Goal: Task Accomplishment & Management: Use online tool/utility

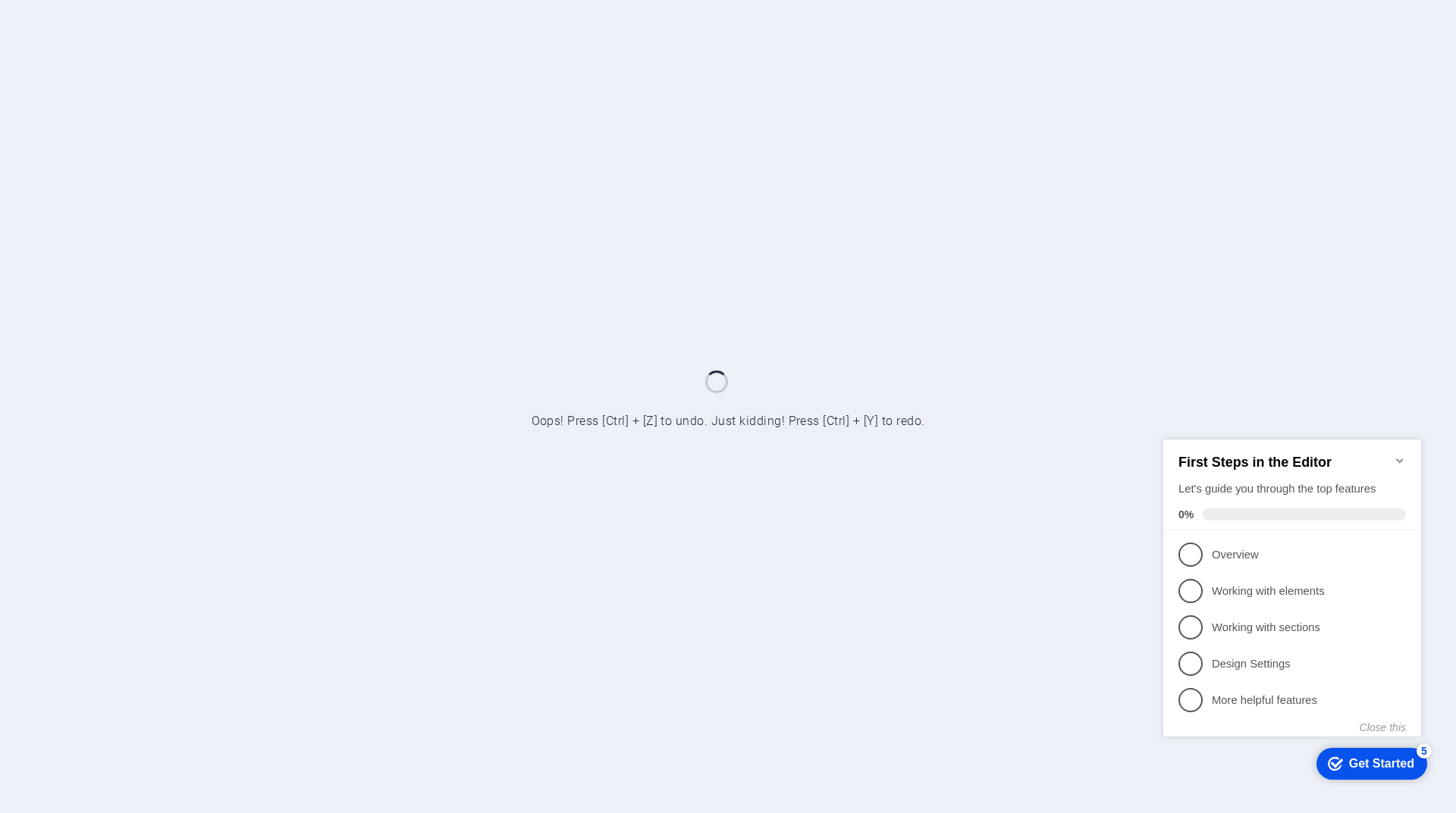
click at [1397, 458] on icon "Minimize checklist" at bounding box center [1400, 460] width 7 height 5
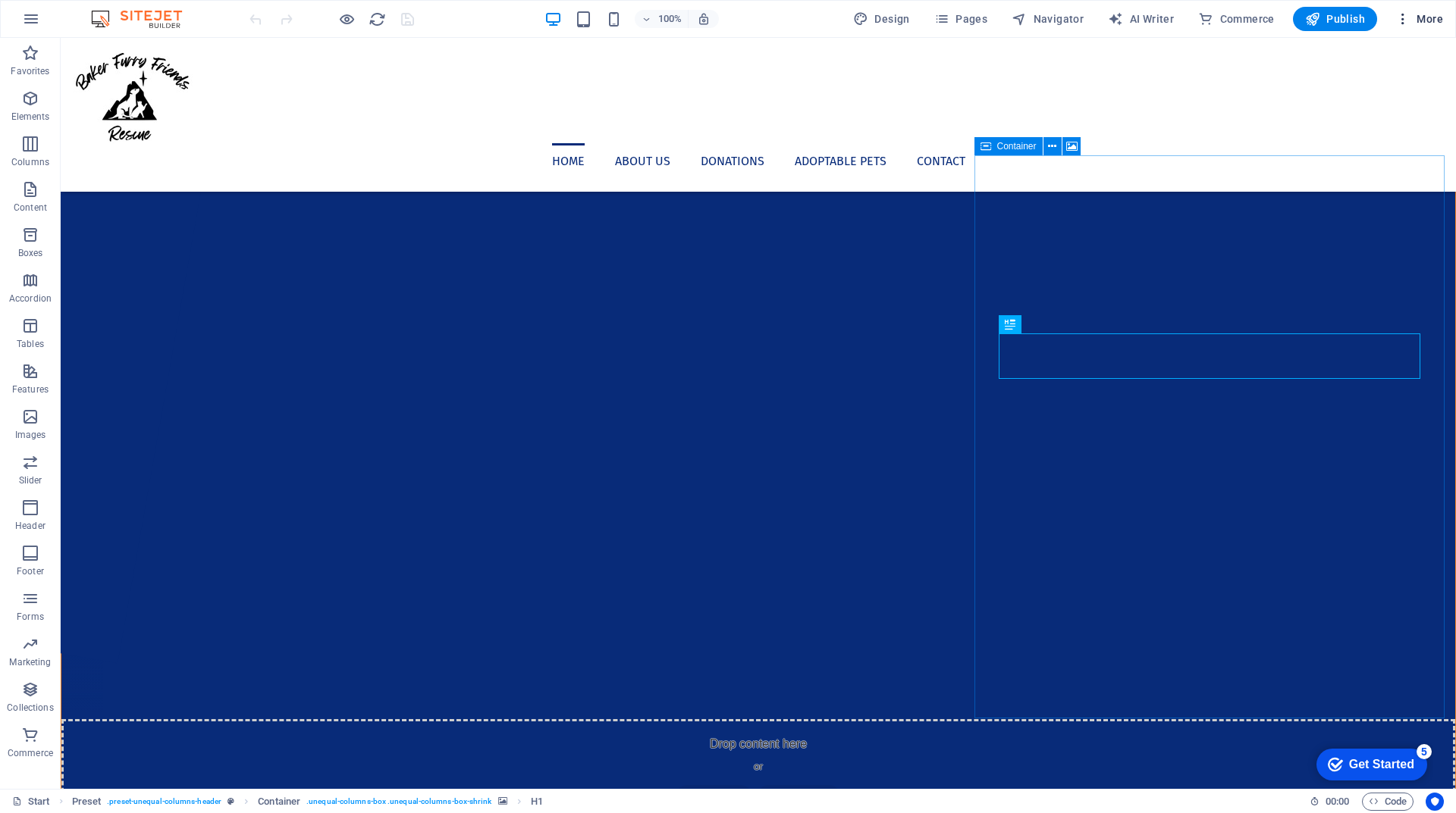
click at [1433, 13] on span "More" at bounding box center [1419, 19] width 48 height 15
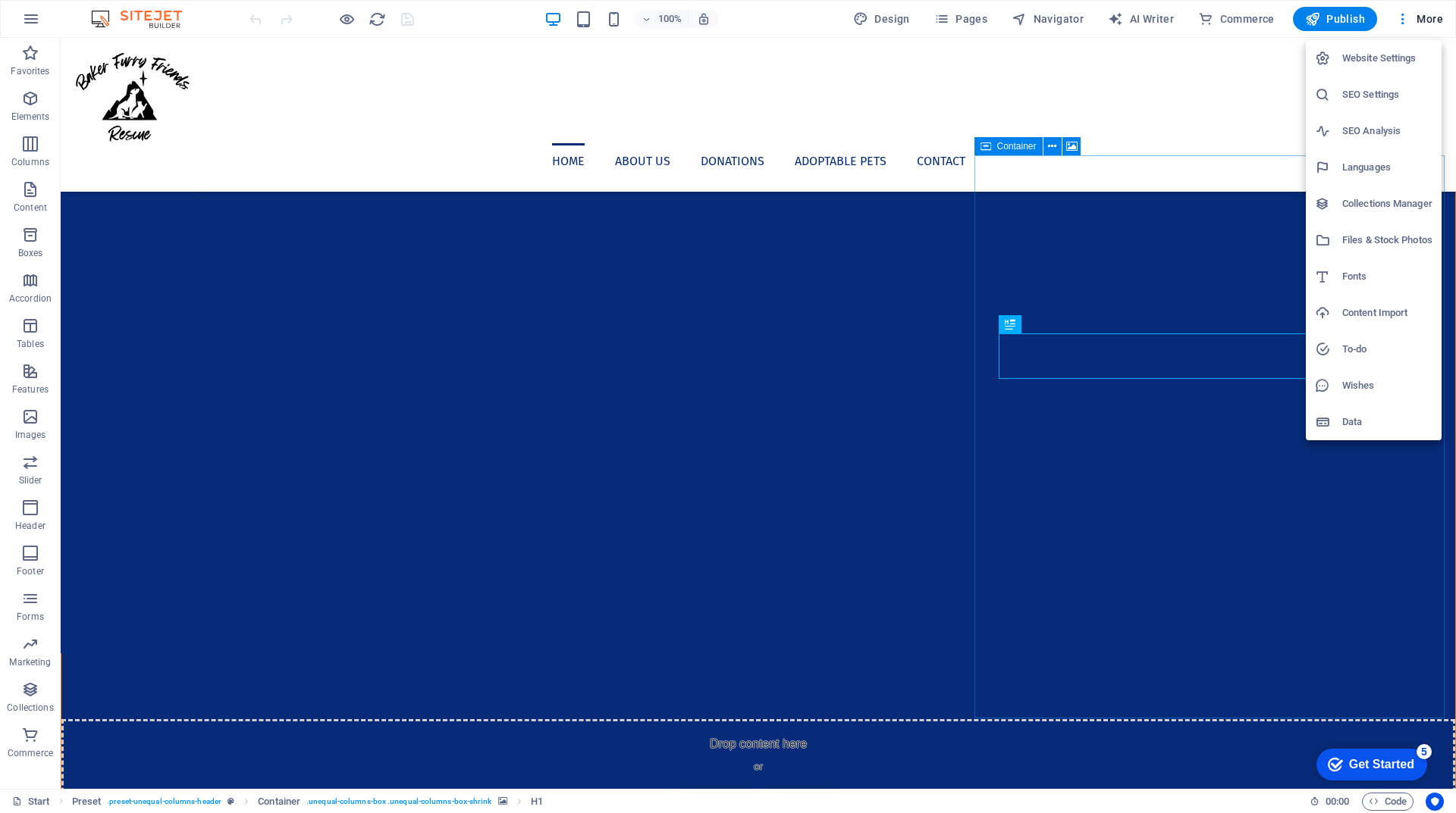
click at [1225, 77] on div at bounding box center [728, 406] width 1456 height 813
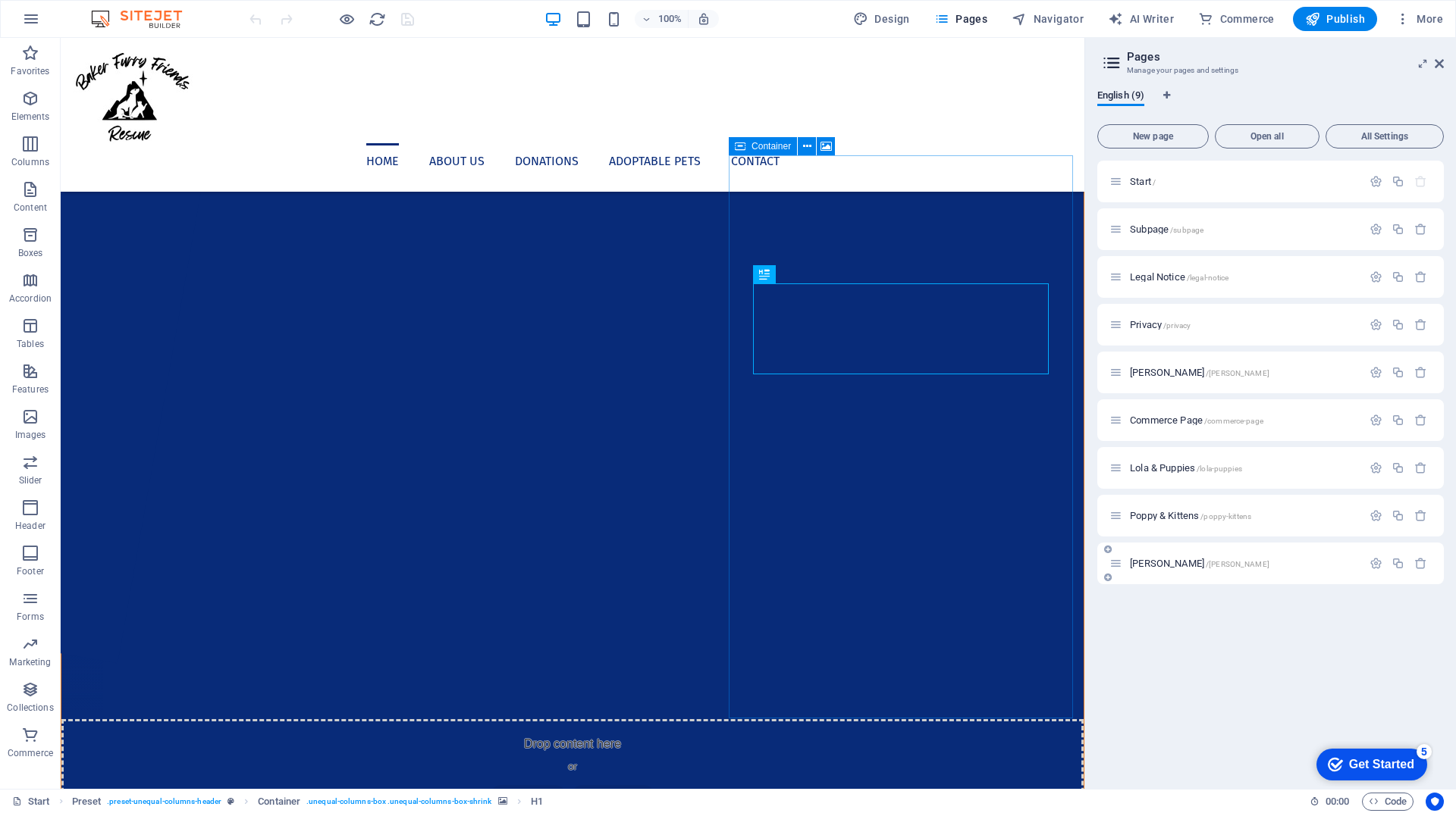
click at [1301, 571] on div "[PERSON_NAME] /[PERSON_NAME]" at bounding box center [1235, 563] width 252 height 17
click at [1154, 561] on span "[PERSON_NAME] /[PERSON_NAME]" at bounding box center [1199, 563] width 139 height 12
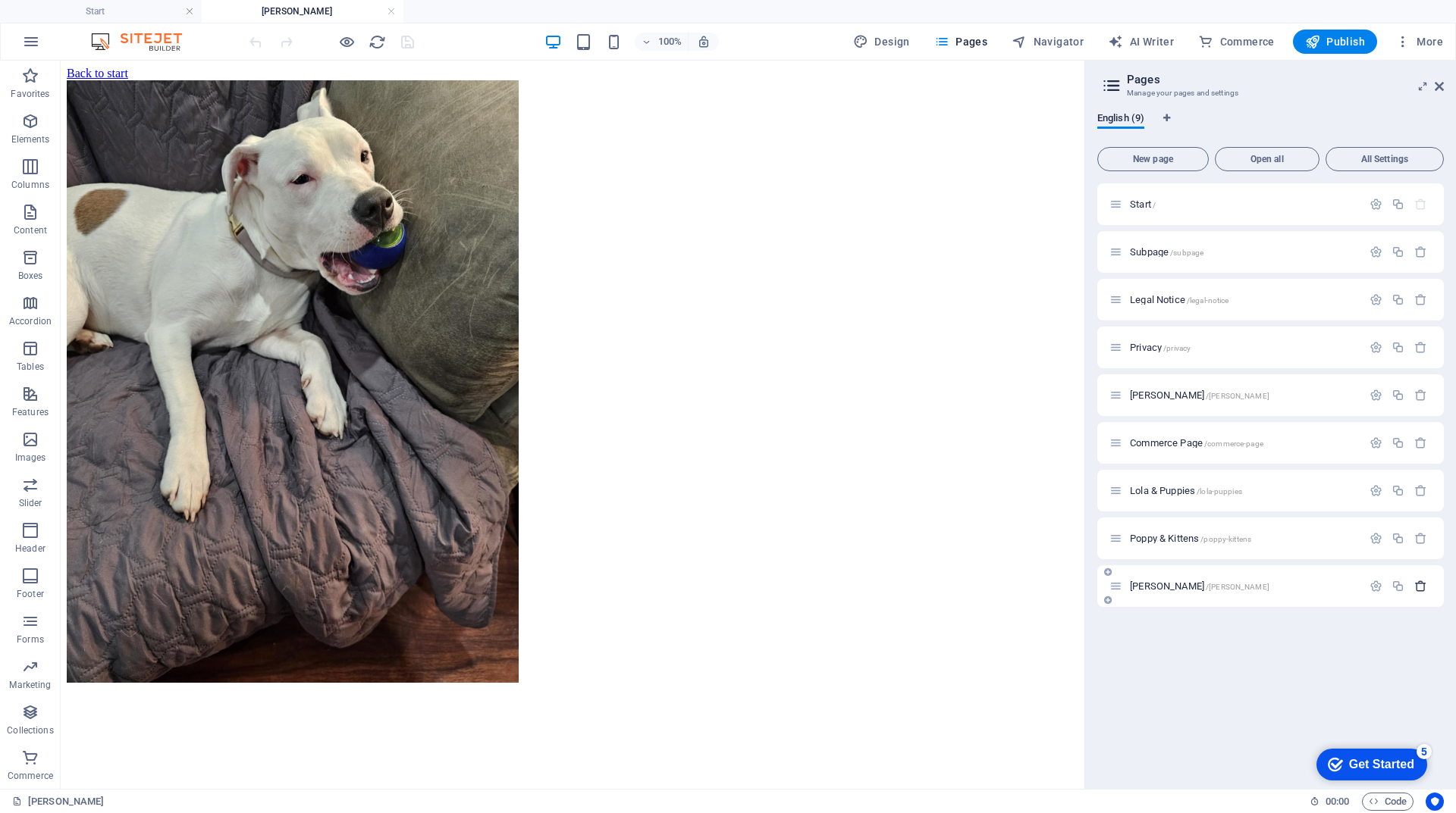
click at [1419, 584] on icon "button" at bounding box center [1421, 586] width 13 height 13
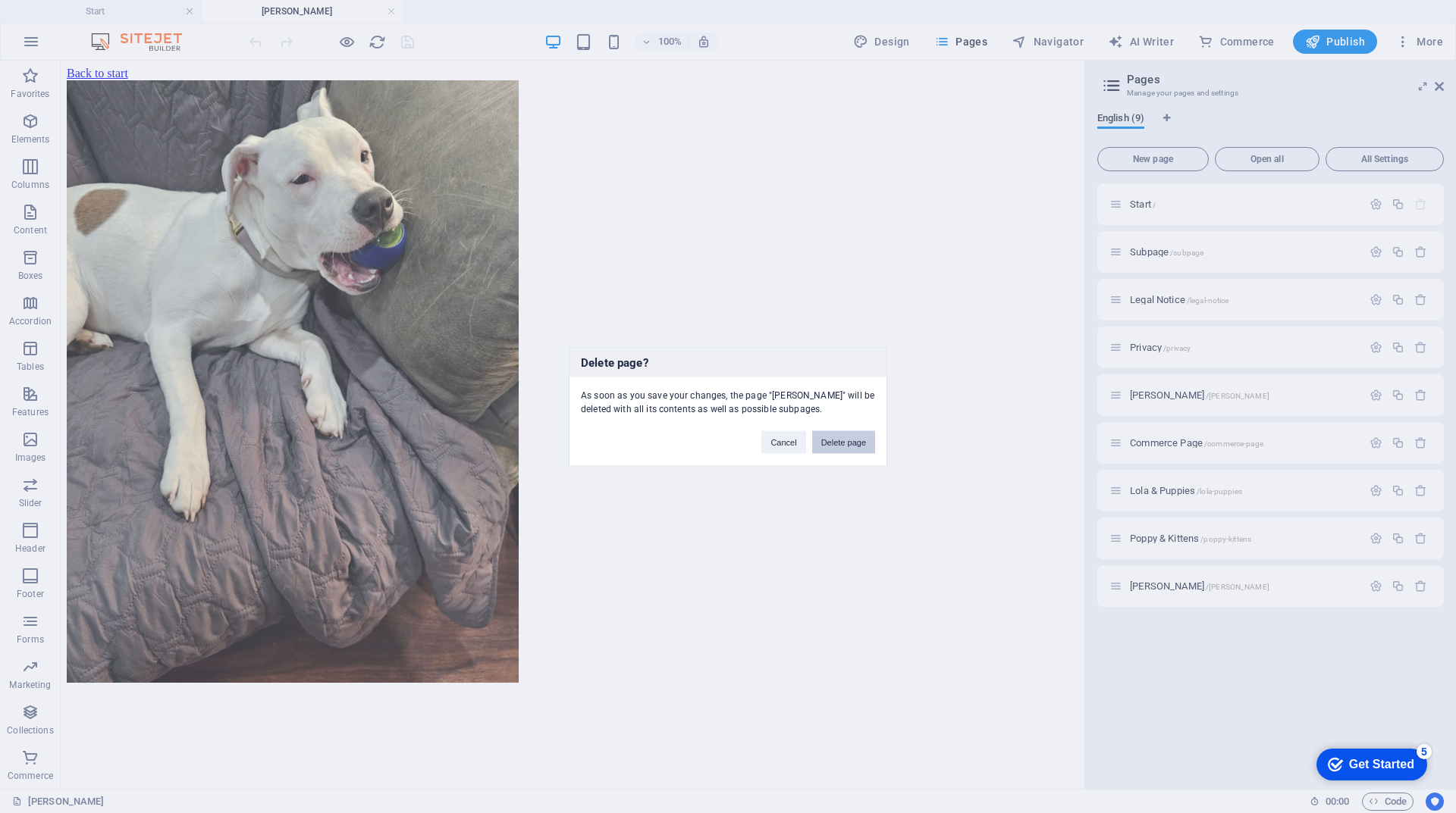
click at [864, 447] on button "Delete page" at bounding box center [844, 442] width 63 height 23
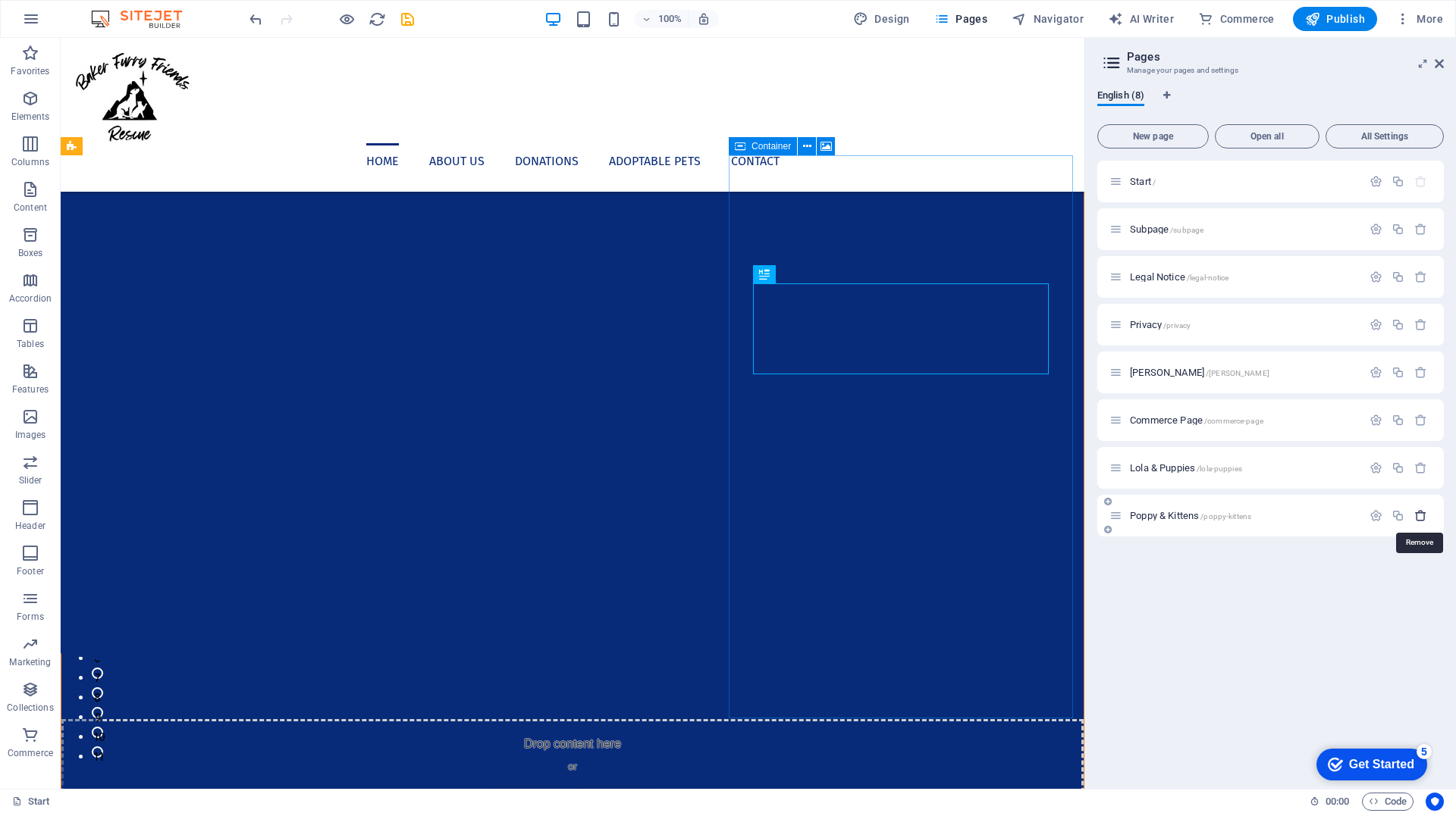
click at [1426, 519] on icon "button" at bounding box center [1421, 516] width 13 height 13
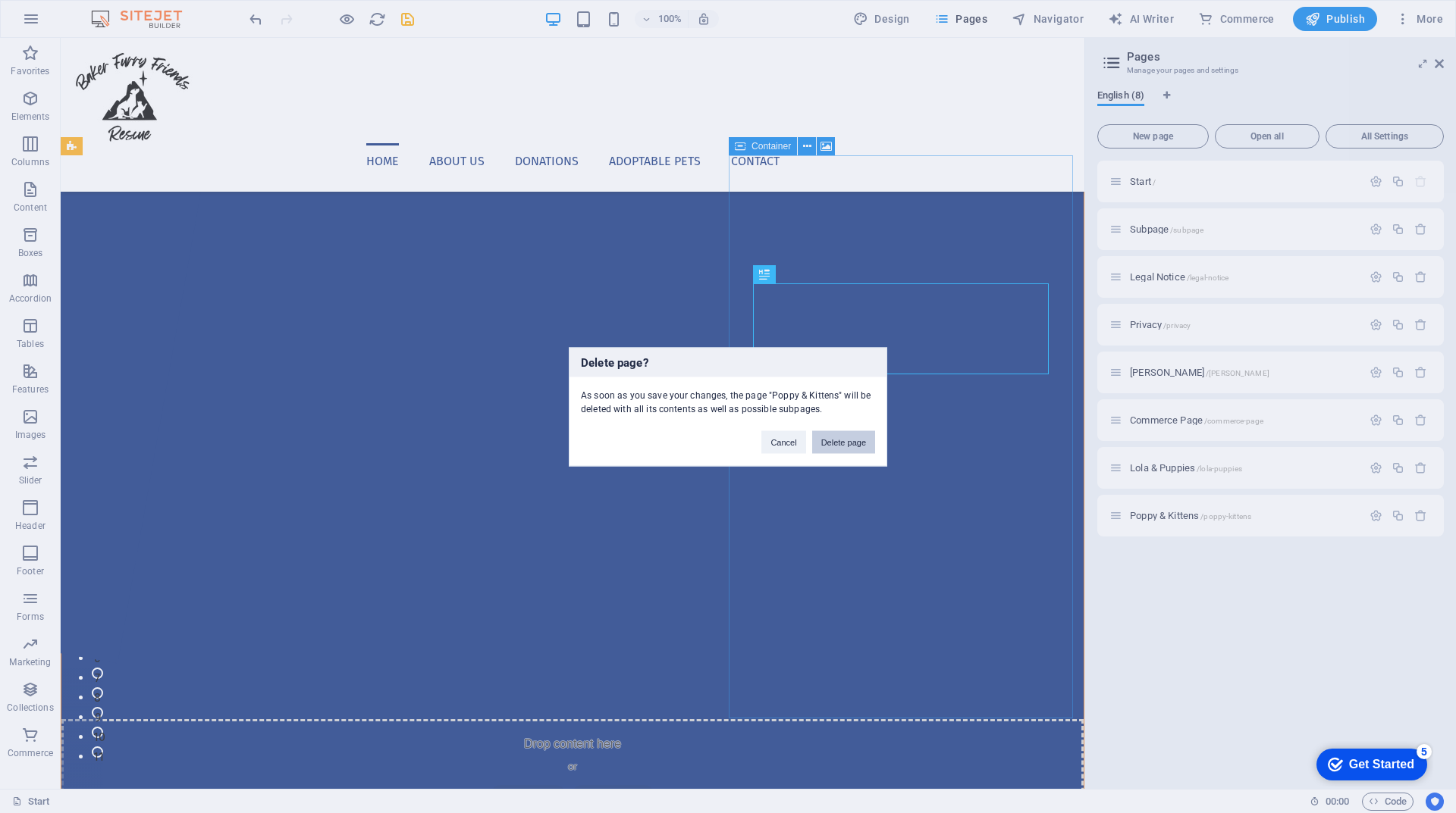
click at [845, 439] on button "Delete page" at bounding box center [844, 442] width 63 height 23
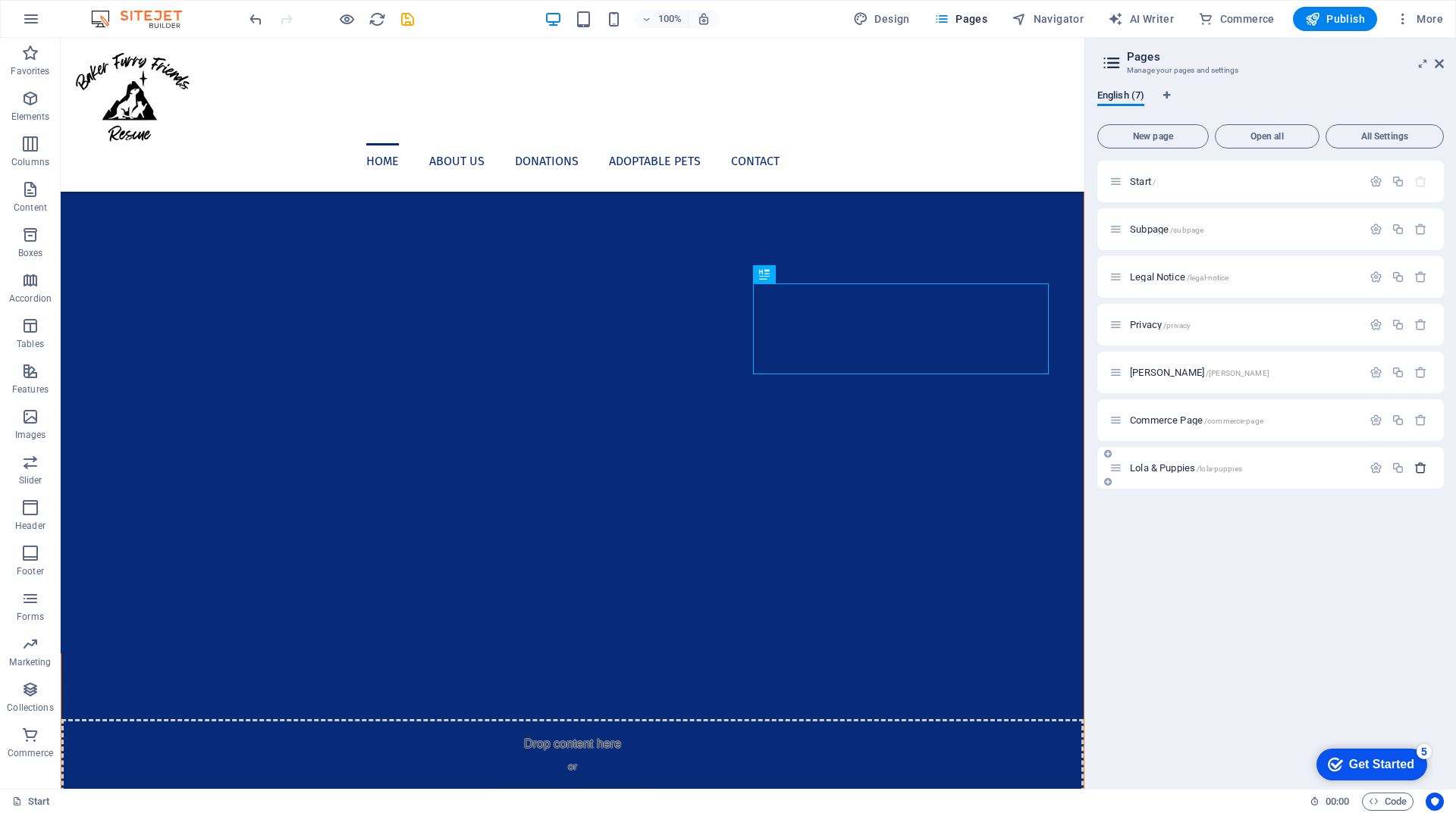
click at [1424, 472] on icon "button" at bounding box center [1421, 468] width 13 height 13
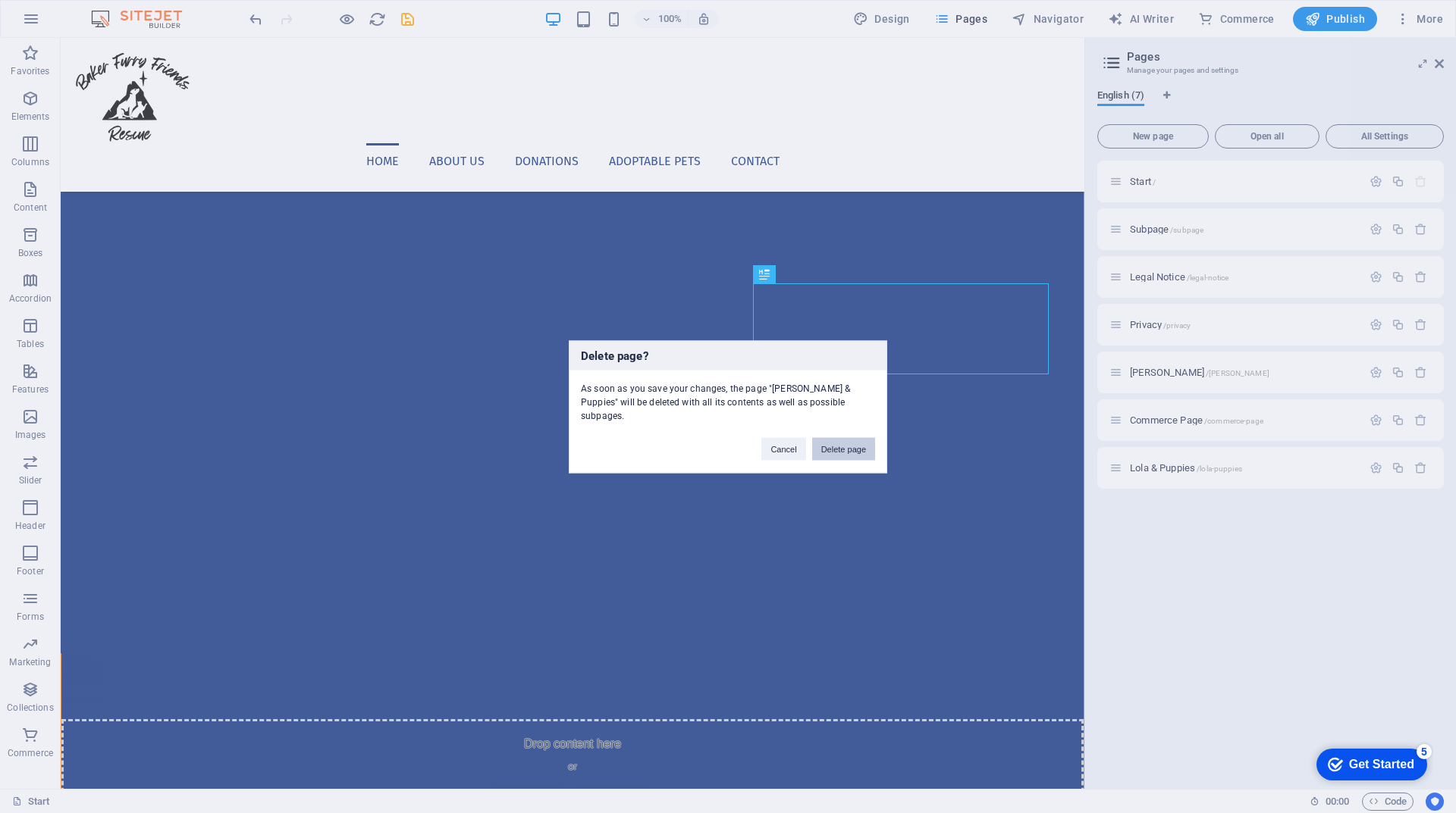
click at [852, 444] on button "Delete page" at bounding box center [844, 448] width 63 height 23
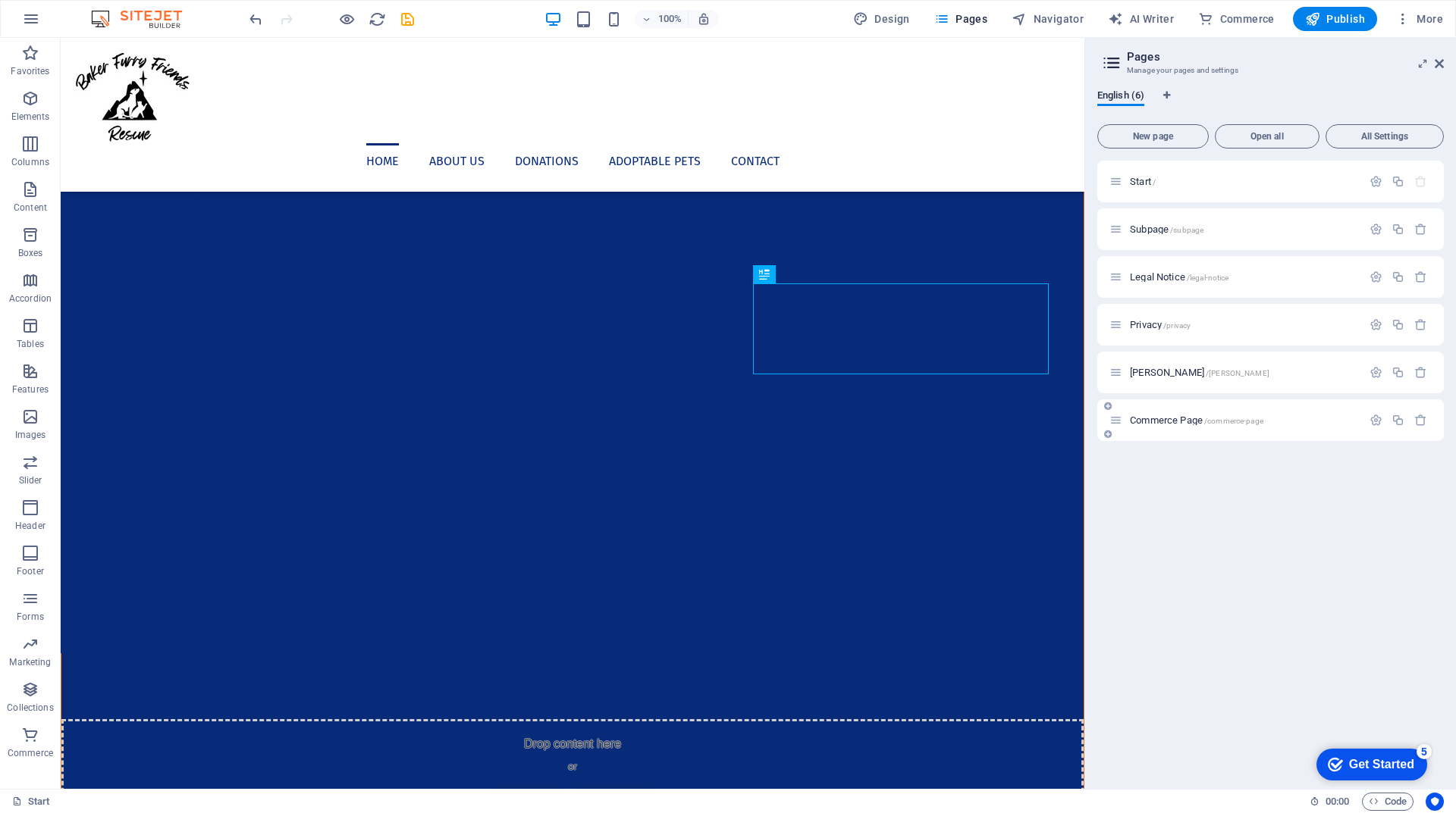
click at [1296, 425] on div "Commerce Page /commerce-page" at bounding box center [1235, 420] width 252 height 17
click at [1213, 423] on span "/commerce-page" at bounding box center [1233, 420] width 59 height 8
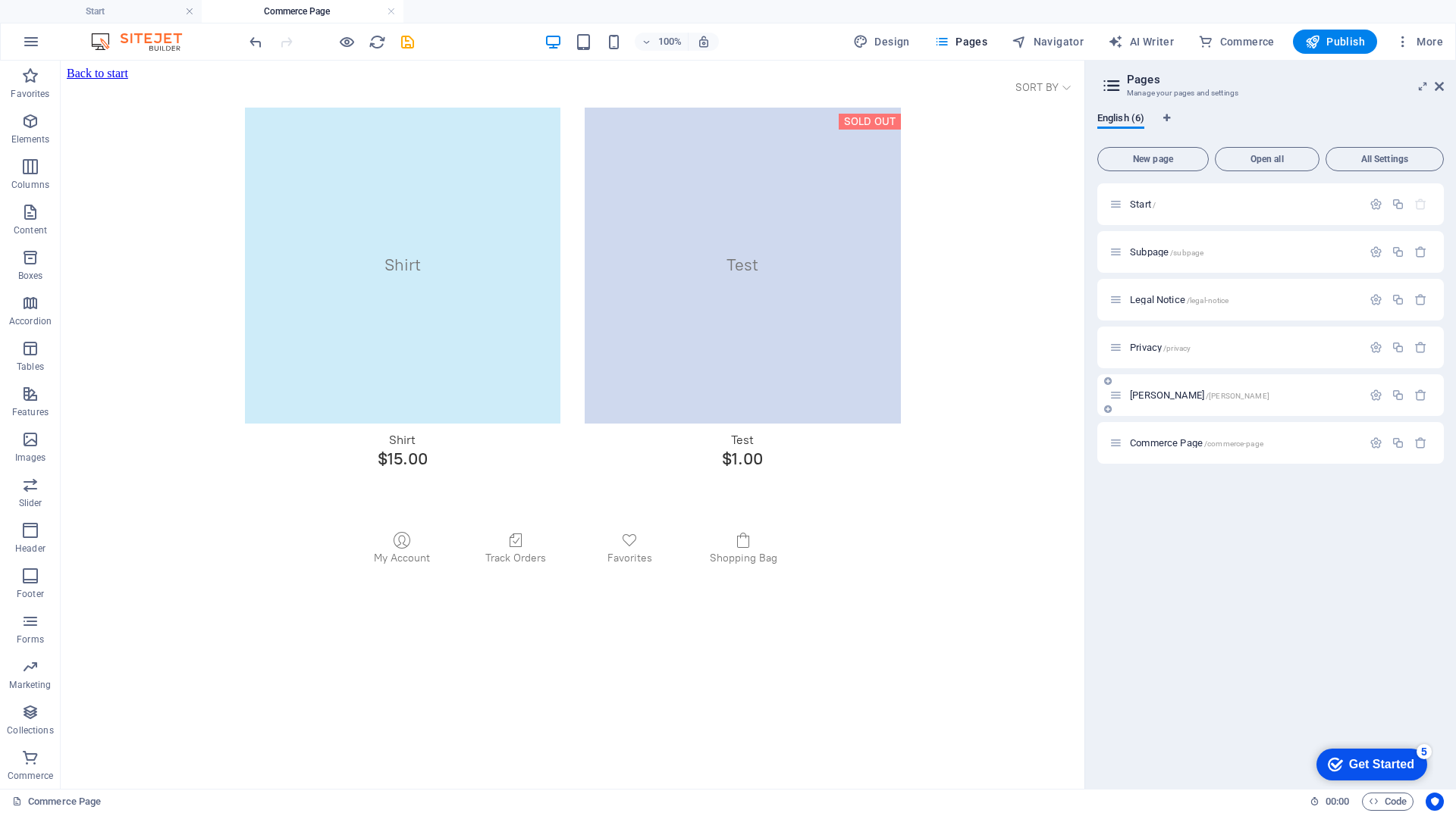
click at [1151, 399] on span "[PERSON_NAME] /[PERSON_NAME]" at bounding box center [1199, 395] width 139 height 12
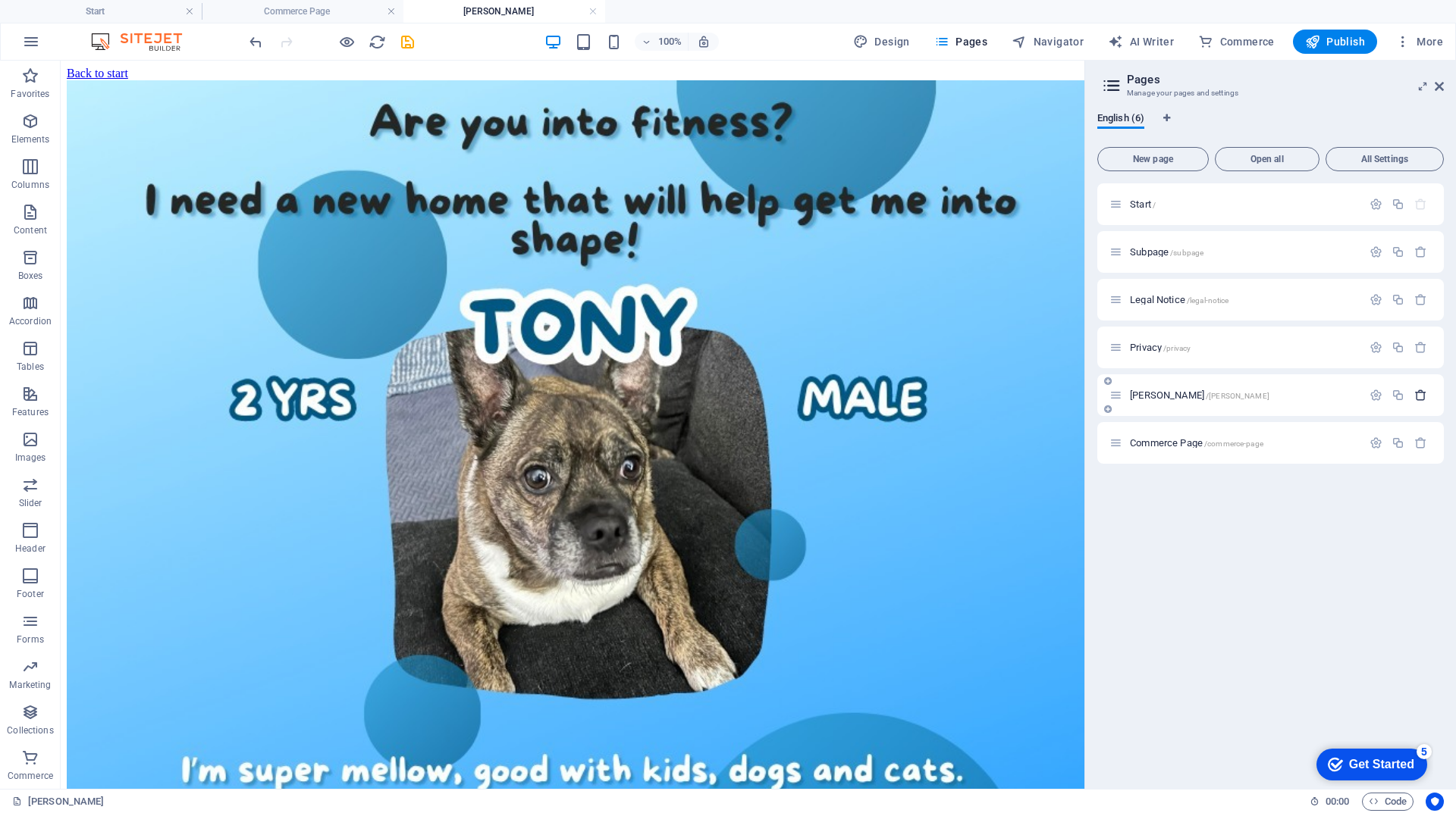
click at [1421, 393] on icon "button" at bounding box center [1421, 395] width 13 height 13
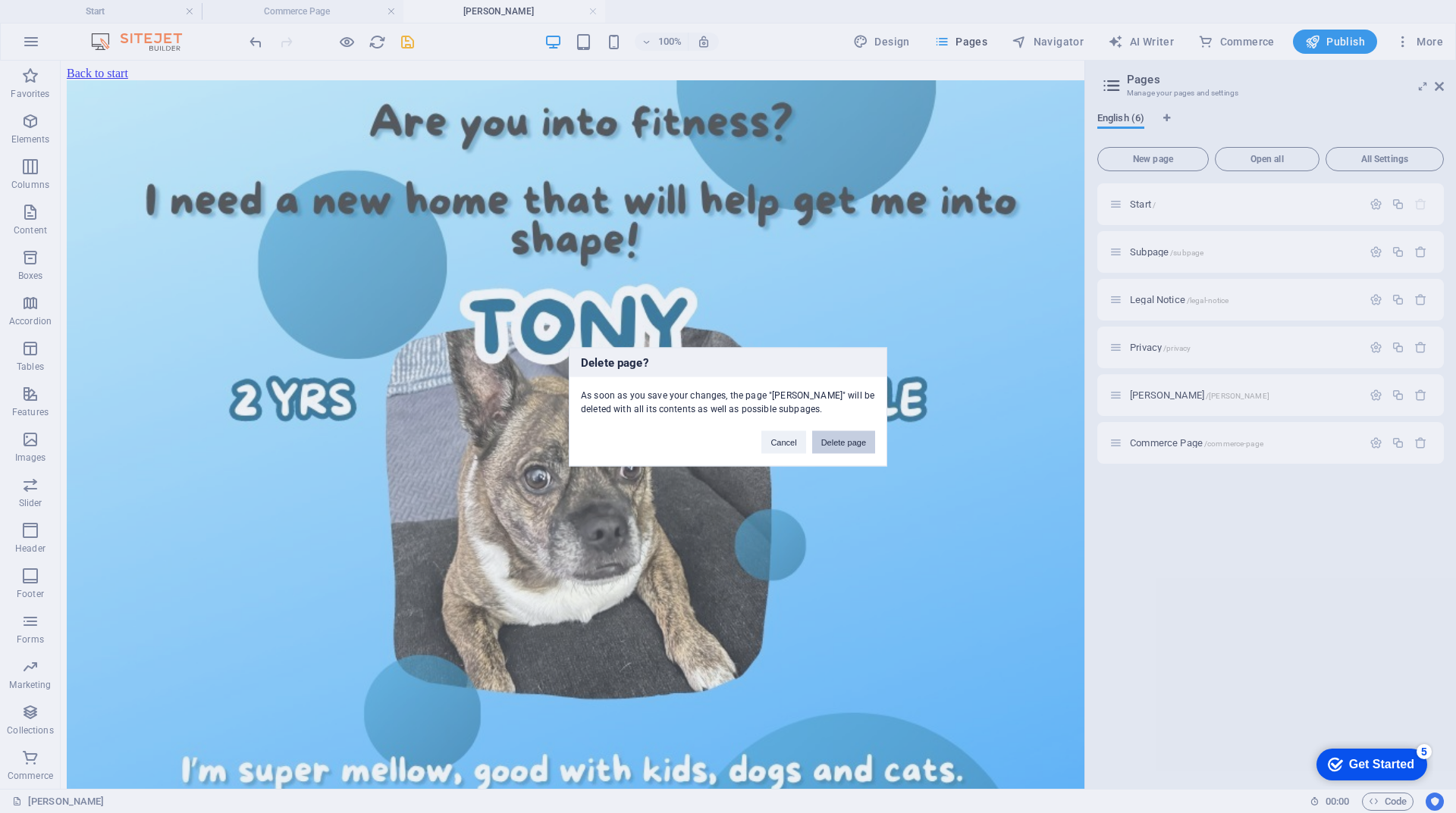
click at [840, 440] on button "Delete page" at bounding box center [844, 442] width 63 height 23
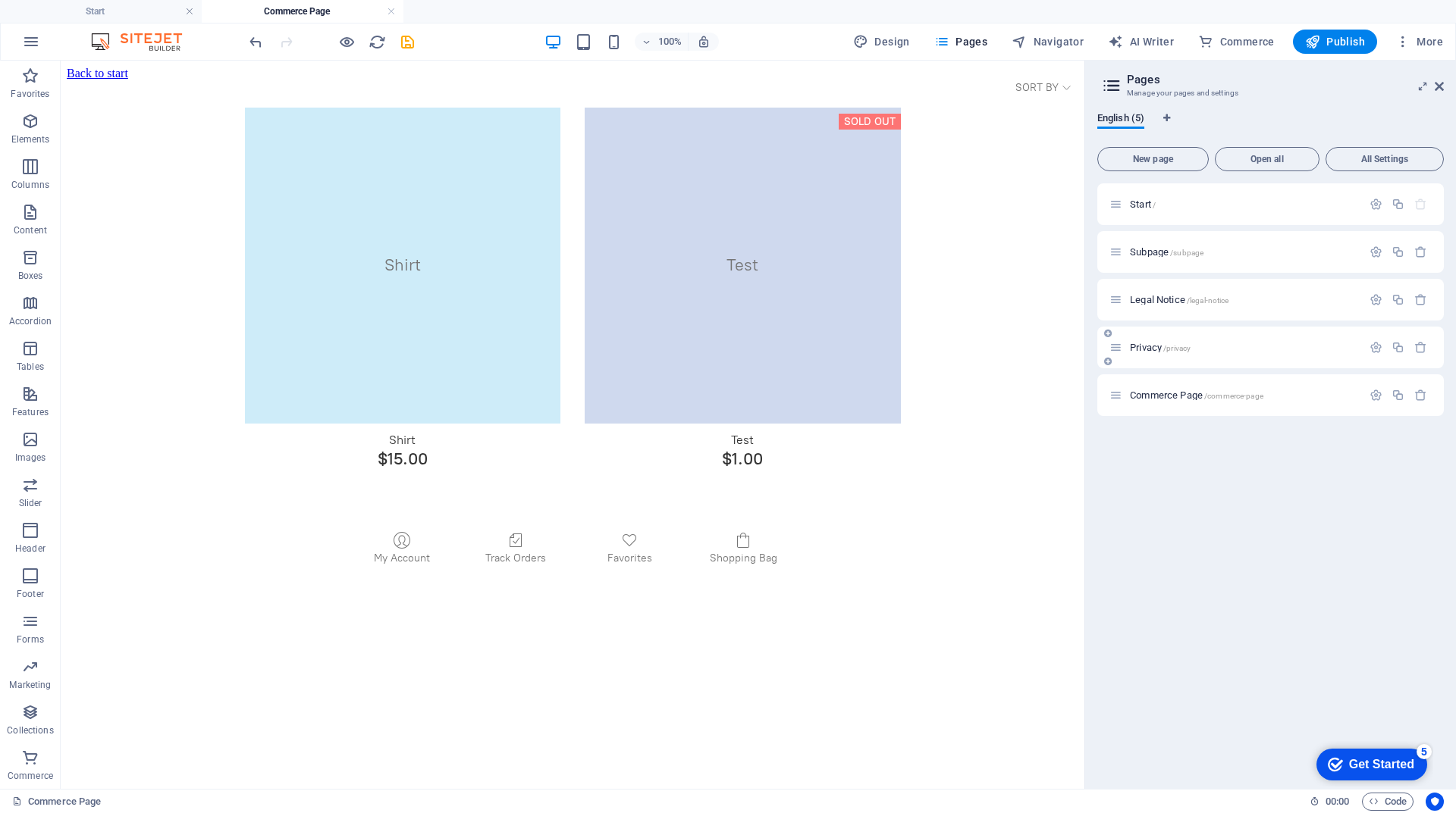
click at [1142, 350] on span "Privacy /privacy" at bounding box center [1160, 347] width 61 height 12
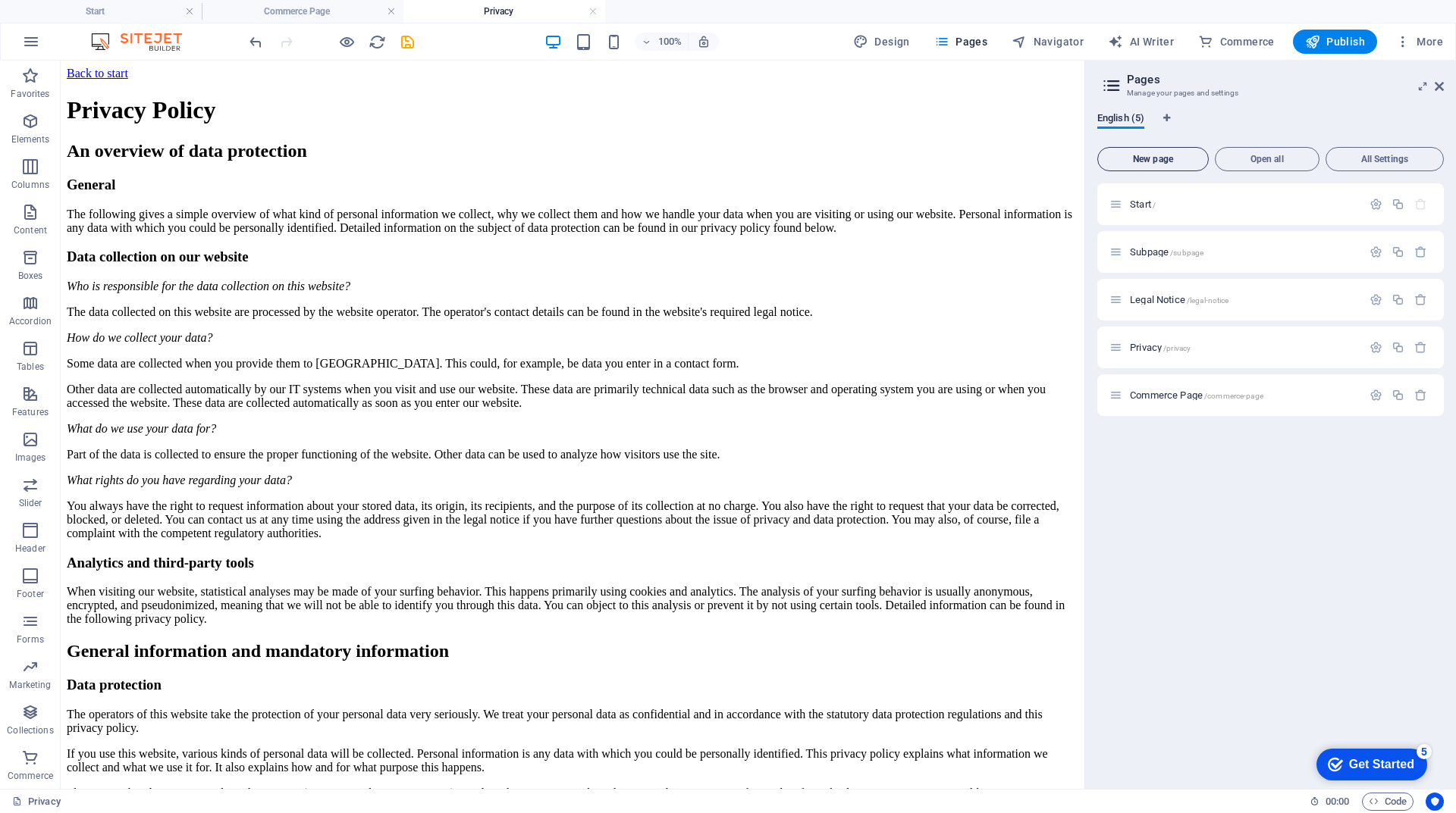
click at [1161, 159] on span "New page" at bounding box center [1153, 159] width 98 height 9
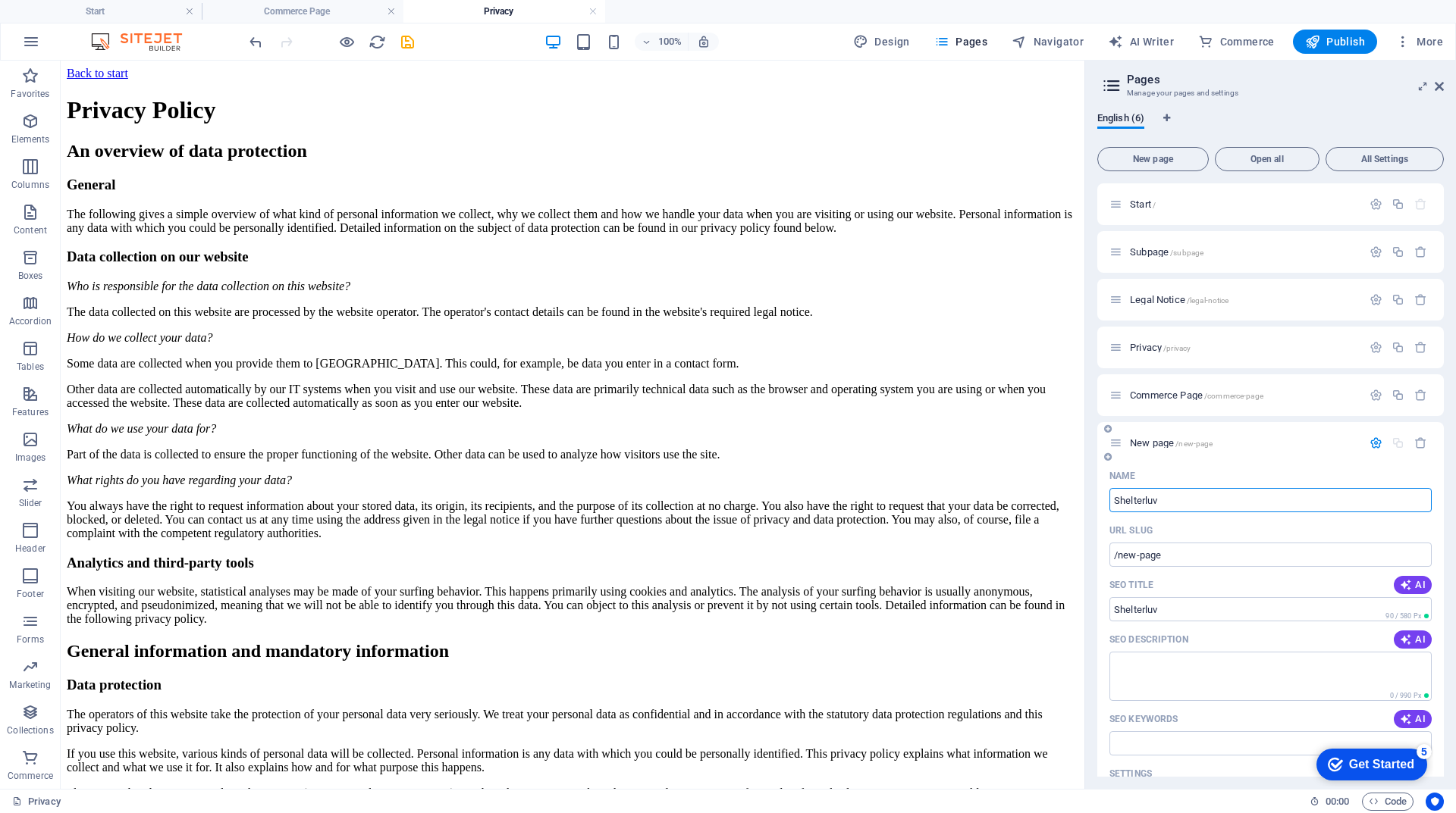
type input "Shelterluv"
type input "/shelterluv"
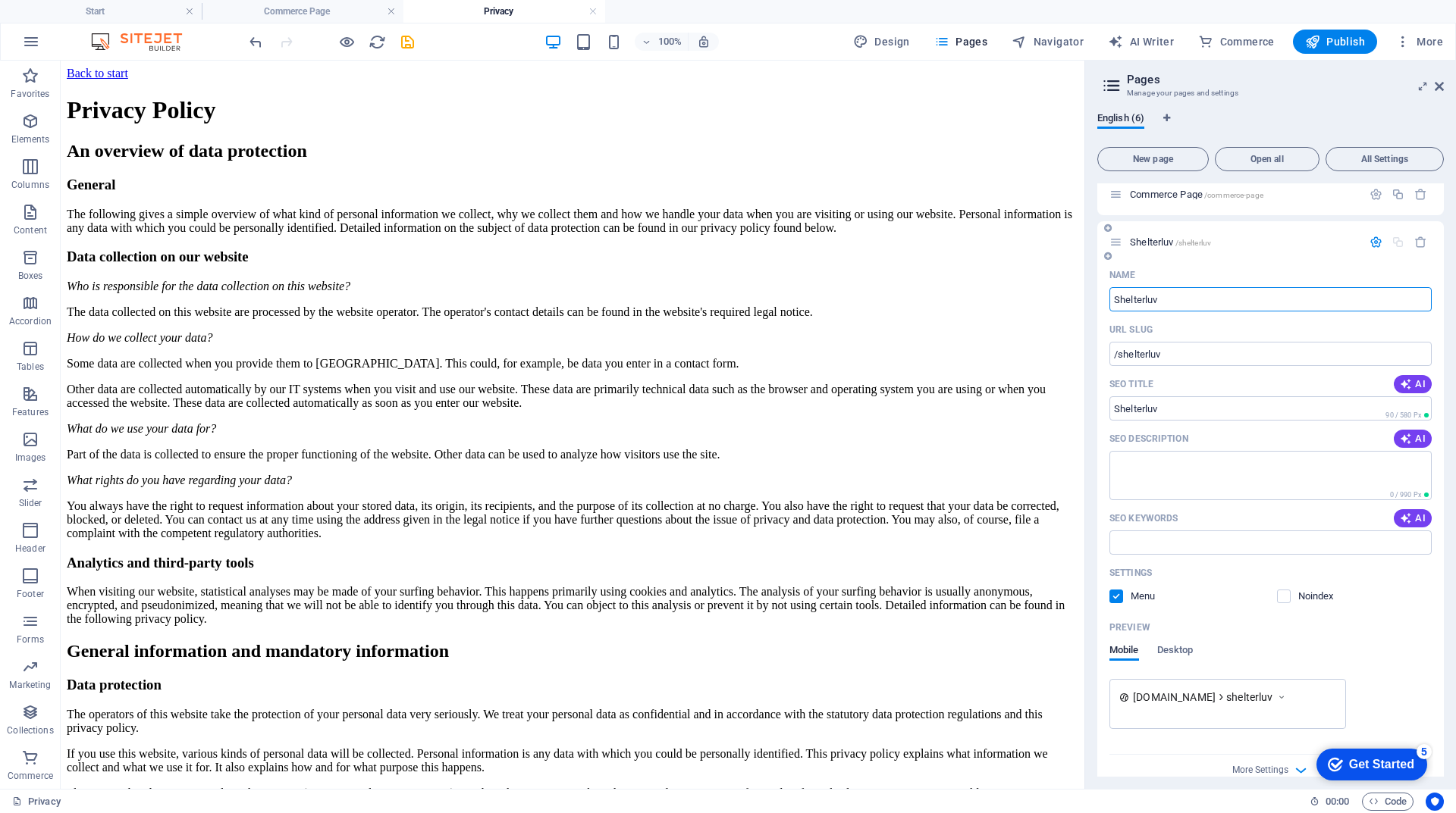
scroll to position [221, 0]
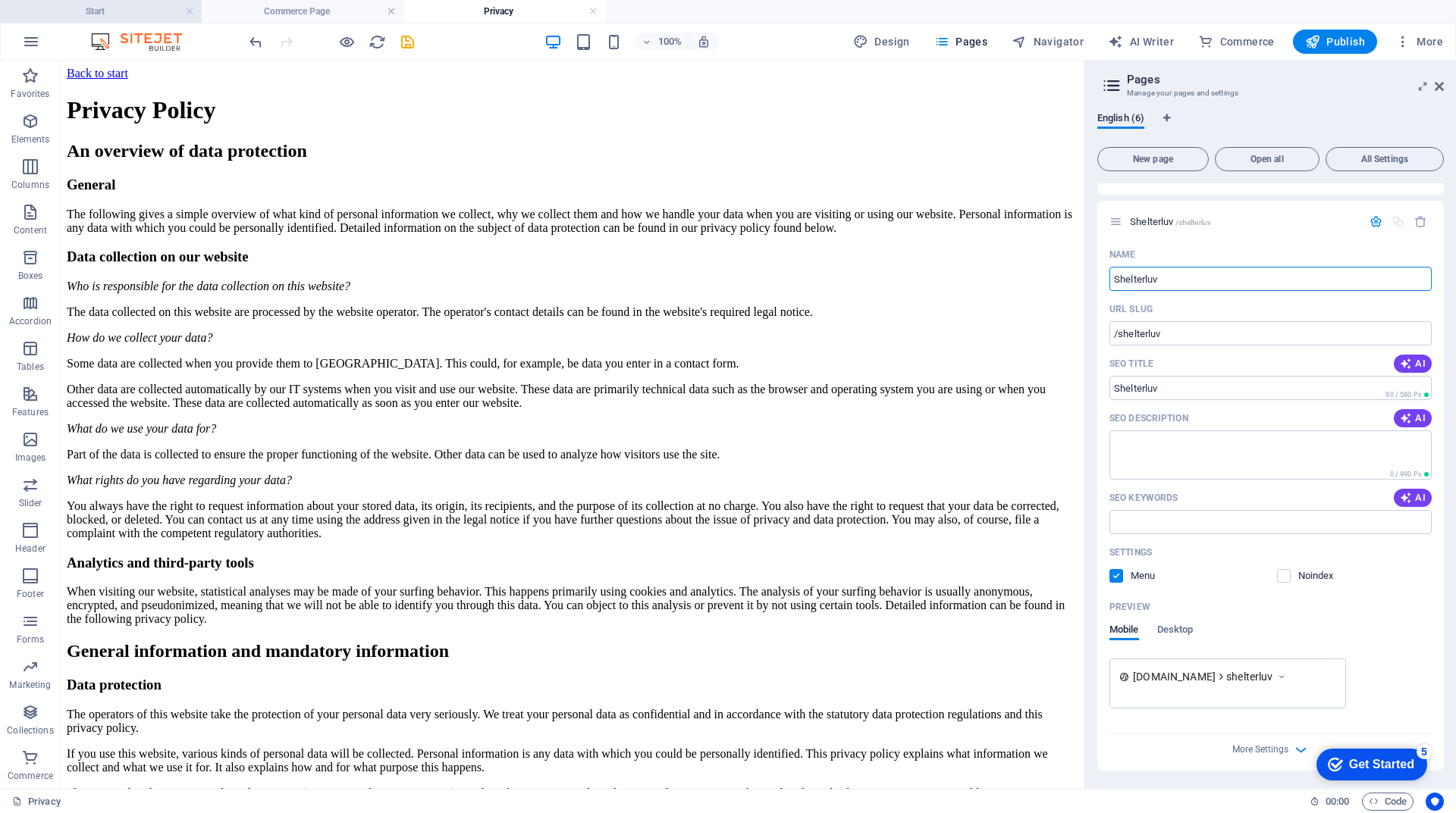
type input "Shelterluv"
click at [1198, 680] on span "[DOMAIN_NAME]" at bounding box center [1173, 677] width 82 height 15
click at [1186, 672] on span "[DOMAIN_NAME]" at bounding box center [1173, 677] width 82 height 15
click at [1284, 677] on icon at bounding box center [1282, 677] width 11 height 15
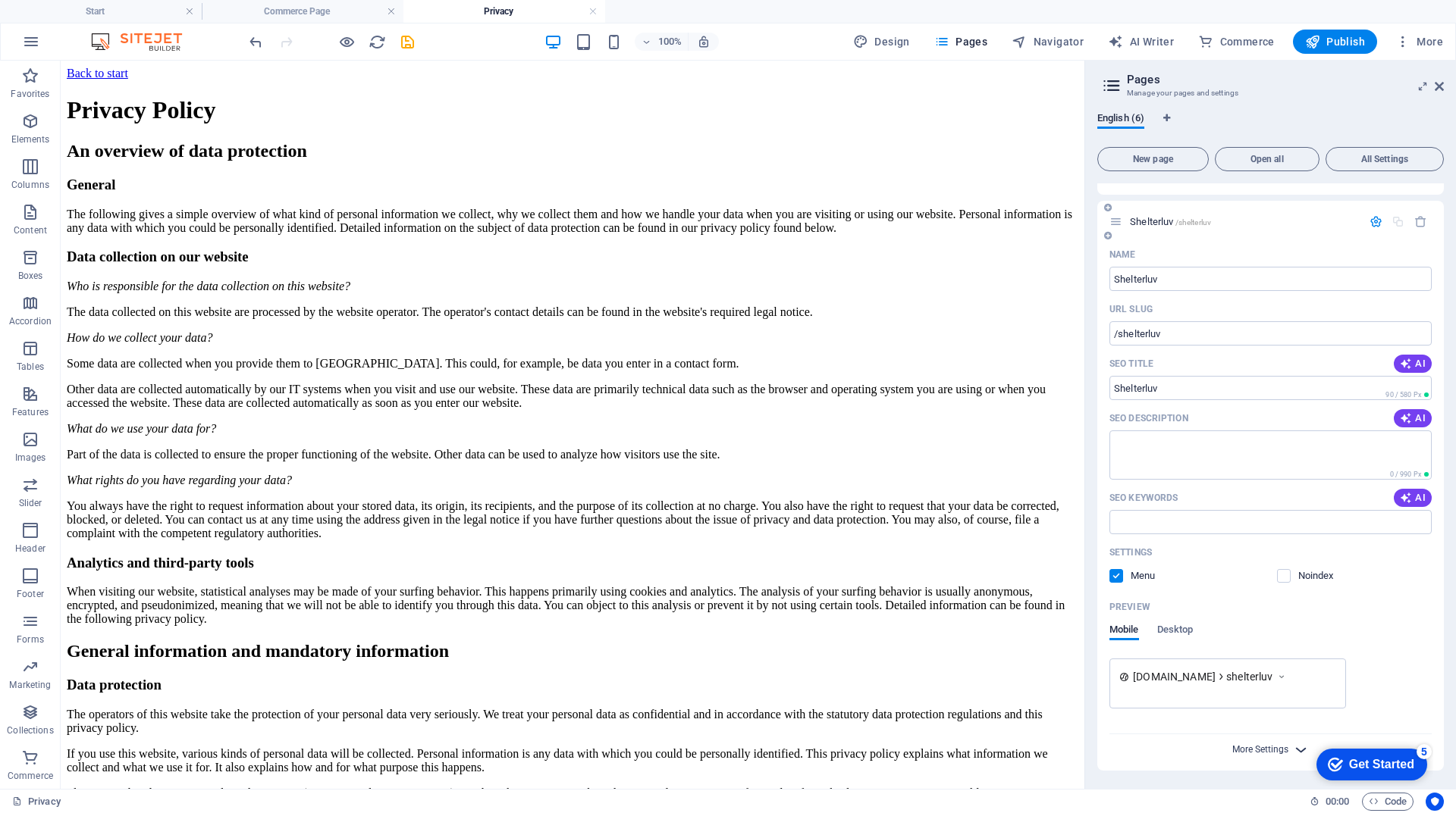
click at [1273, 747] on span "More Settings" at bounding box center [1260, 750] width 56 height 11
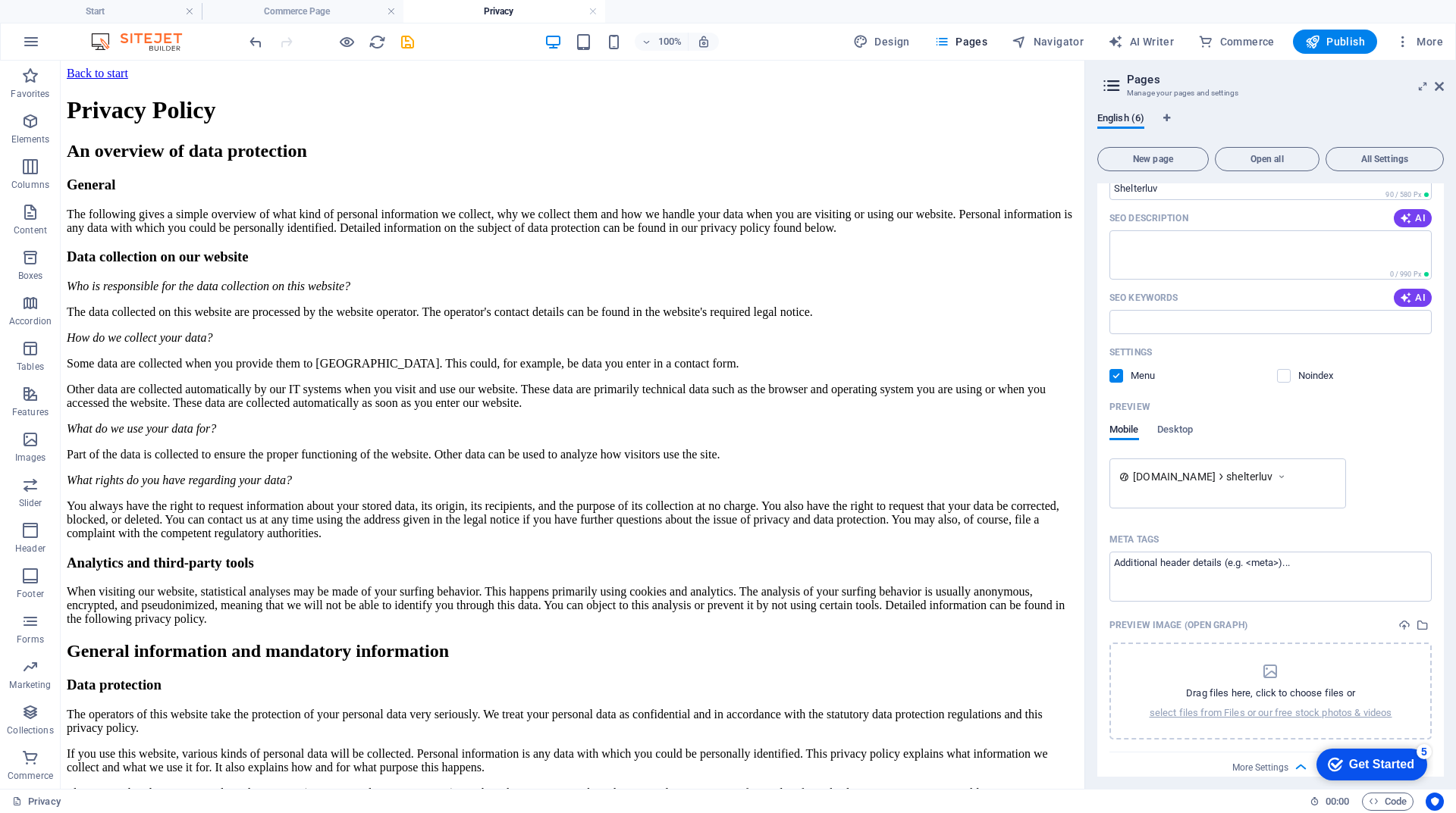
scroll to position [440, 0]
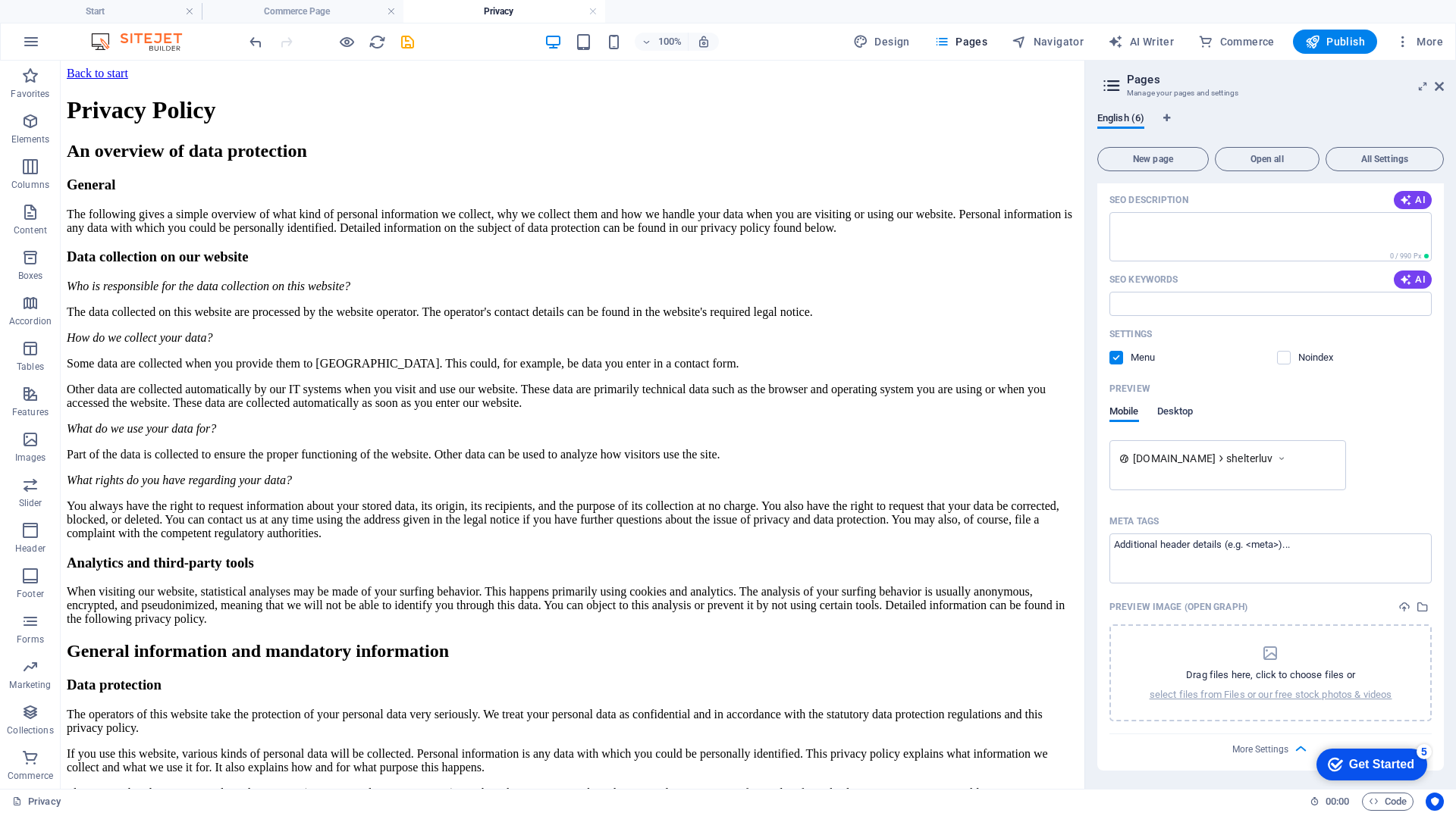
click at [1170, 415] on span "Desktop" at bounding box center [1175, 412] width 36 height 21
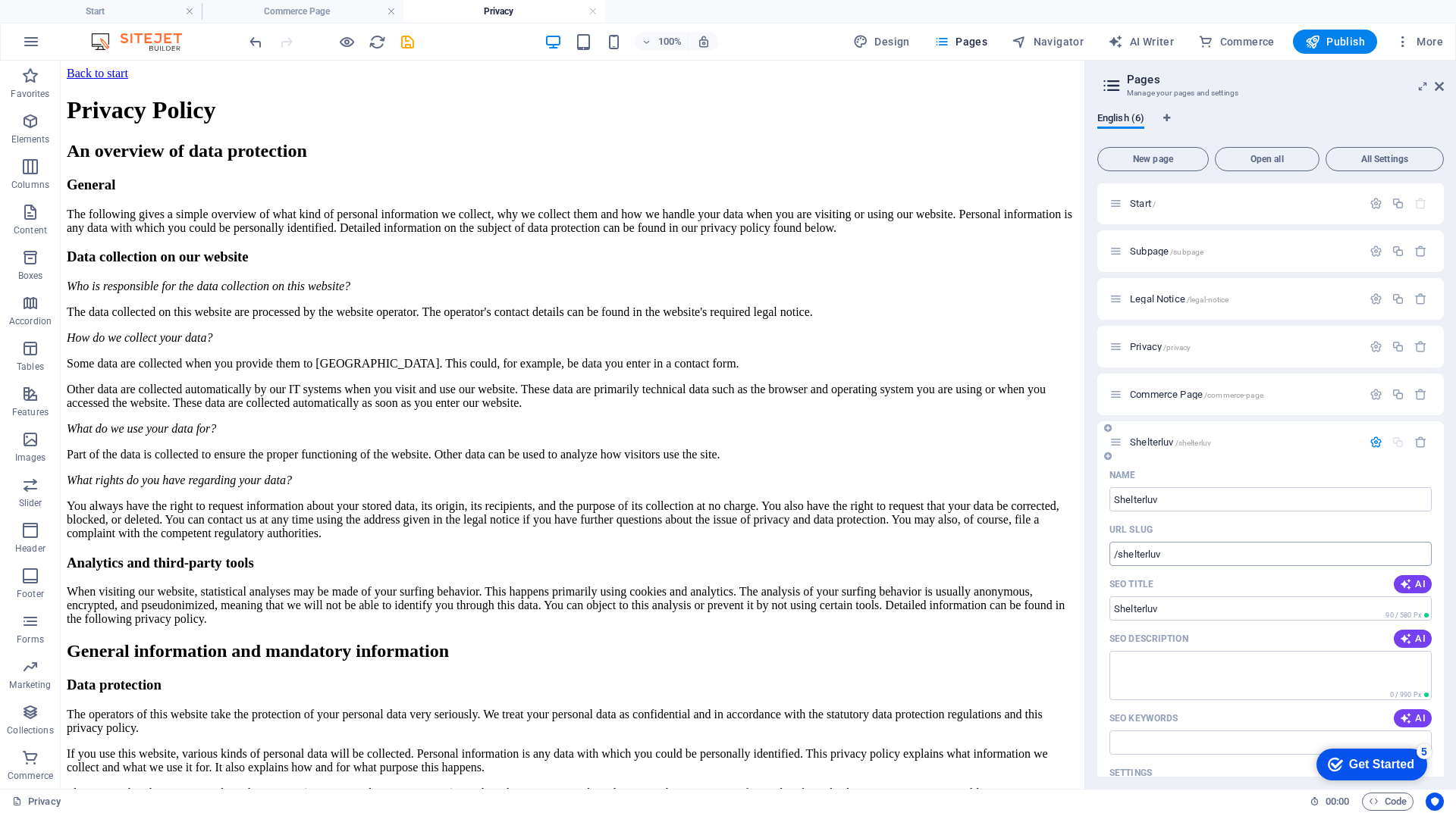
scroll to position [0, 0]
click at [1388, 160] on span "All Settings" at bounding box center [1385, 159] width 105 height 9
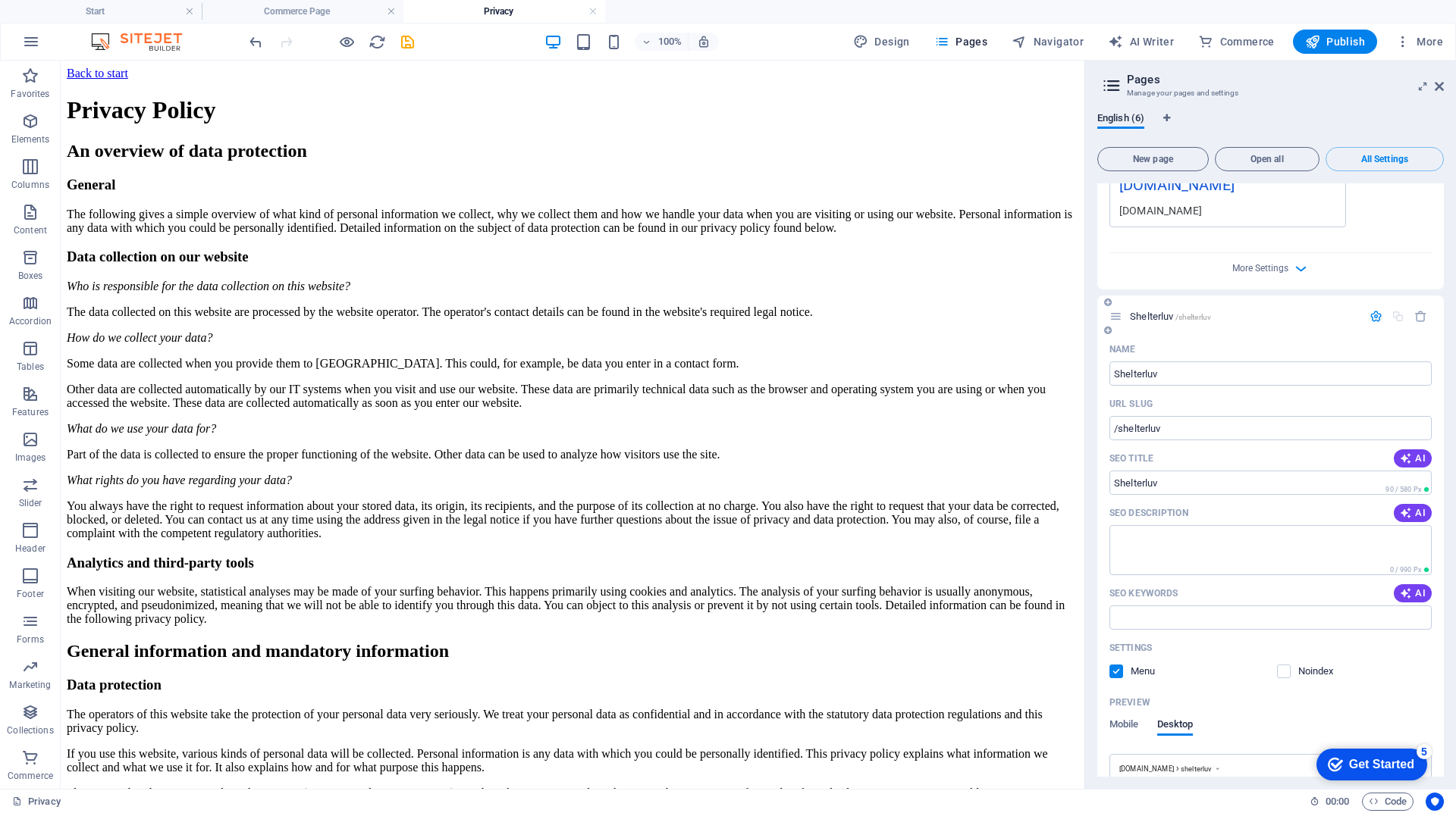
scroll to position [3011, 0]
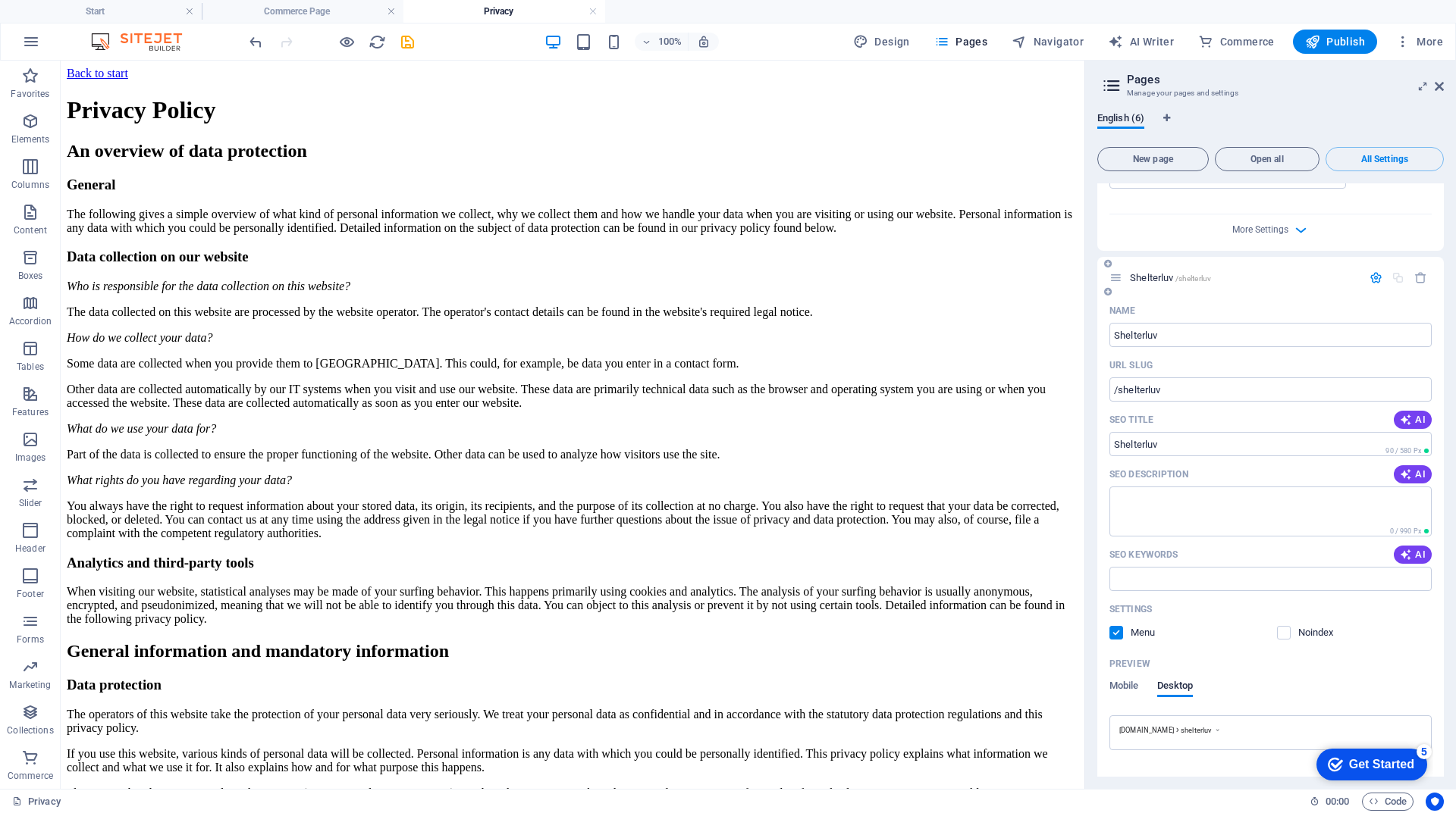
click at [1370, 285] on icon "button" at bounding box center [1376, 277] width 13 height 13
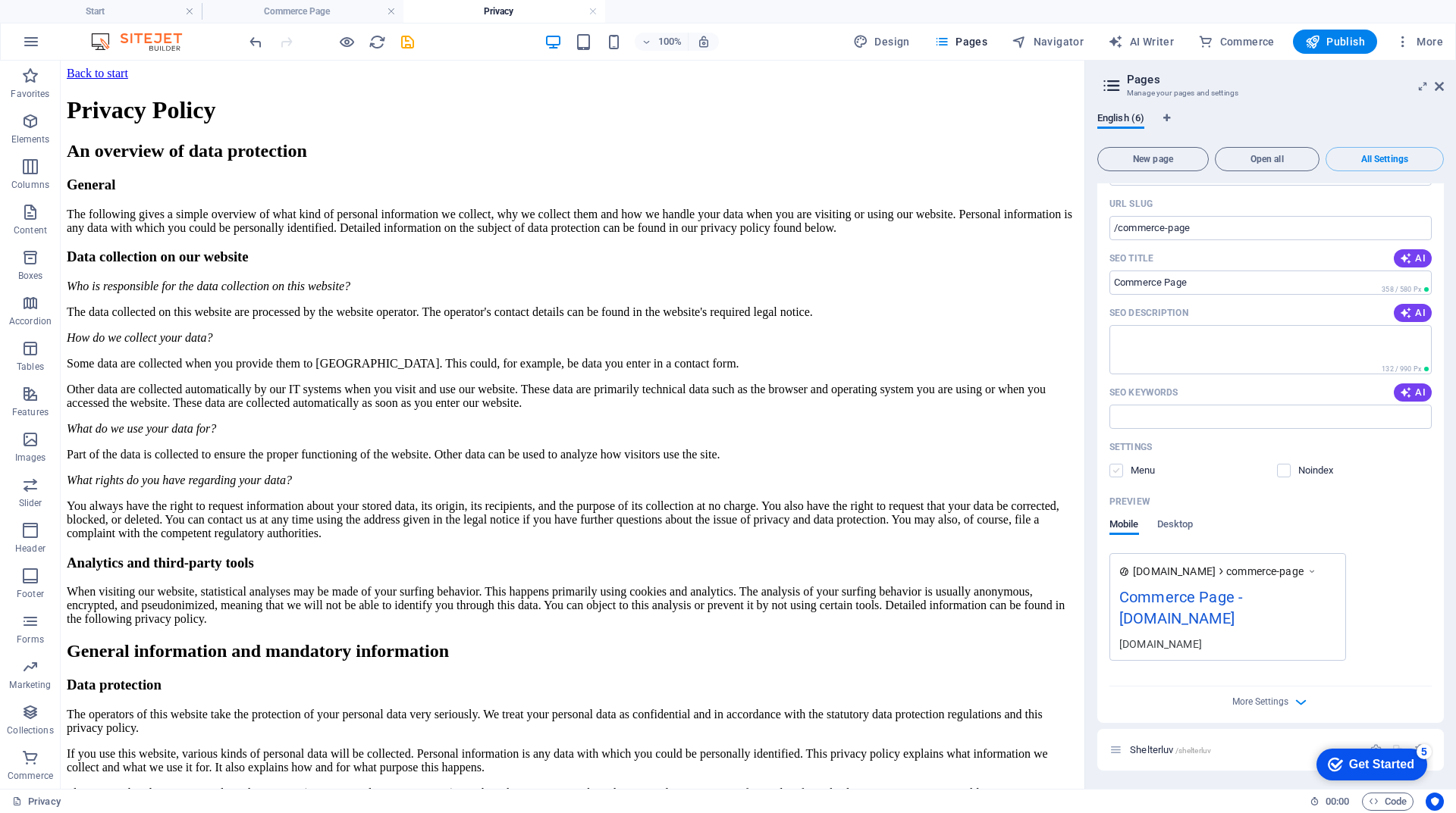
click at [1110, 473] on label at bounding box center [1115, 470] width 14 height 14
click at [0, 0] on input "checkbox" at bounding box center [0, 0] width 0 height 0
click at [1122, 472] on label at bounding box center [1115, 470] width 14 height 14
click at [0, 0] on input "checkbox" at bounding box center [0, 0] width 0 height 0
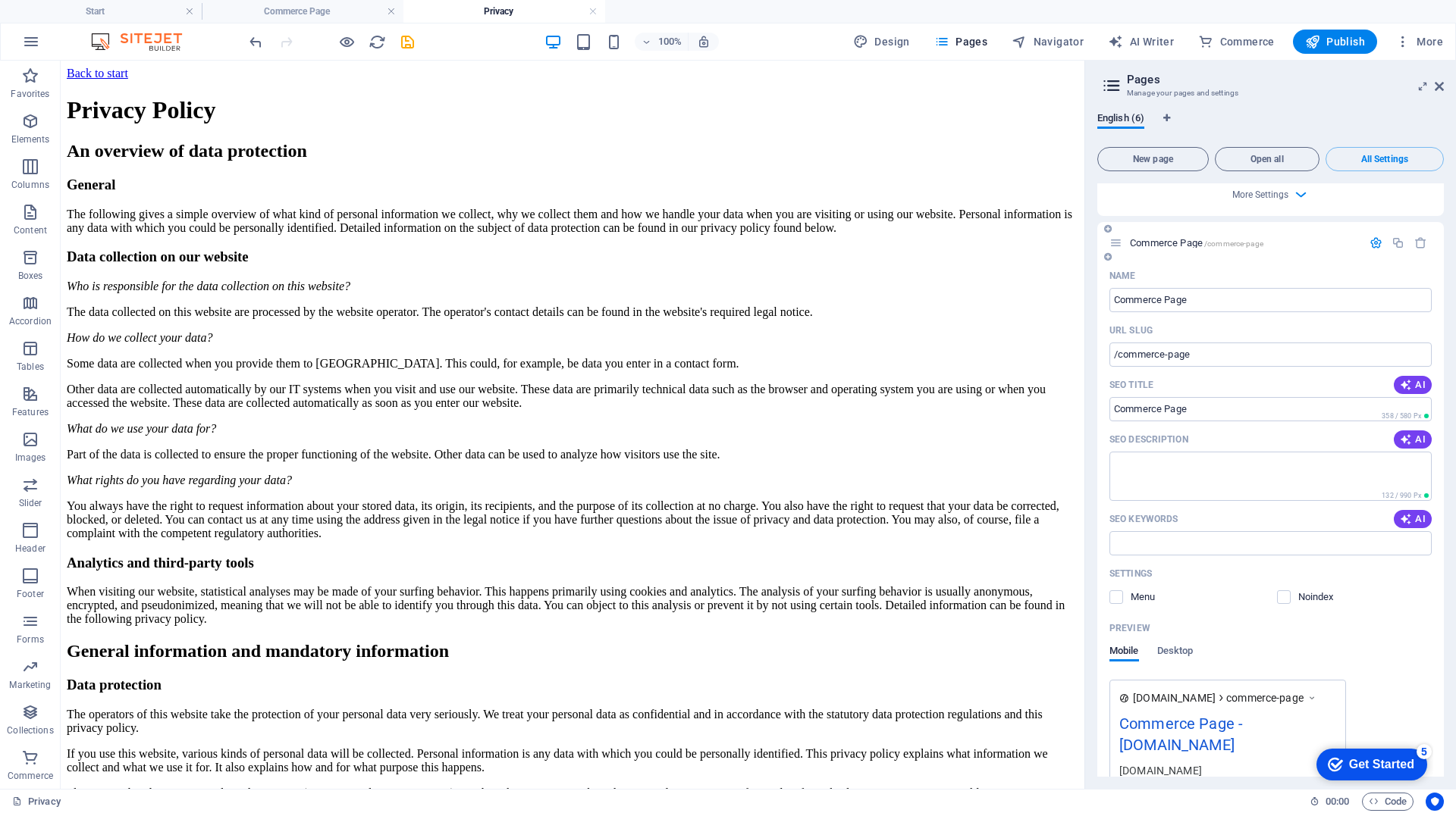
scroll to position [2408, 0]
click at [1402, 157] on span "All Settings" at bounding box center [1385, 159] width 105 height 9
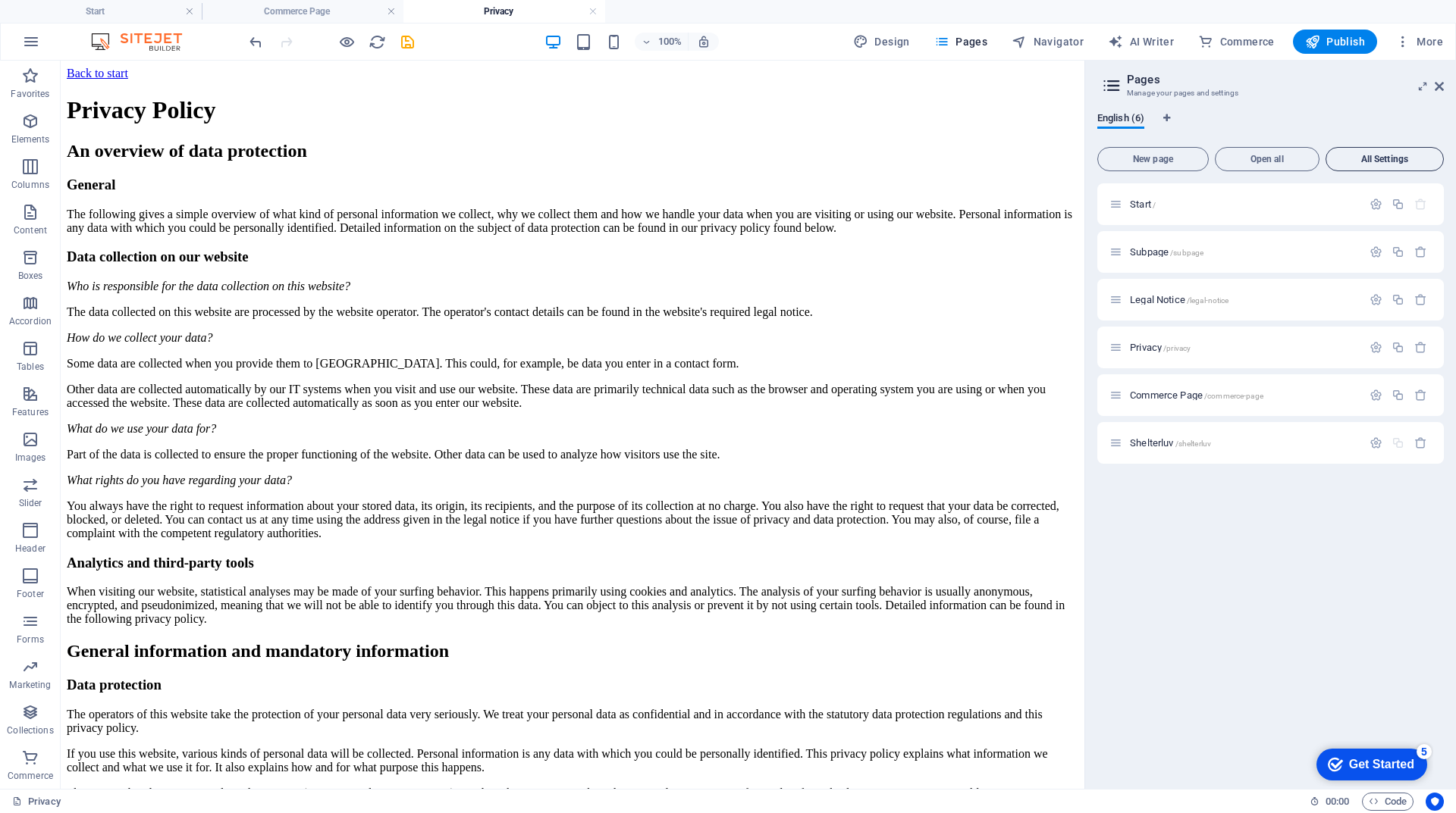
scroll to position [0, 0]
click at [1171, 436] on div "Shelterluv /shelterluv" at bounding box center [1235, 443] width 252 height 17
click at [1376, 445] on icon "button" at bounding box center [1376, 443] width 13 height 13
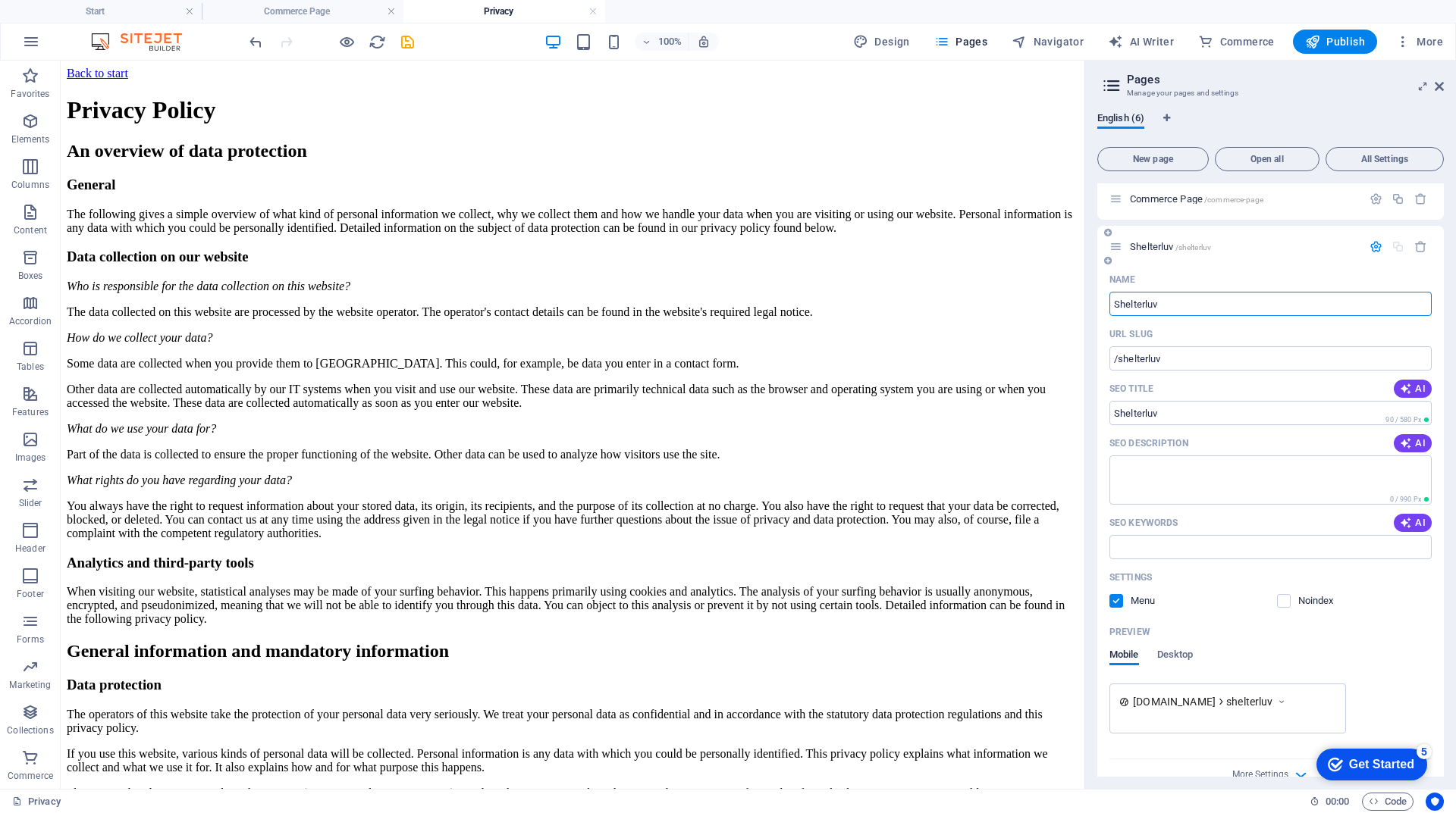
scroll to position [221, 0]
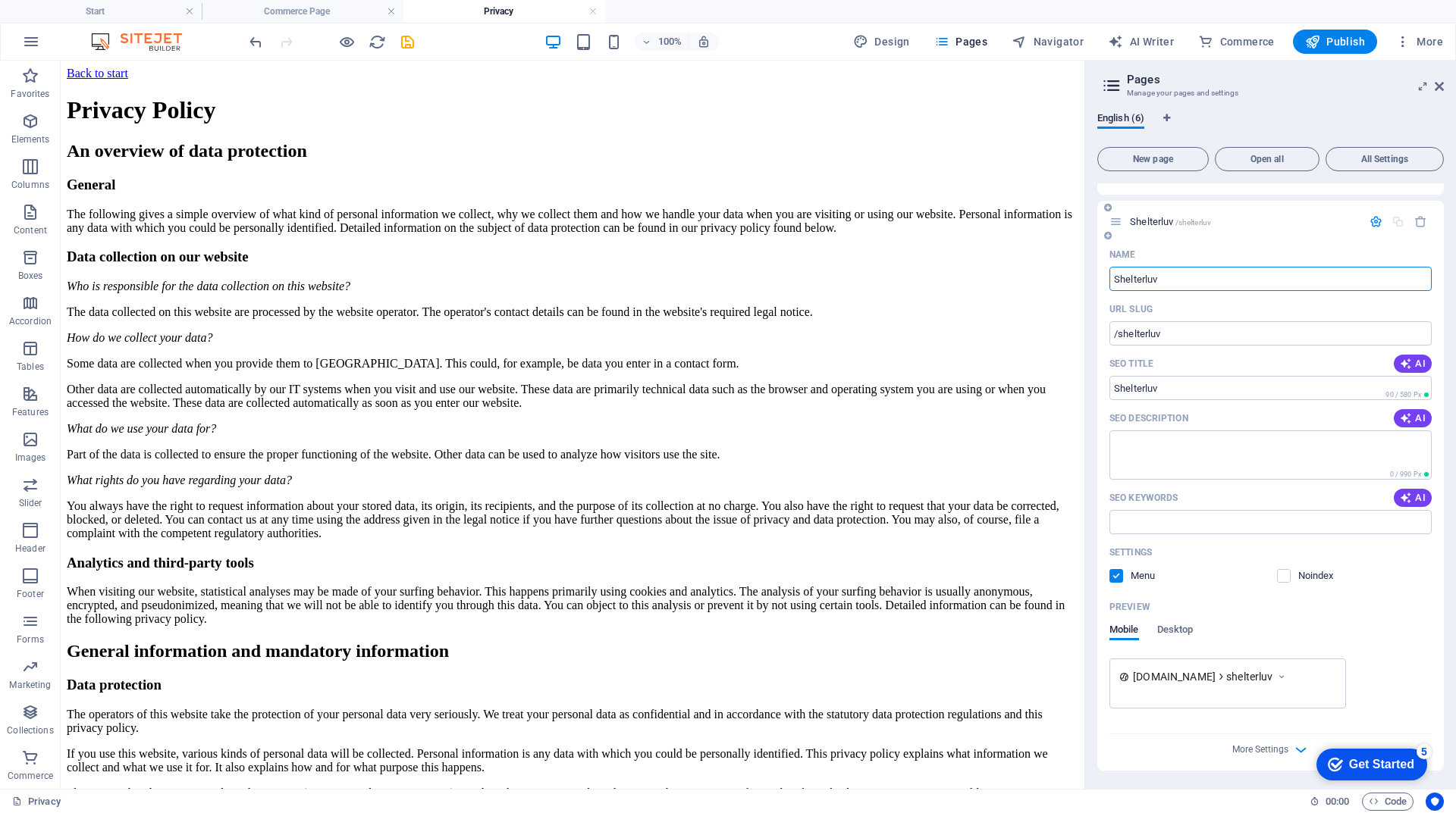
click at [1161, 223] on span "Shelterluv /shelterluv" at bounding box center [1170, 221] width 81 height 12
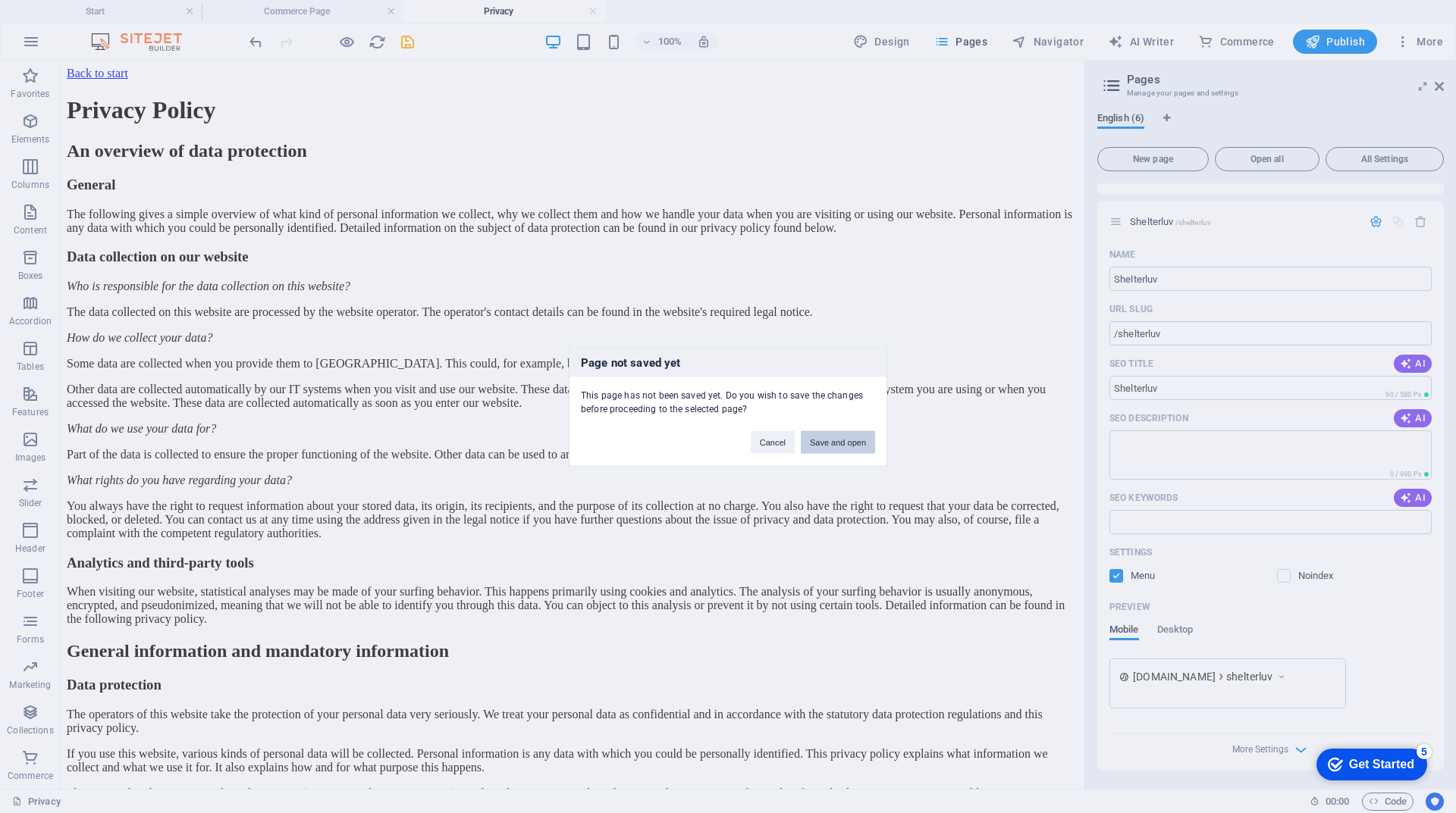
click at [830, 440] on button "Save and open" at bounding box center [838, 442] width 74 height 23
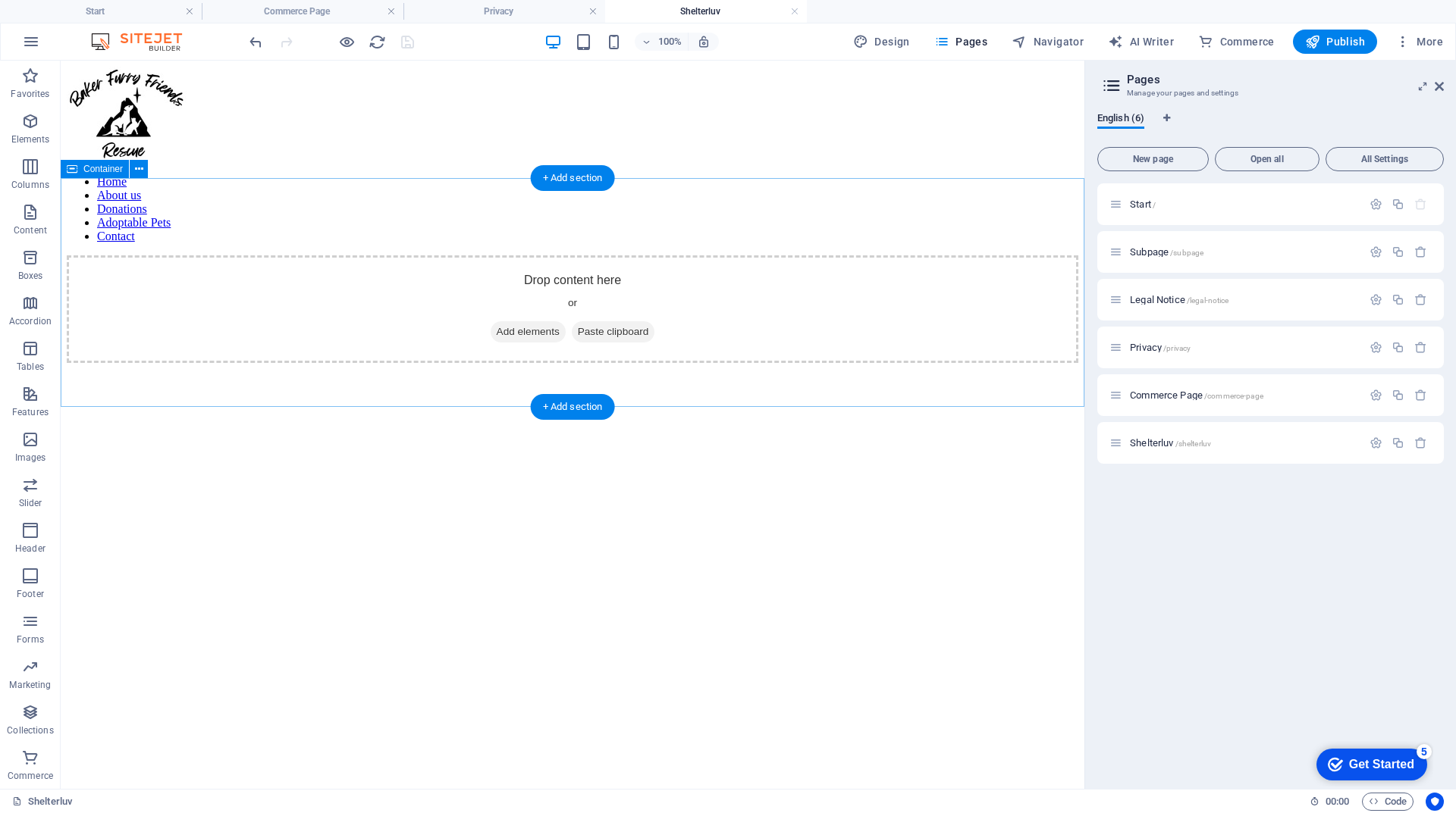
scroll to position [0, 0]
click at [502, 322] on span "Add elements" at bounding box center [528, 332] width 75 height 21
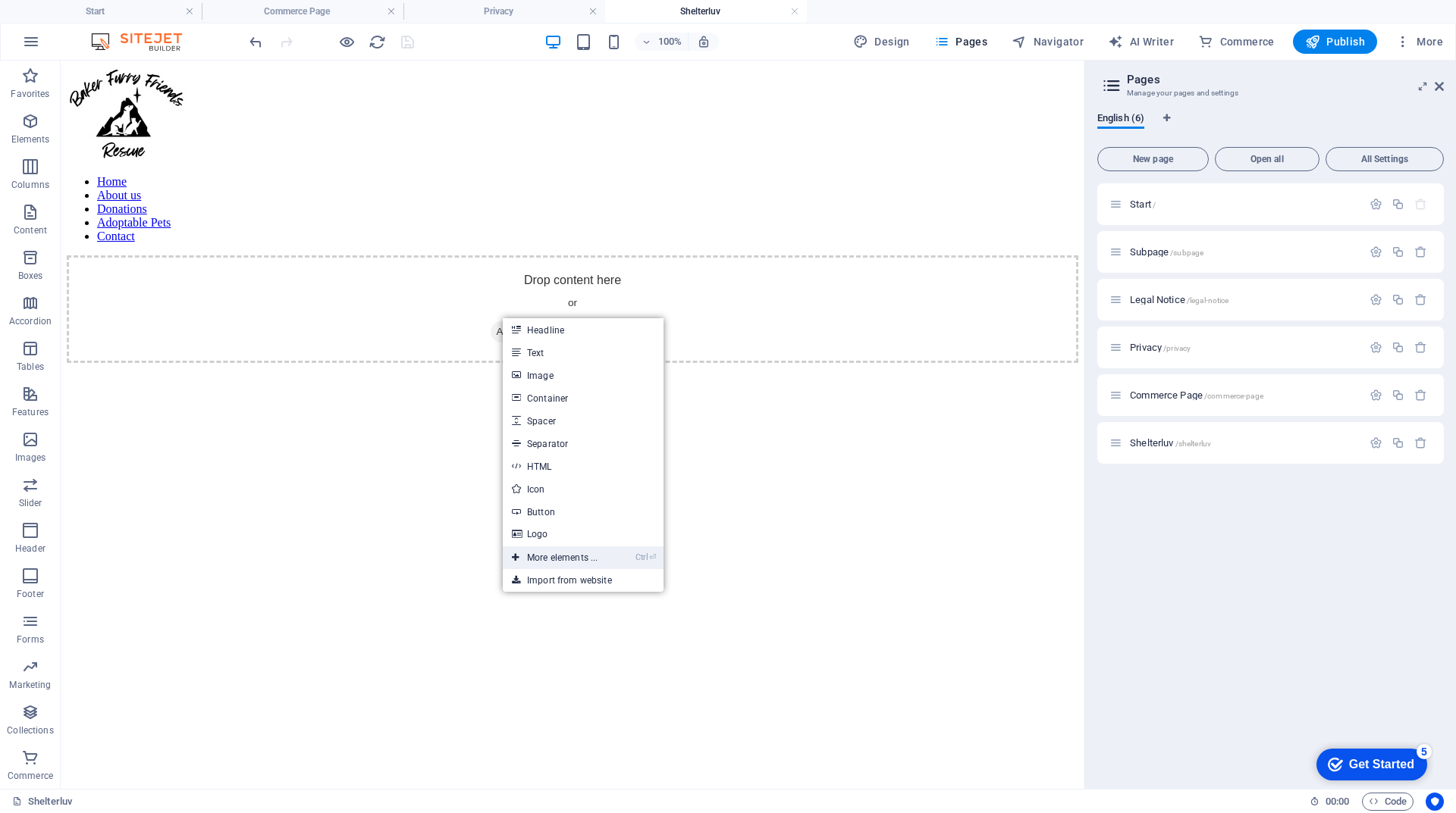
click at [617, 557] on li "Ctrl ⏎ More elements ..." at bounding box center [583, 557] width 161 height 23
click at [581, 557] on link "Ctrl ⏎ More elements ..." at bounding box center [554, 557] width 104 height 23
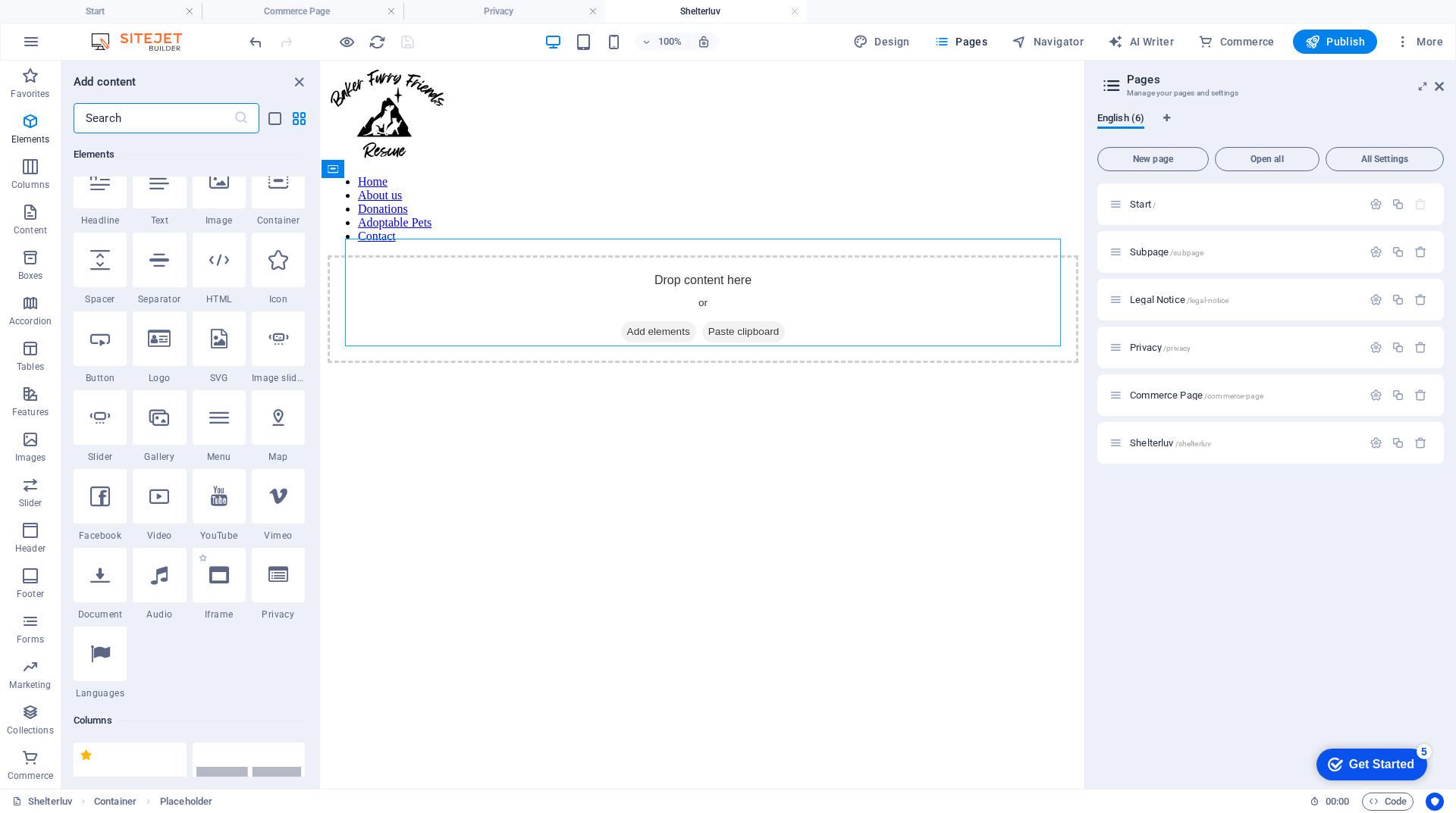
scroll to position [238, 0]
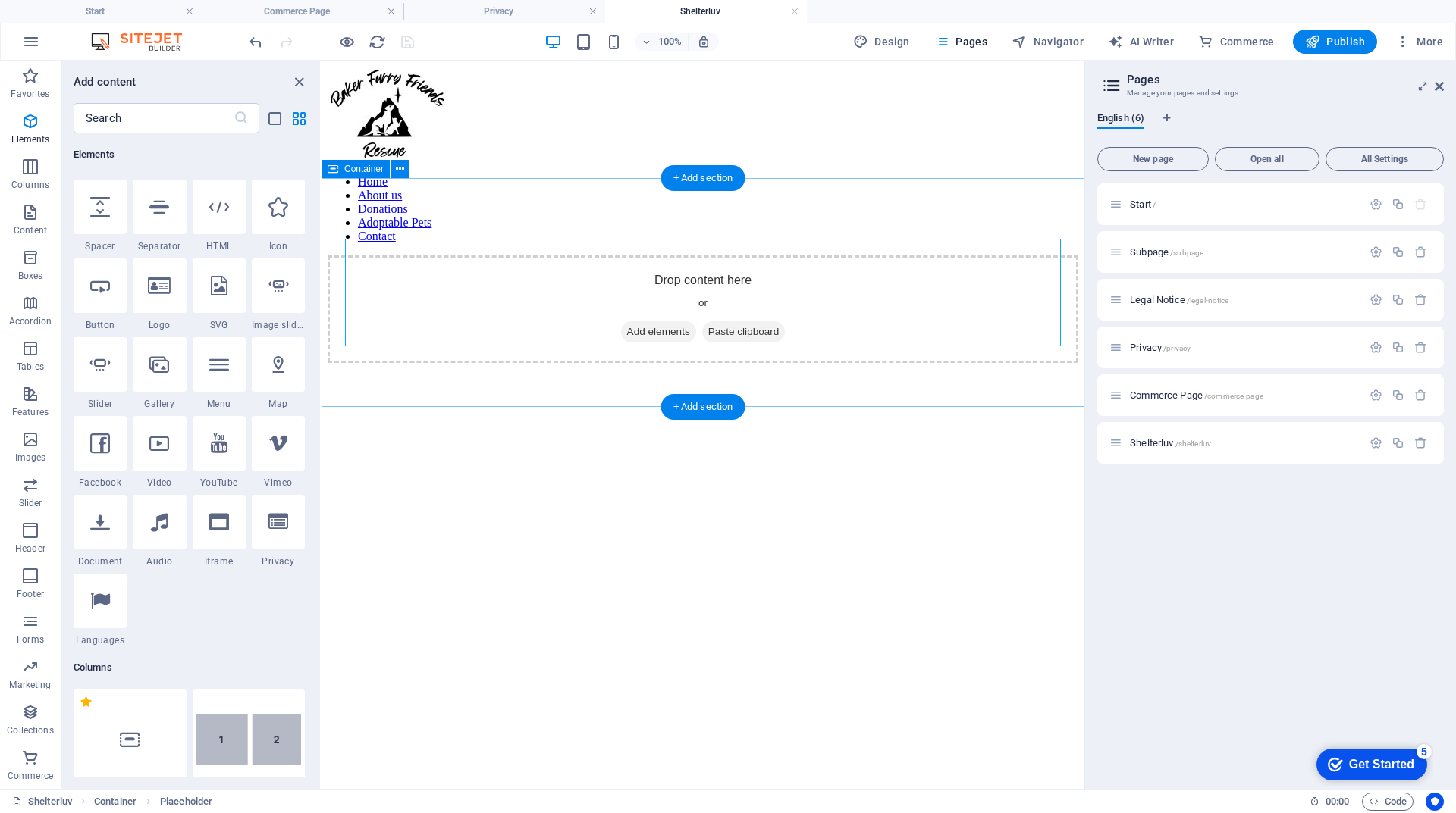
click at [649, 322] on span "Add elements" at bounding box center [658, 332] width 75 height 21
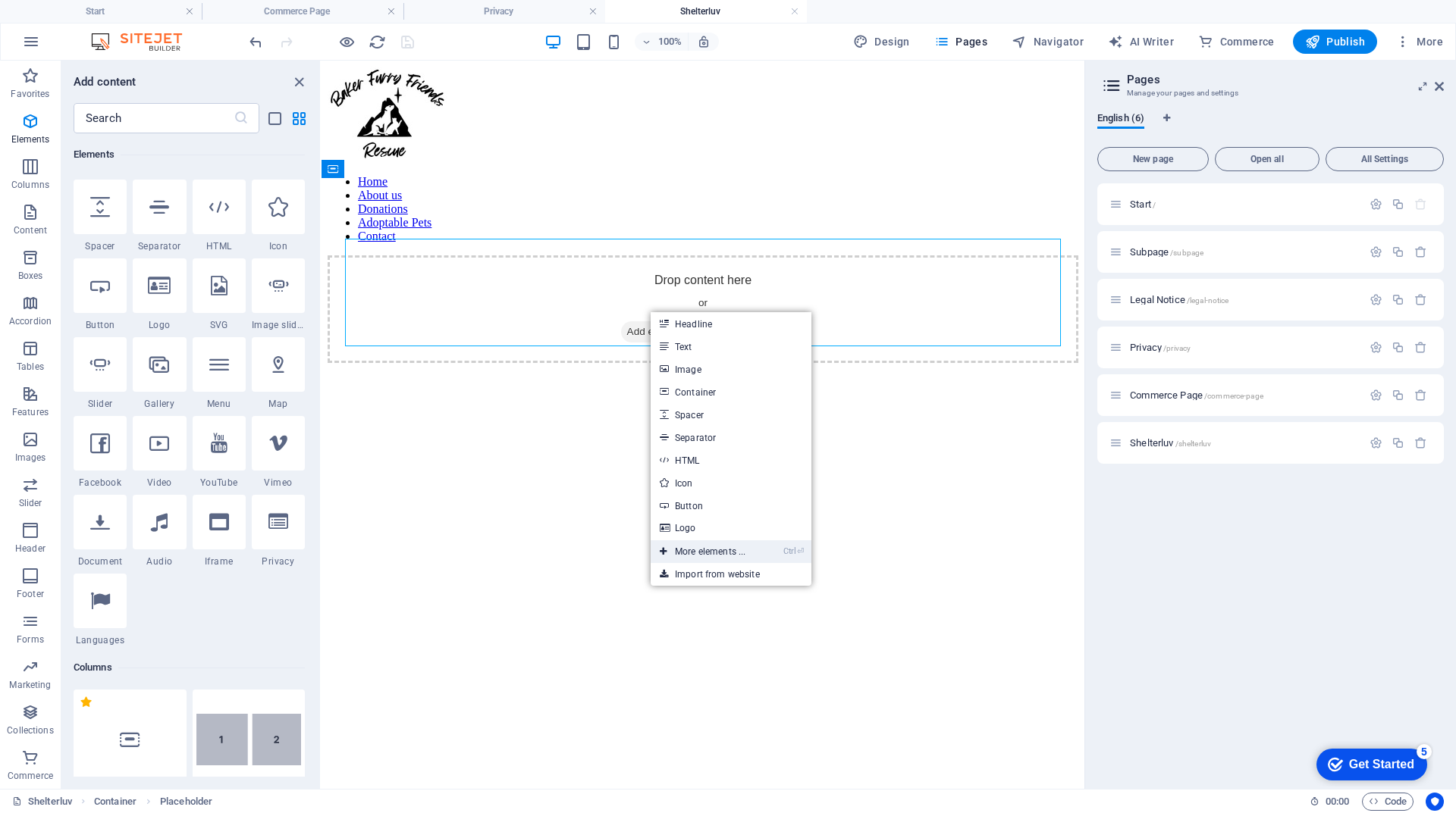
click at [718, 551] on link "Ctrl ⏎ More elements ..." at bounding box center [702, 551] width 104 height 23
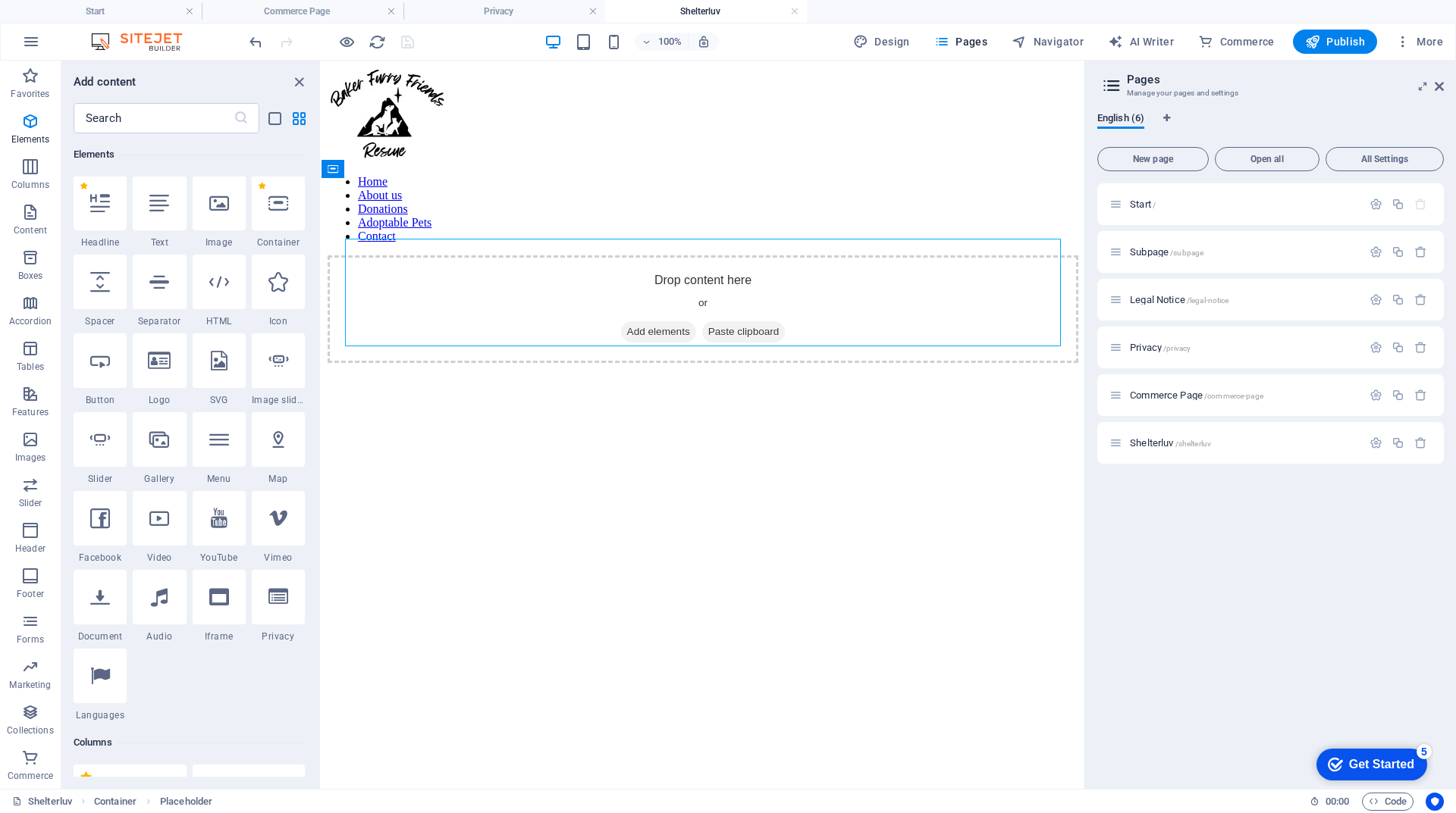
scroll to position [162, 0]
click at [664, 322] on span "Add elements" at bounding box center [658, 332] width 75 height 21
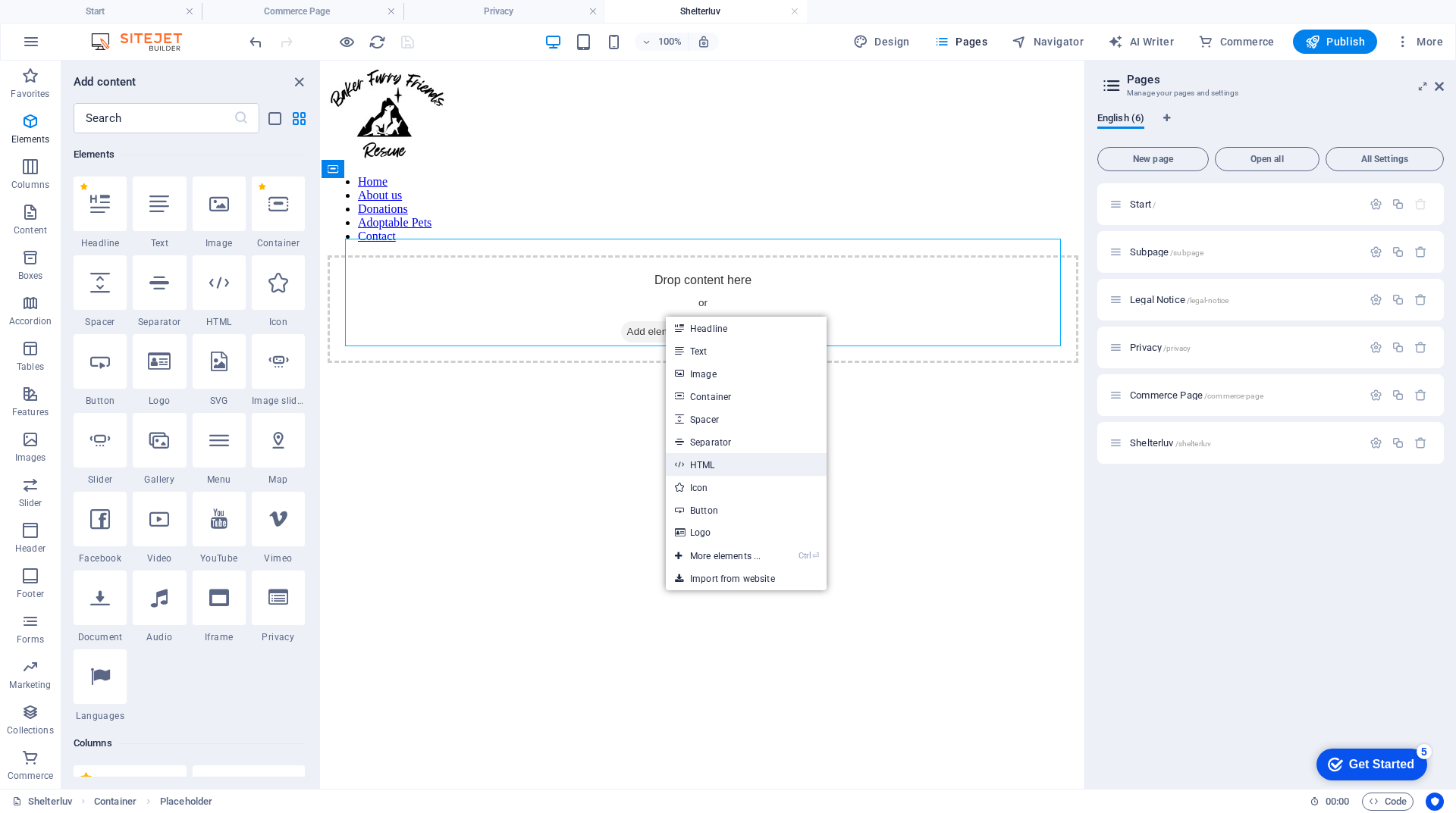
click at [737, 463] on link "HTML" at bounding box center [747, 464] width 161 height 23
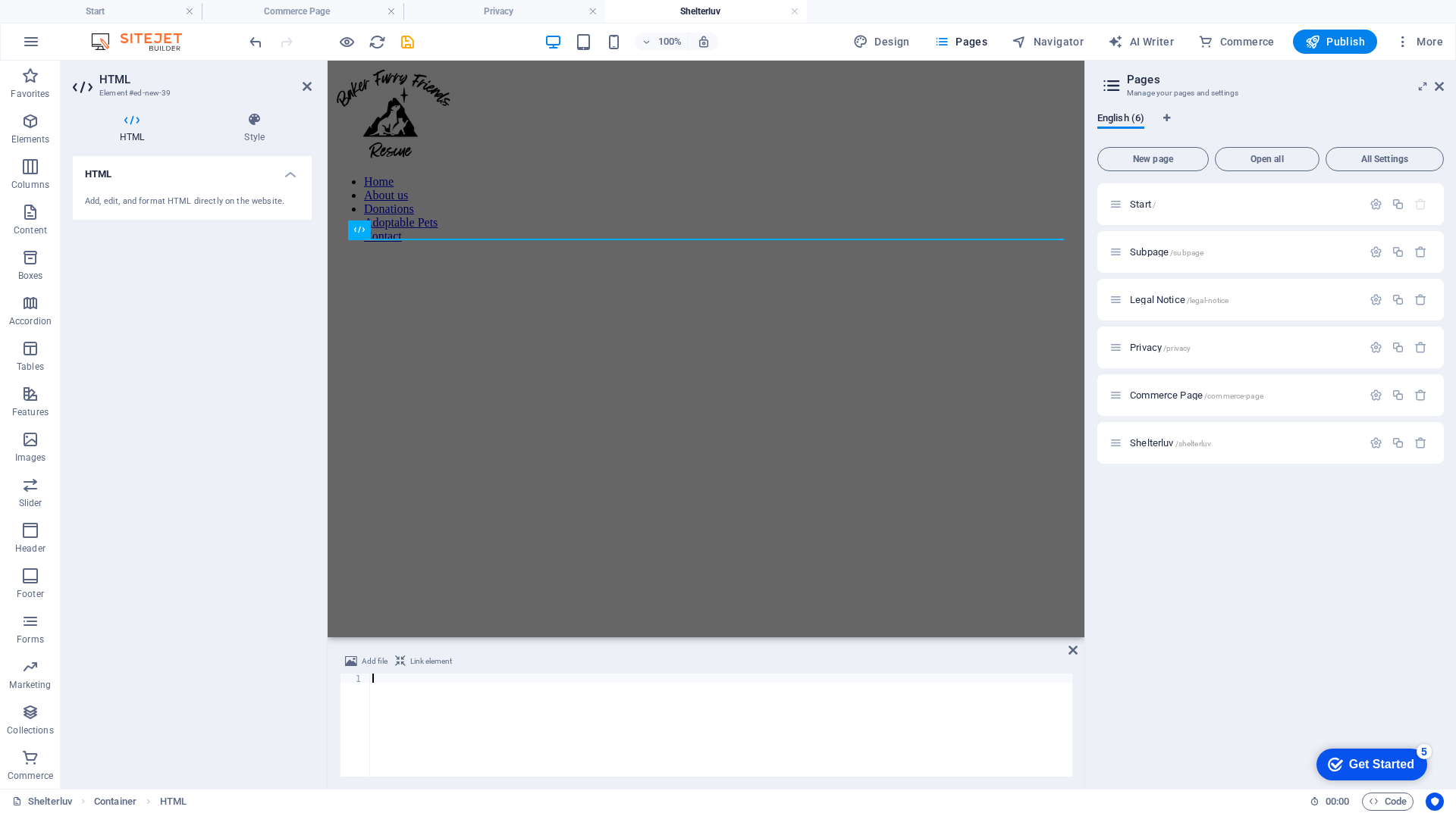
type textarea "[URL][DOMAIN_NAME]"
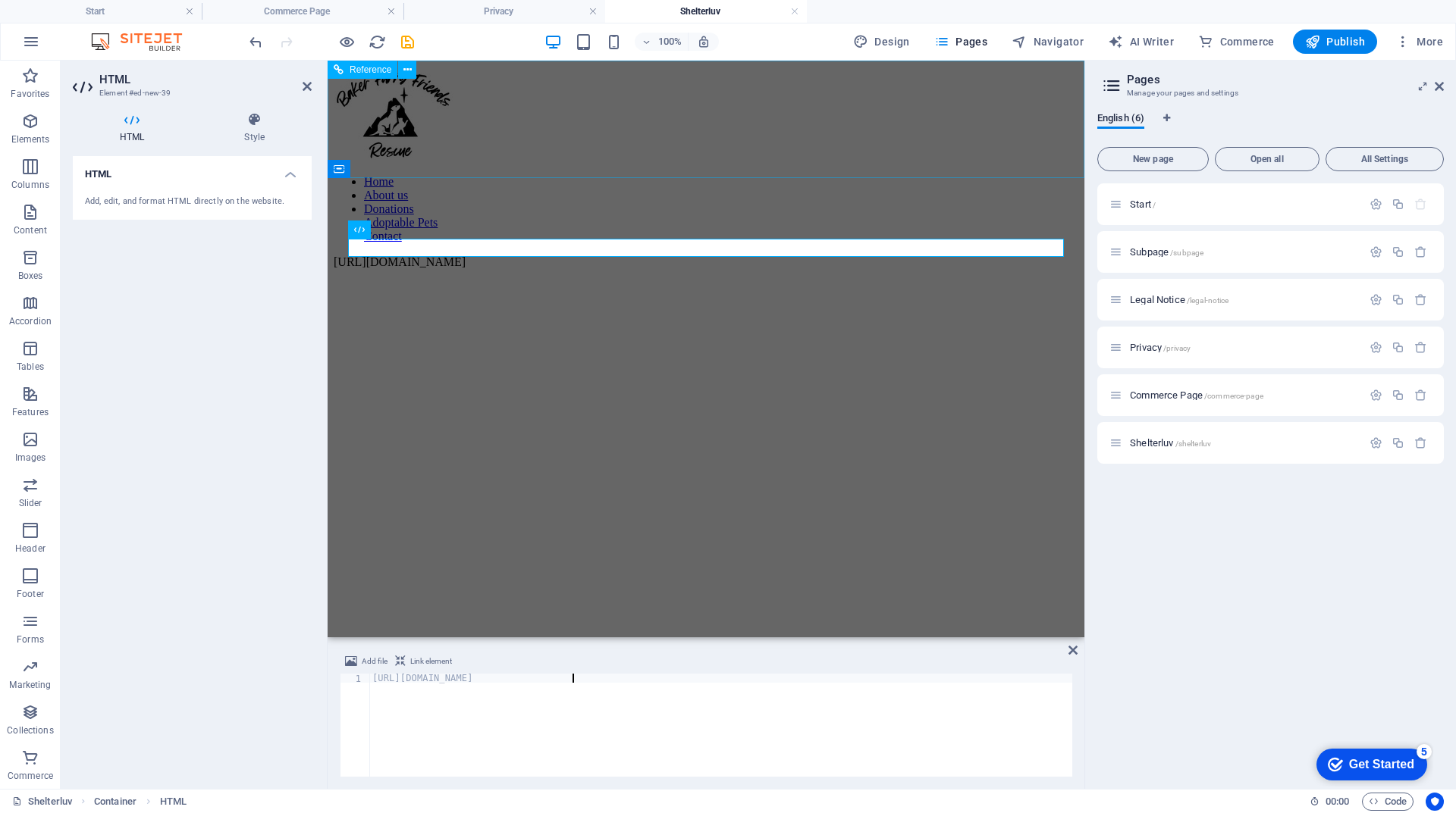
click at [506, 159] on div "Home About us Donations Adoptable Pets Contact" at bounding box center [706, 161] width 745 height 189
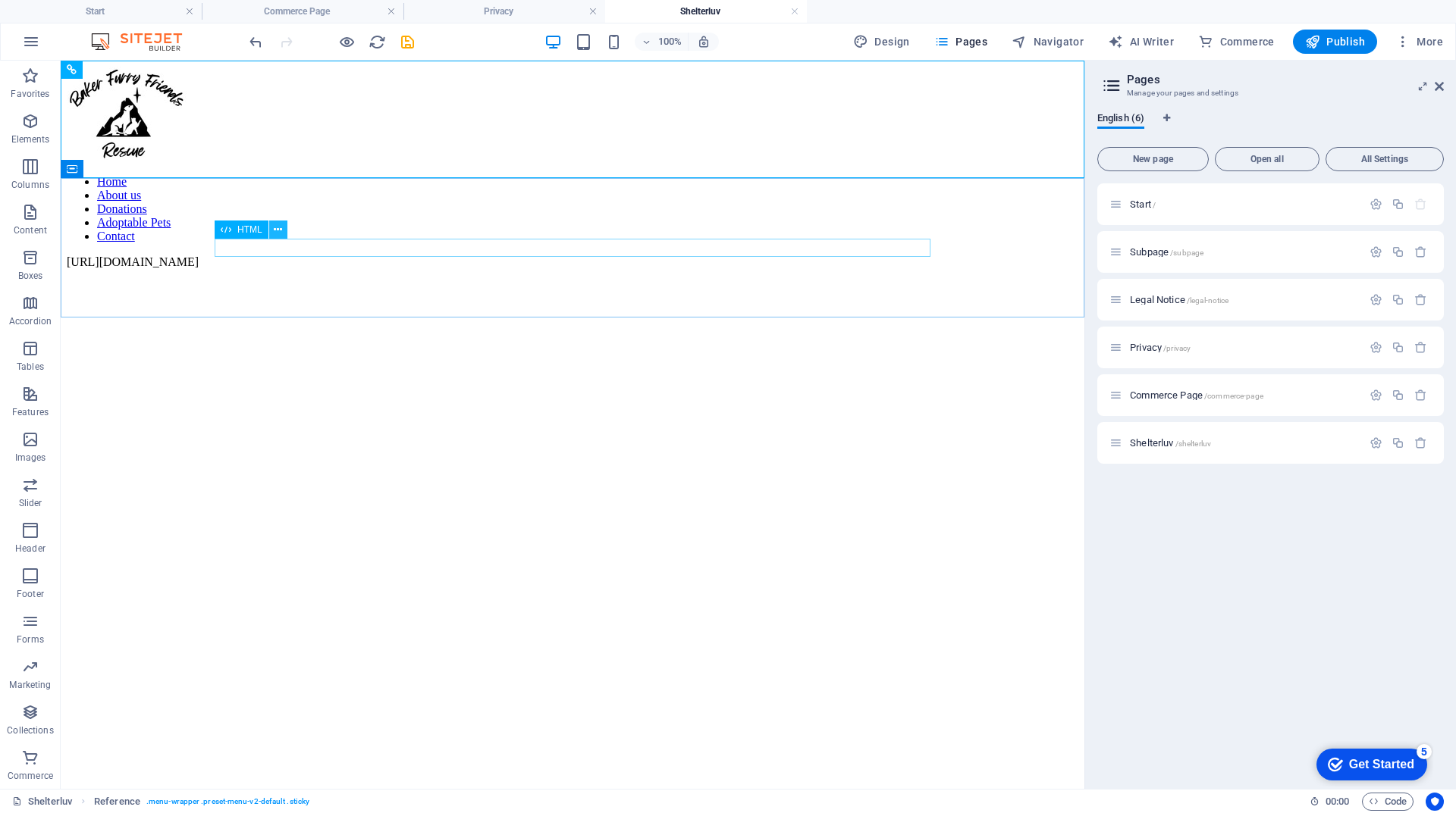
click at [281, 232] on icon at bounding box center [277, 230] width 8 height 16
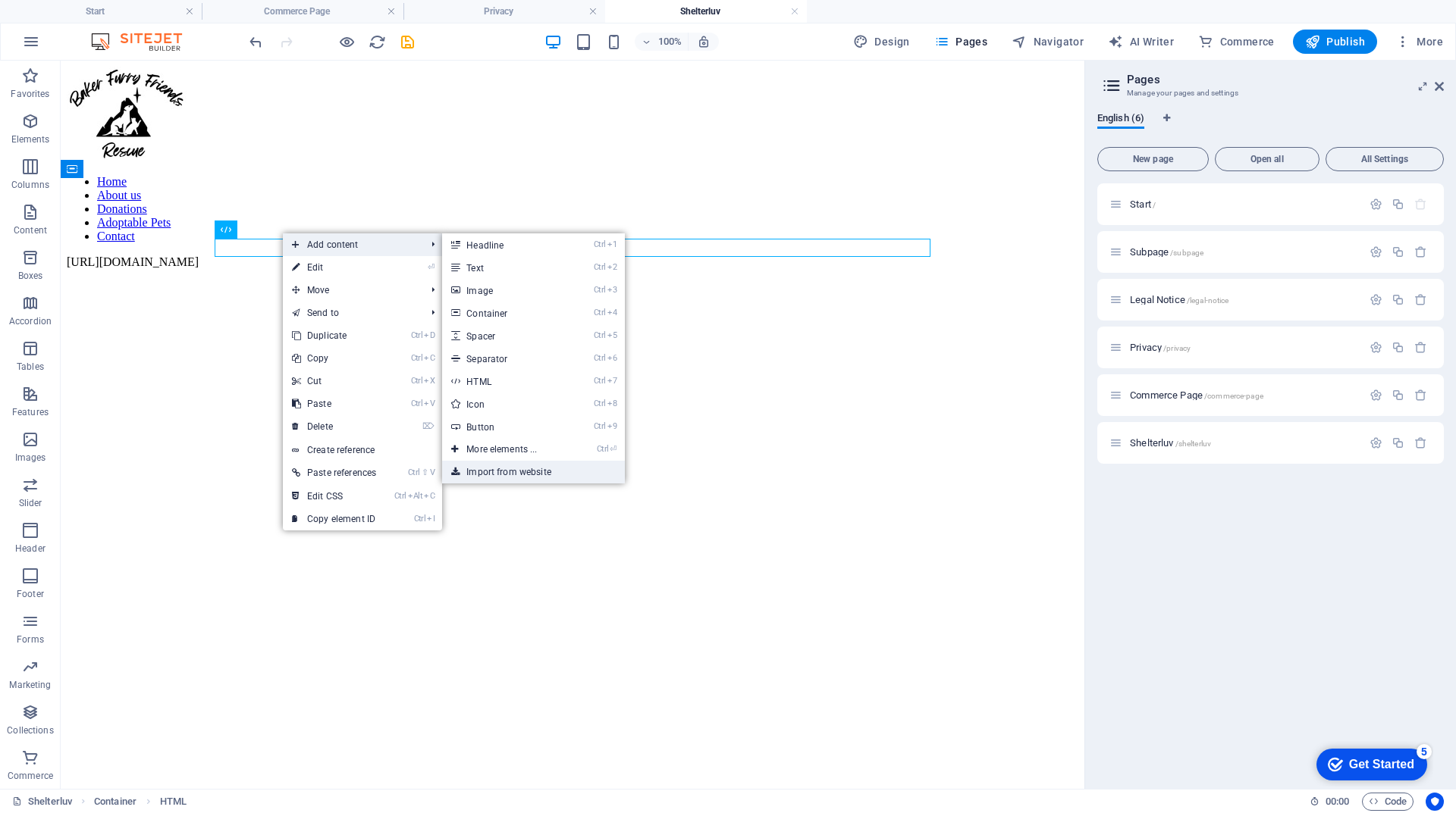
drag, startPoint x: 512, startPoint y: 472, endPoint x: 452, endPoint y: 410, distance: 86.3
click at [512, 472] on link "Import from website" at bounding box center [532, 472] width 182 height 23
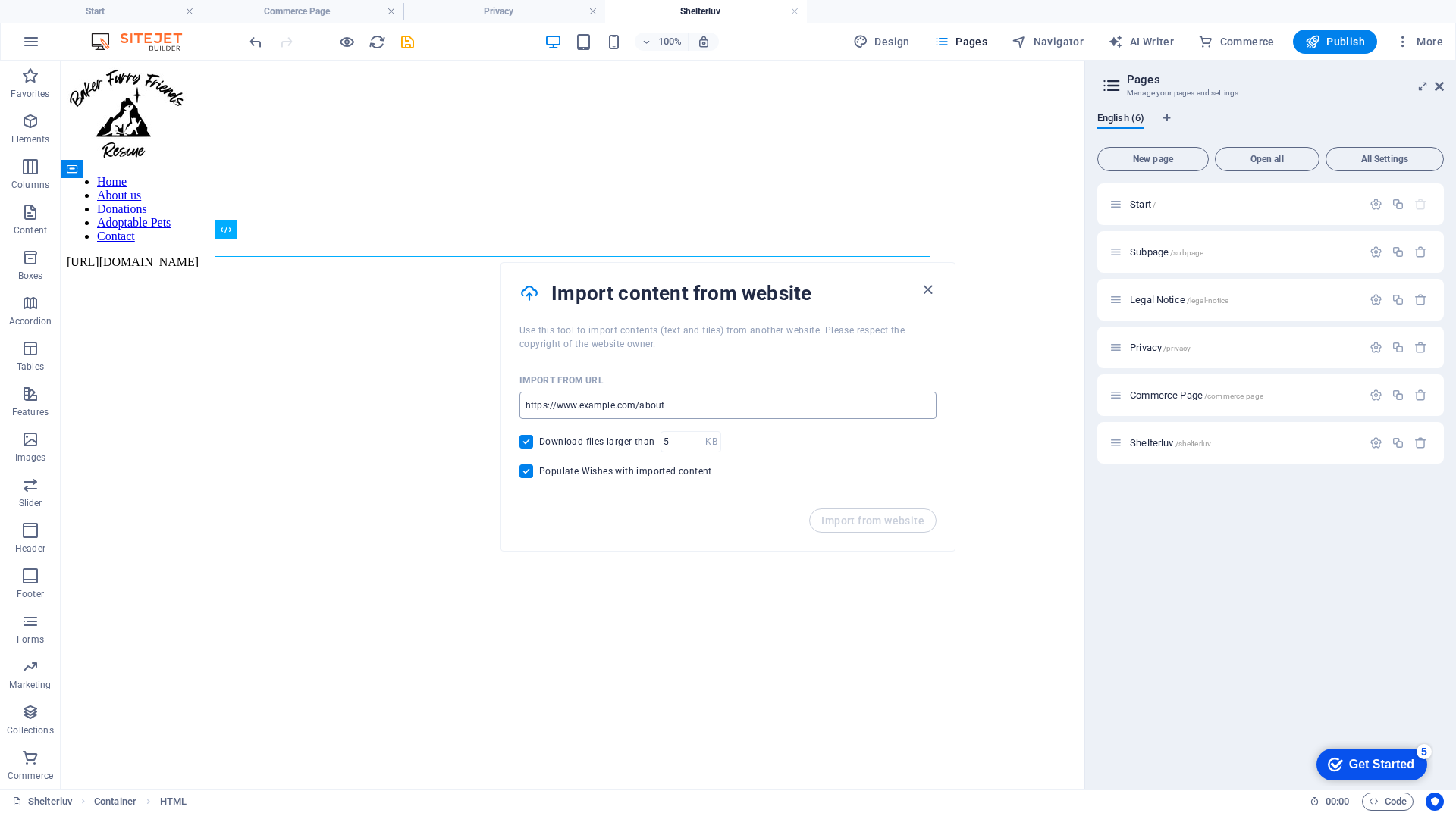
click at [638, 404] on input "url" at bounding box center [728, 406] width 417 height 27
paste input "[URL][DOMAIN_NAME]"
type input "[URL][DOMAIN_NAME]"
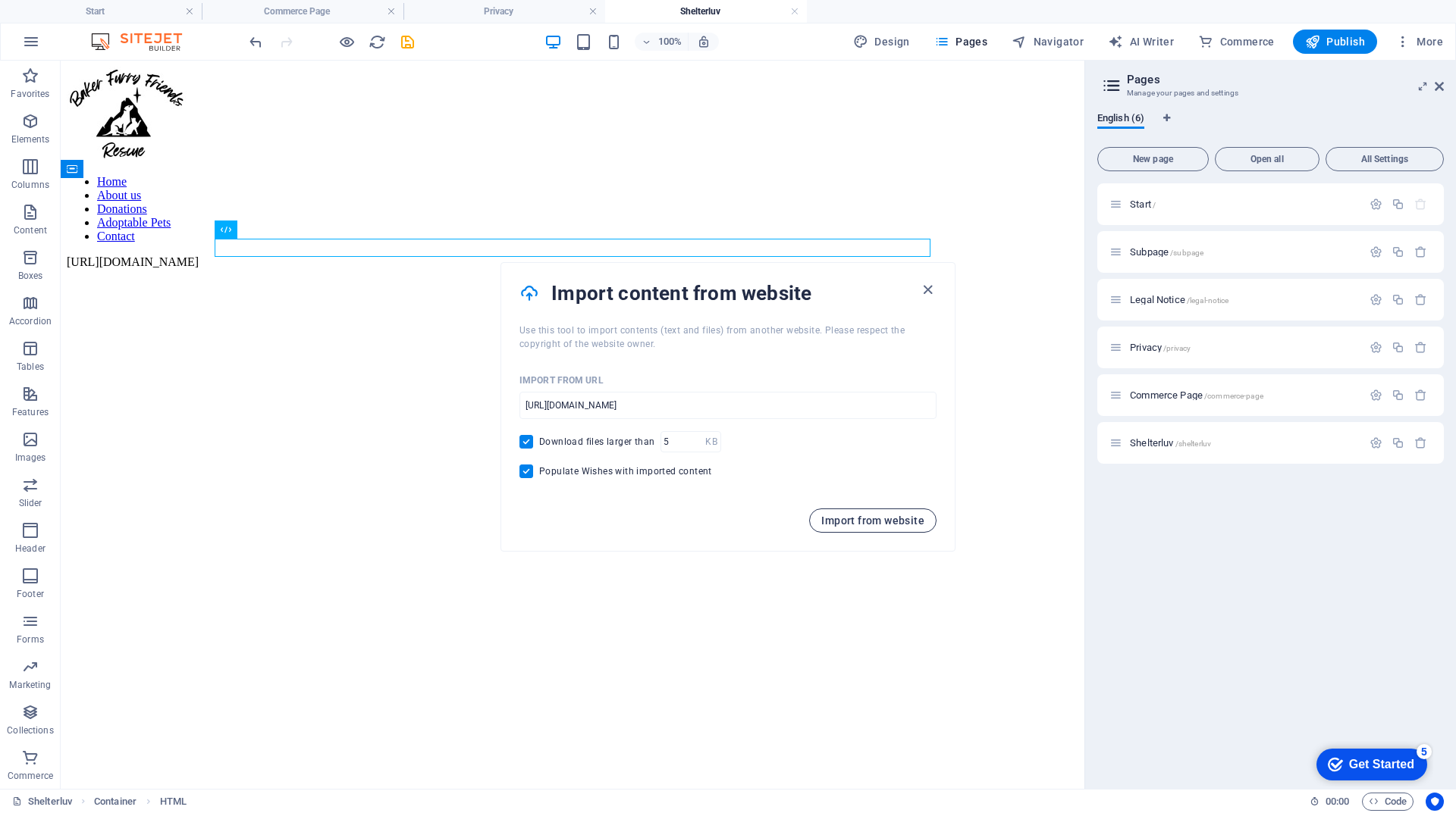
click at [883, 517] on span "Import from website" at bounding box center [873, 520] width 103 height 12
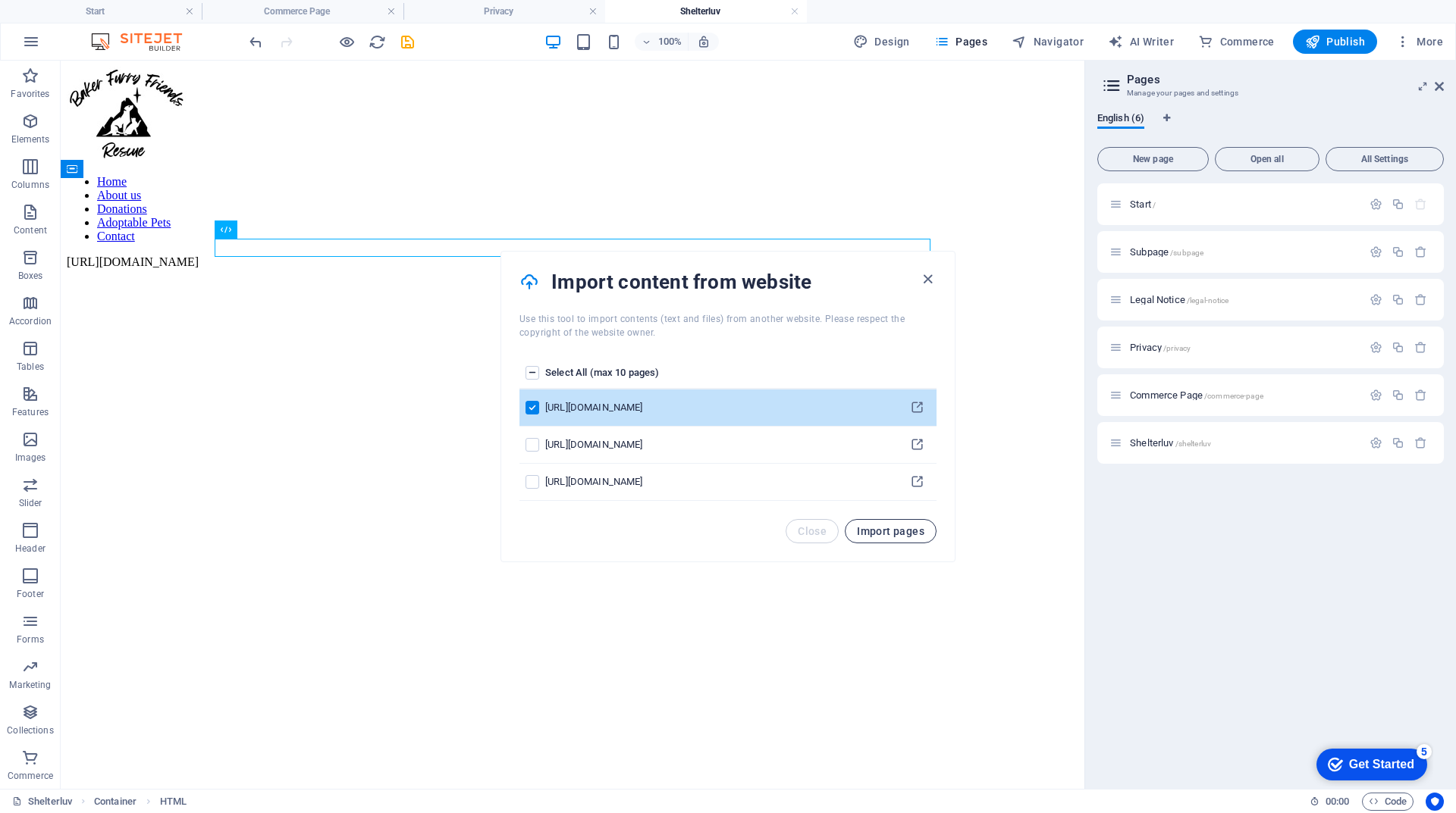
click at [898, 536] on span "Import pages" at bounding box center [890, 530] width 68 height 12
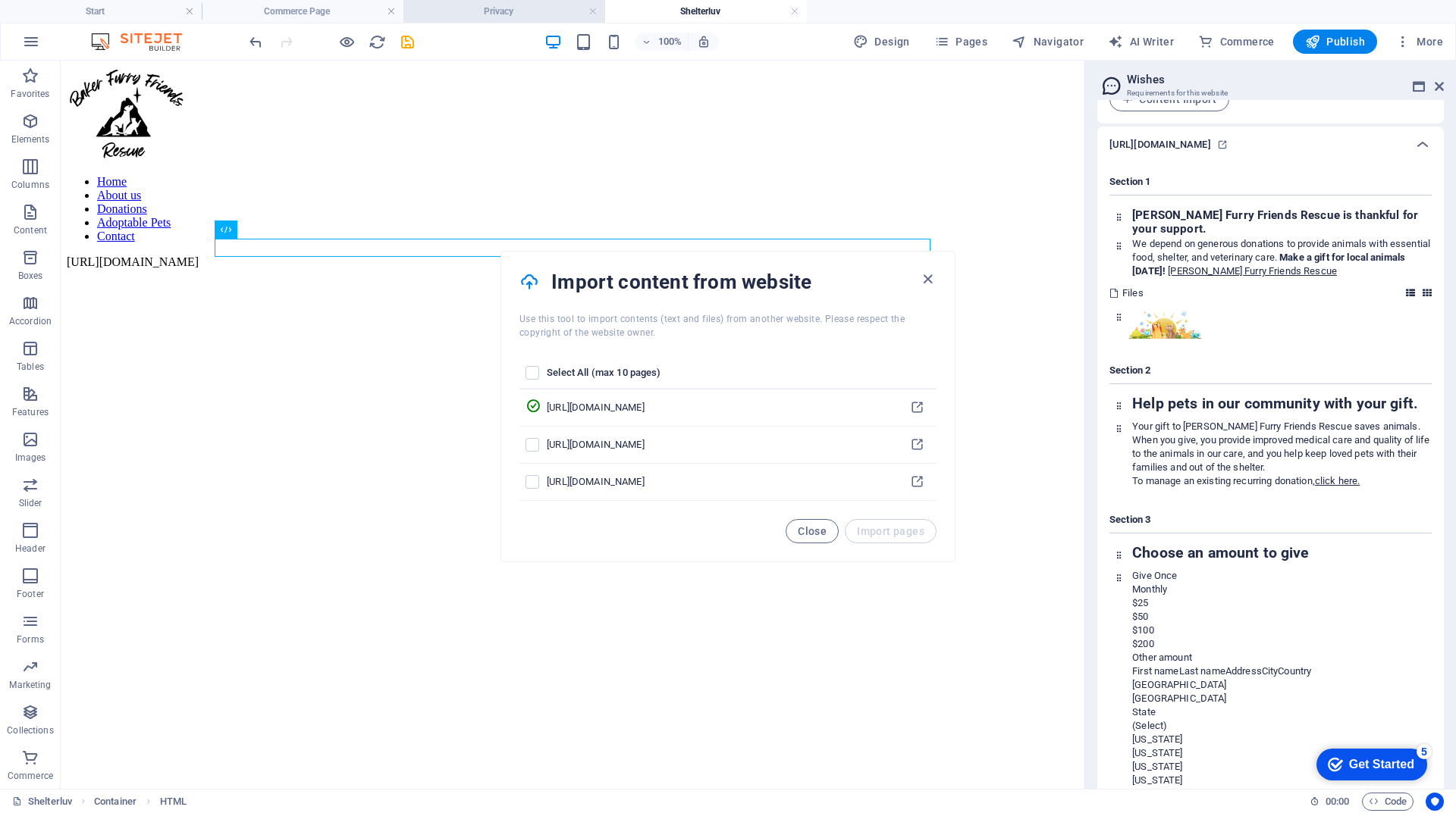
scroll to position [164, 0]
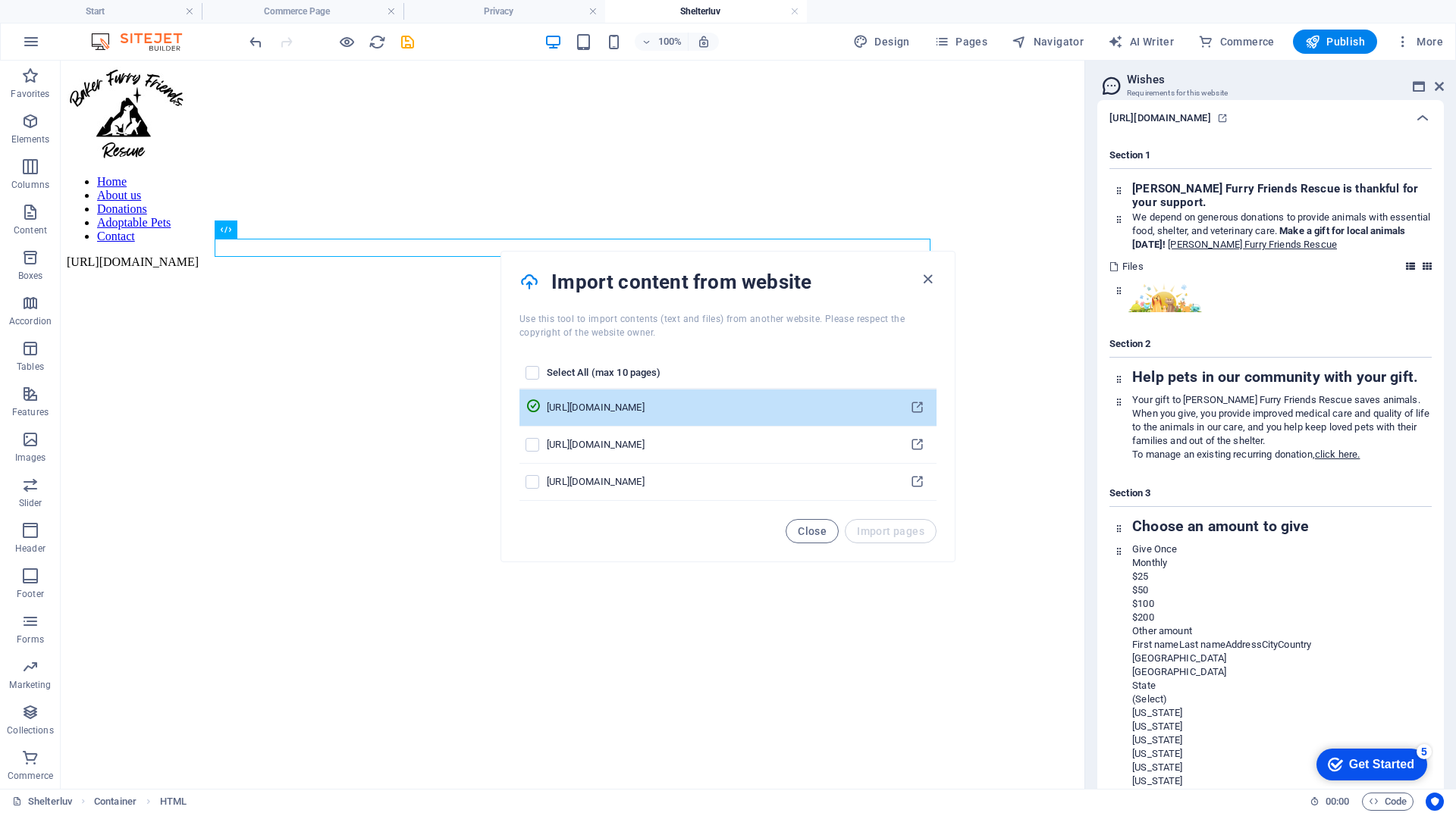
click at [540, 406] on icon "pages list" at bounding box center [532, 406] width 15 height 15
click at [914, 409] on icon "pages list" at bounding box center [917, 408] width 14 height 14
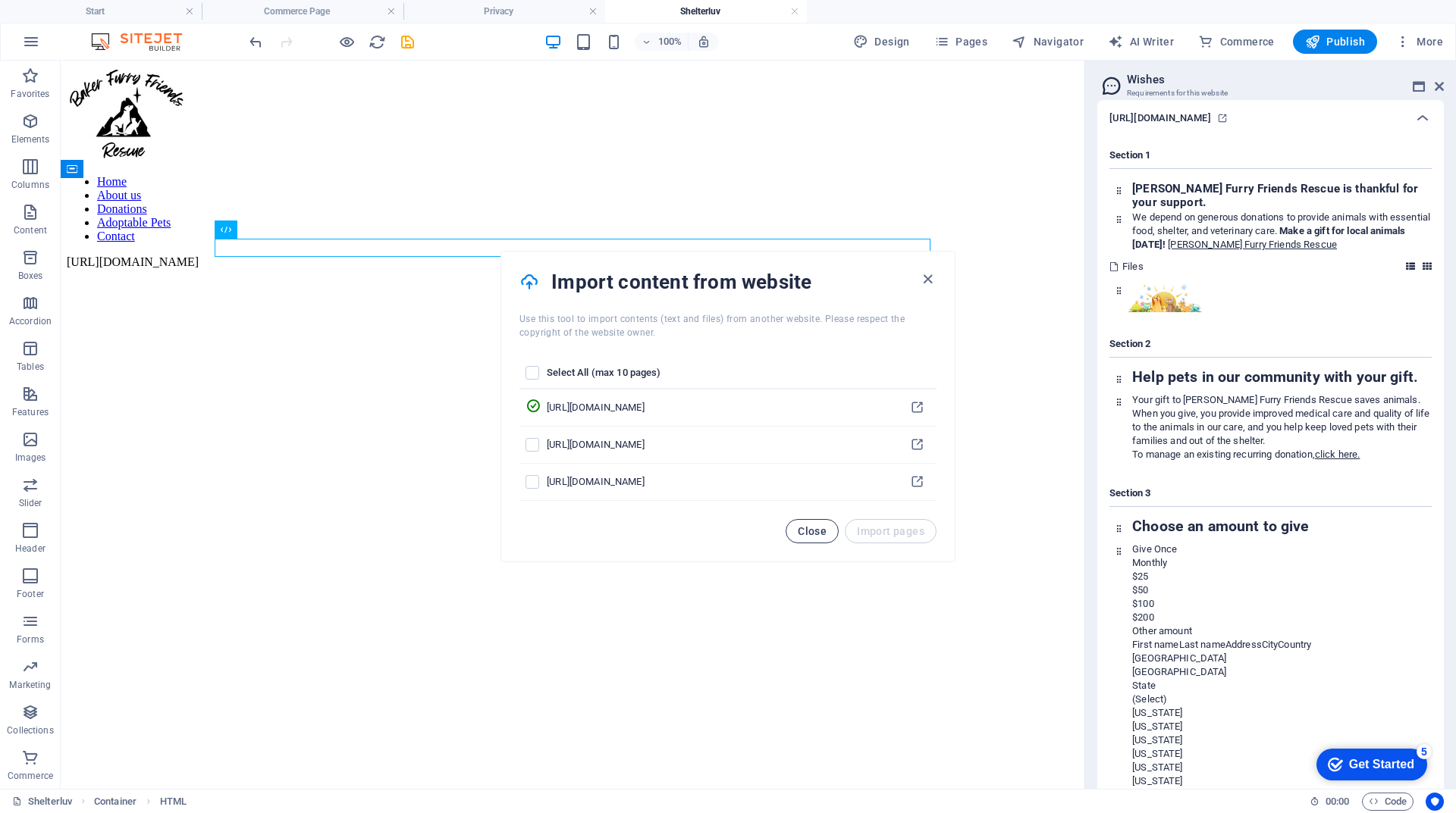
click at [813, 539] on button "Close" at bounding box center [812, 531] width 53 height 24
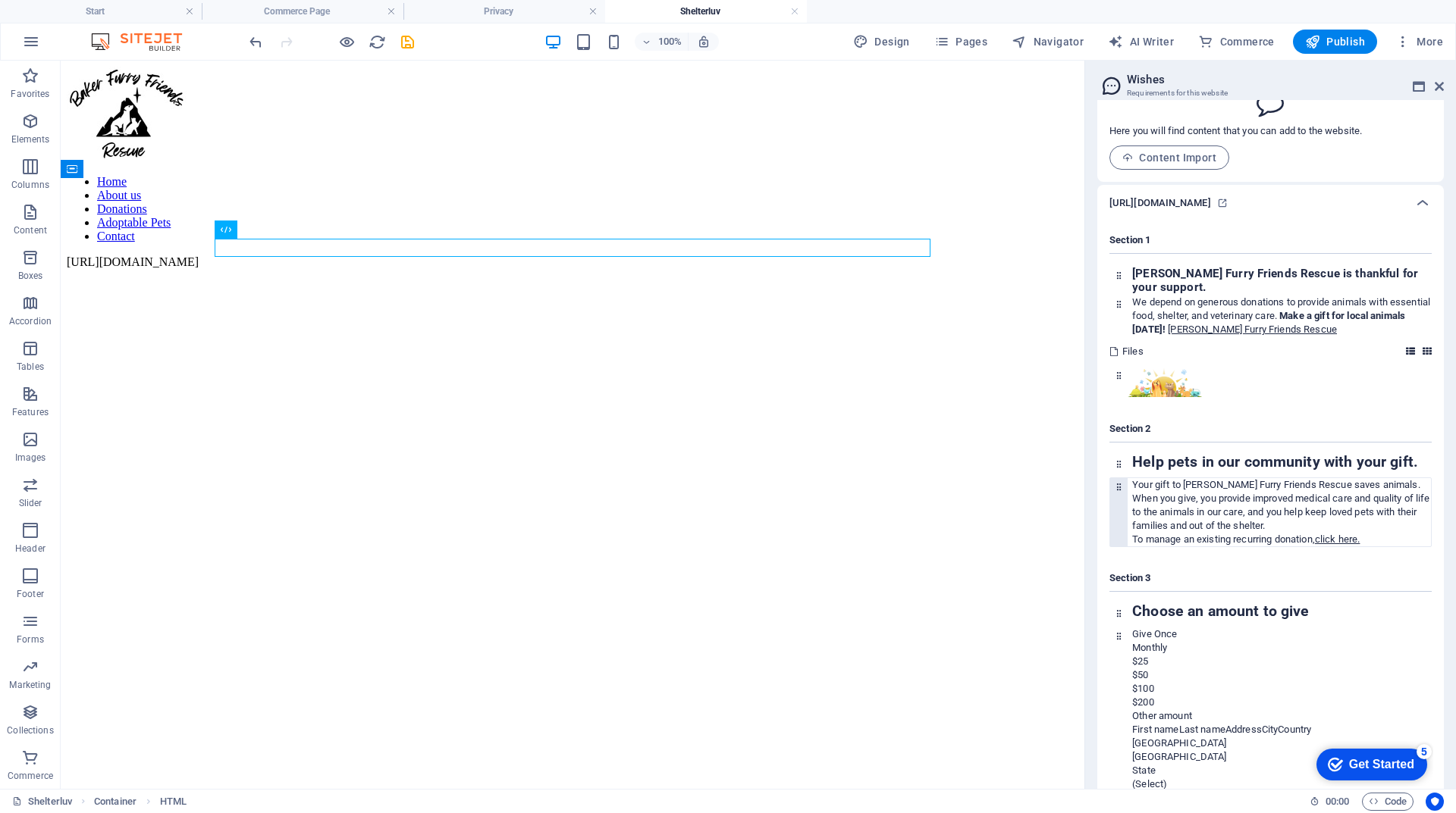
scroll to position [0, 0]
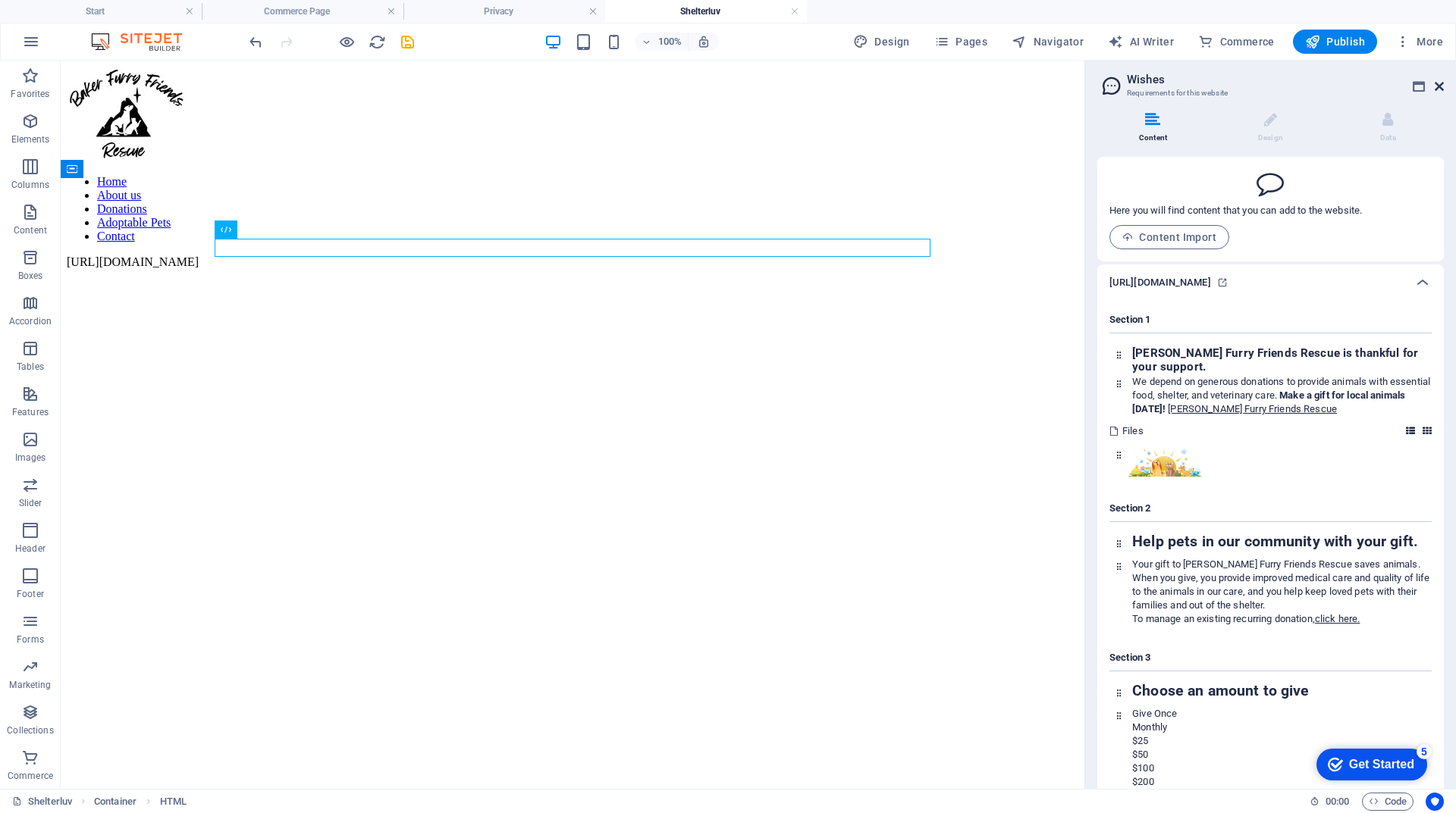
click at [1439, 89] on icon at bounding box center [1439, 86] width 9 height 12
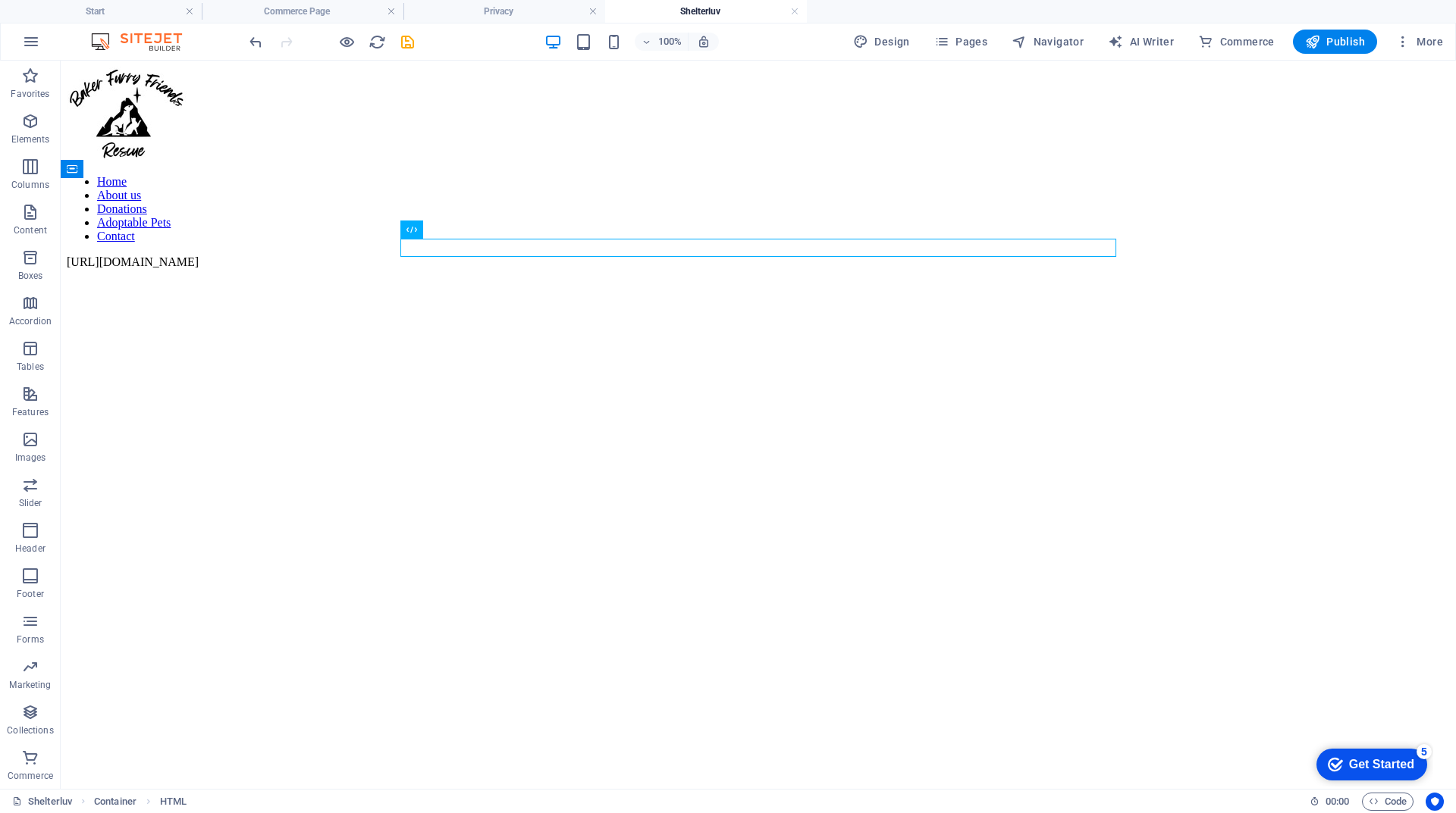
click at [810, 276] on html "Home About us Donations Adoptable Pets Contact [URL][DOMAIN_NAME]" at bounding box center [758, 167] width 1395 height 214
click at [1420, 48] on span "More" at bounding box center [1419, 42] width 48 height 15
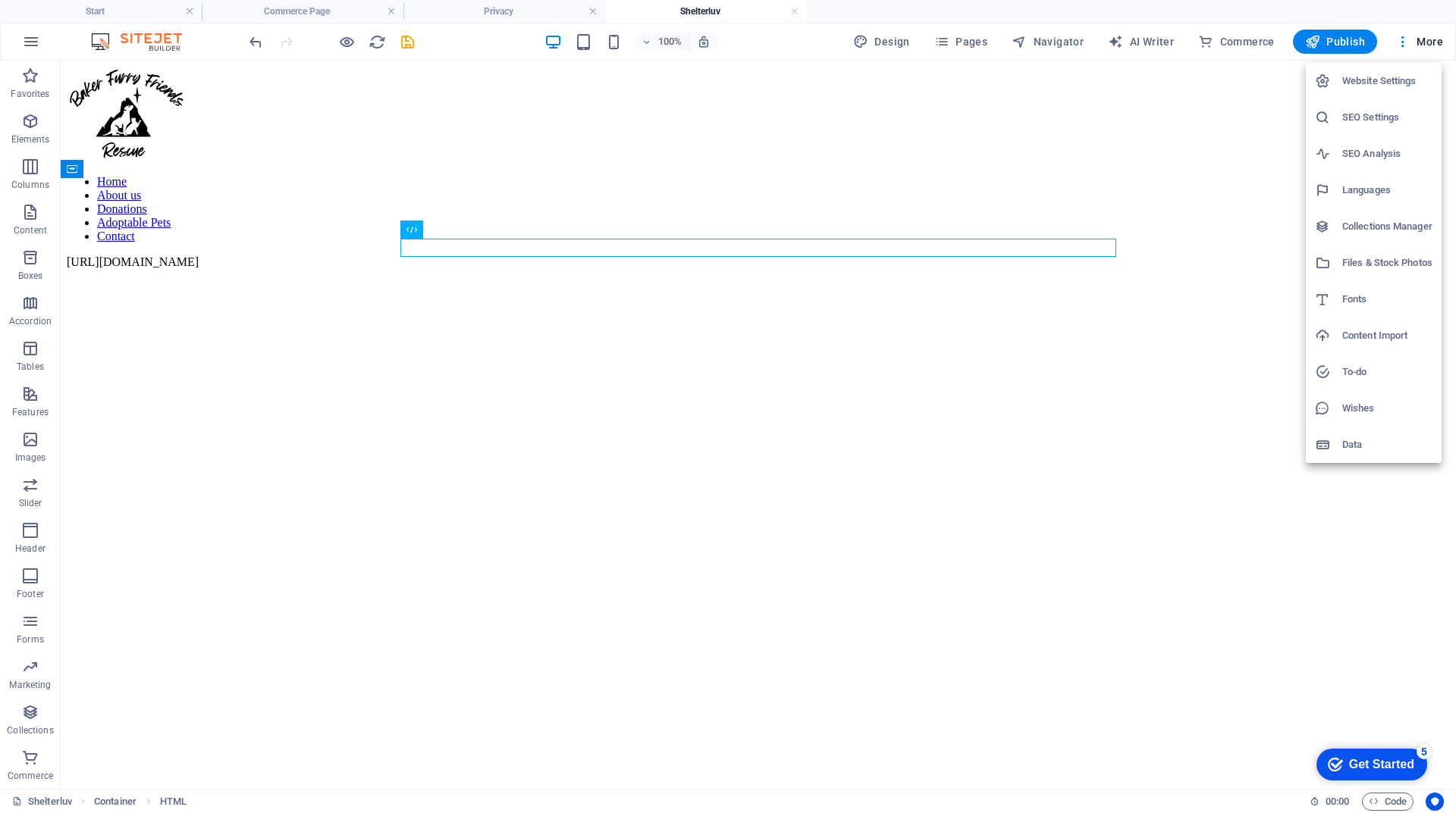
click at [309, 128] on div at bounding box center [728, 406] width 1456 height 813
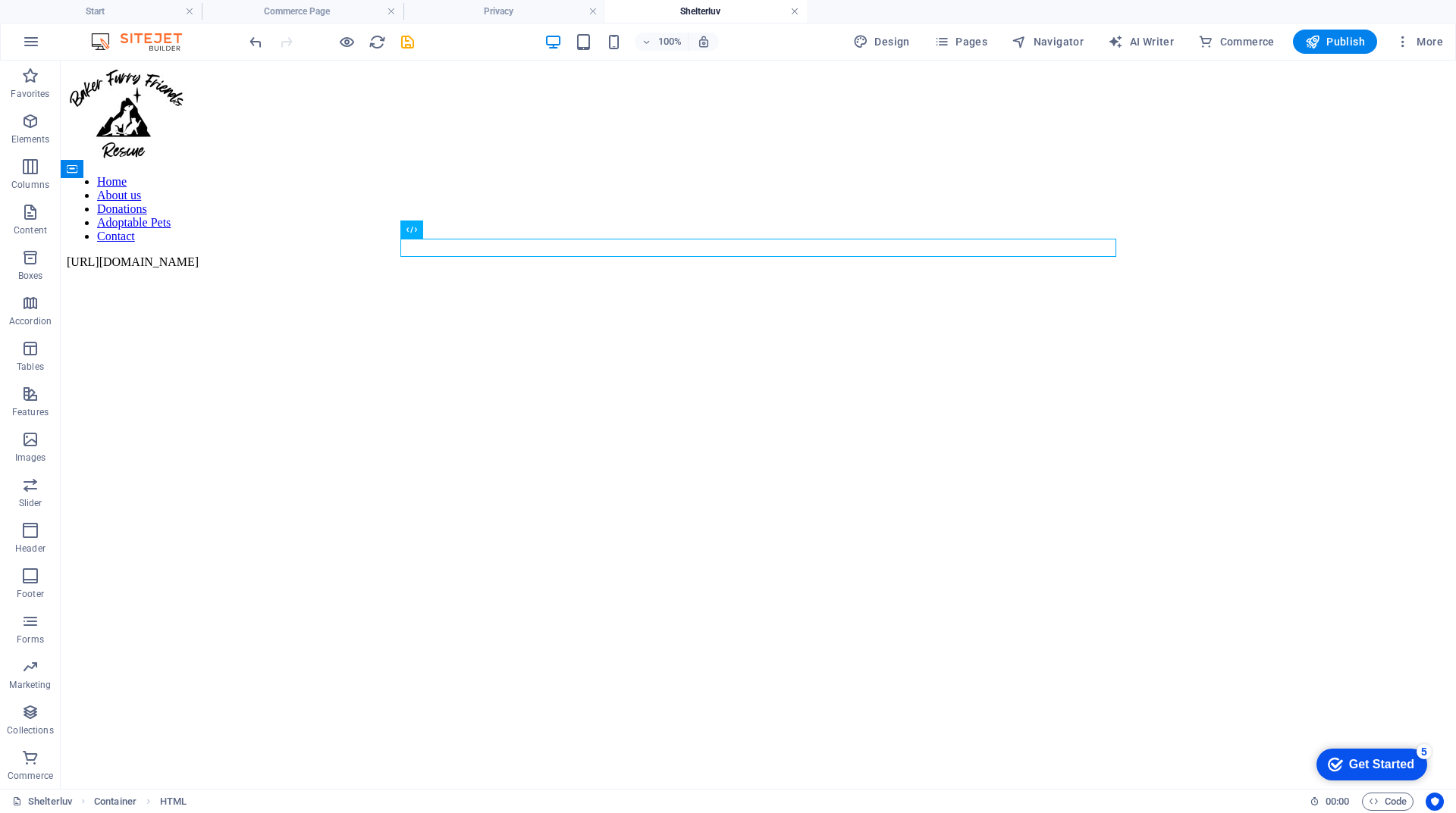
click at [793, 12] on link at bounding box center [794, 12] width 9 height 14
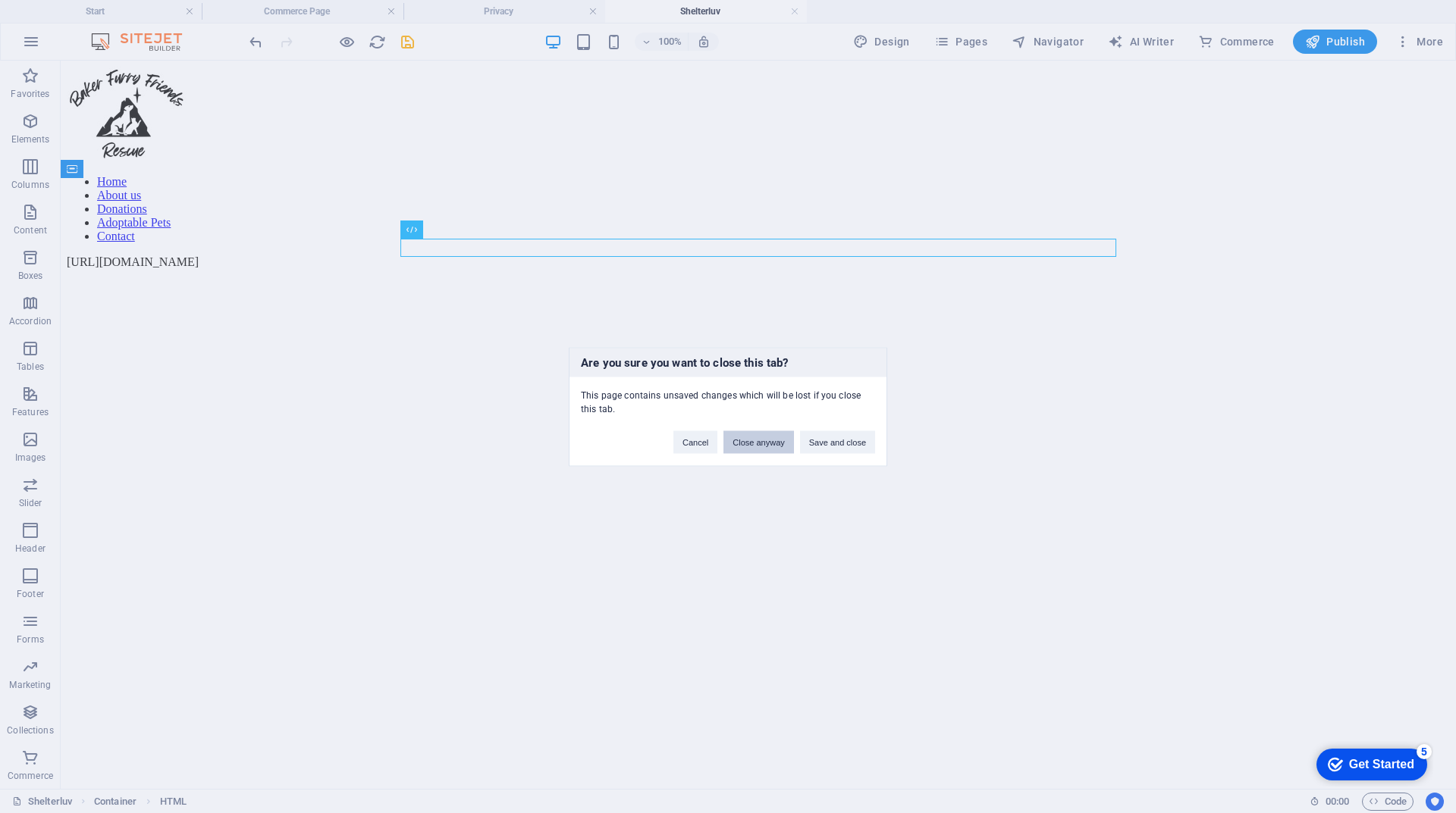
click at [775, 446] on button "Close anyway" at bounding box center [757, 442] width 70 height 23
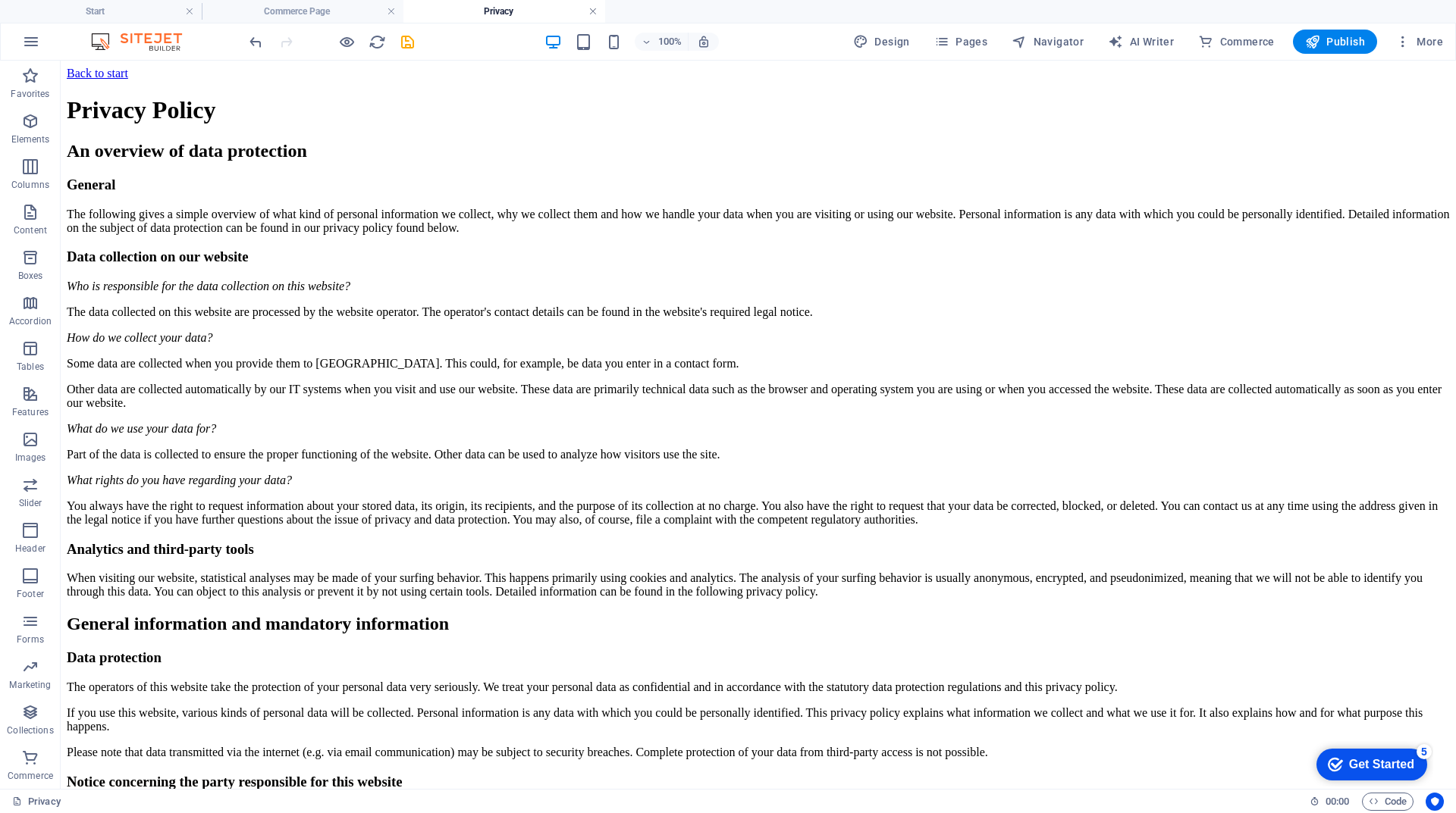
click at [591, 12] on link at bounding box center [593, 12] width 9 height 14
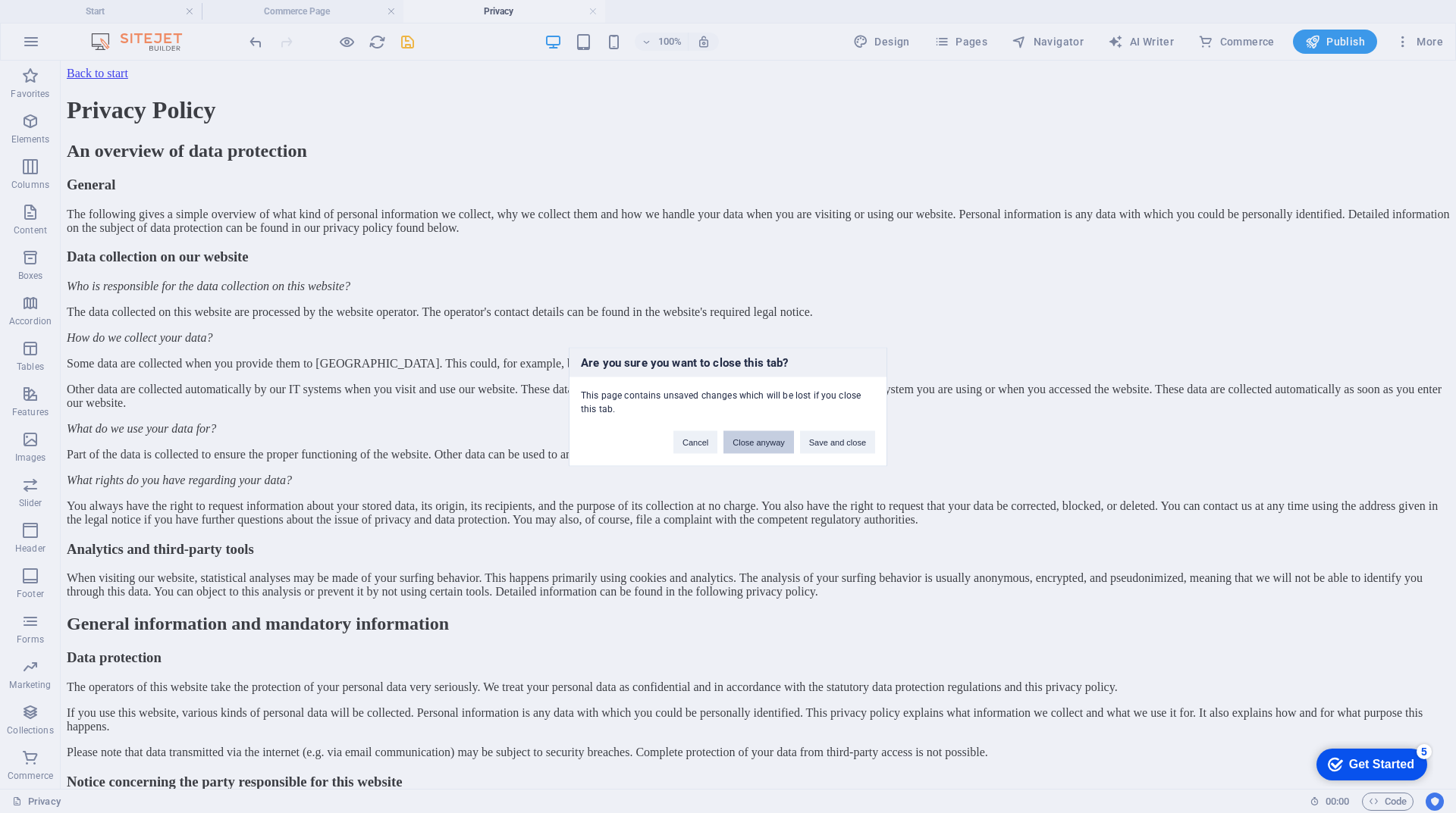
click at [766, 440] on button "Close anyway" at bounding box center [757, 442] width 70 height 23
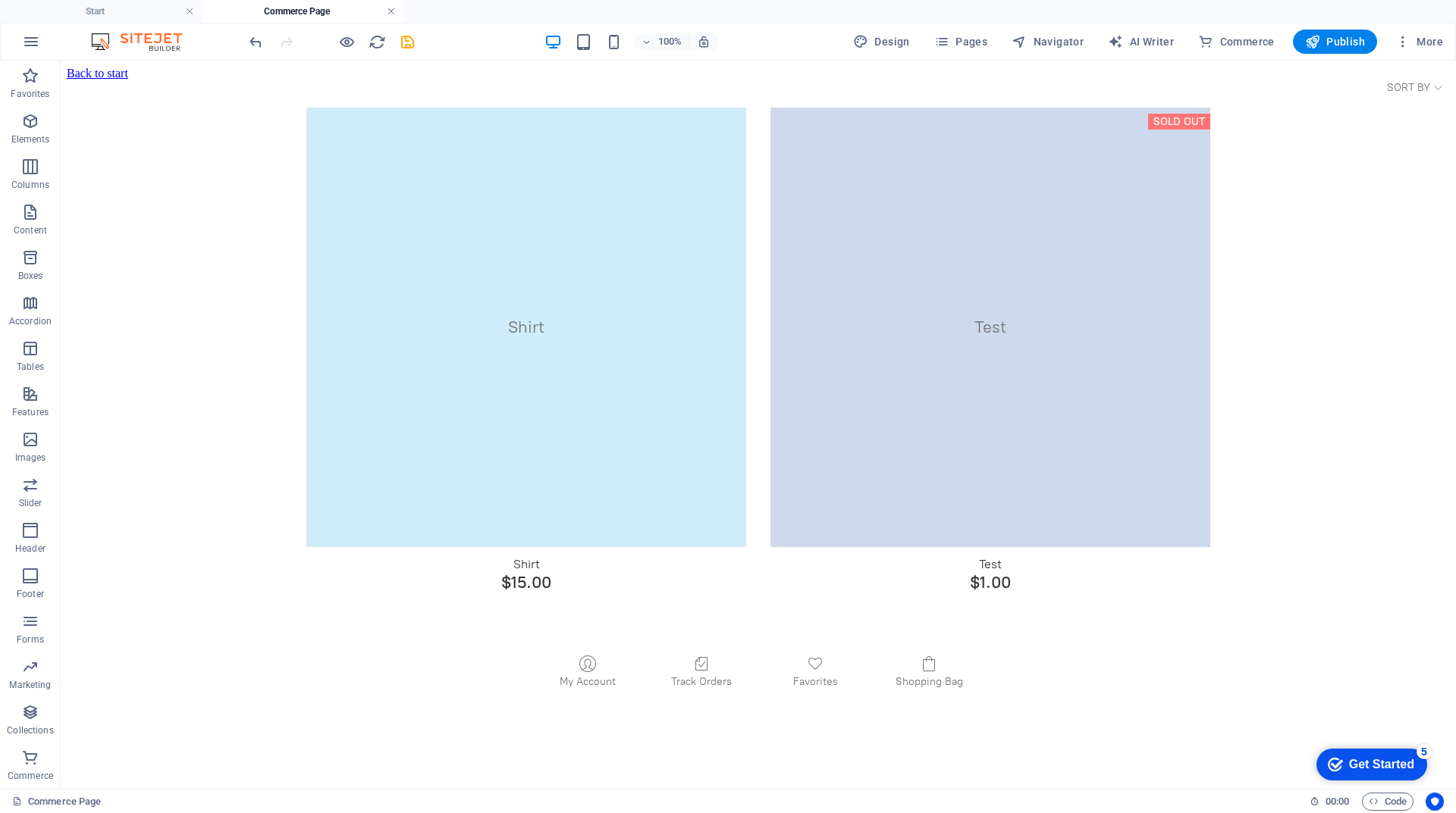
click at [388, 11] on link at bounding box center [391, 12] width 9 height 14
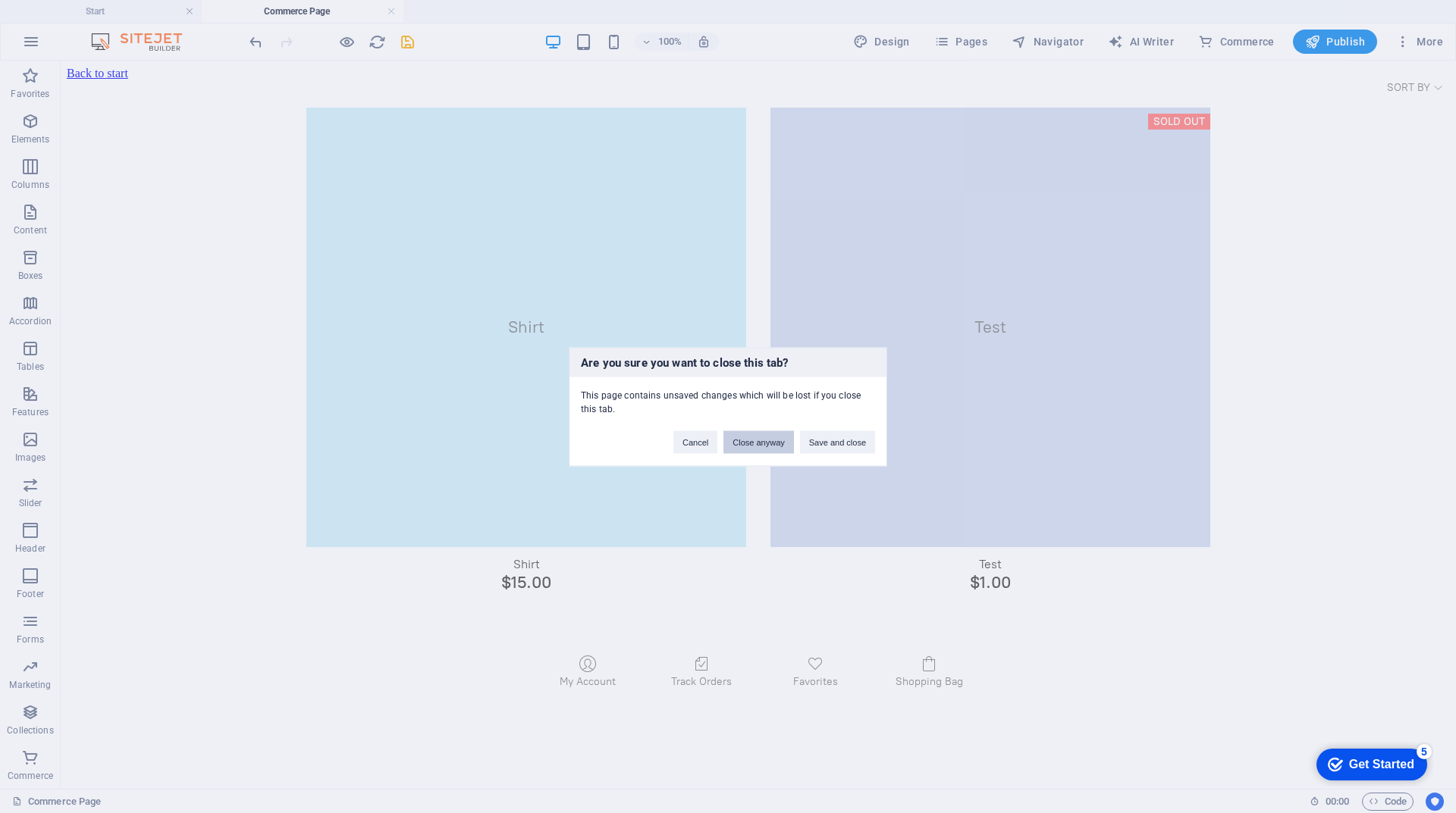
click at [758, 440] on button "Close anyway" at bounding box center [757, 442] width 70 height 23
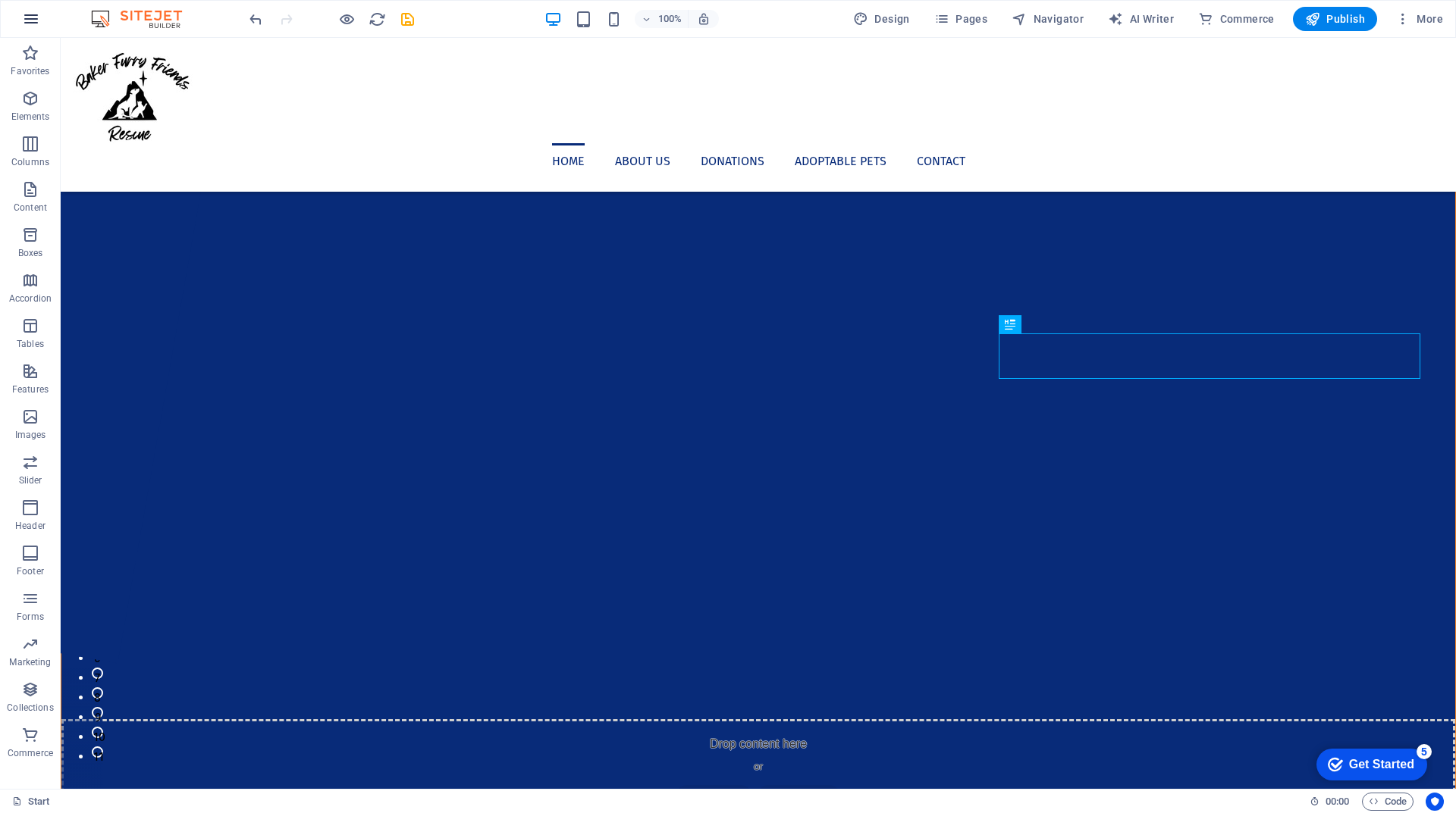
click at [38, 14] on icon "button" at bounding box center [31, 19] width 18 height 18
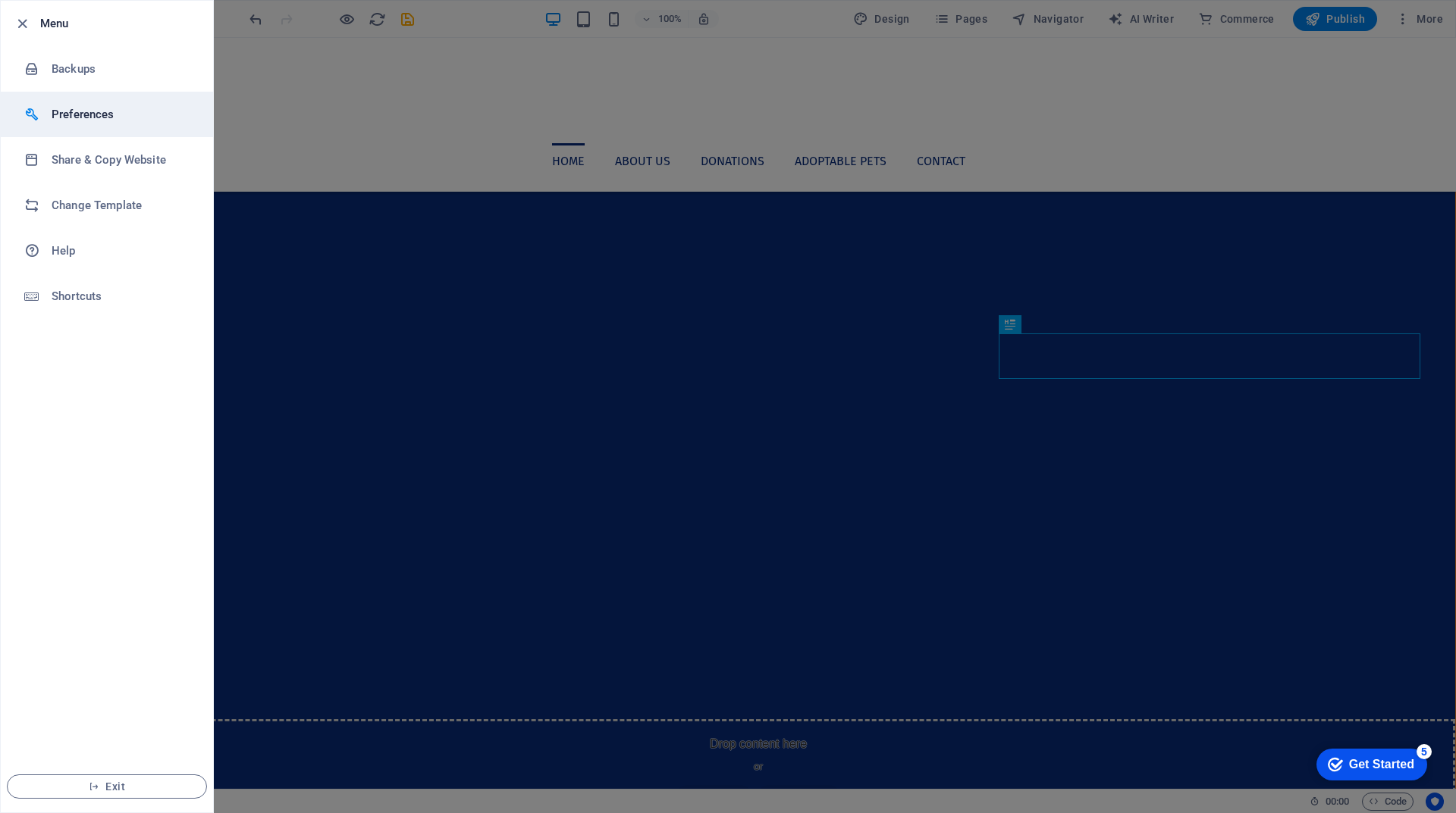
click at [71, 115] on h6 "Preferences" at bounding box center [121, 115] width 140 height 18
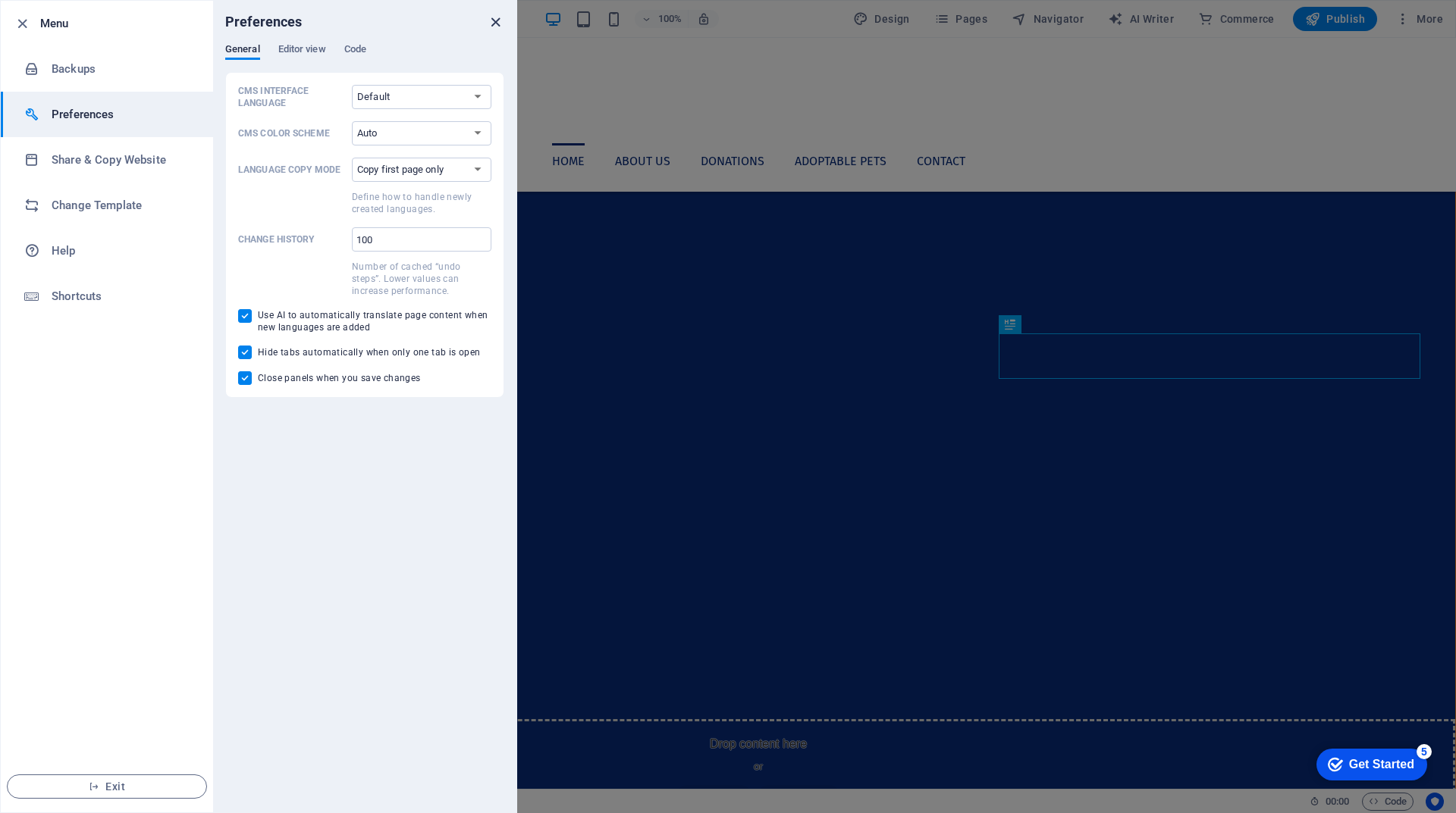
click at [492, 21] on icon "close" at bounding box center [495, 22] width 17 height 17
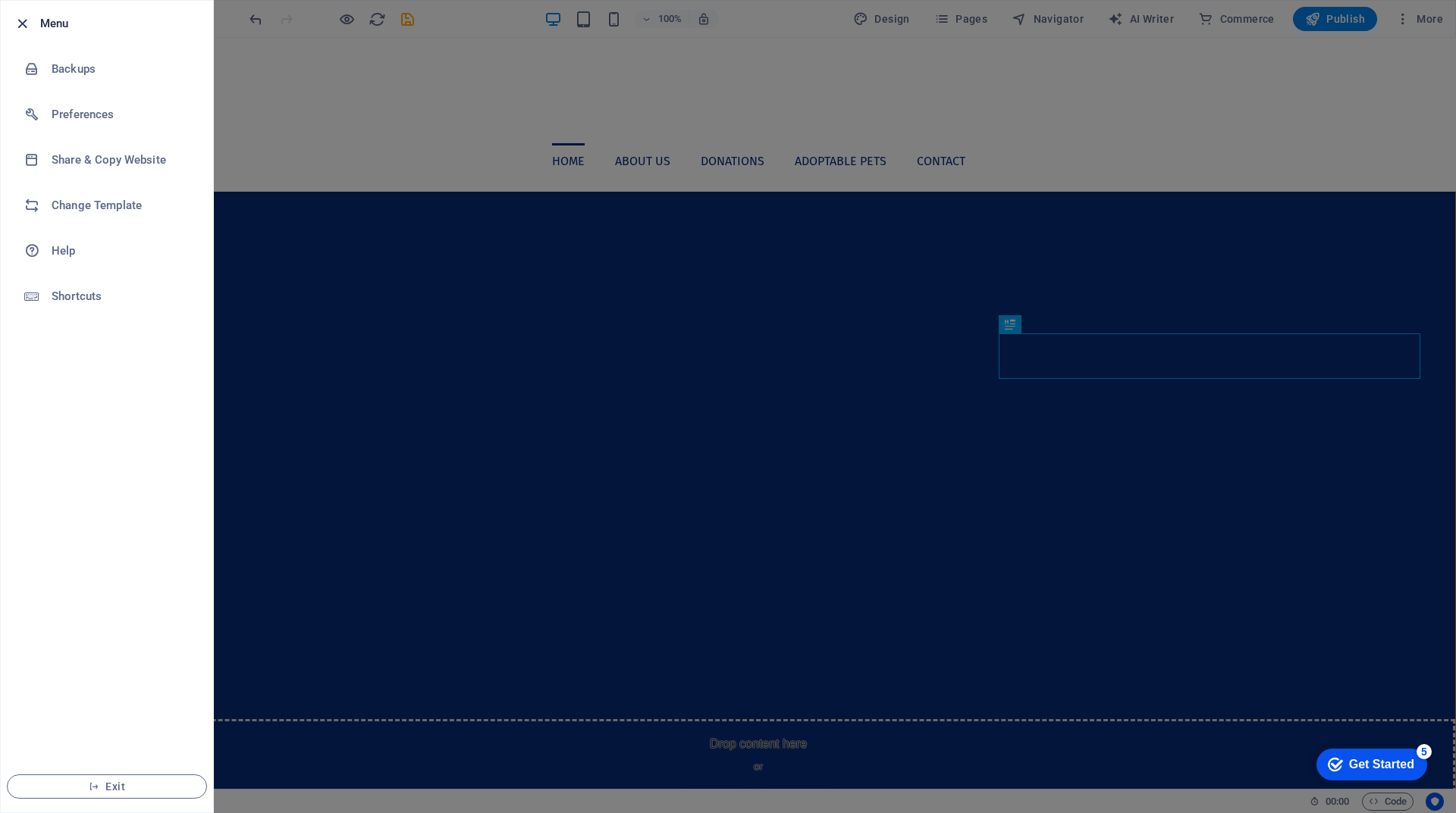
click at [22, 26] on icon "button" at bounding box center [22, 23] width 17 height 17
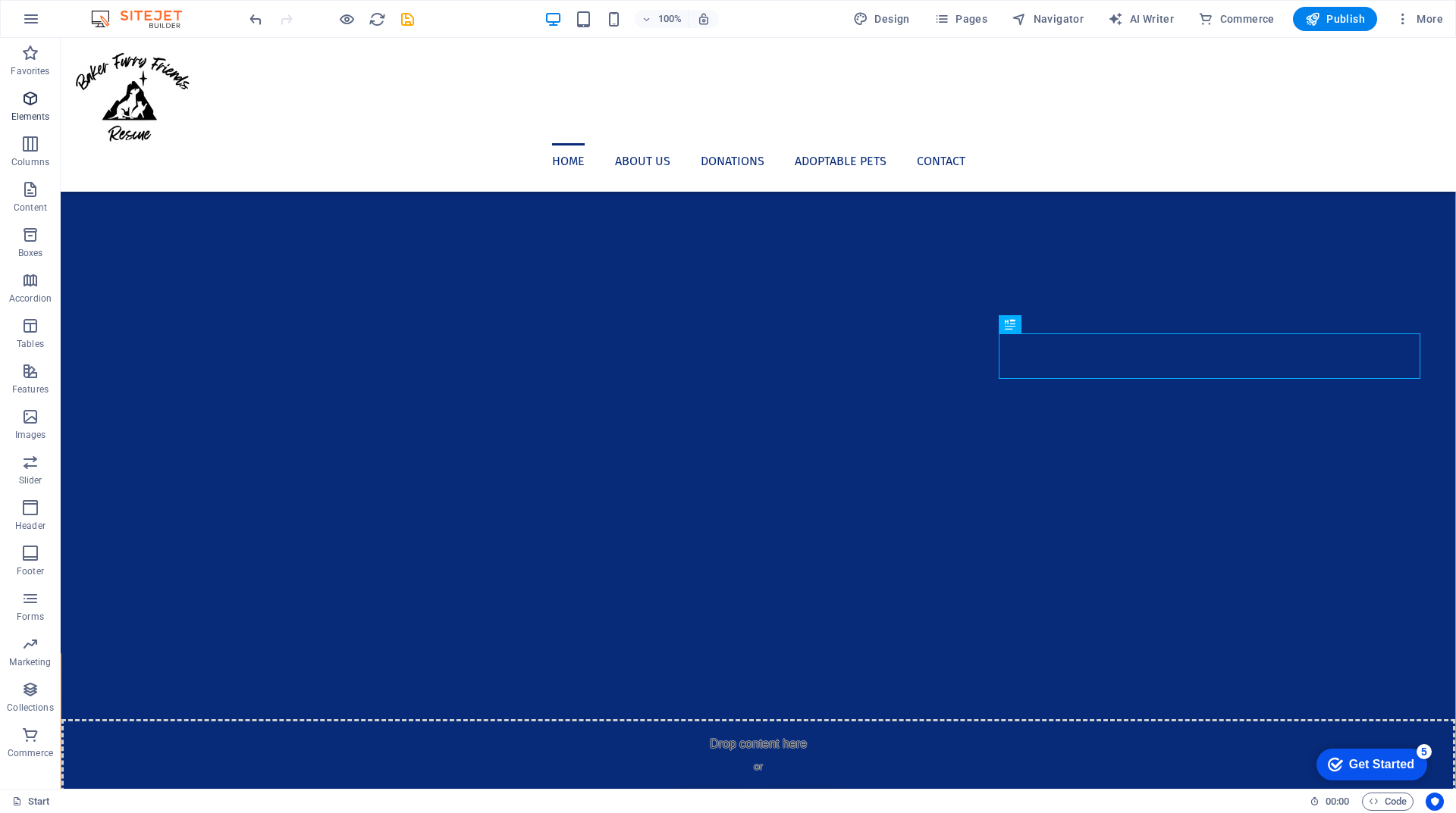
click at [30, 98] on icon "button" at bounding box center [30, 98] width 18 height 18
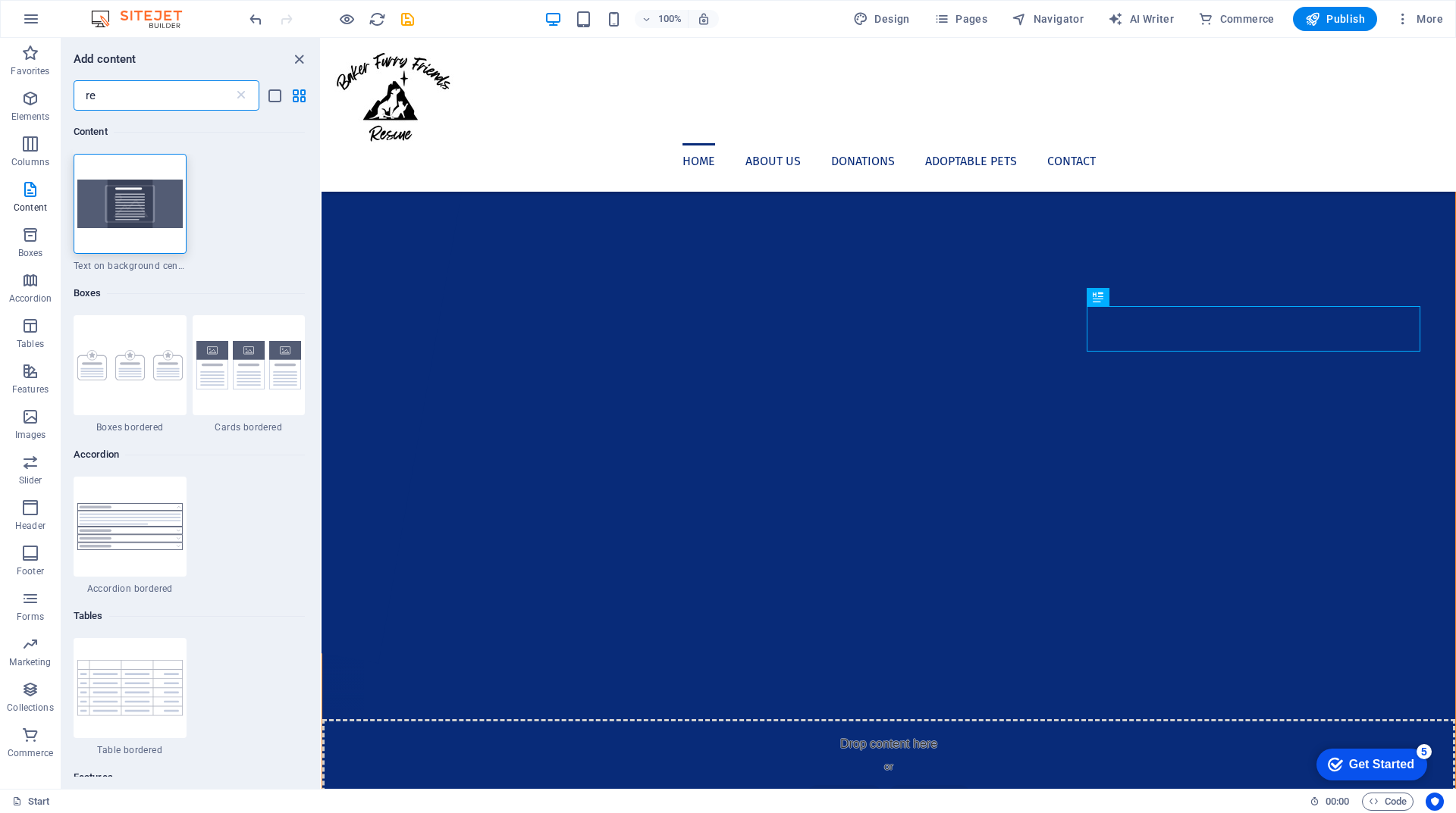
type input "r"
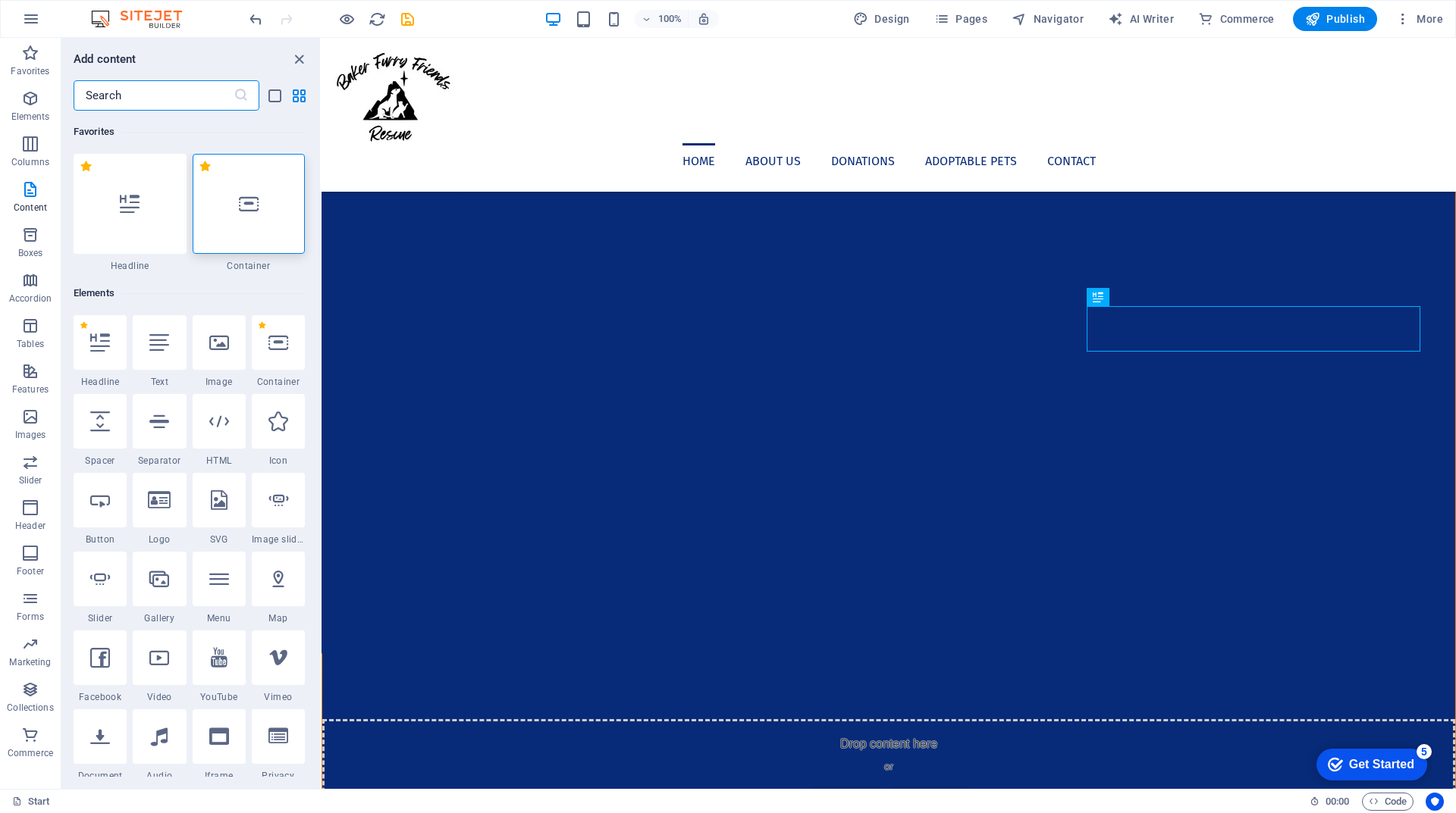
drag, startPoint x: 495, startPoint y: 23, endPoint x: 210, endPoint y: 6, distance: 285.5
click at [26, 21] on icon "button" at bounding box center [31, 19] width 18 height 18
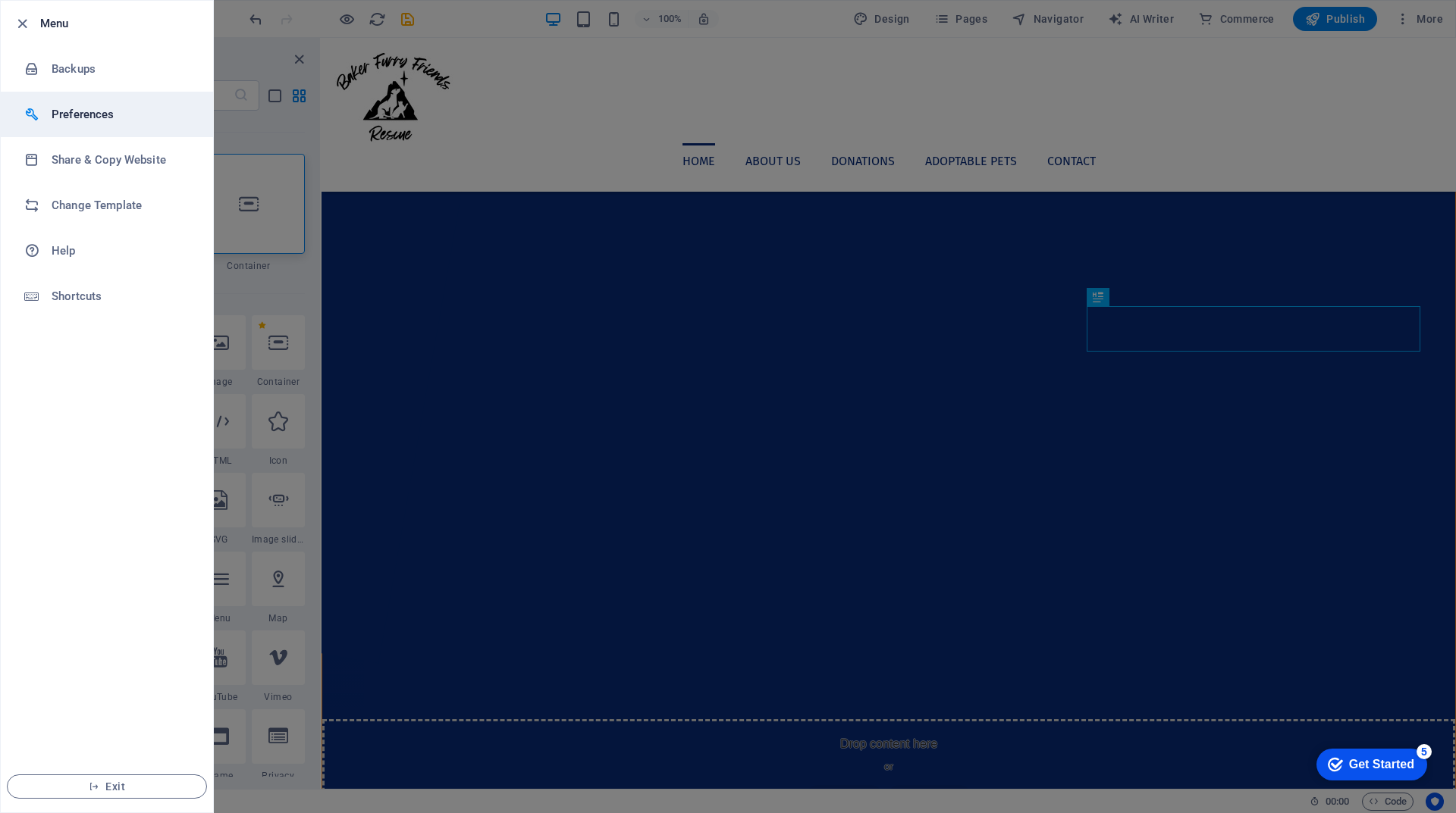
click at [61, 120] on h6 "Preferences" at bounding box center [121, 115] width 140 height 18
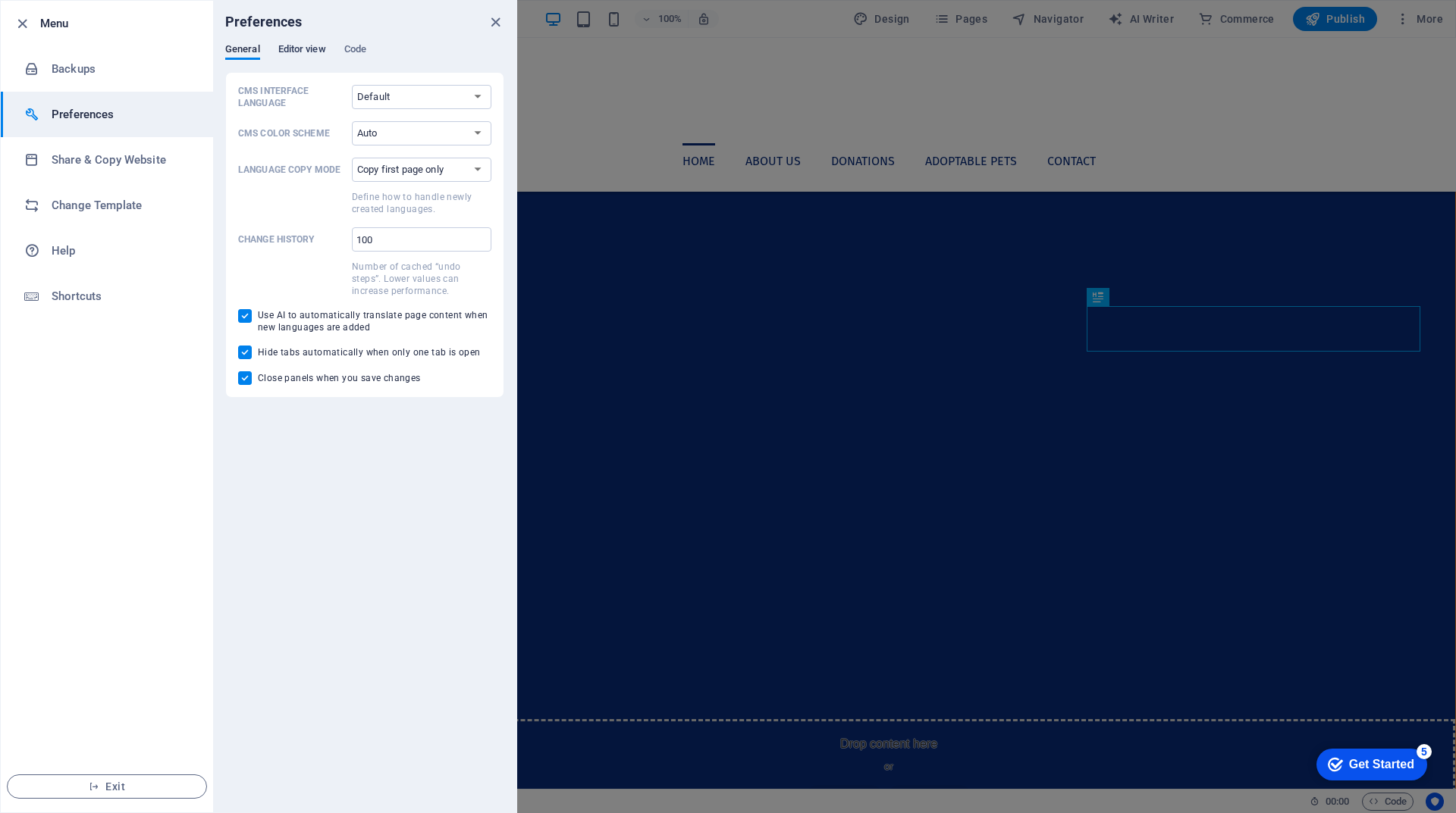
click at [304, 49] on span "Editor view" at bounding box center [302, 50] width 48 height 21
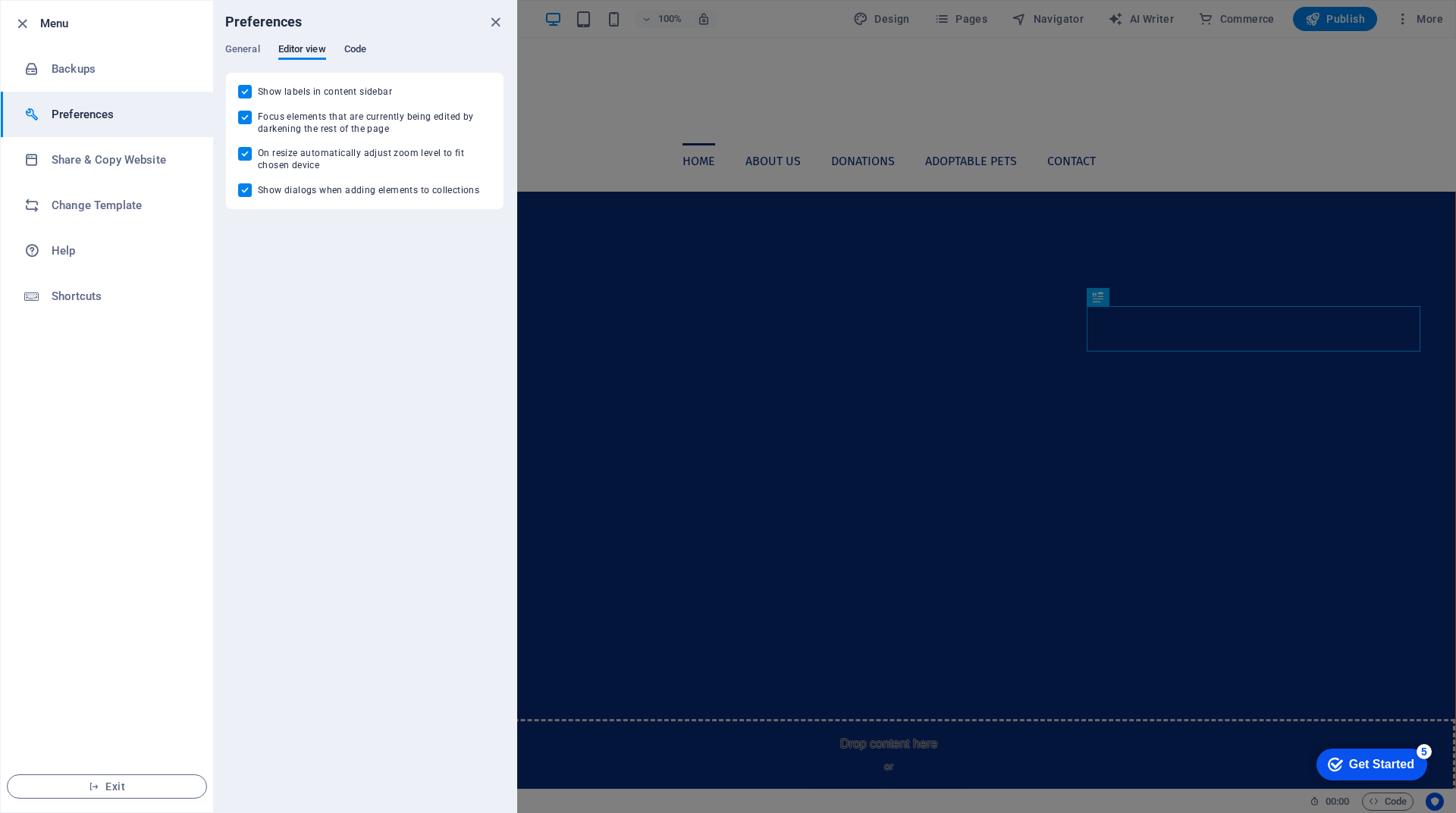
click at [345, 53] on span "Code" at bounding box center [355, 50] width 22 height 21
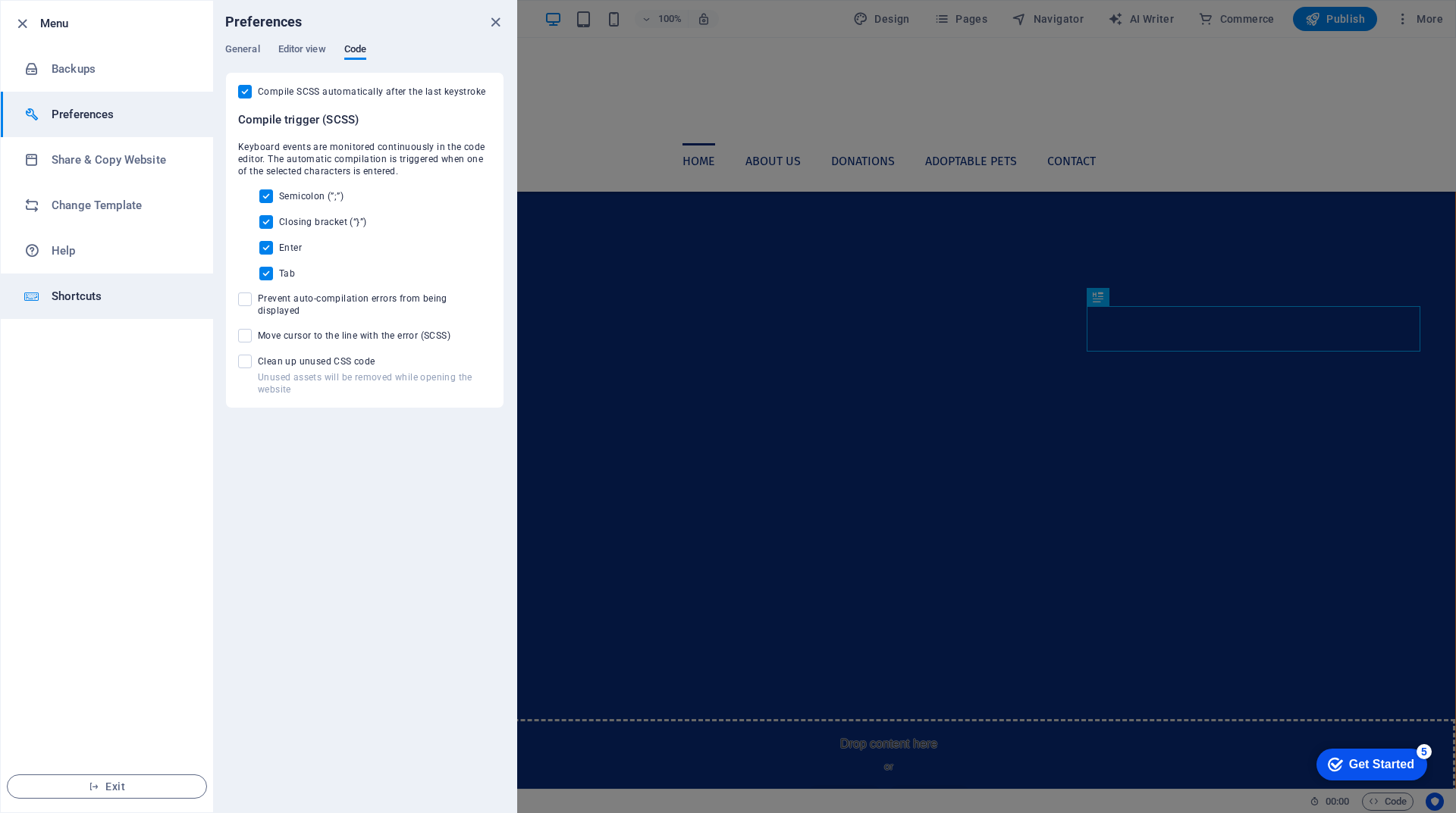
click at [125, 299] on h6 "Shortcuts" at bounding box center [121, 296] width 140 height 18
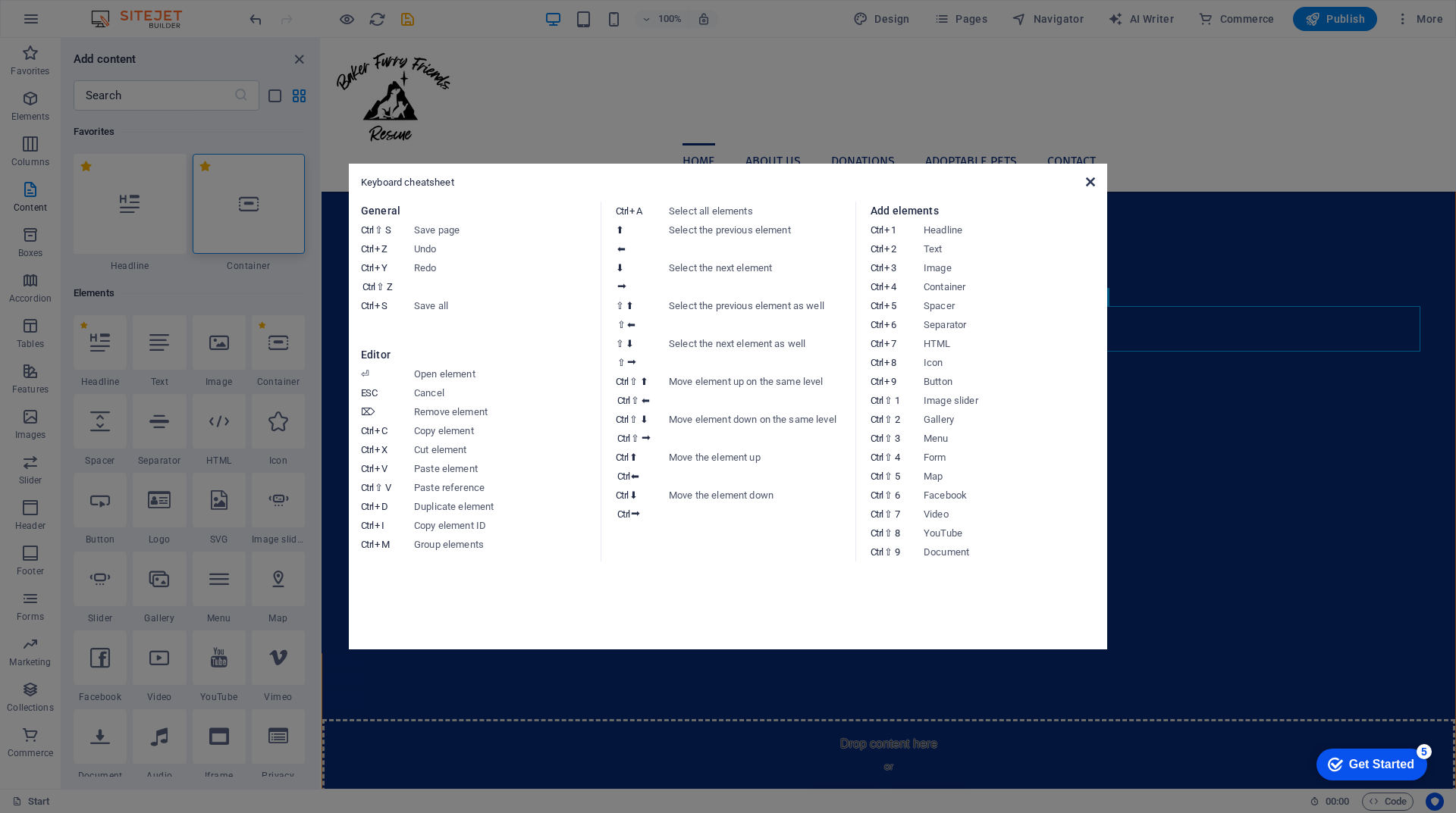
click at [1090, 186] on icon at bounding box center [1090, 182] width 9 height 12
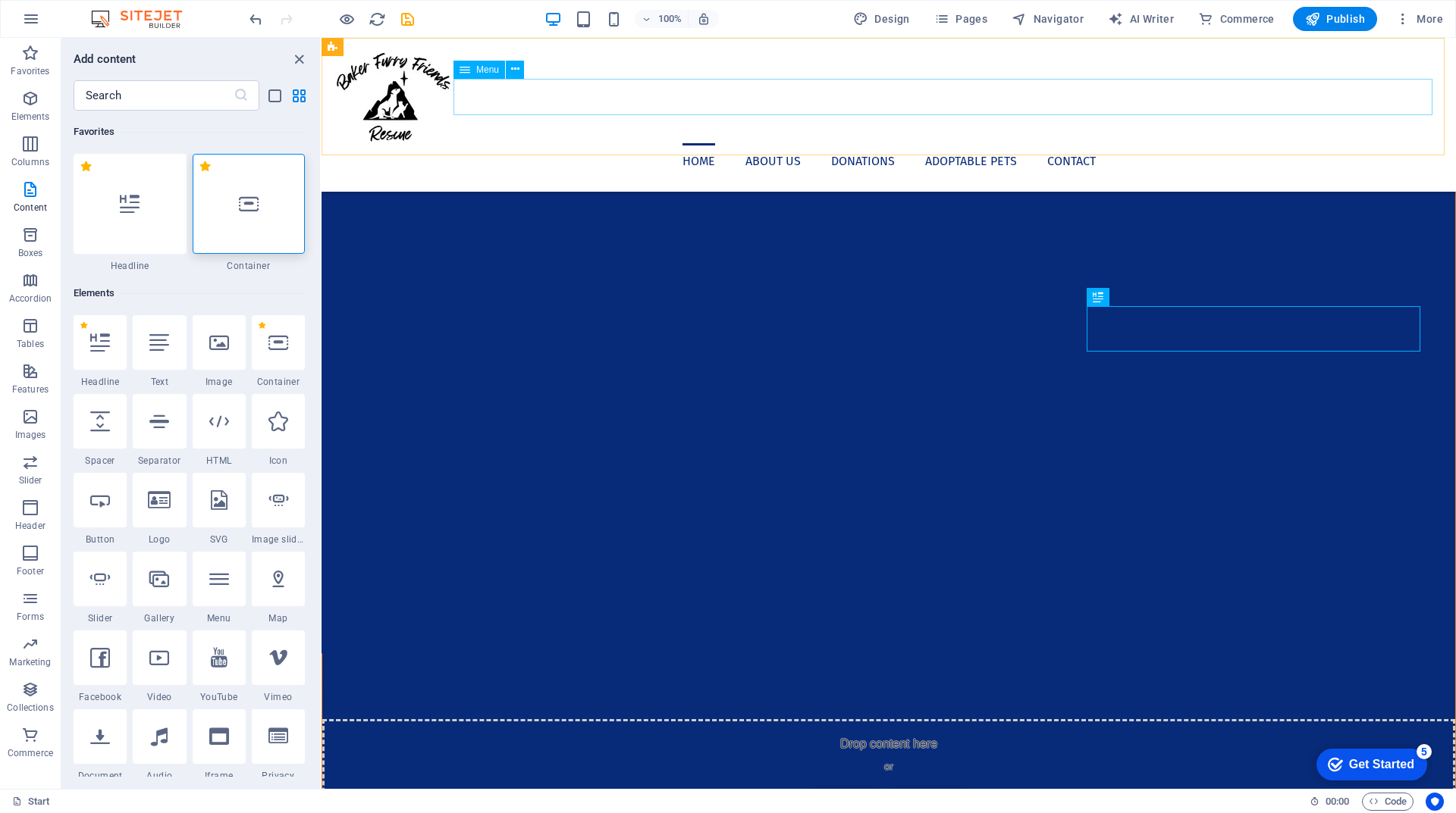
click at [1273, 144] on nav "Home About us Donations Adoptable Pets Contact" at bounding box center [888, 162] width 1110 height 36
click at [1423, 25] on span "More" at bounding box center [1419, 19] width 48 height 15
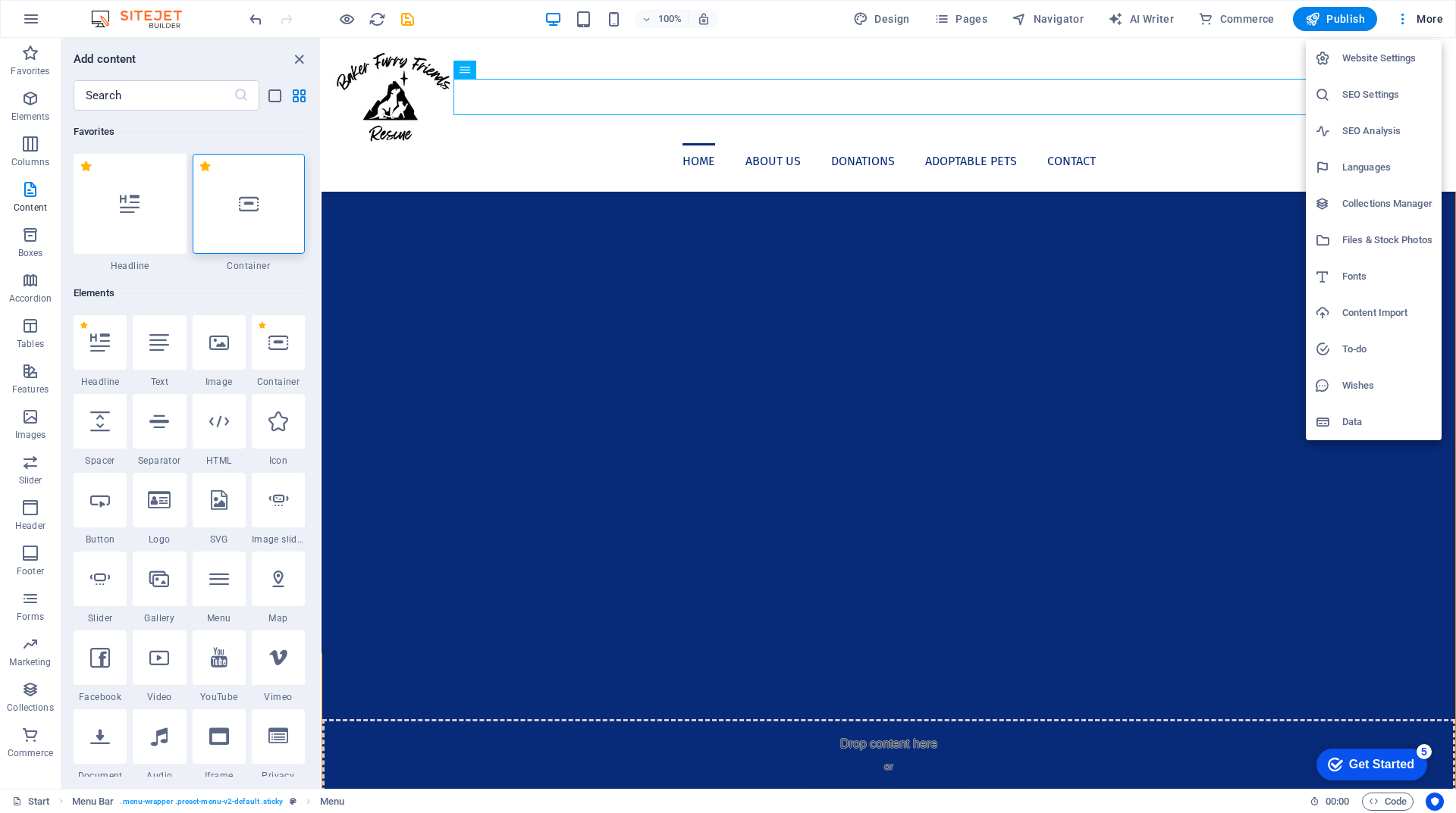
click at [1380, 60] on h6 "Website Settings" at bounding box center [1387, 59] width 90 height 18
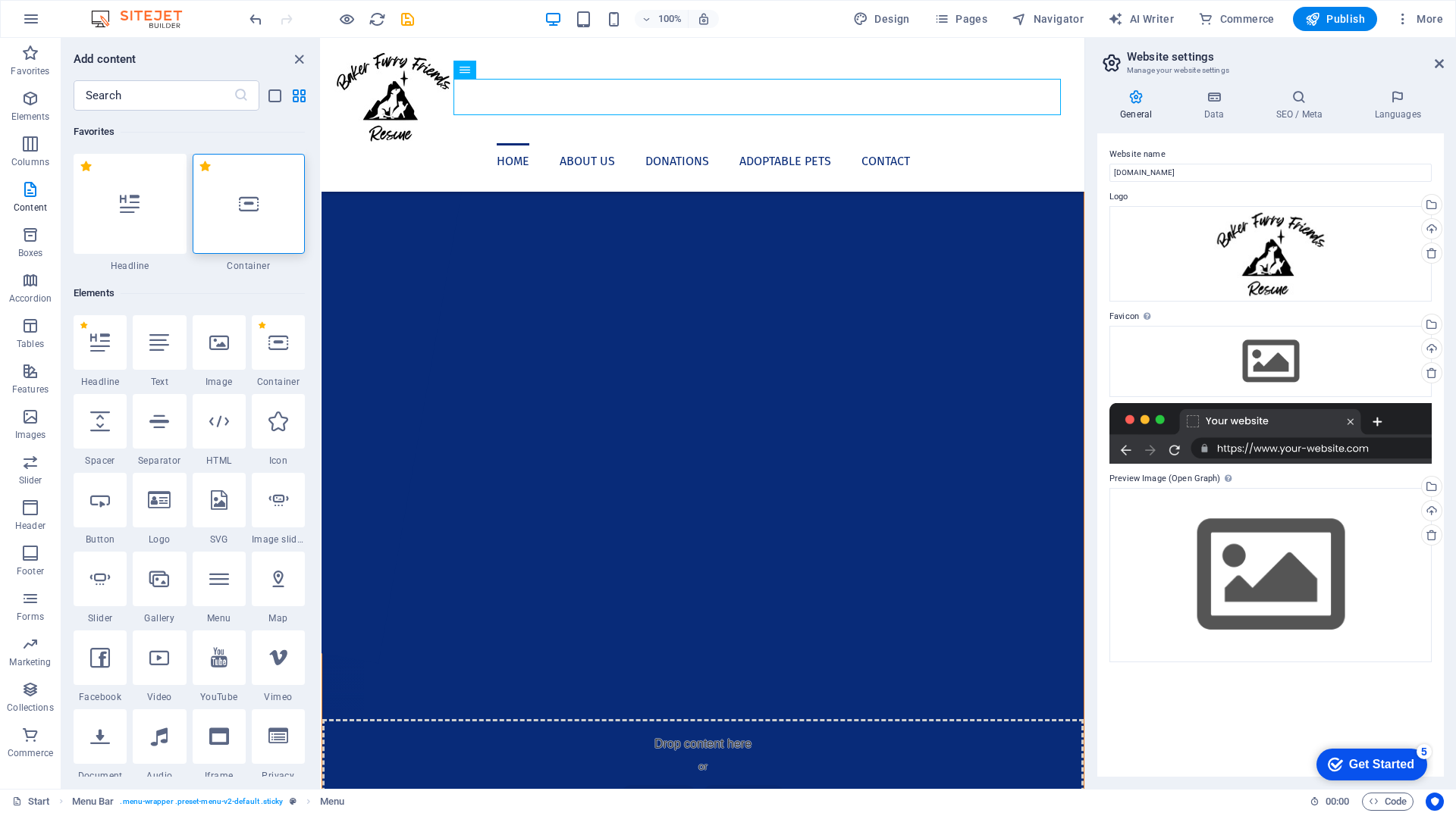
click at [1150, 42] on header "Website settings Manage your website settings" at bounding box center [1272, 58] width 343 height 40
click at [1291, 561] on div "Drag files here, click to choose files or select files from Files or our free s…" at bounding box center [1270, 575] width 323 height 173
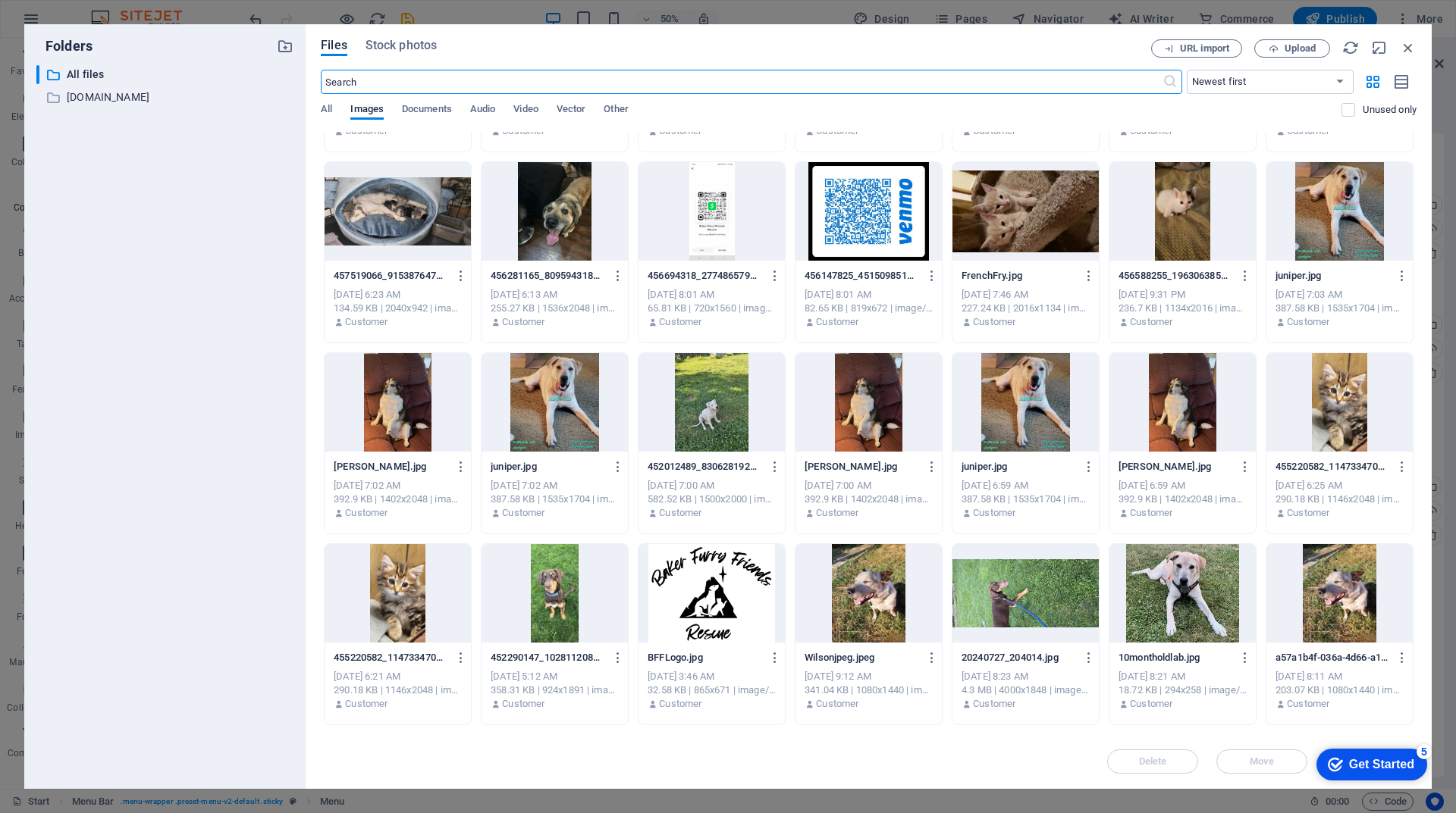
scroll to position [758, 0]
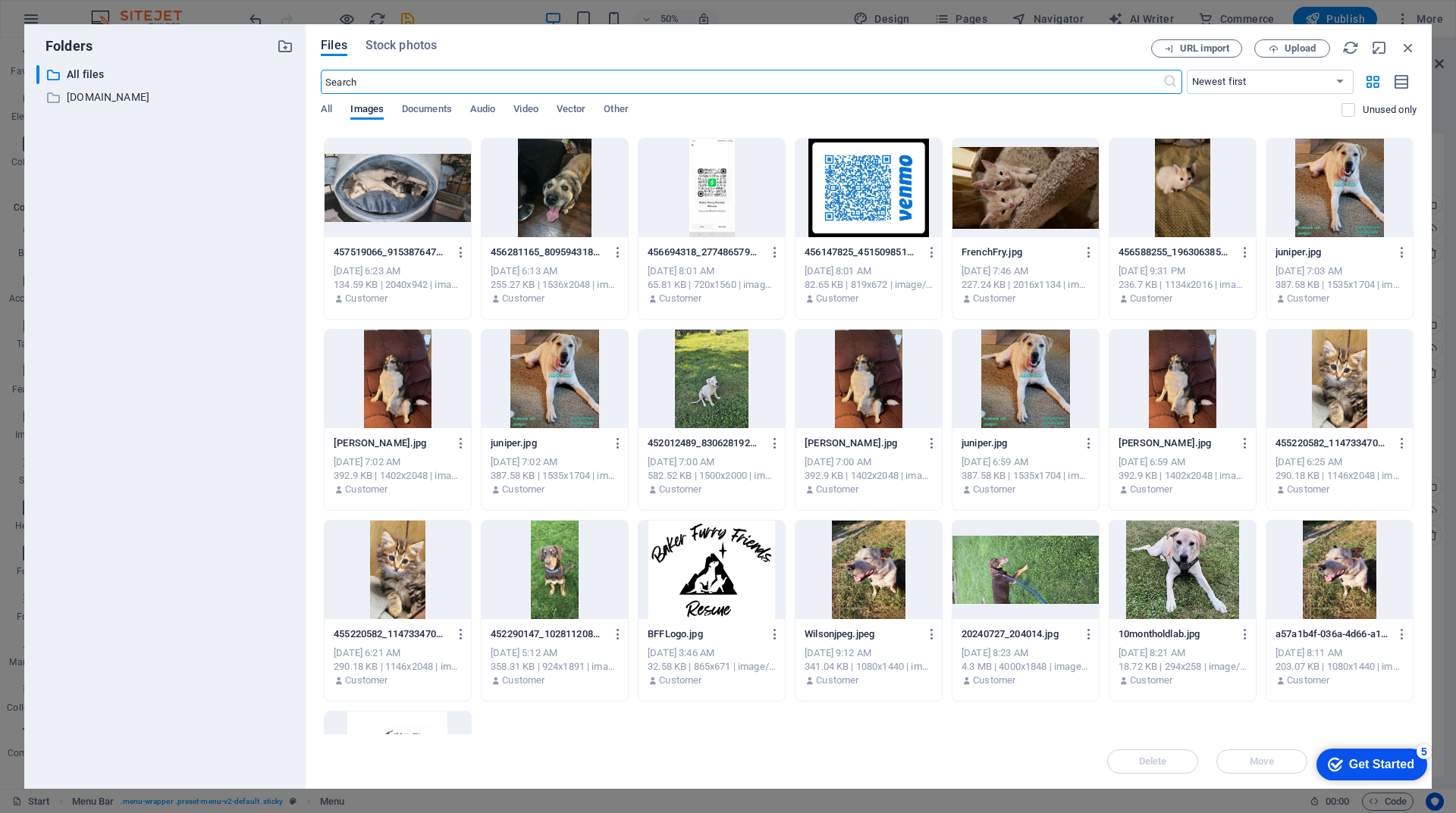
click at [718, 563] on div at bounding box center [711, 569] width 146 height 98
drag, startPoint x: 1367, startPoint y: 759, endPoint x: 1454, endPoint y: 1051, distance: 304.7
click at [1367, 759] on div "Get Started" at bounding box center [1382, 764] width 65 height 14
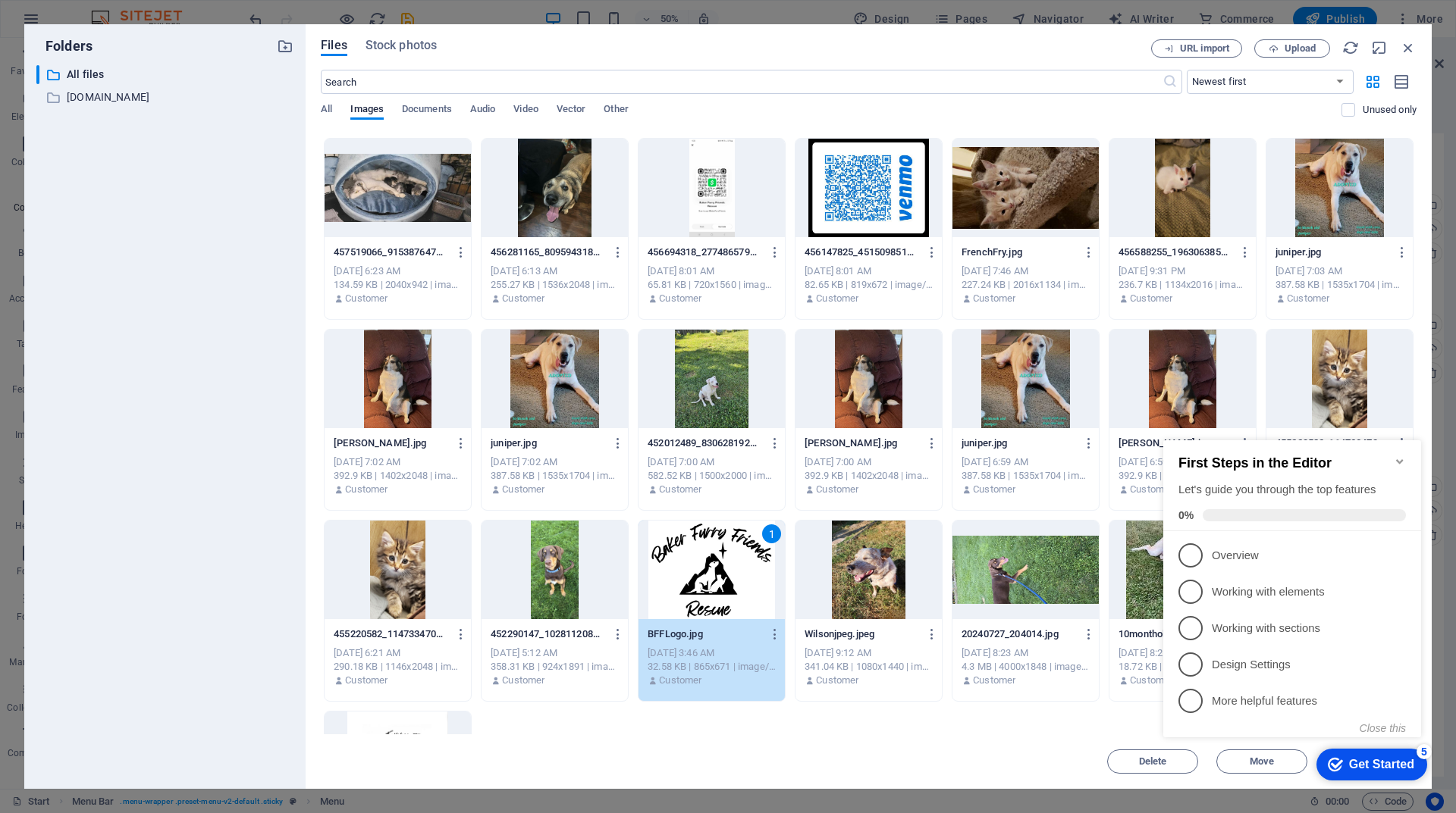
click at [1395, 455] on icon "Minimize checklist" at bounding box center [1399, 461] width 12 height 12
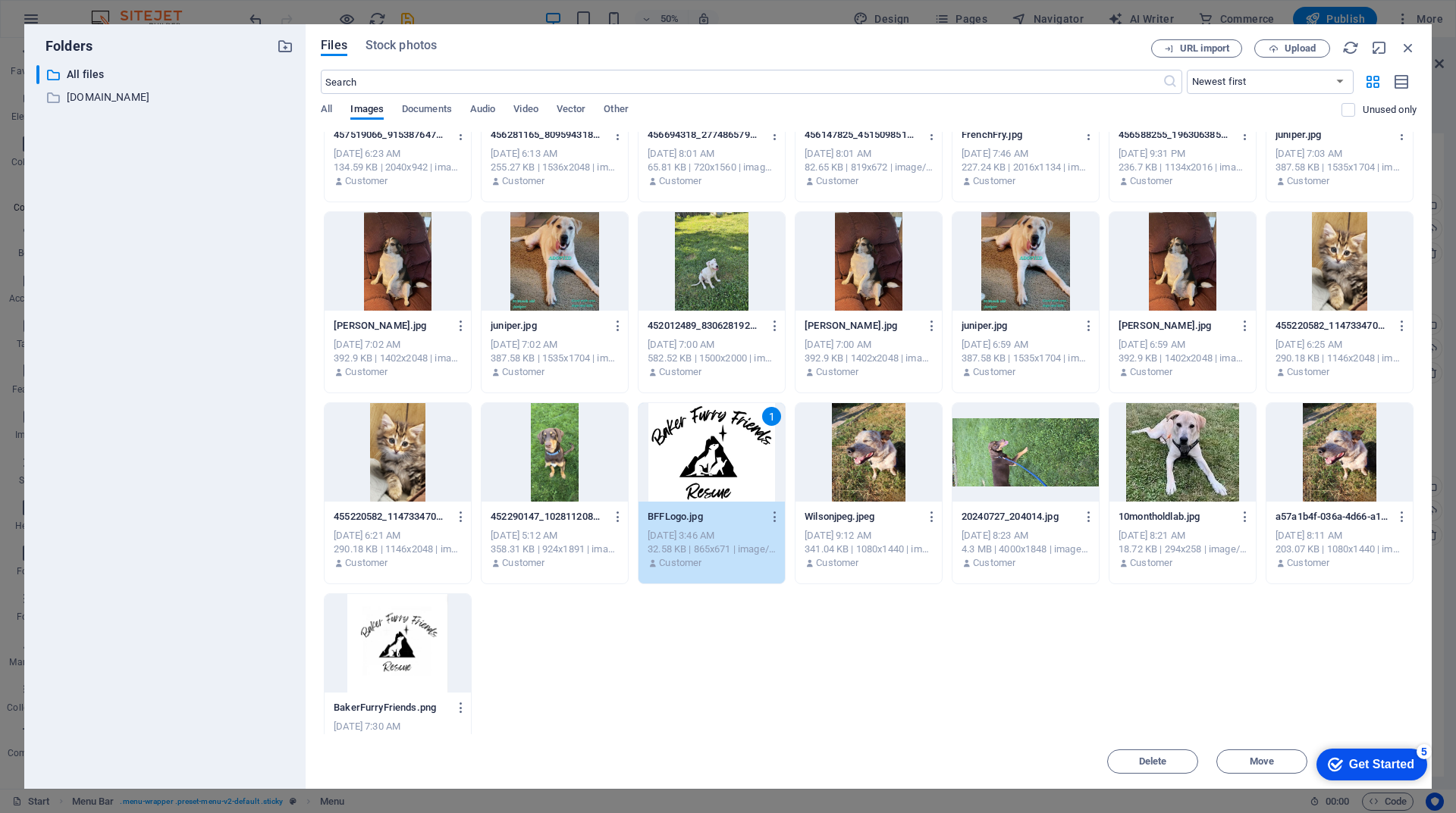
scroll to position [910, 0]
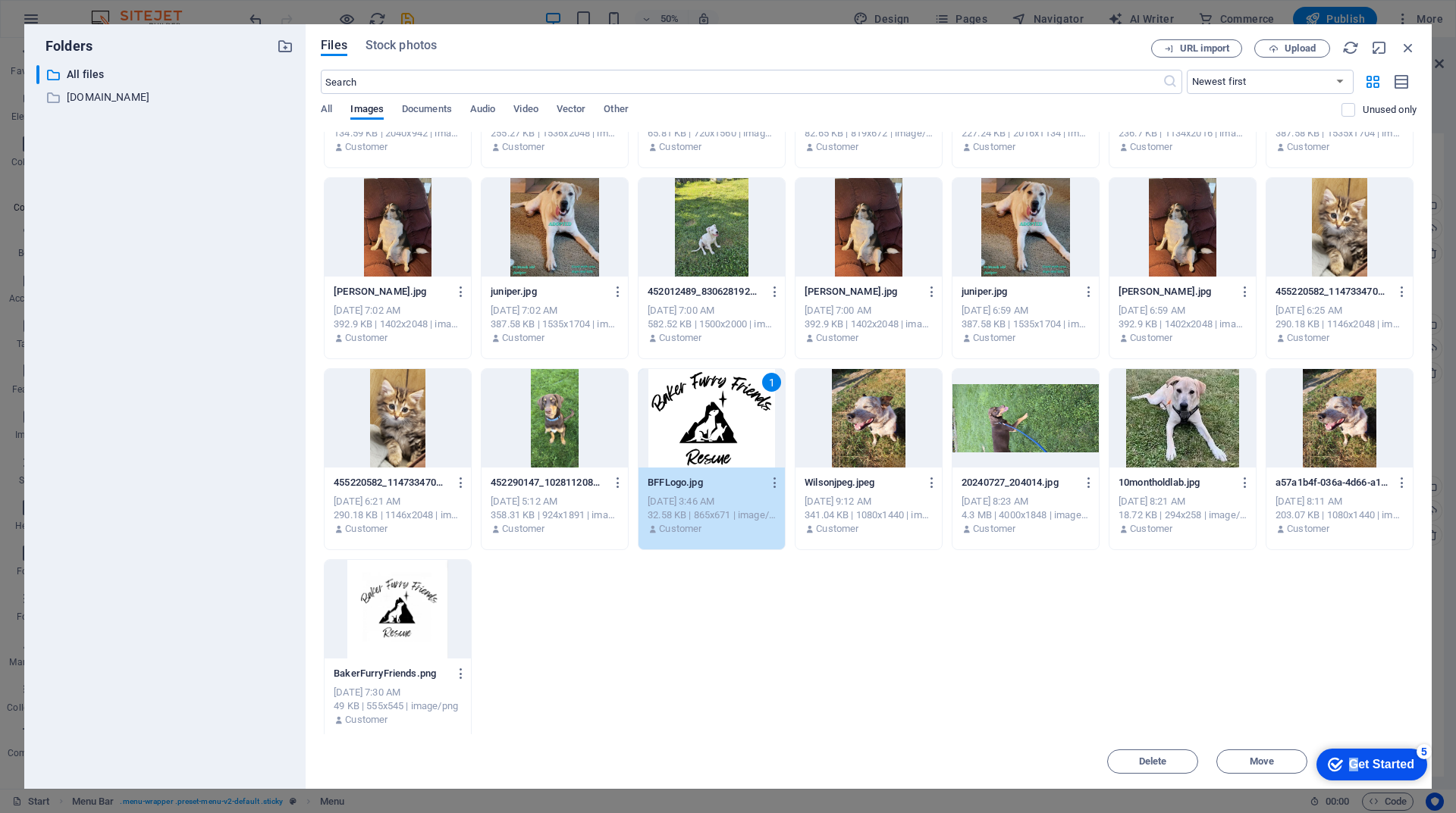
drag, startPoint x: 1350, startPoint y: 762, endPoint x: 1159, endPoint y: 618, distance: 239.2
click at [1304, 742] on html "checkmark Get Started 5 First Steps in the Editor Let's guide you through the t…" at bounding box center [1368, 764] width 129 height 45
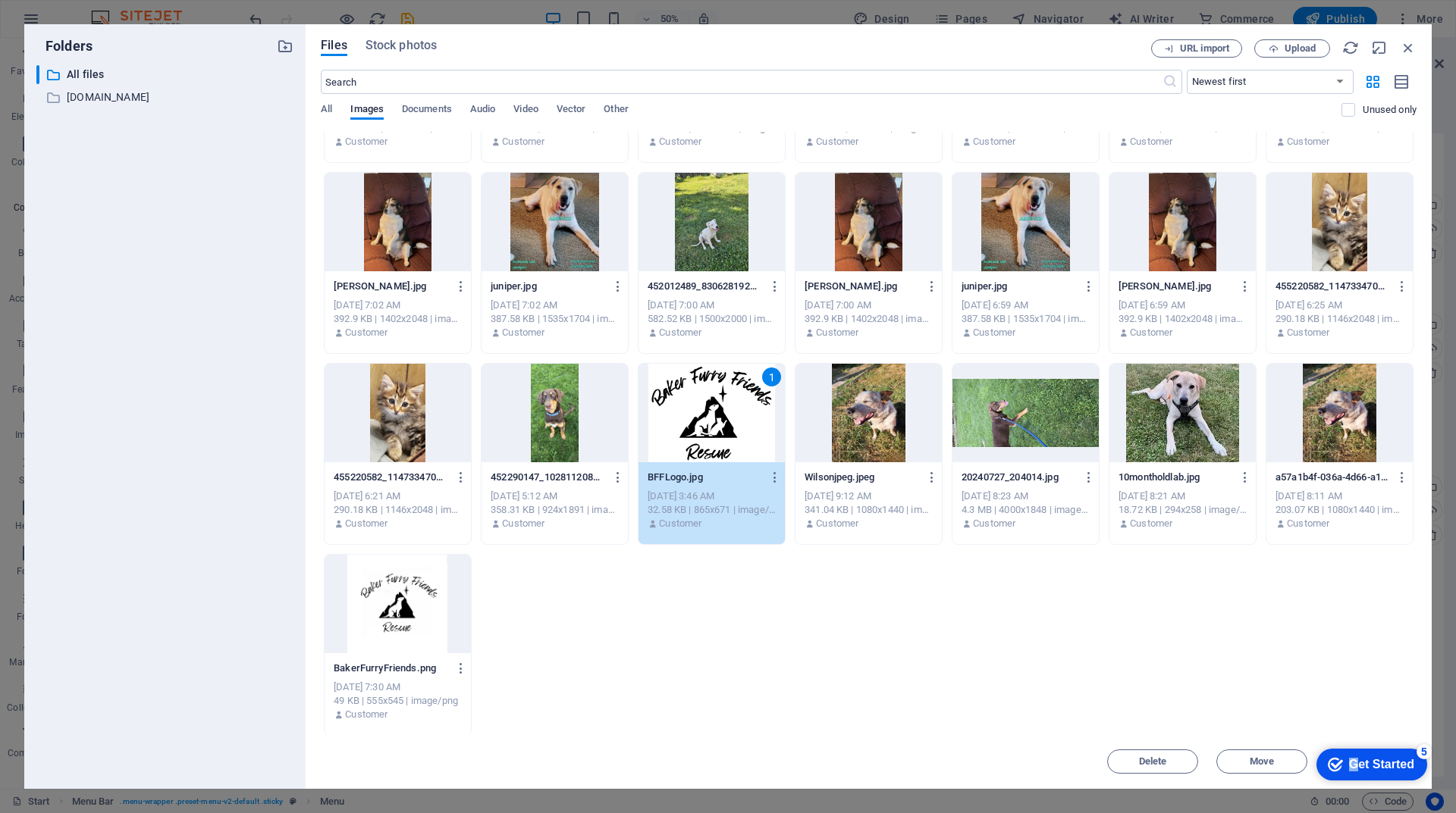
scroll to position [916, 0]
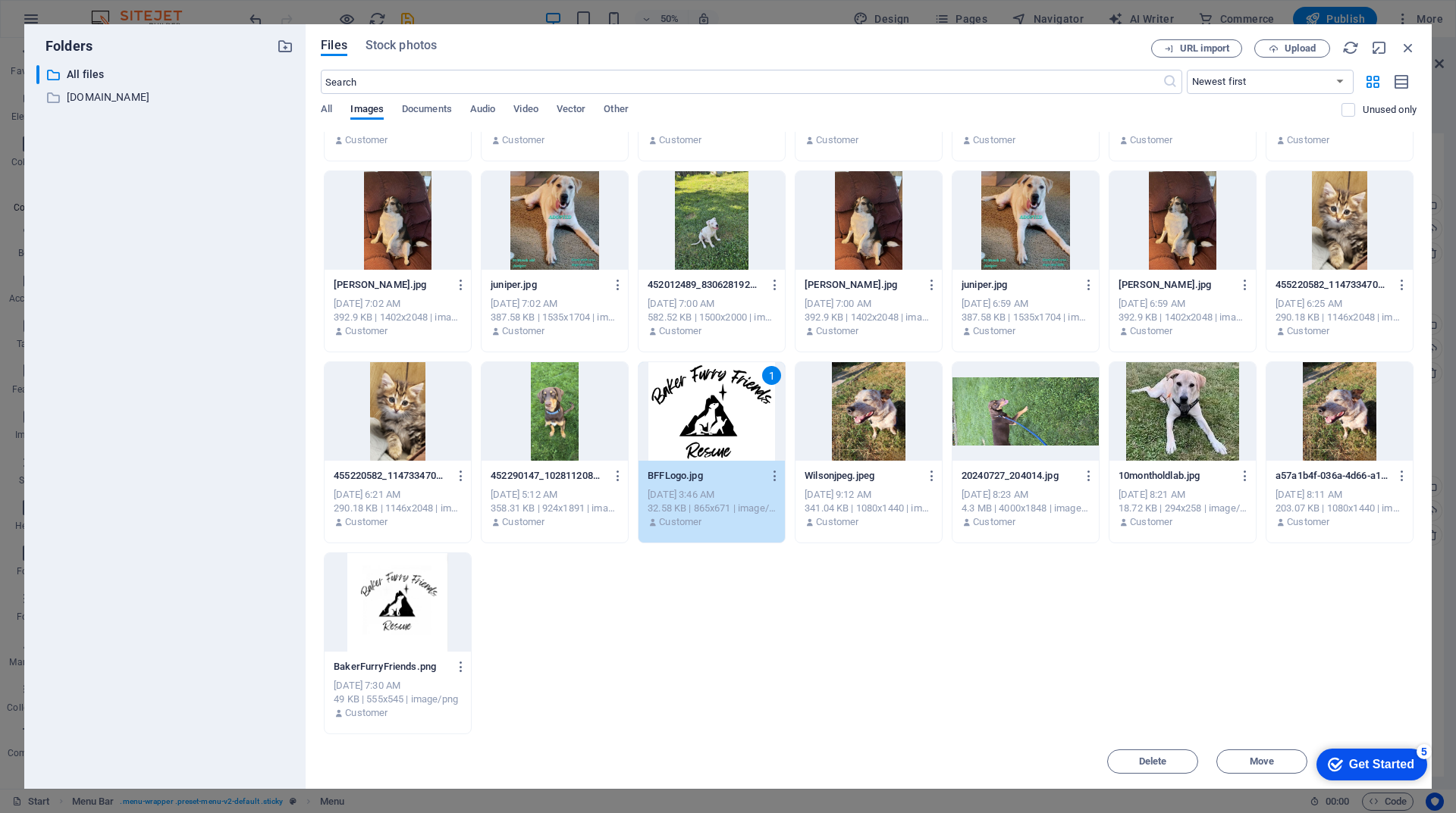
click at [1402, 758] on div "Get Started" at bounding box center [1382, 764] width 65 height 14
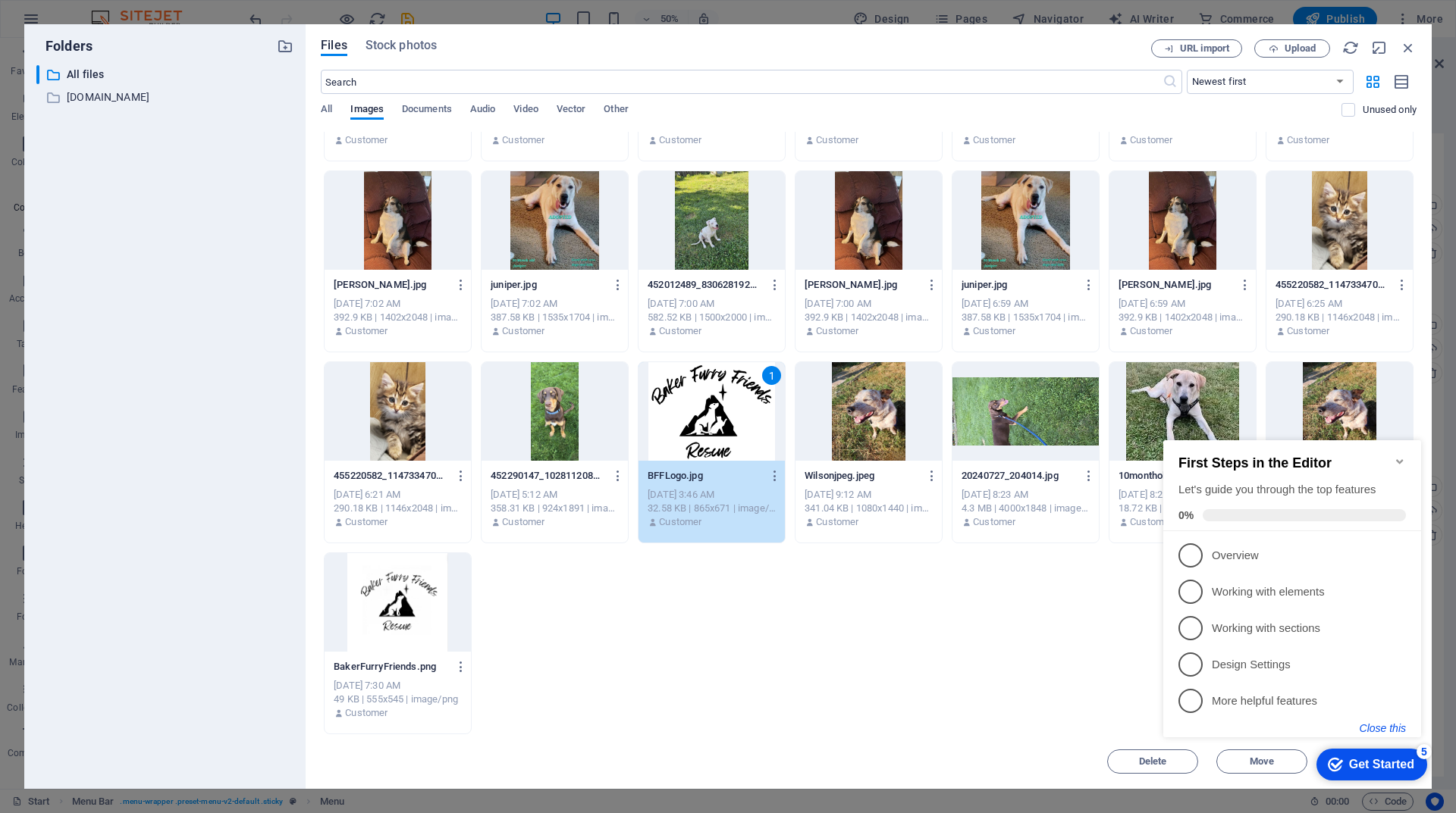
click at [1384, 723] on button "Close this" at bounding box center [1382, 728] width 46 height 12
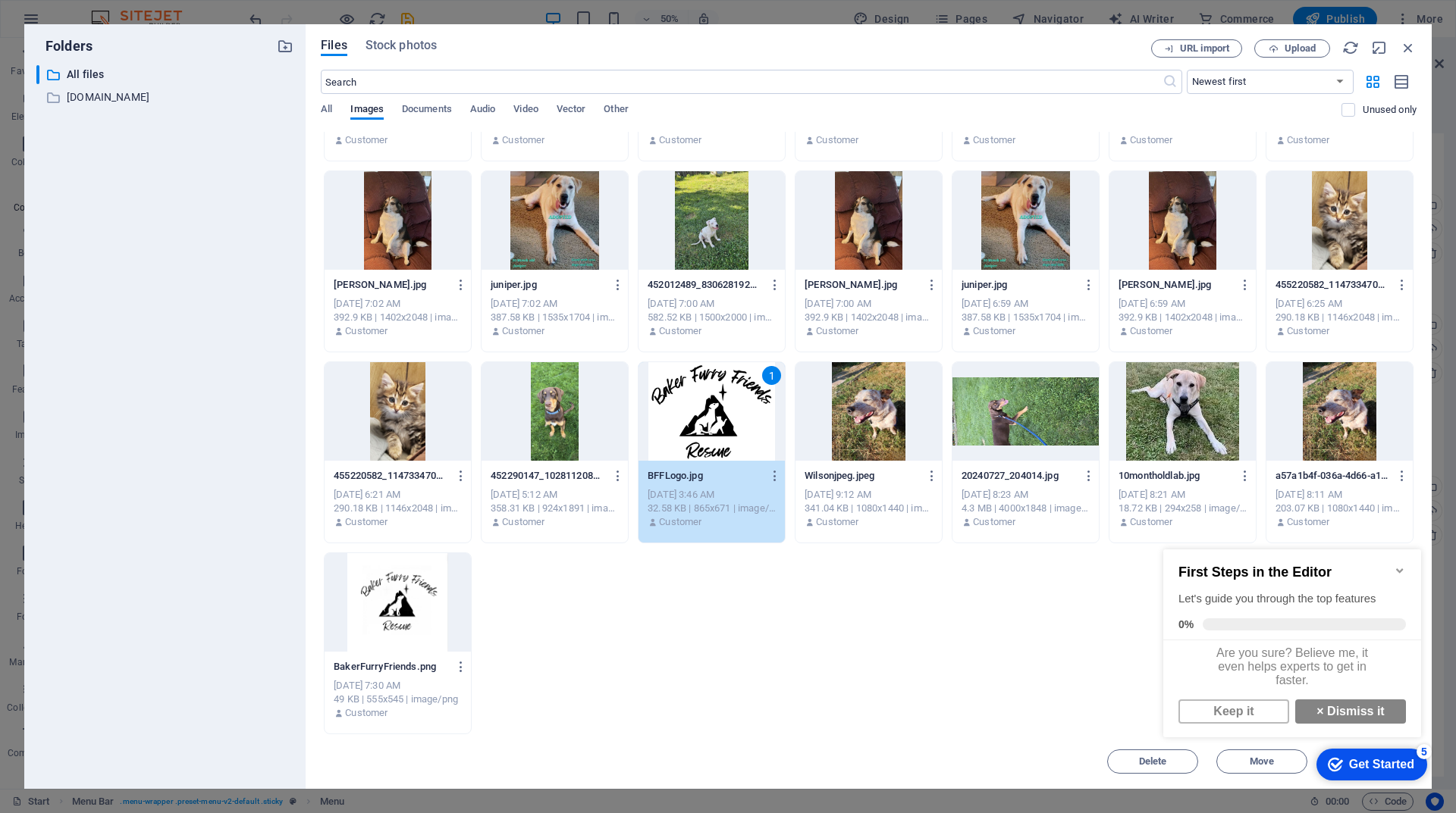
click at [1395, 754] on div "checkmark Get Started 5" at bounding box center [1371, 764] width 110 height 32
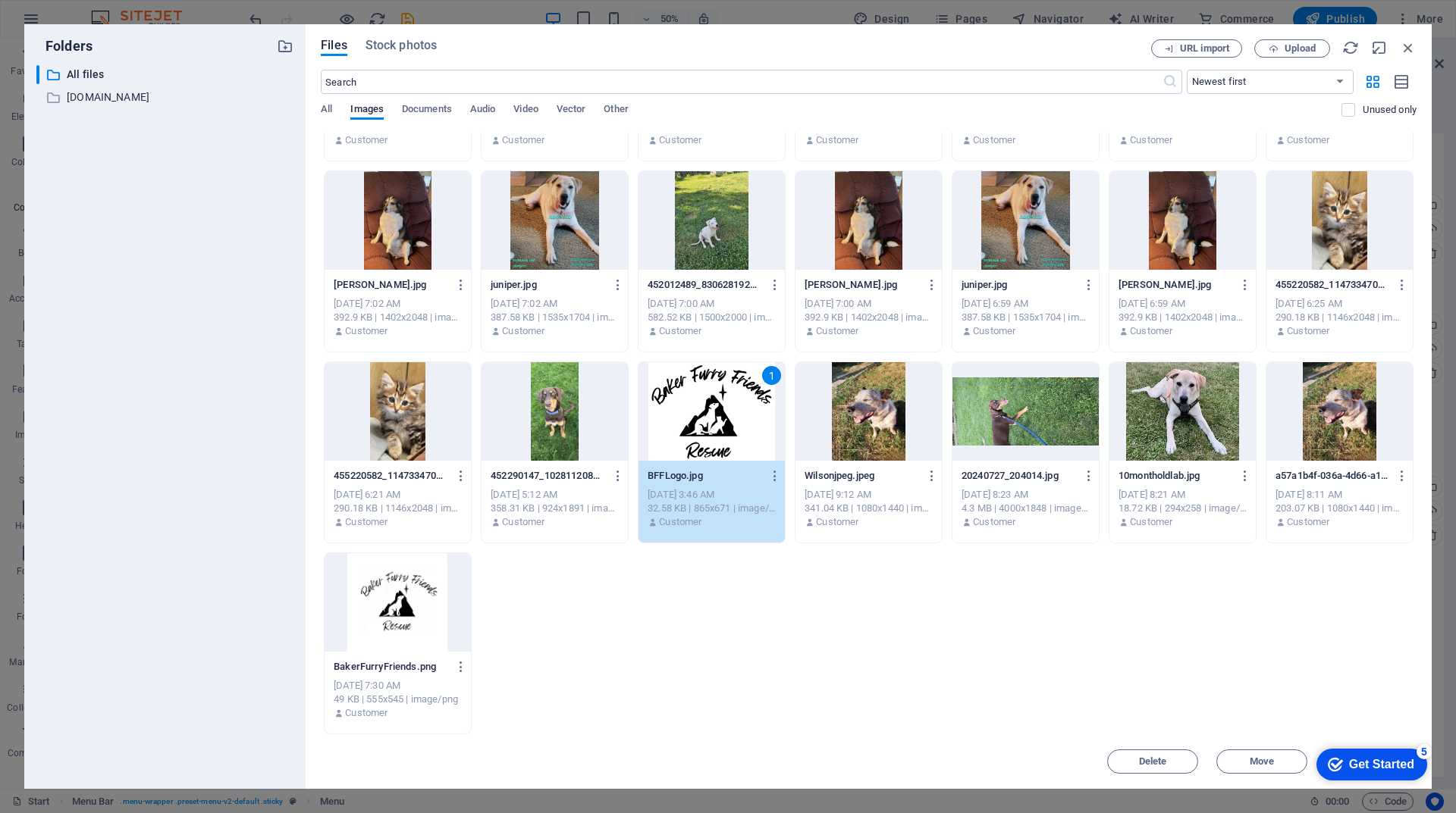
click at [1414, 771] on div "Get Started" at bounding box center [1382, 764] width 65 height 14
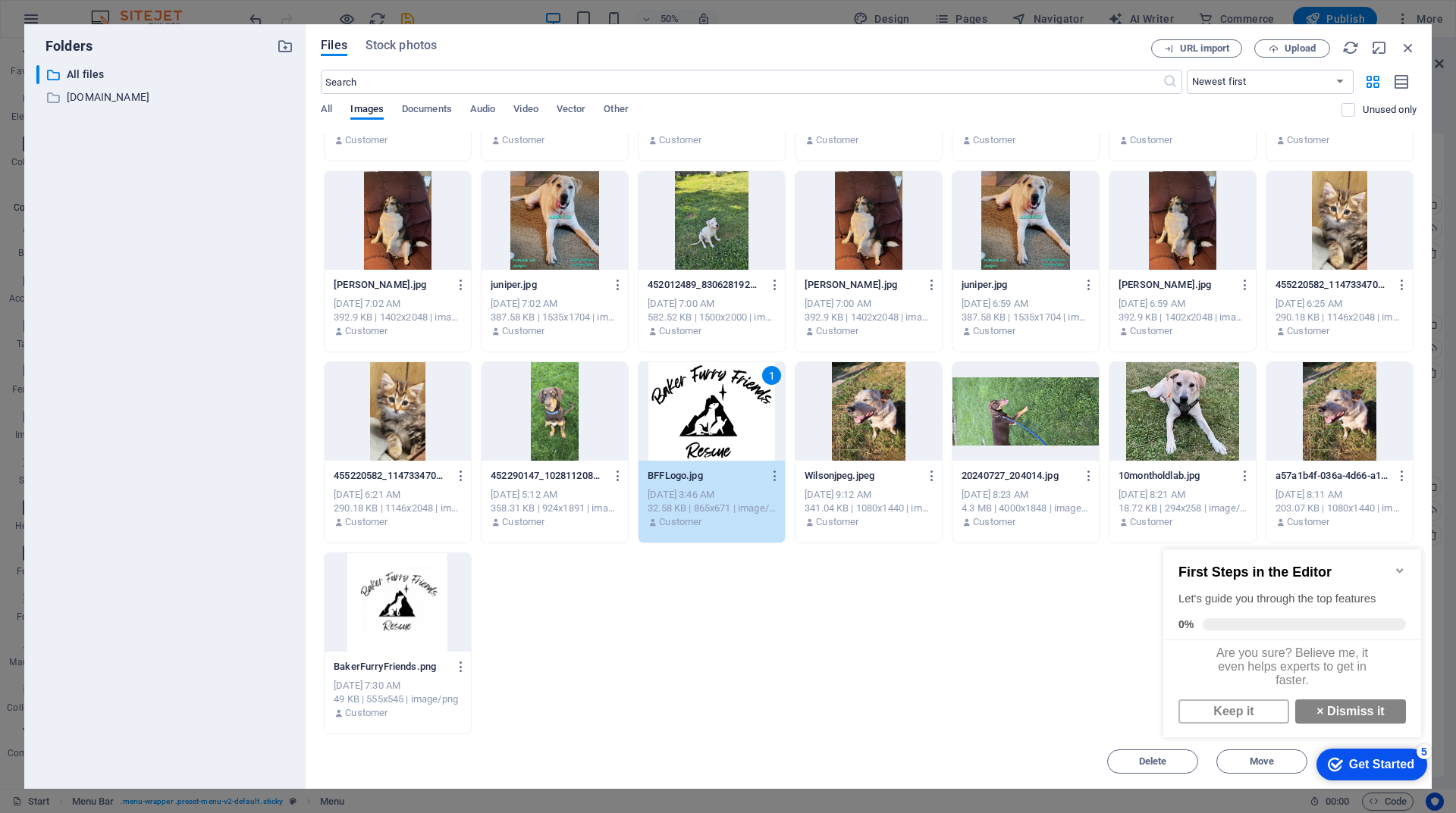
scroll to position [12, 0]
click at [1325, 707] on link "× Dismiss it" at bounding box center [1350, 711] width 110 height 24
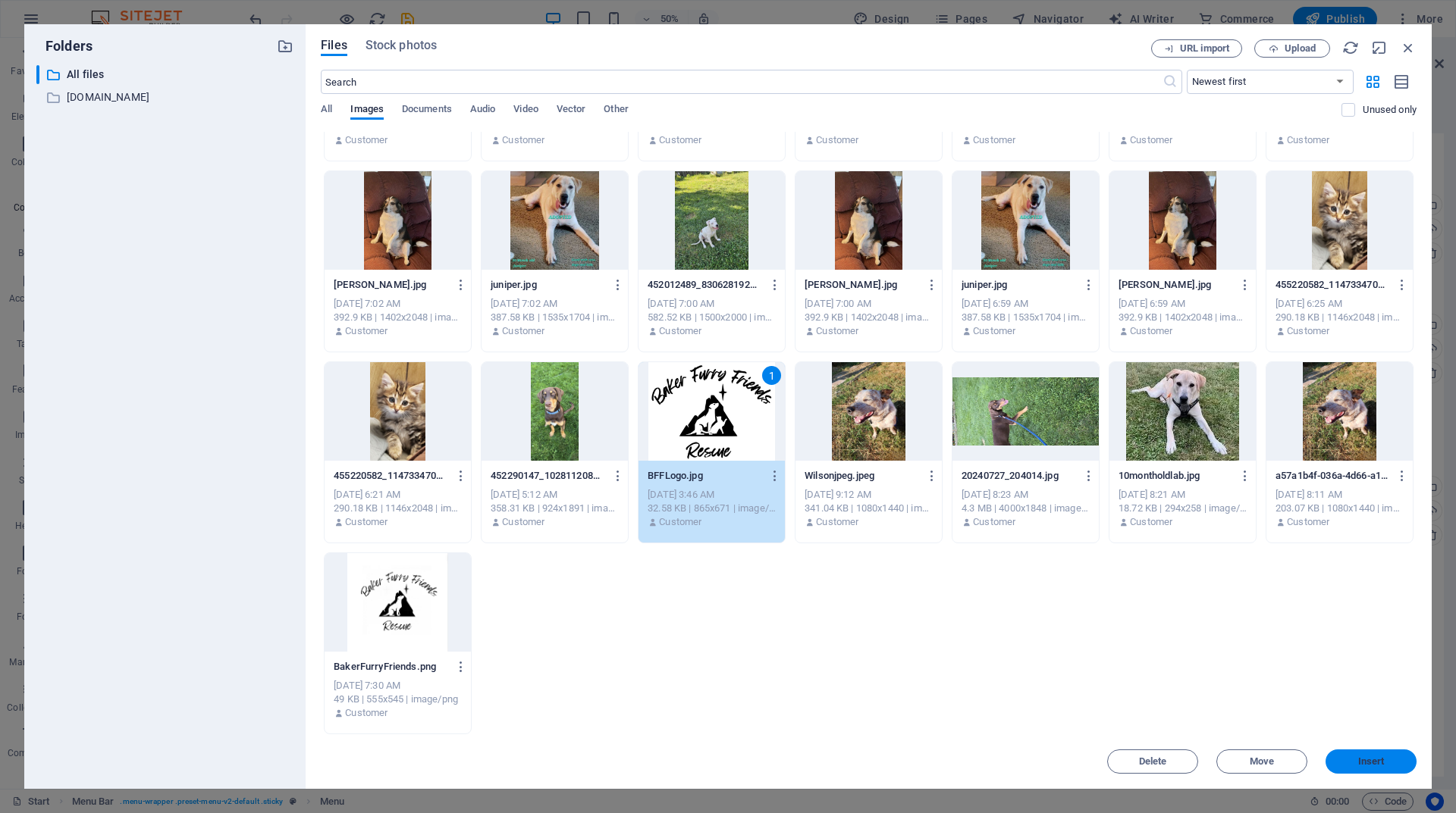
click at [1376, 759] on span "Insert" at bounding box center [1371, 762] width 26 height 9
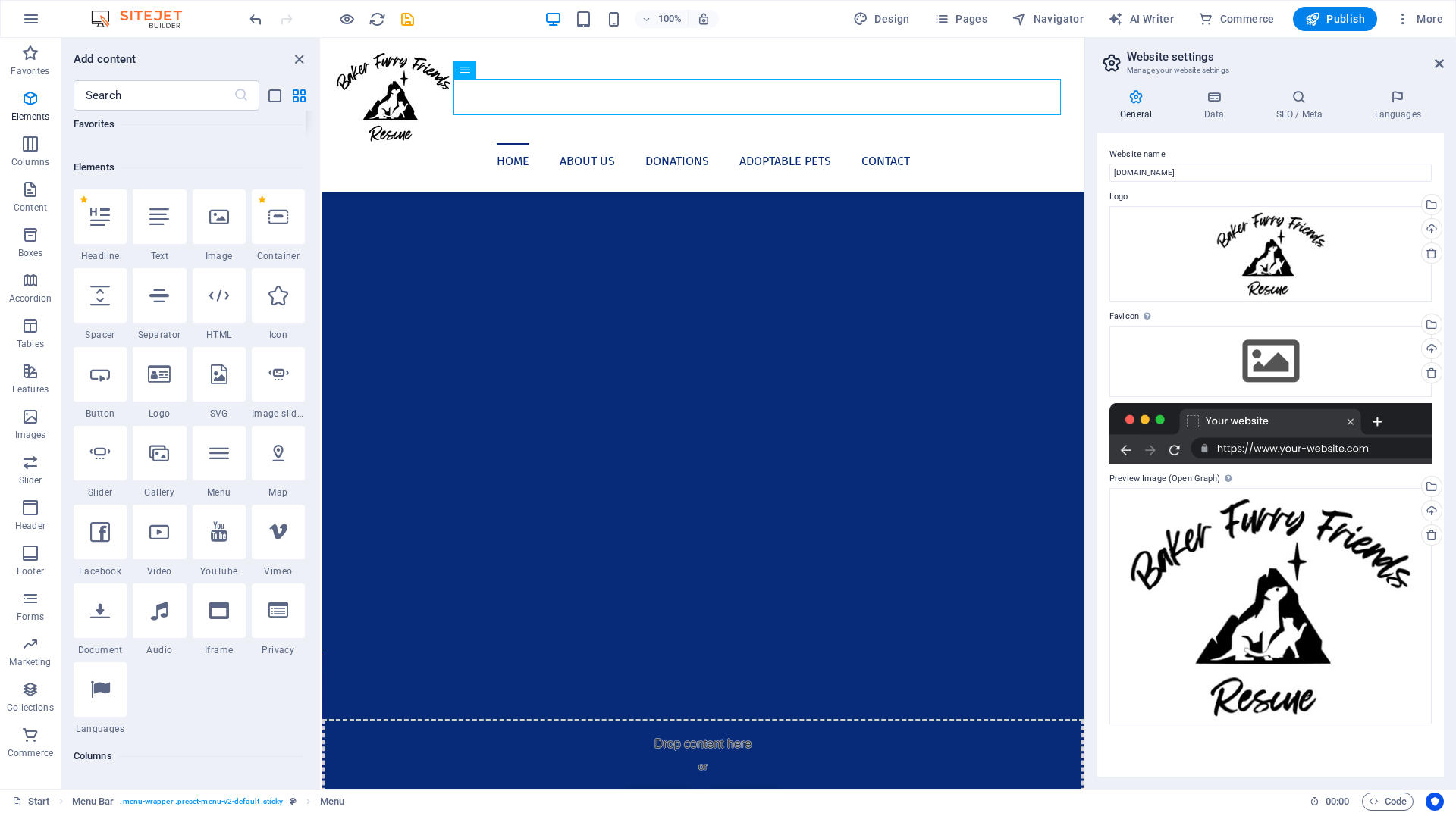
scroll to position [228, 0]
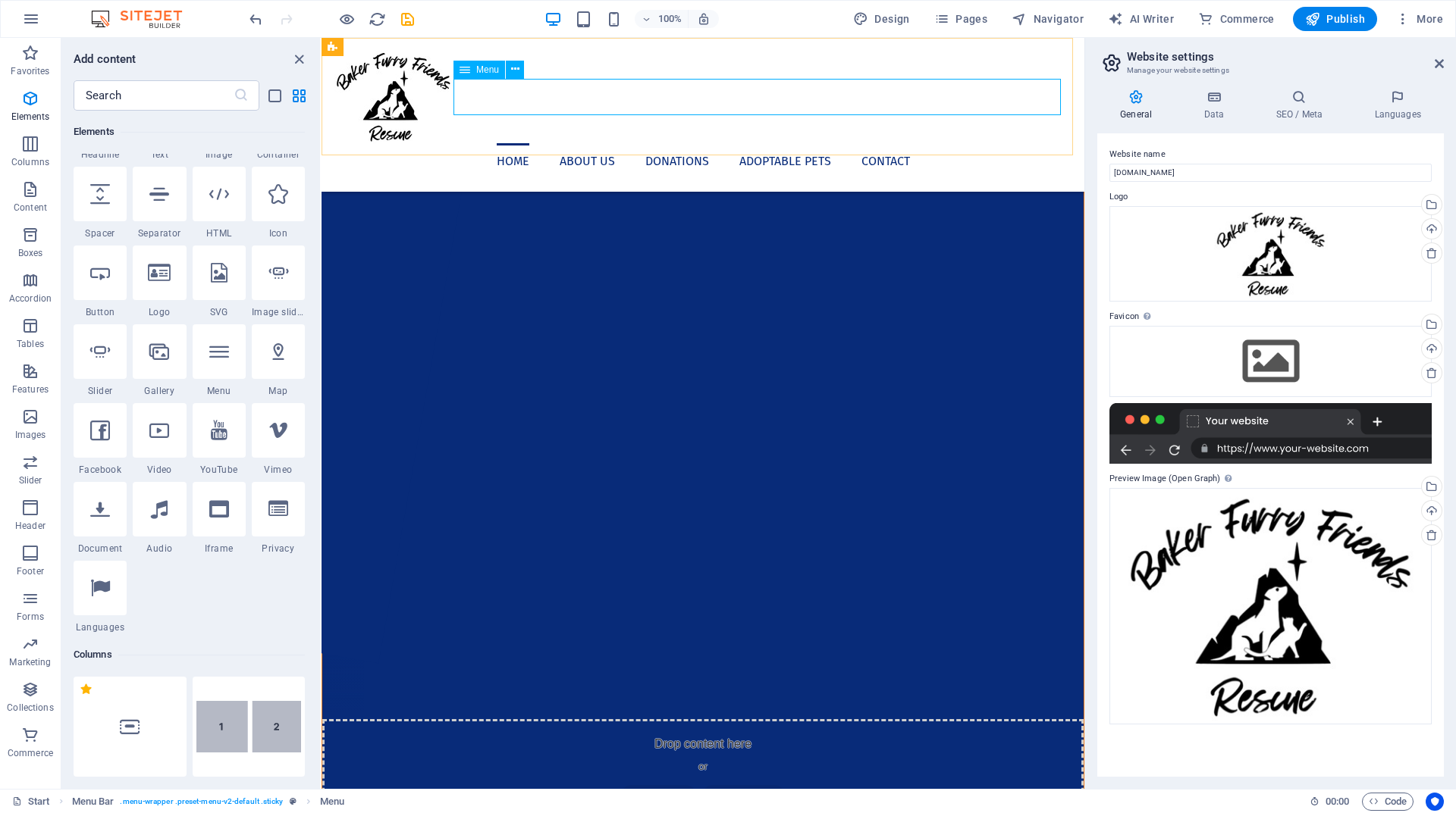
click at [730, 144] on nav "Home About us Donations Adoptable Pets Contact" at bounding box center [702, 162] width 738 height 36
click at [295, 58] on icon "close panel" at bounding box center [298, 59] width 17 height 17
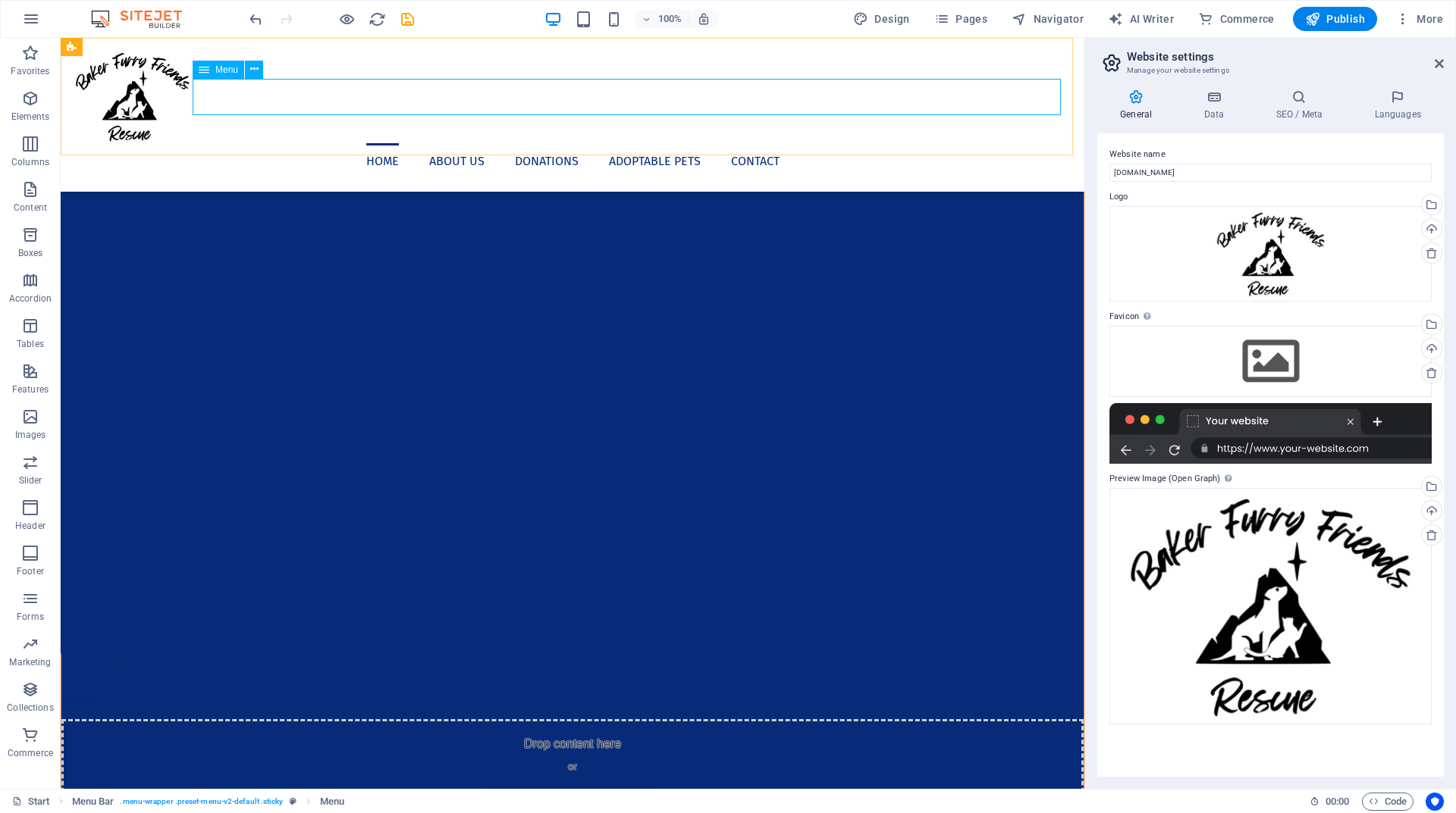
click at [594, 144] on nav "Home About us Donations Adoptable Pets Contact" at bounding box center [573, 162] width 1000 height 36
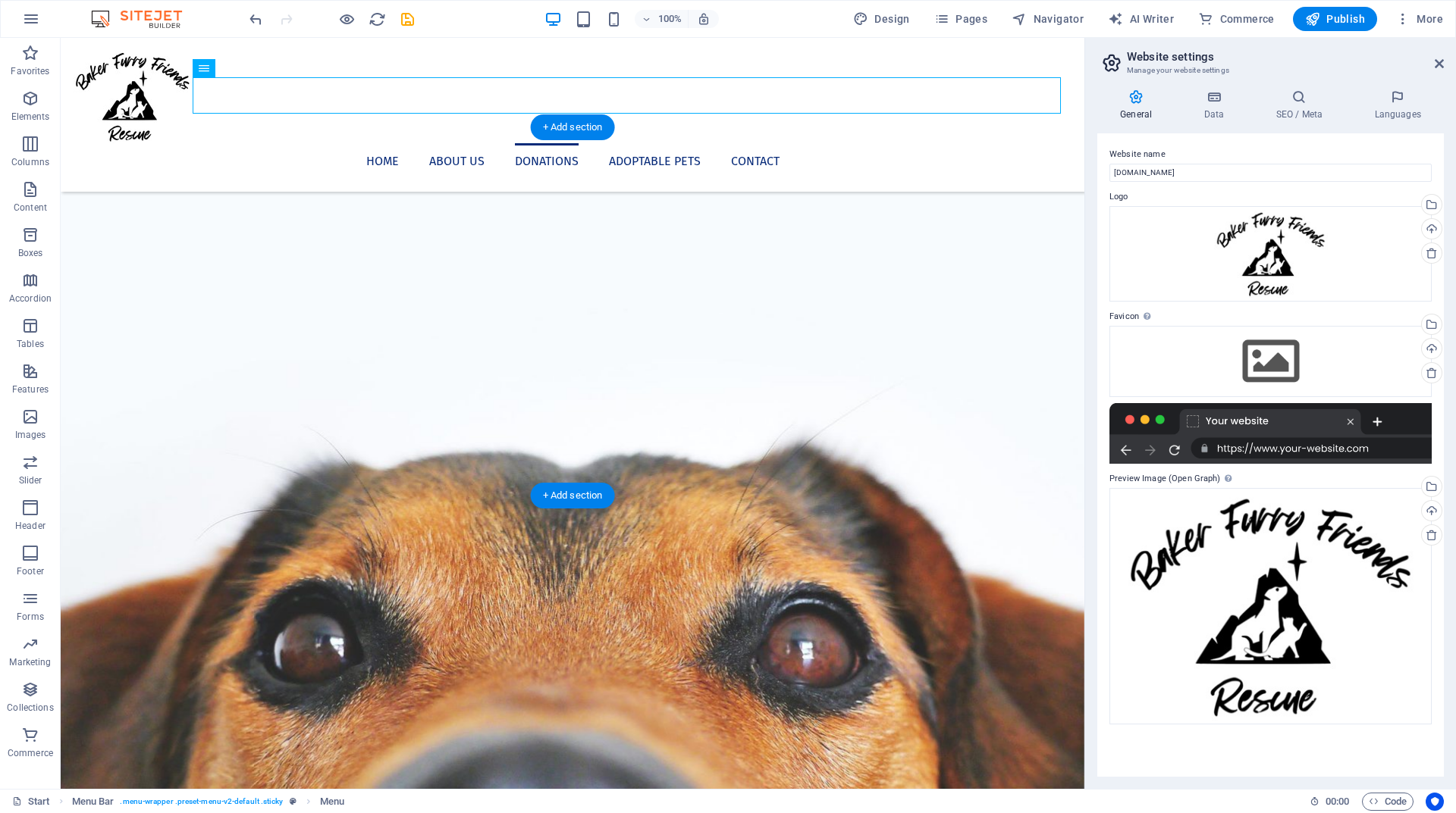
scroll to position [1668, 0]
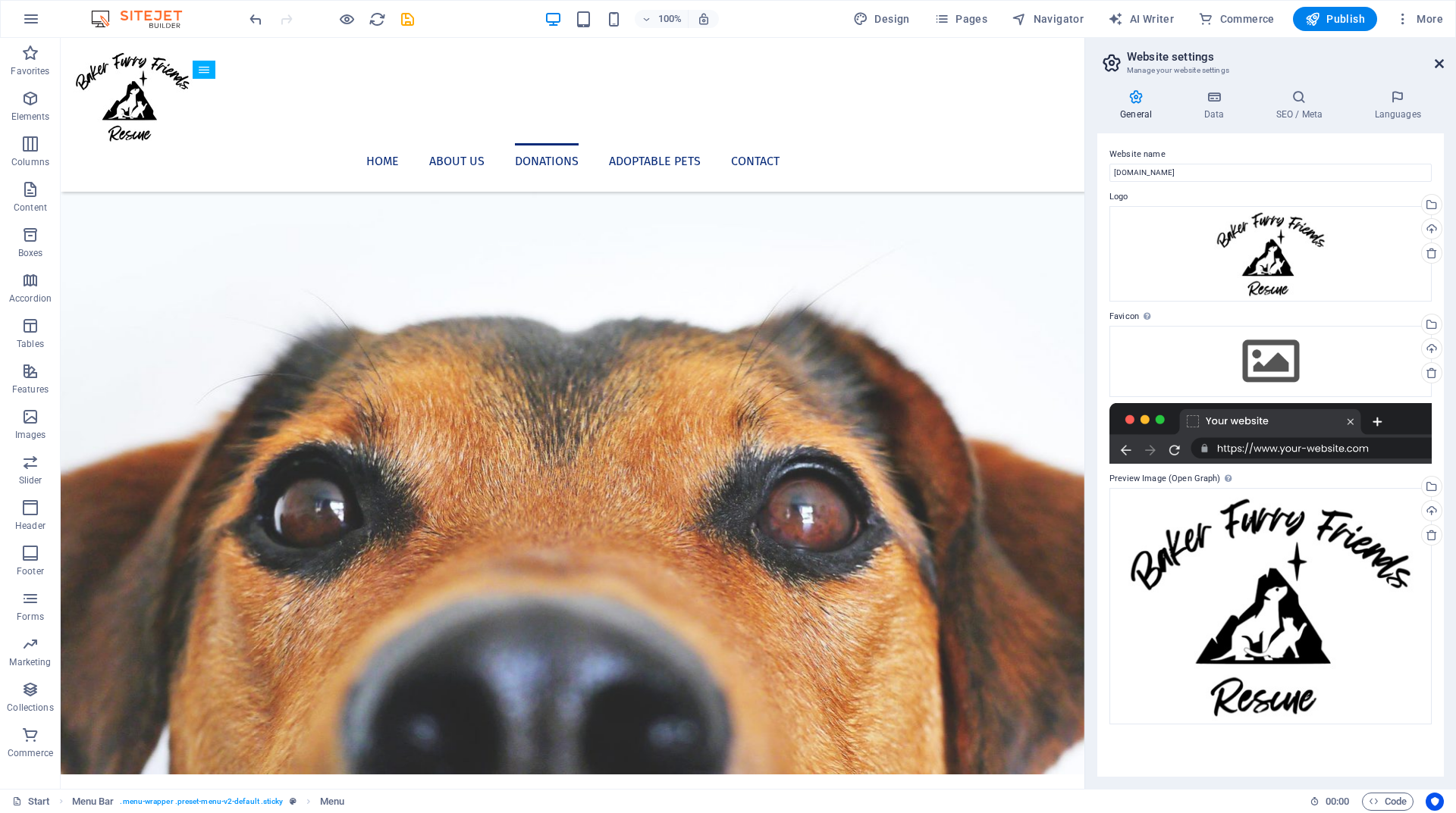
drag, startPoint x: 1439, startPoint y: 61, endPoint x: 1378, endPoint y: 23, distance: 71.9
click at [1439, 61] on icon at bounding box center [1439, 63] width 9 height 12
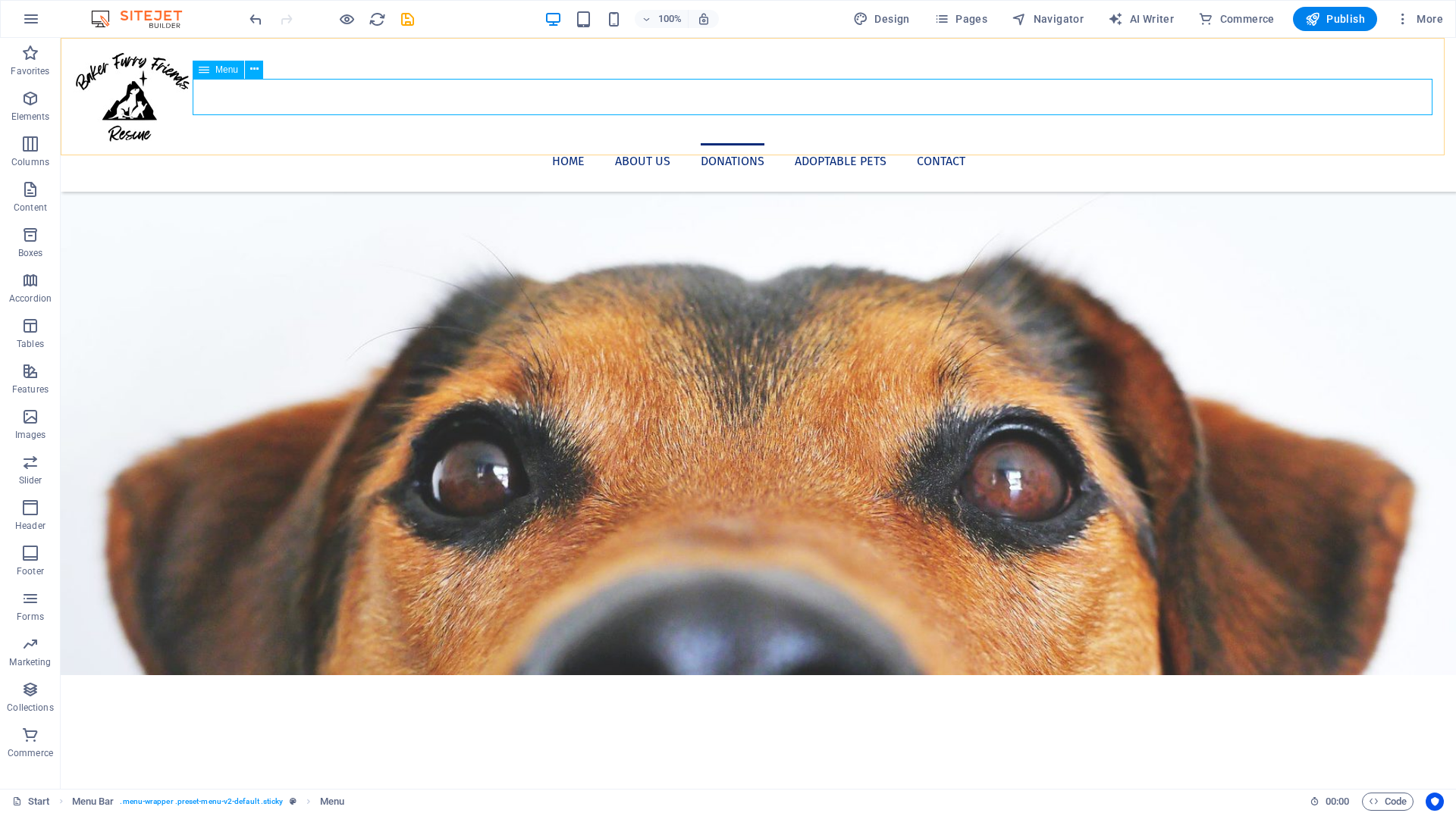
click at [693, 144] on nav "Home About us Donations Adoptable Pets Contact" at bounding box center [758, 162] width 1371 height 36
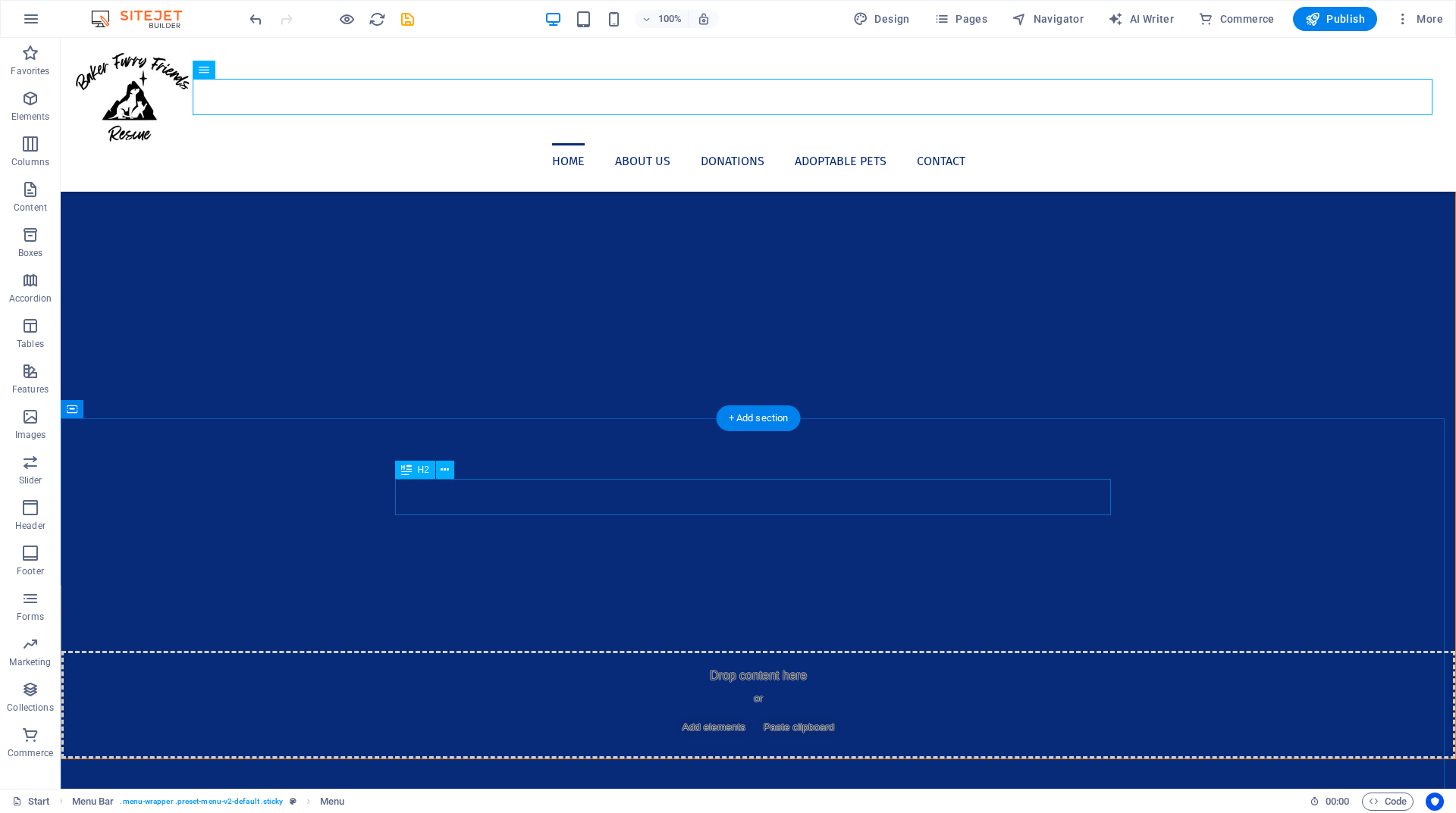
scroll to position [0, 0]
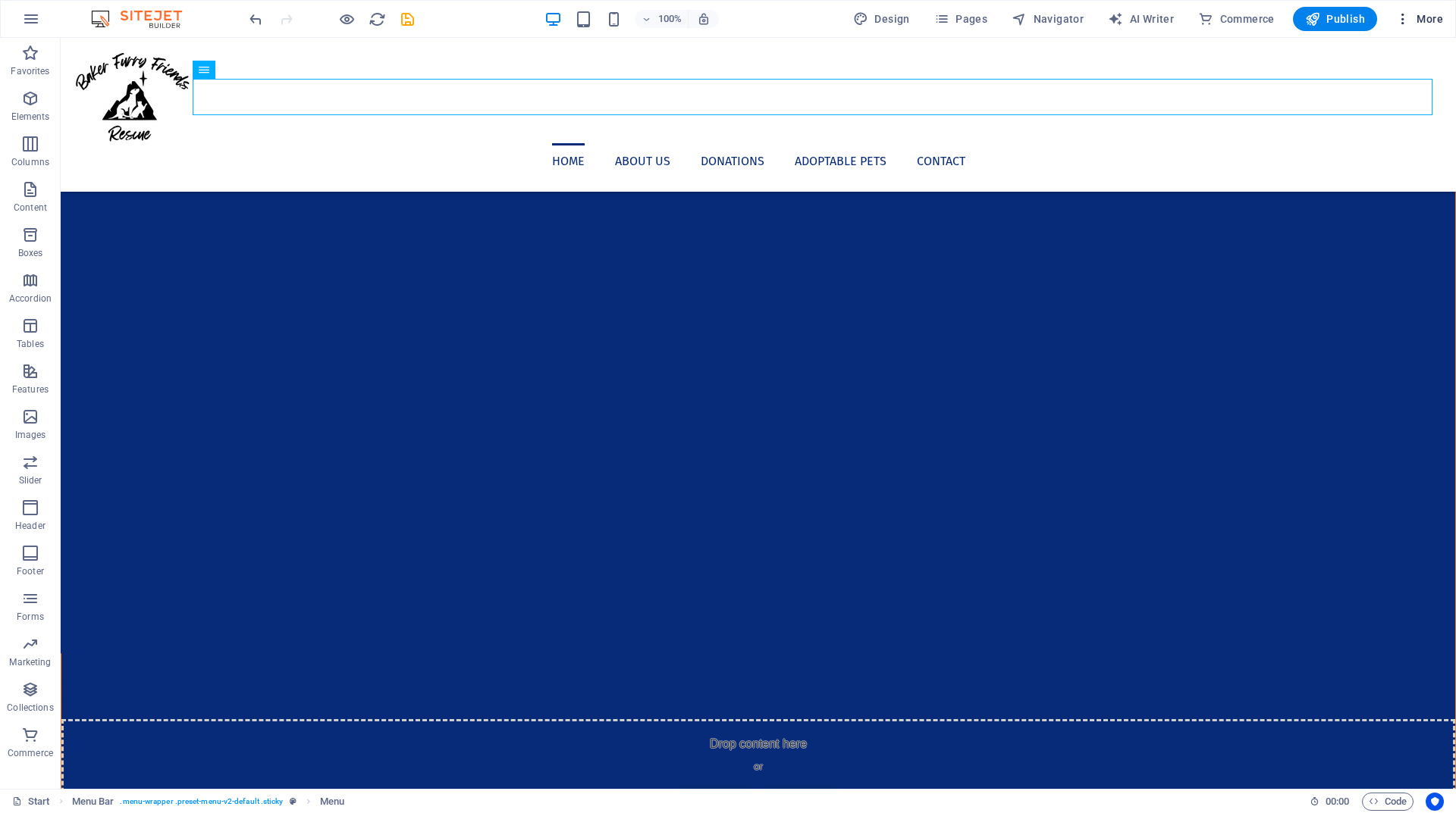
click at [1398, 11] on button "More" at bounding box center [1419, 19] width 60 height 24
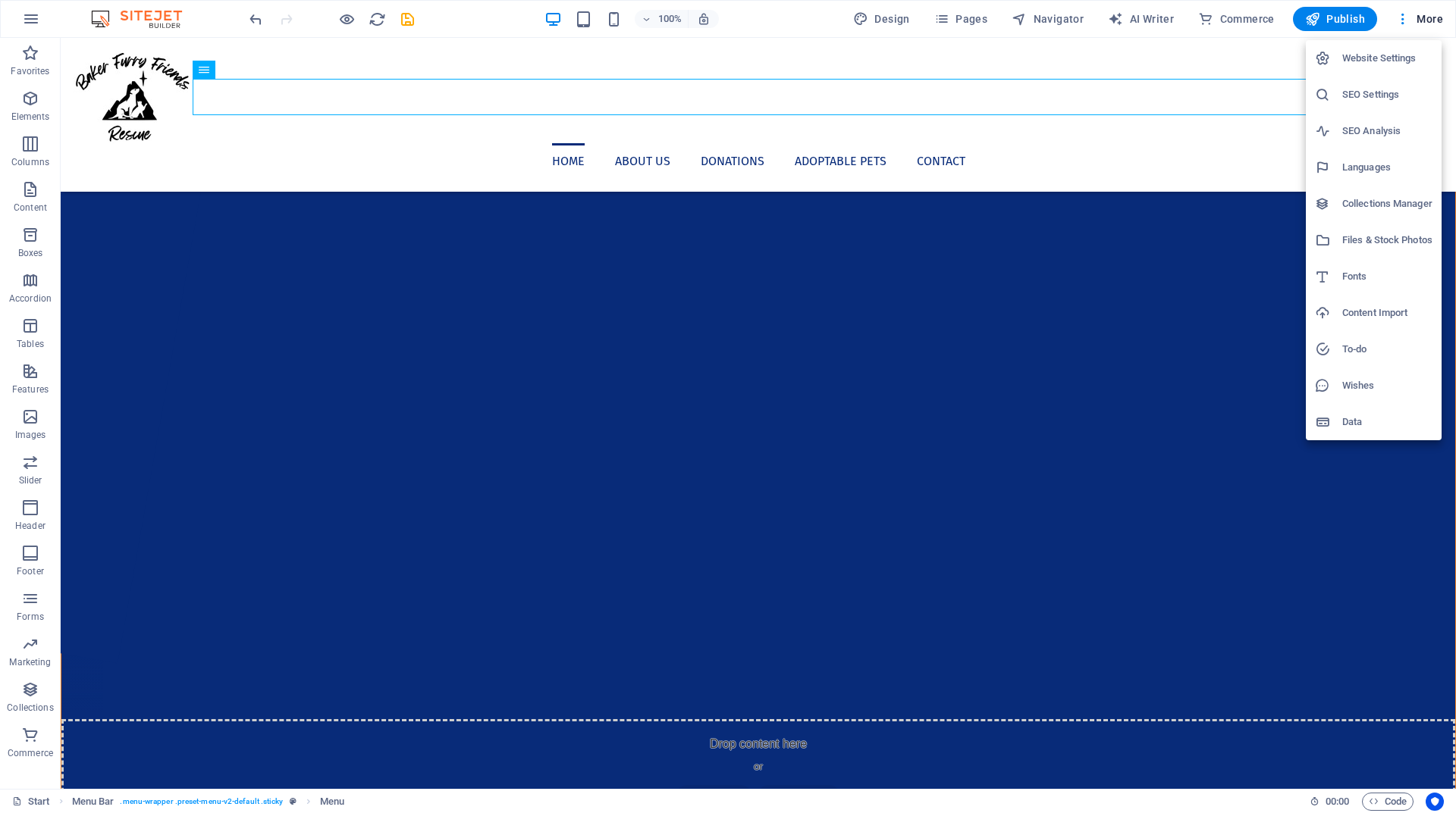
click at [1204, 129] on div at bounding box center [728, 406] width 1456 height 813
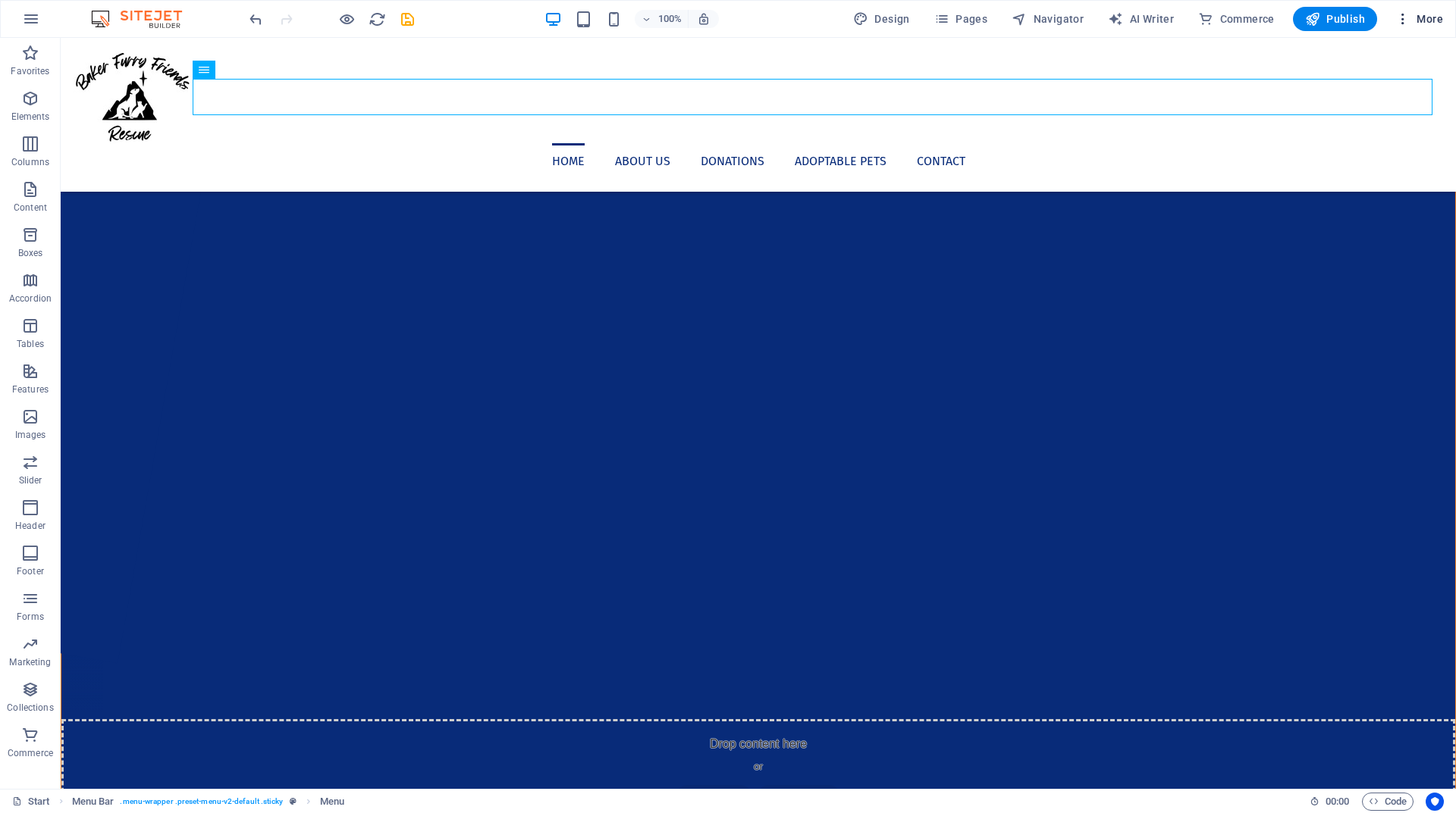
click at [1433, 13] on span "More" at bounding box center [1419, 19] width 48 height 15
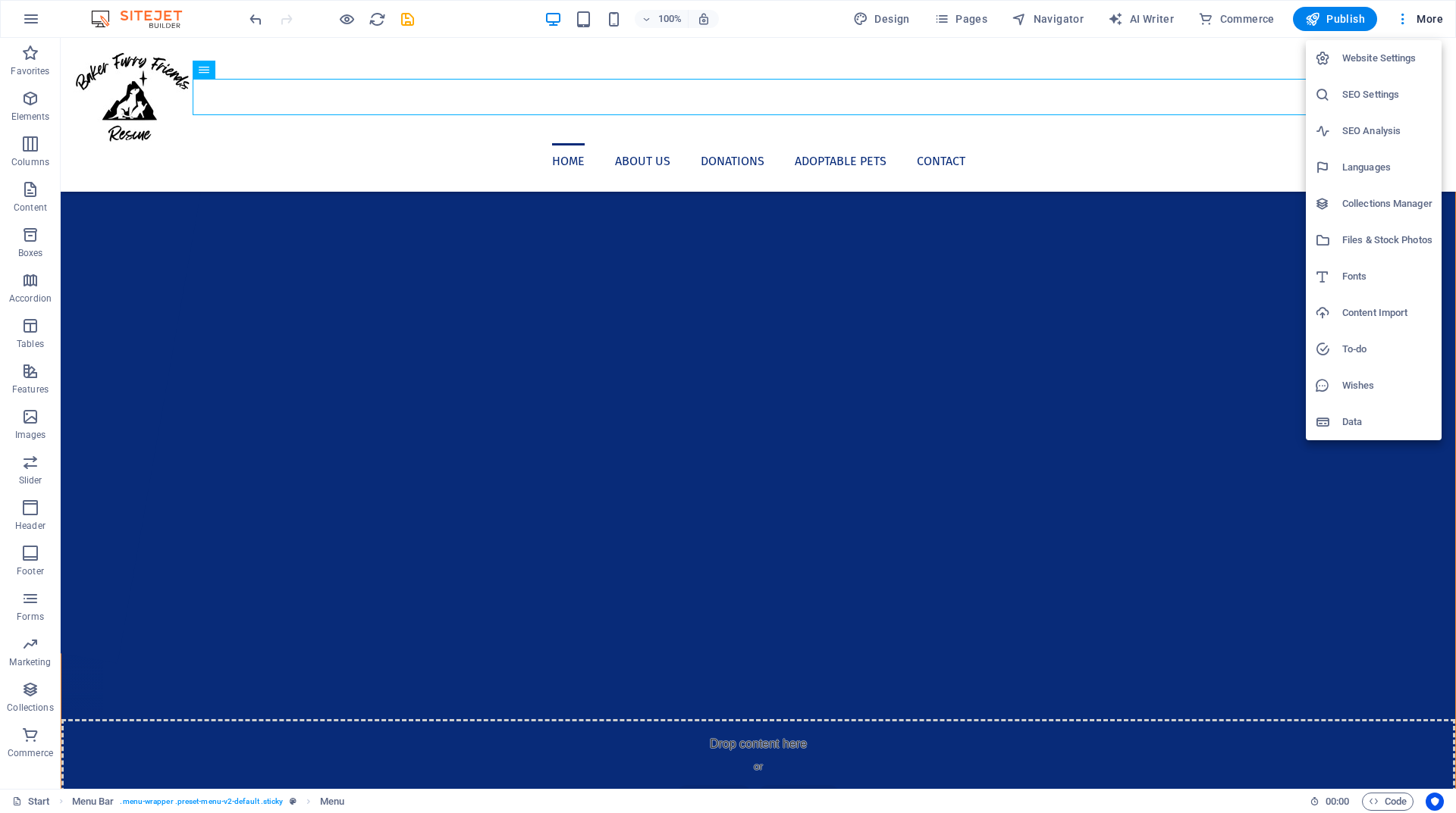
click at [1200, 50] on div at bounding box center [728, 406] width 1456 height 813
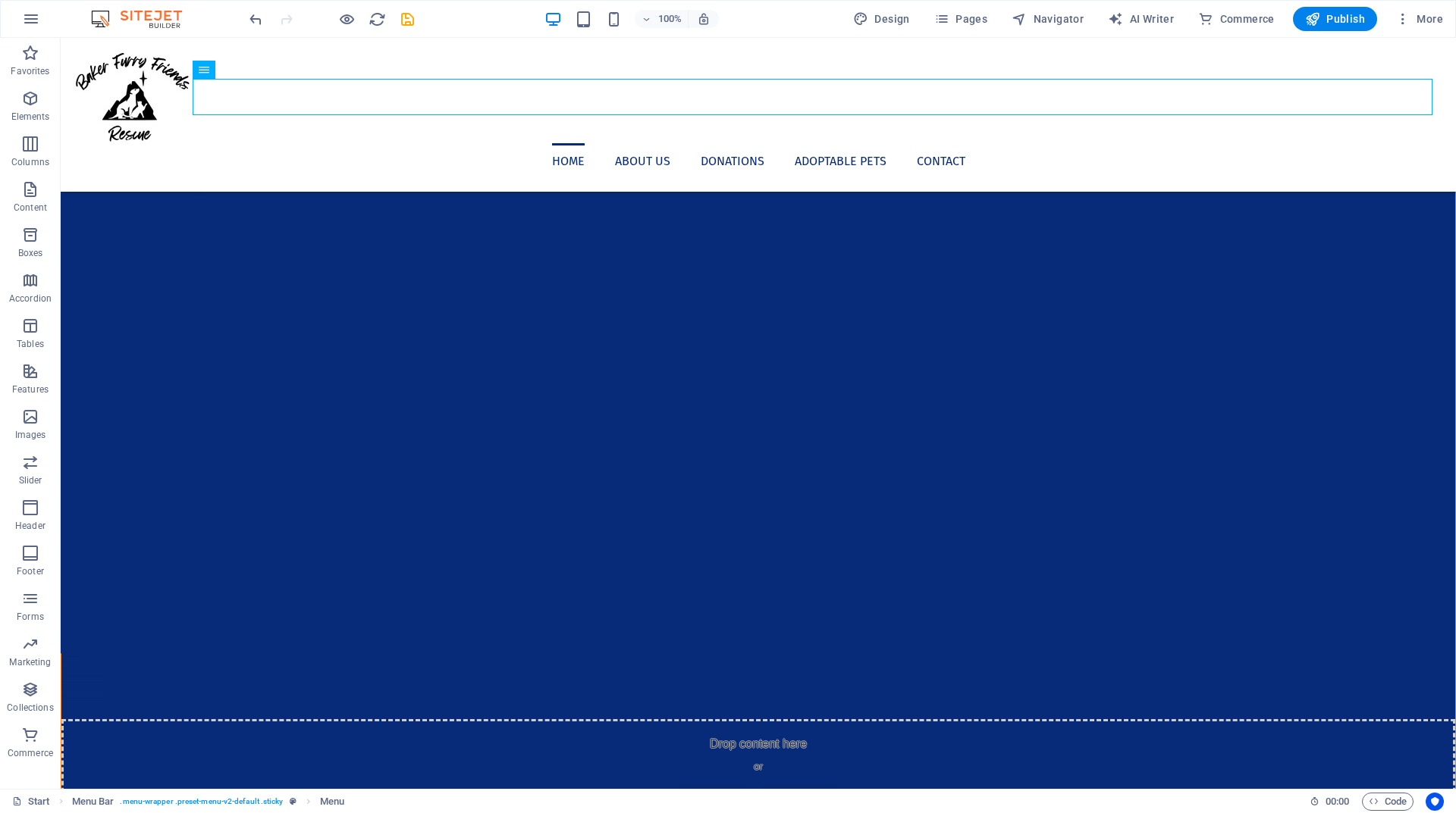
click at [924, 11] on div "Design Pages Navigator AI Writer Commerce Publish More" at bounding box center [1148, 19] width 602 height 24
click at [949, 16] on icon "button" at bounding box center [942, 19] width 15 height 15
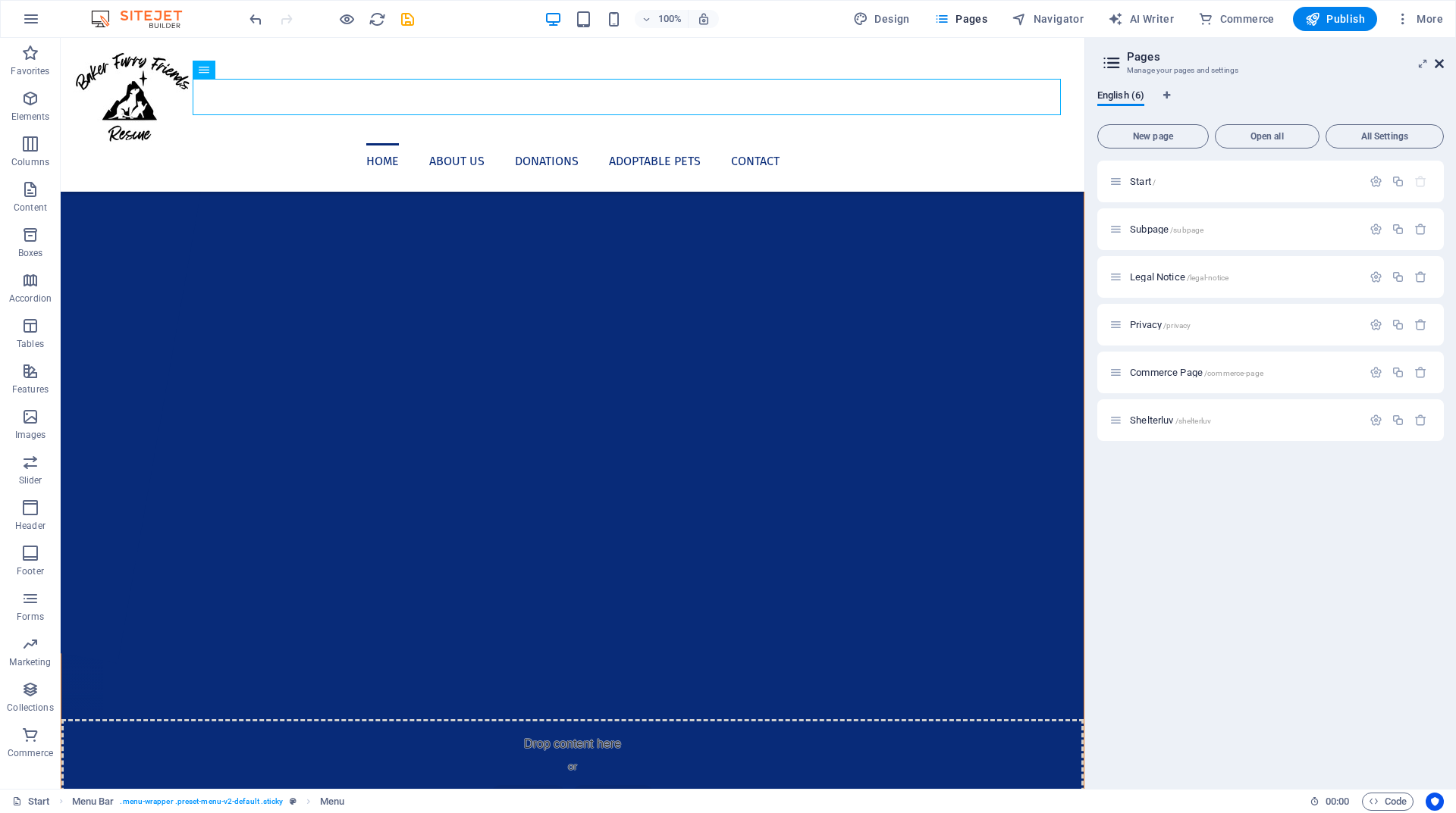
click at [1442, 63] on icon at bounding box center [1439, 63] width 9 height 12
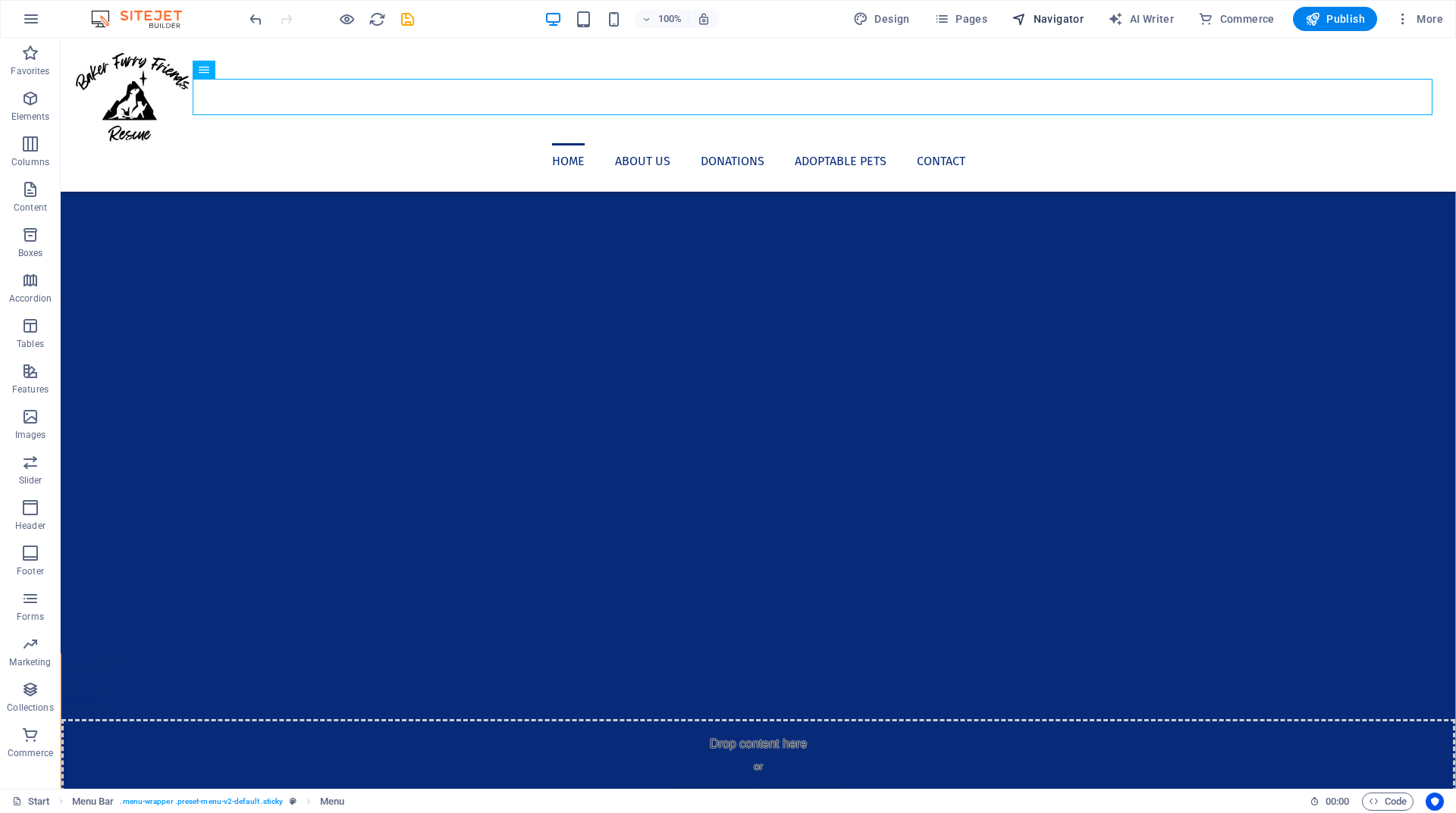
click at [1048, 15] on span "Navigator" at bounding box center [1047, 19] width 72 height 15
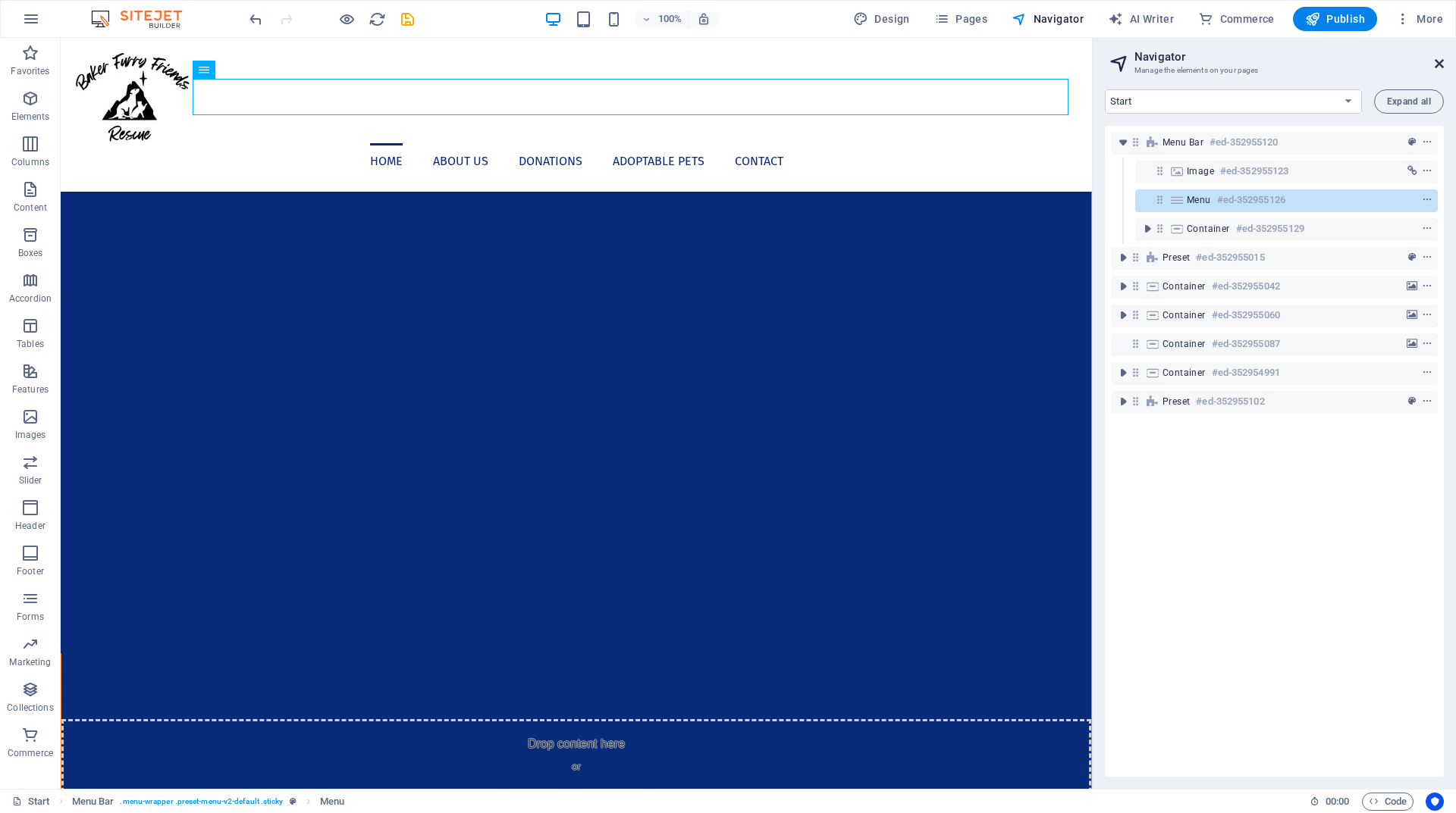
click at [1437, 60] on icon at bounding box center [1439, 63] width 9 height 12
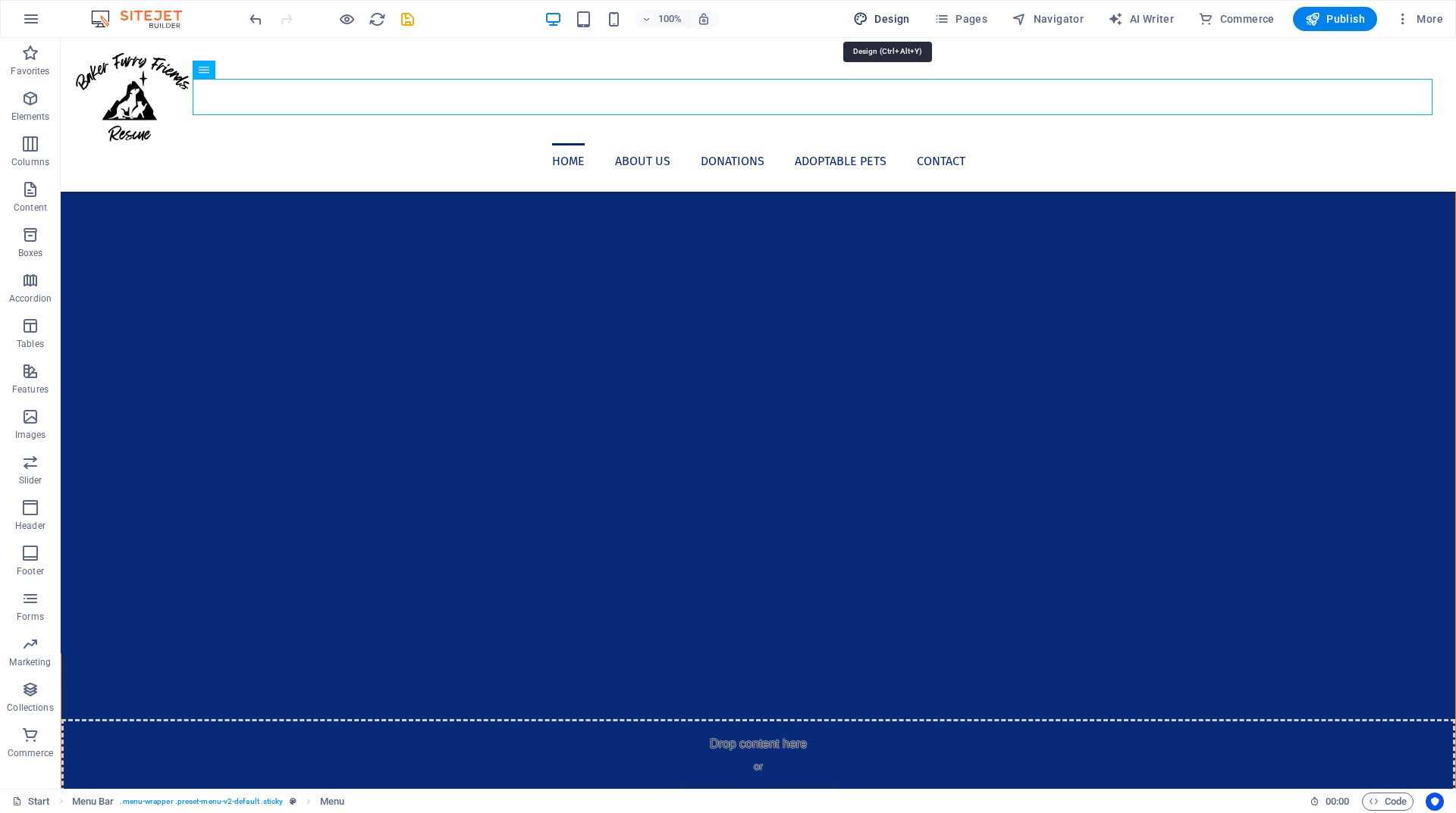
click at [888, 18] on span "Design" at bounding box center [881, 19] width 57 height 15
select select "px"
select select "400"
select select "px"
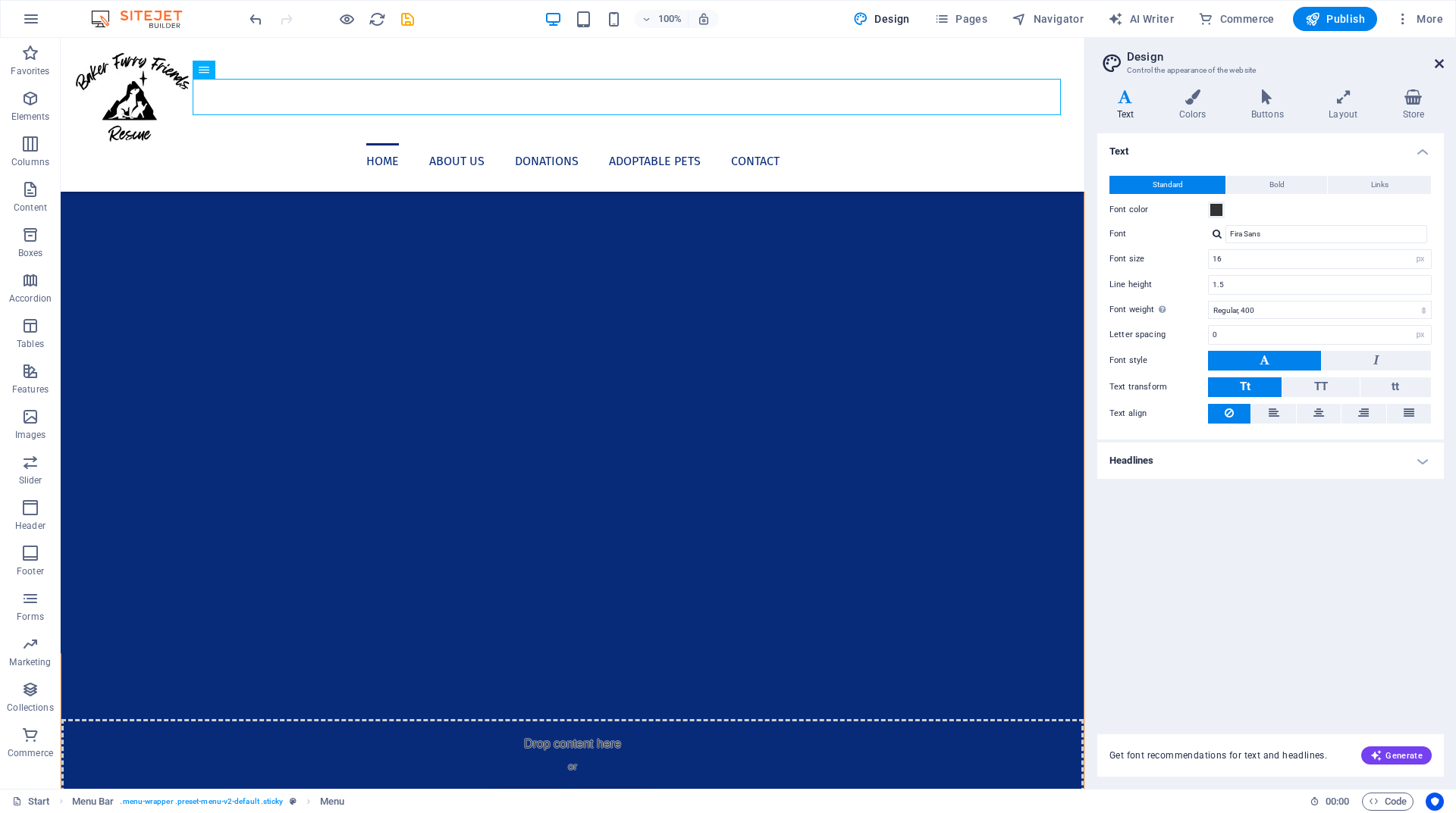
click at [1440, 59] on icon at bounding box center [1439, 63] width 9 height 12
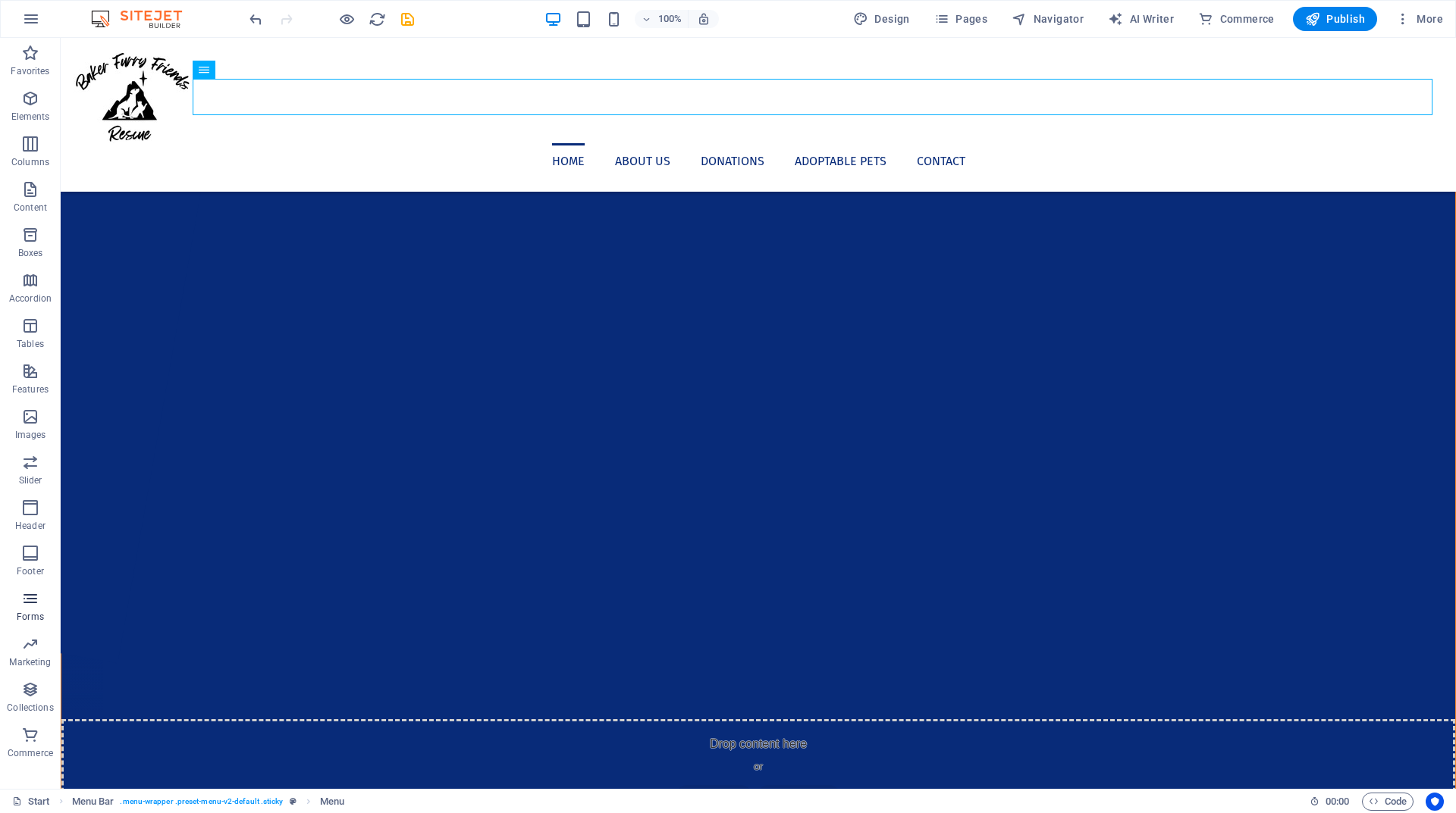
click at [26, 599] on icon "button" at bounding box center [30, 599] width 18 height 18
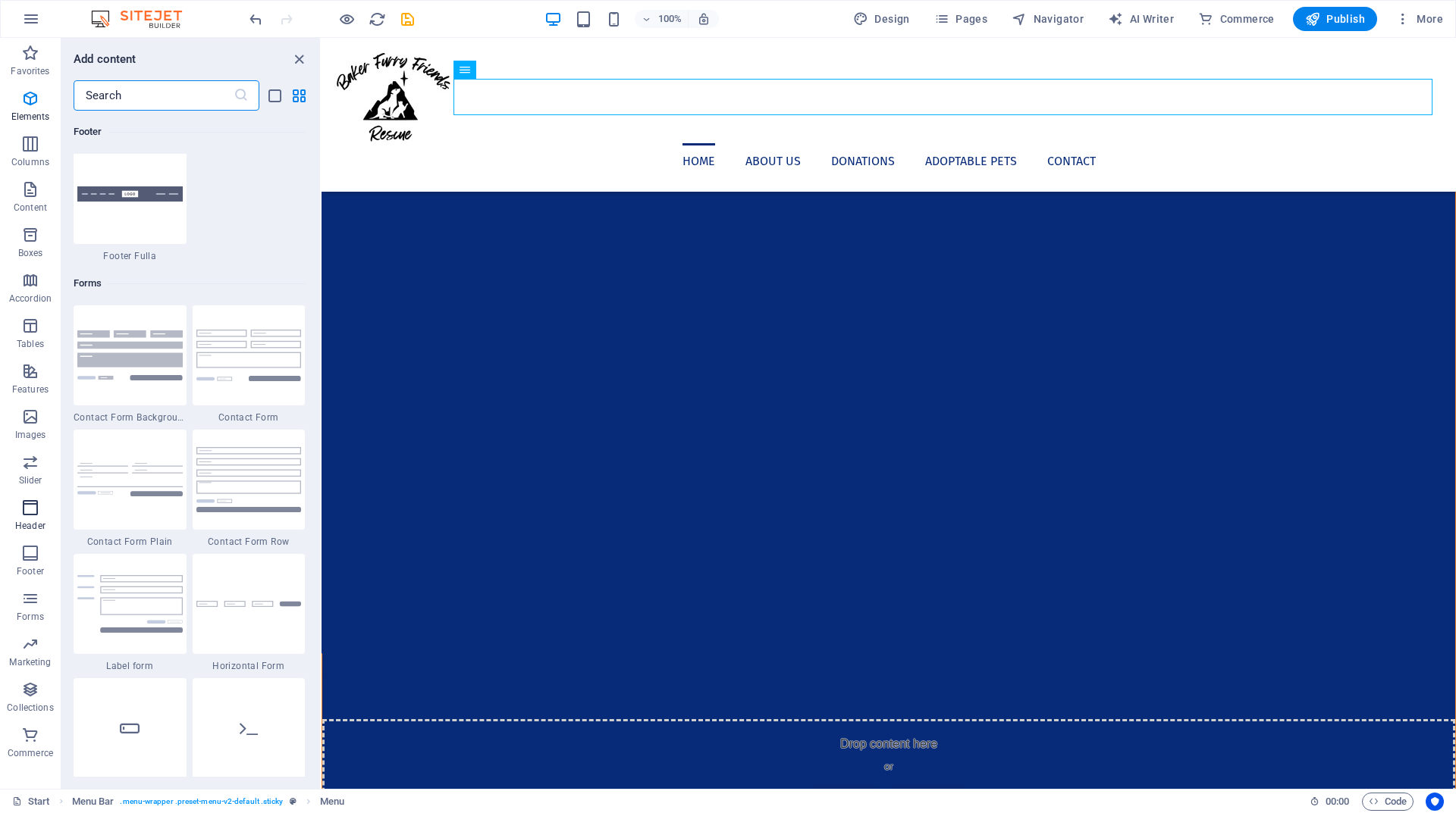
scroll to position [11065, 0]
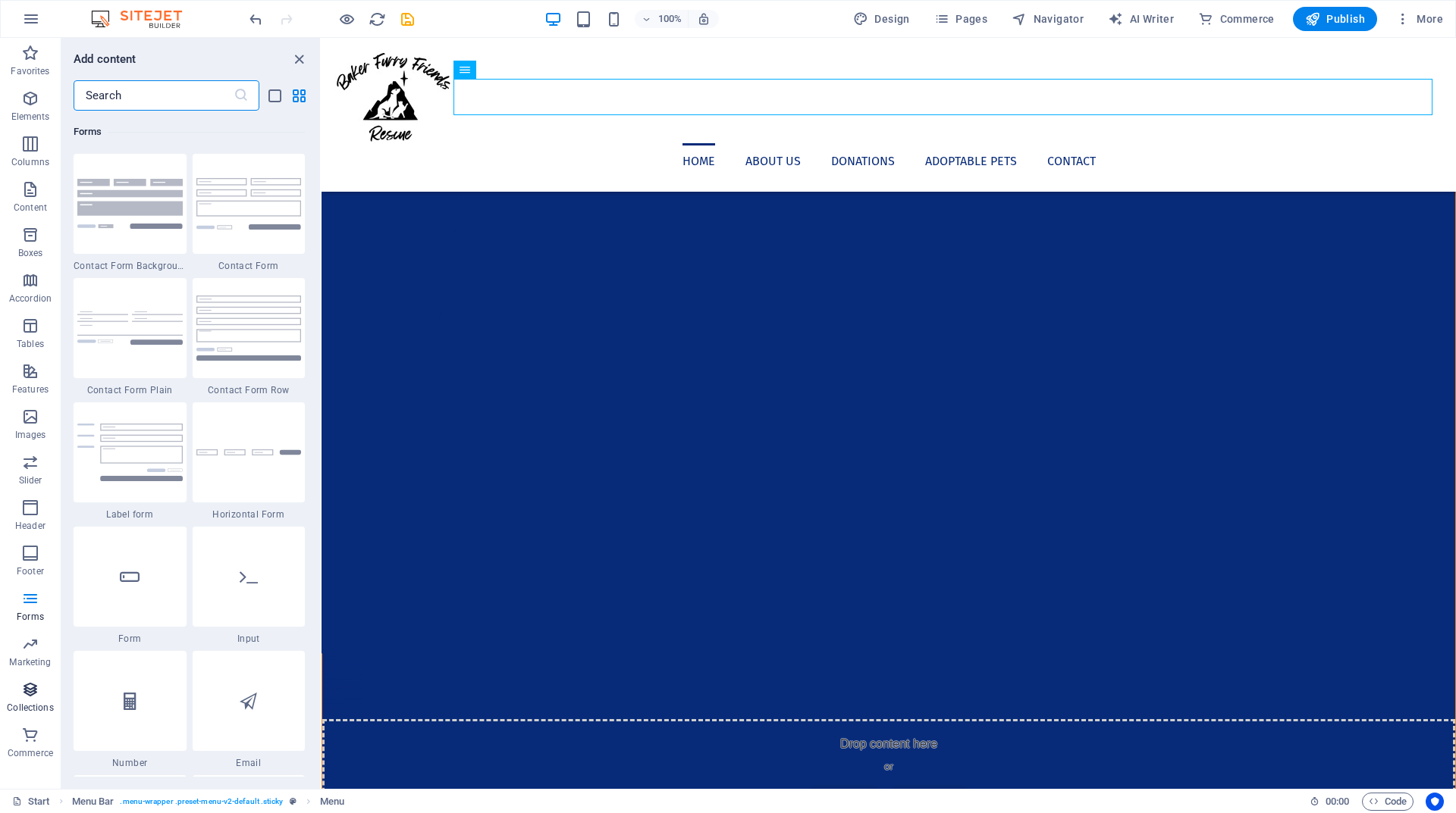
click at [34, 694] on icon "button" at bounding box center [30, 689] width 18 height 18
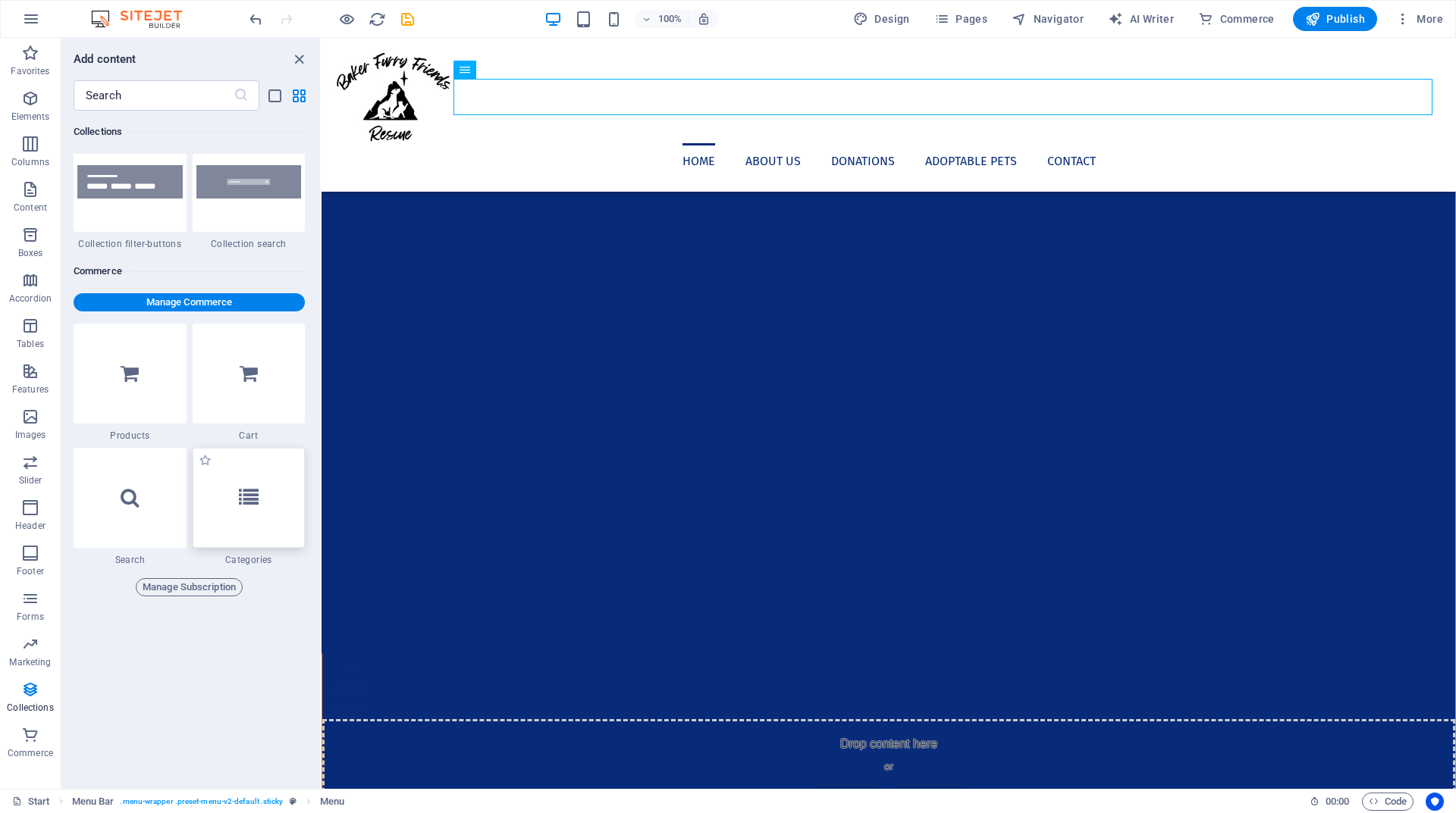
scroll to position [14480, 0]
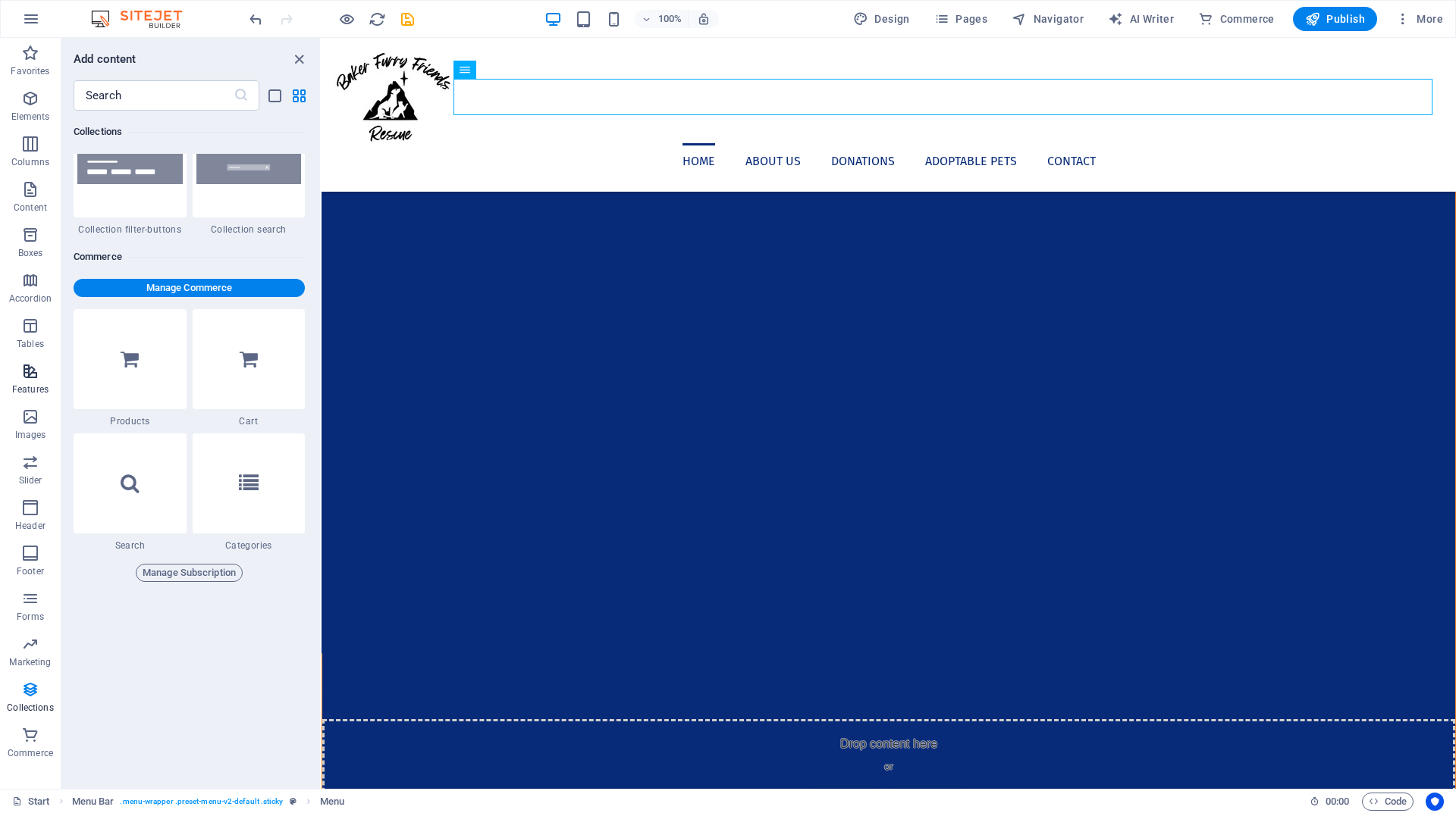
click at [26, 384] on p "Features" at bounding box center [30, 389] width 36 height 12
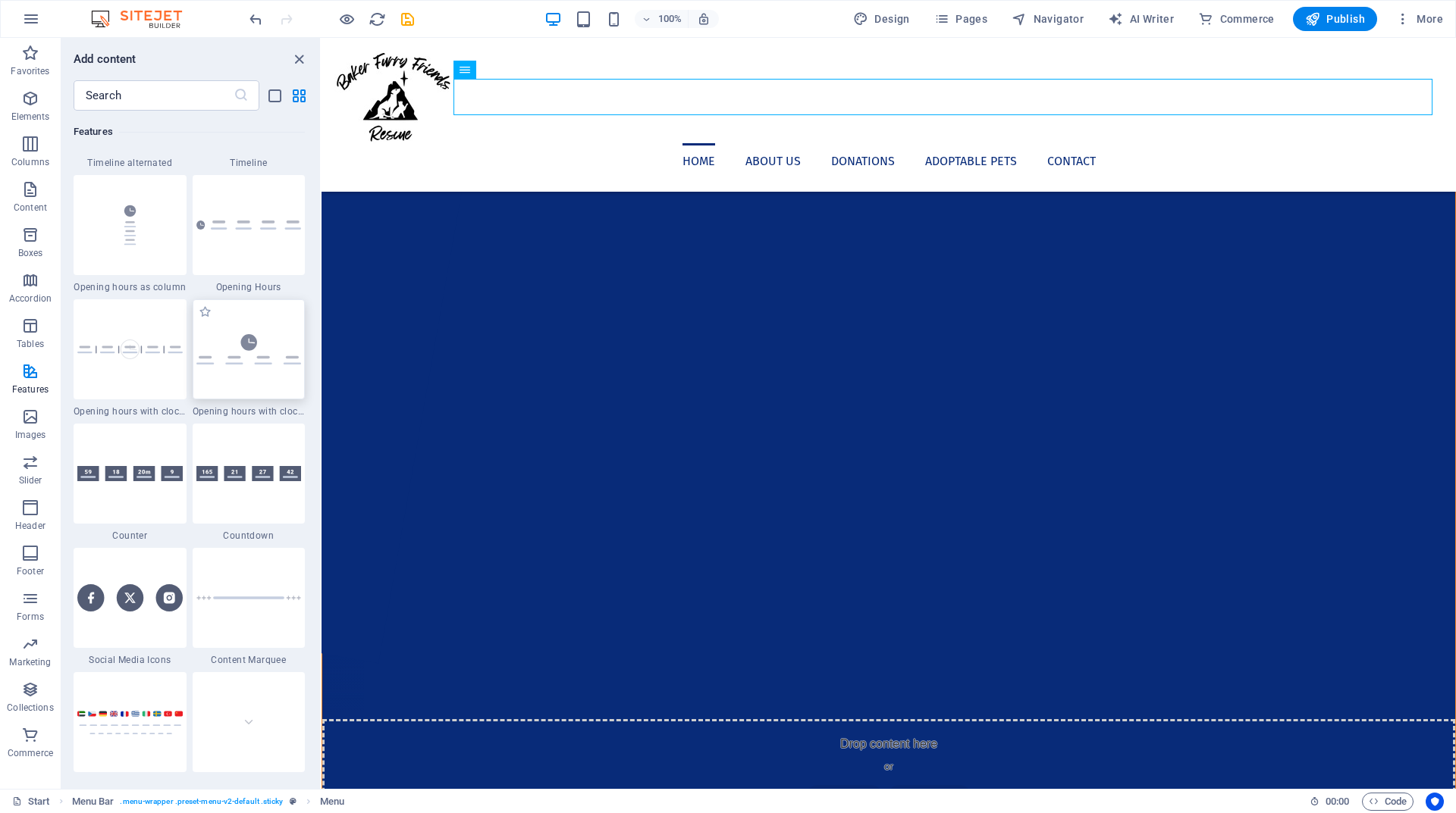
scroll to position [6514, 0]
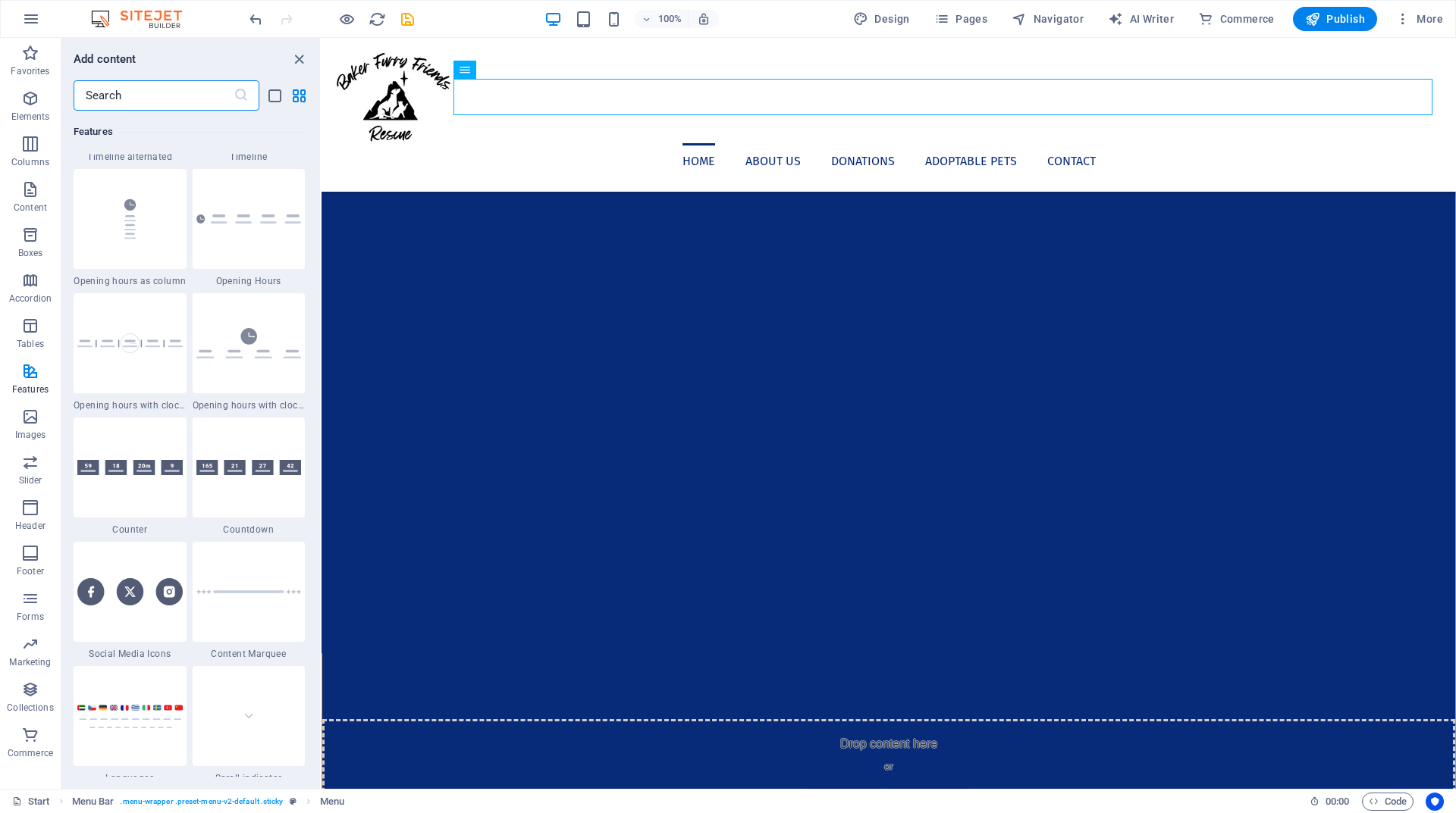
click at [174, 83] on input "text" at bounding box center [153, 96] width 160 height 31
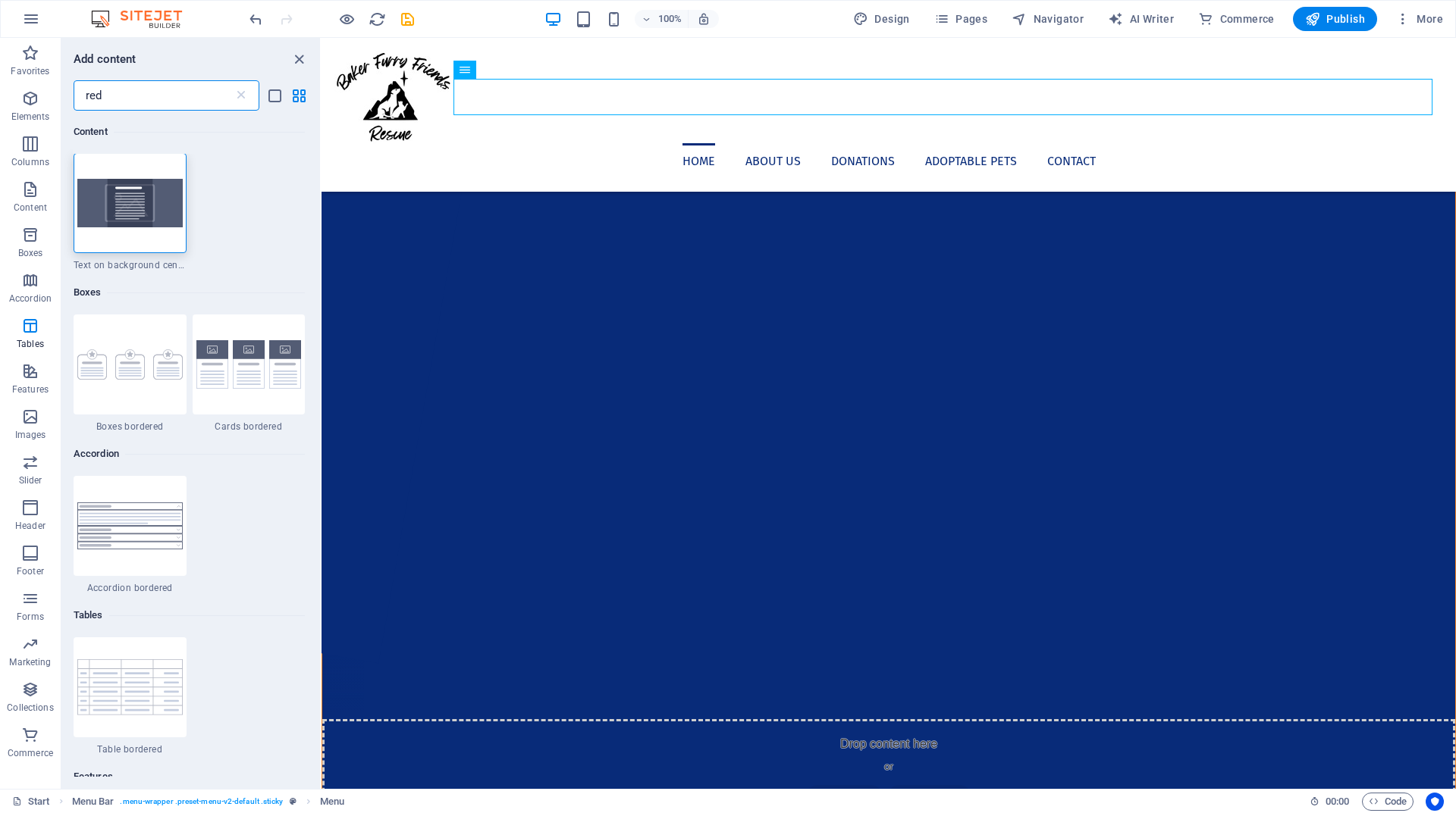
scroll to position [0, 0]
type input "red"
click at [33, 133] on button "Columns" at bounding box center [30, 152] width 61 height 45
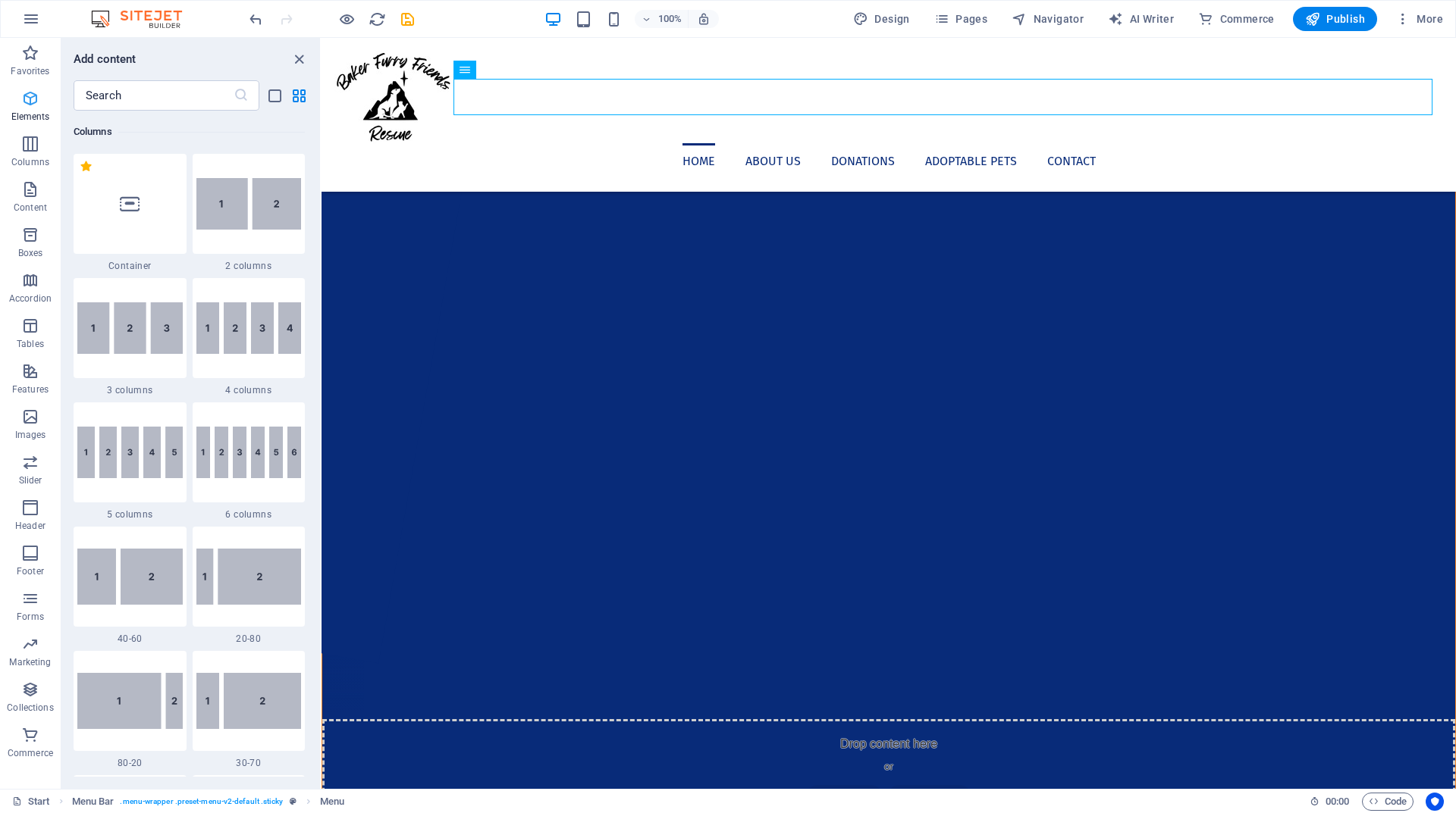
click at [18, 108] on span "Elements" at bounding box center [30, 107] width 61 height 36
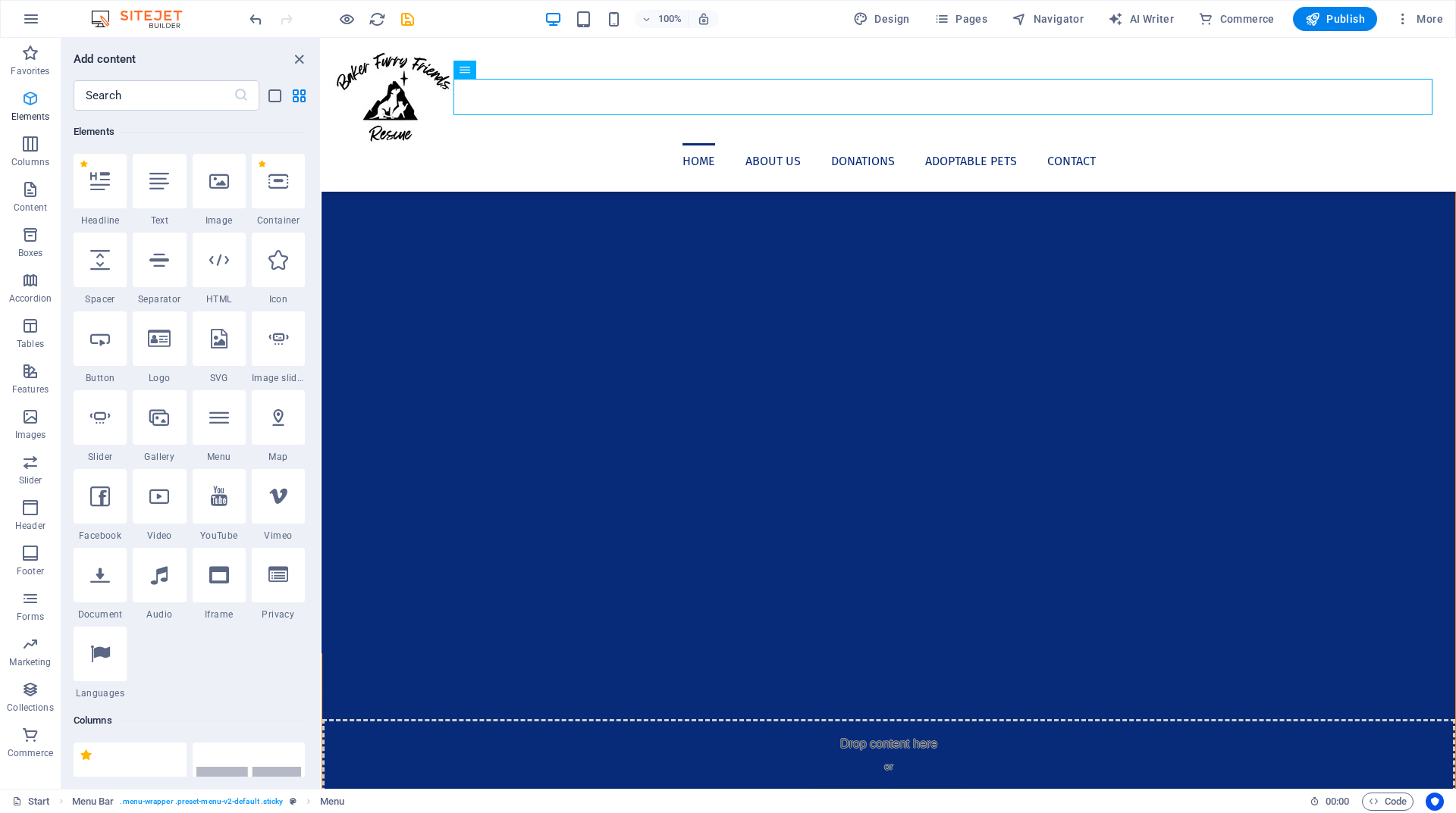
scroll to position [162, 0]
click at [115, 97] on input "text" at bounding box center [153, 96] width 160 height 31
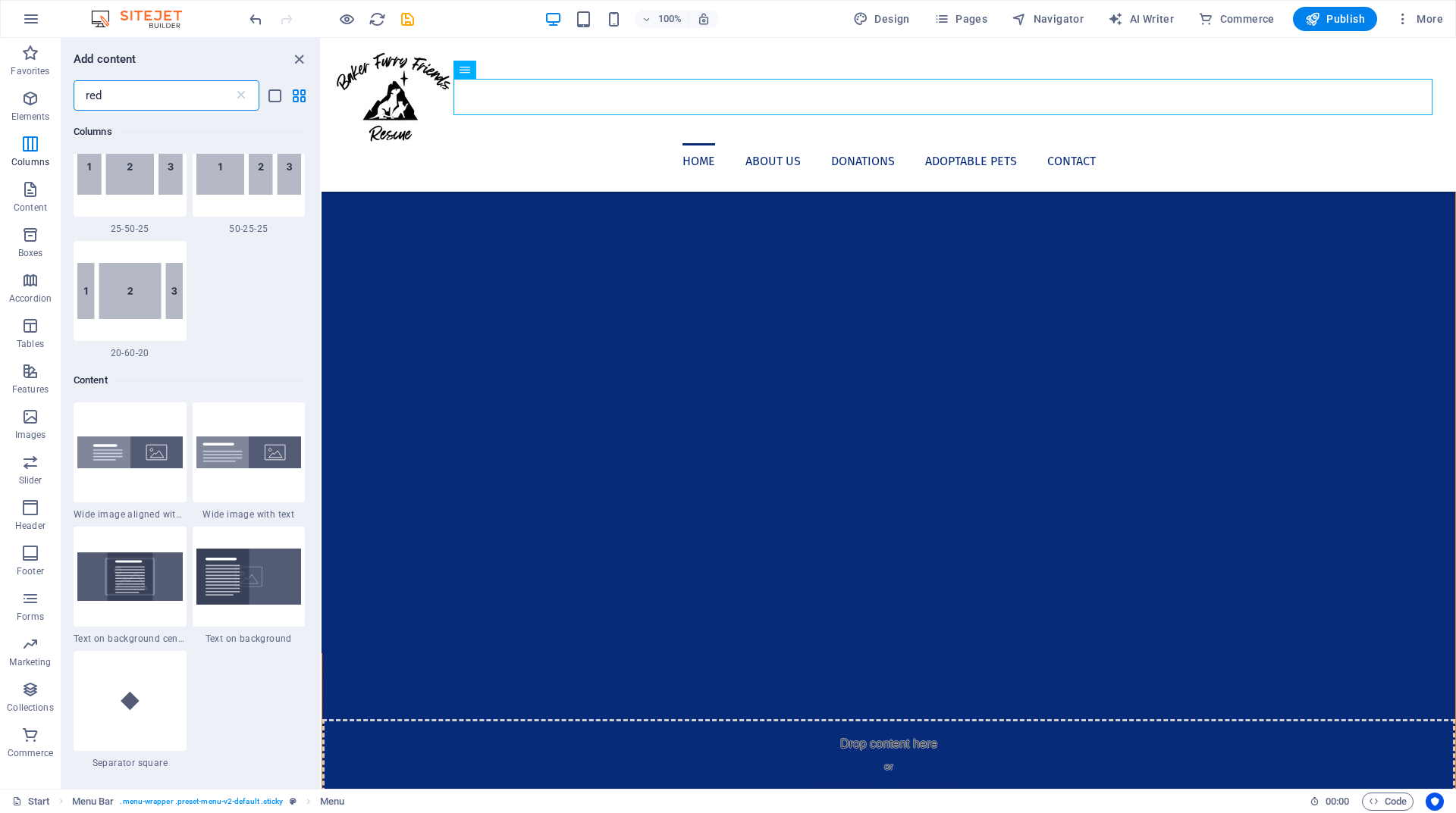
scroll to position [0, 0]
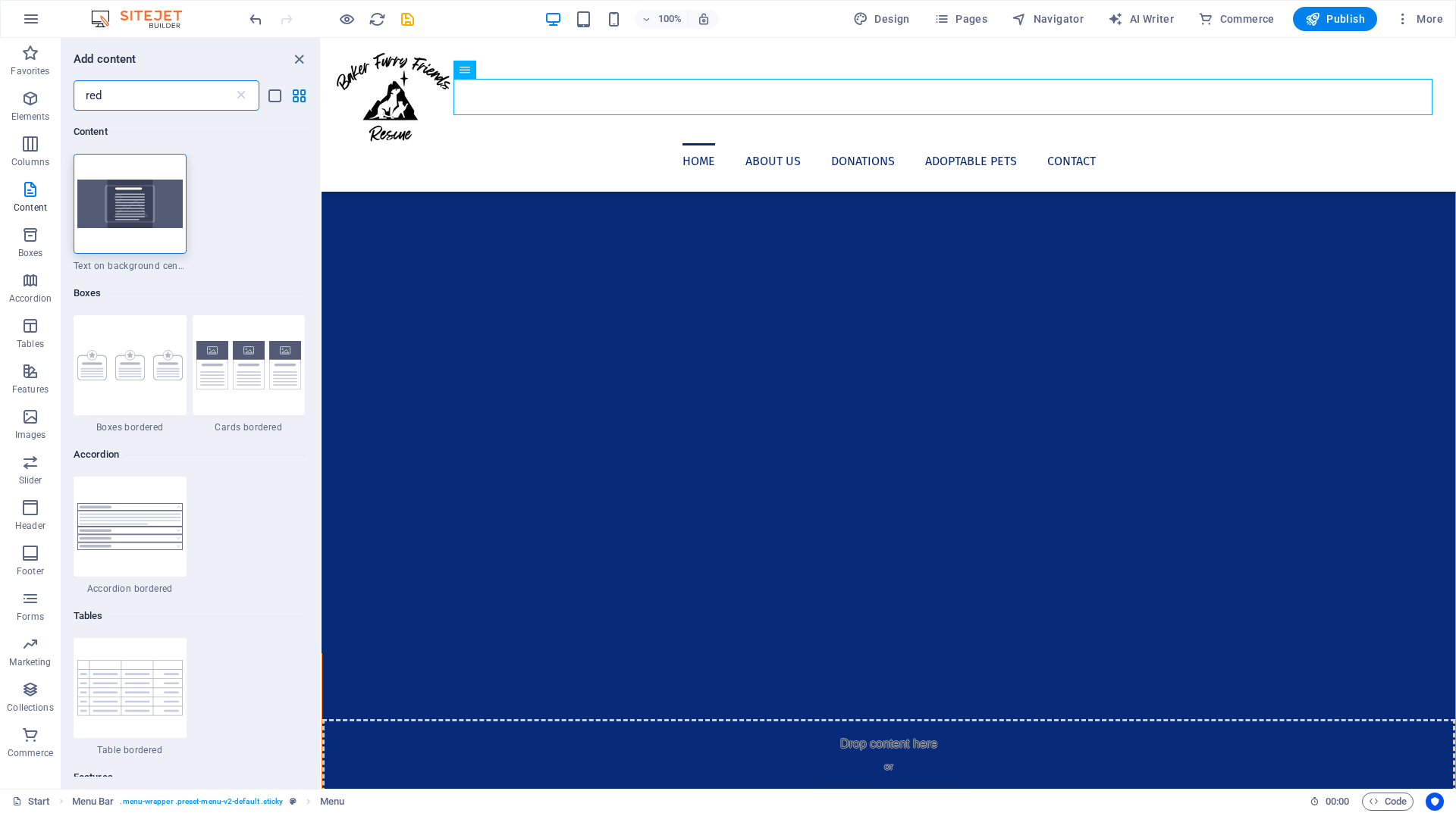
type input "red"
click at [27, 16] on icon "button" at bounding box center [31, 19] width 18 height 18
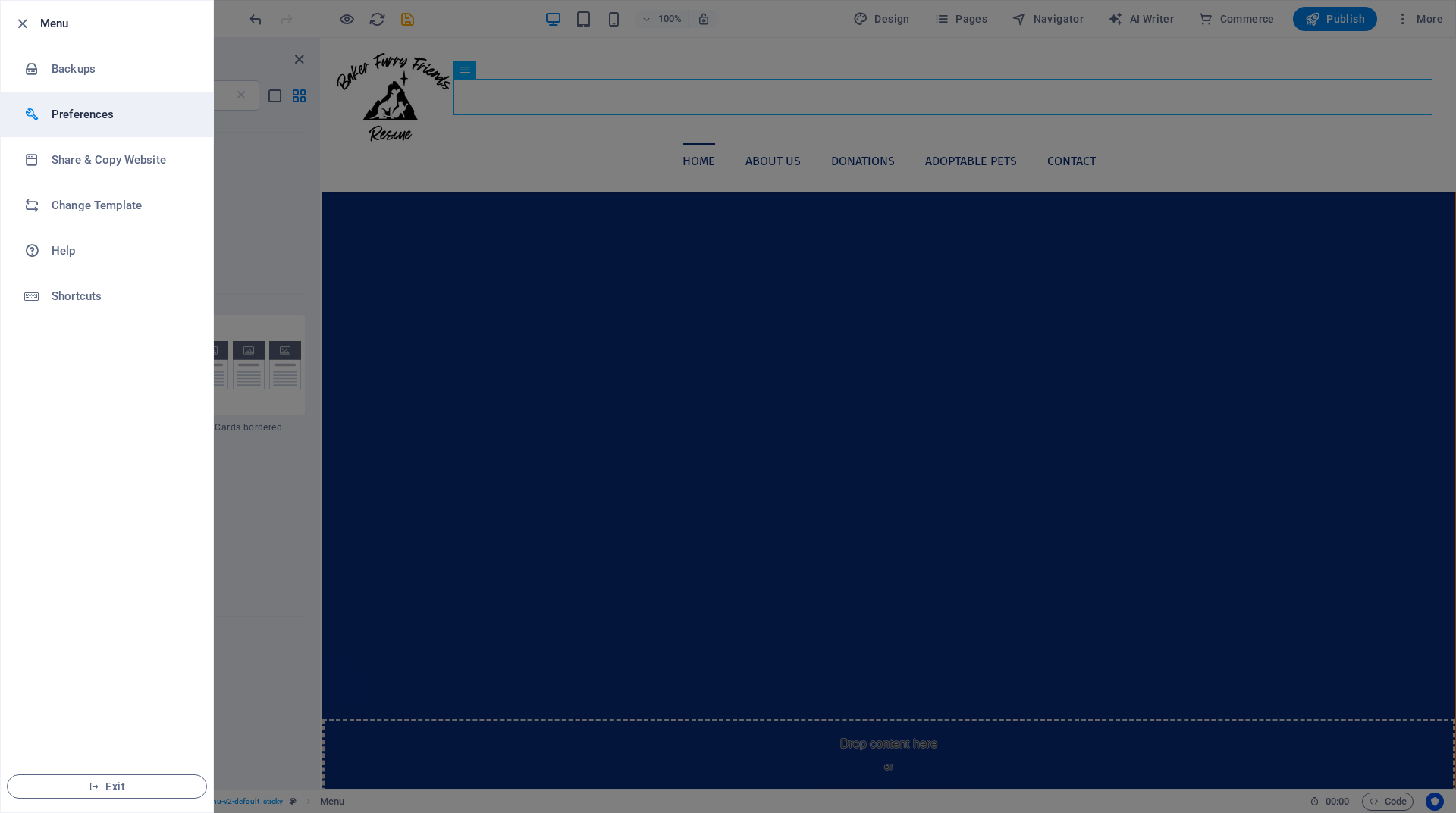
click at [108, 103] on li "Preferences" at bounding box center [107, 115] width 212 height 45
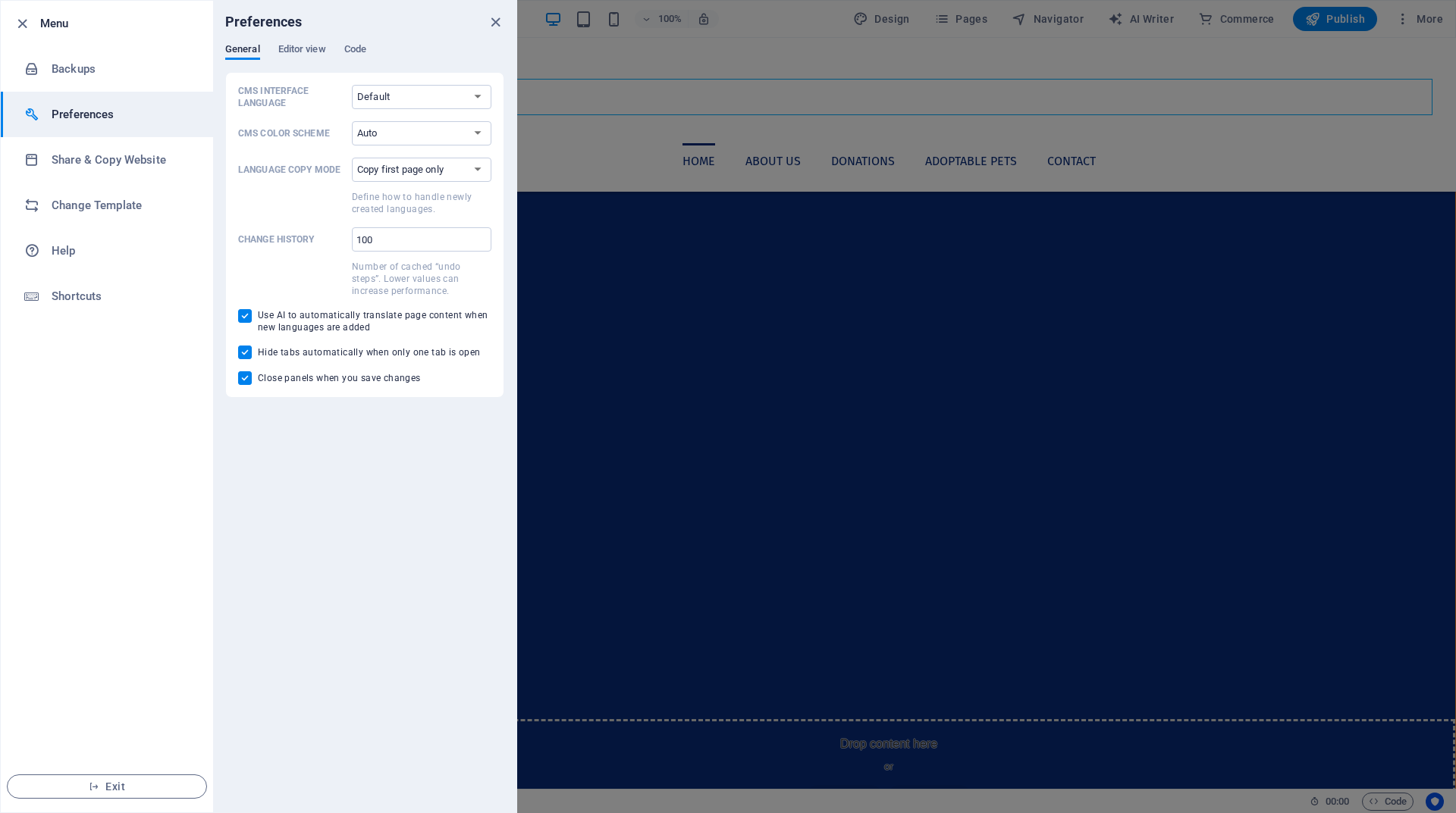
click at [294, 40] on div "Preferences" at bounding box center [365, 22] width 304 height 42
click at [292, 54] on span "Editor view" at bounding box center [302, 50] width 48 height 21
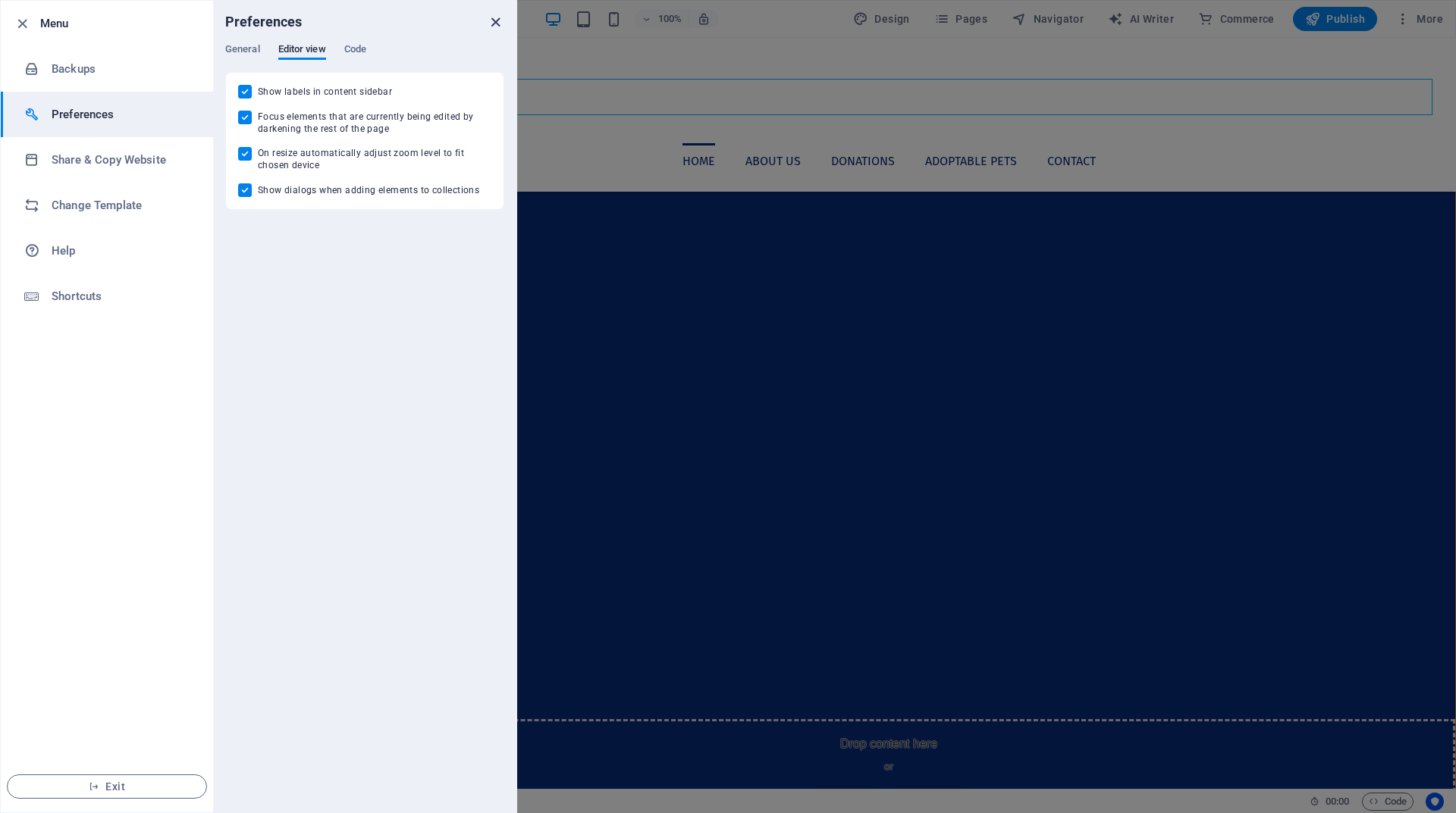
click at [492, 21] on icon "close" at bounding box center [495, 22] width 17 height 17
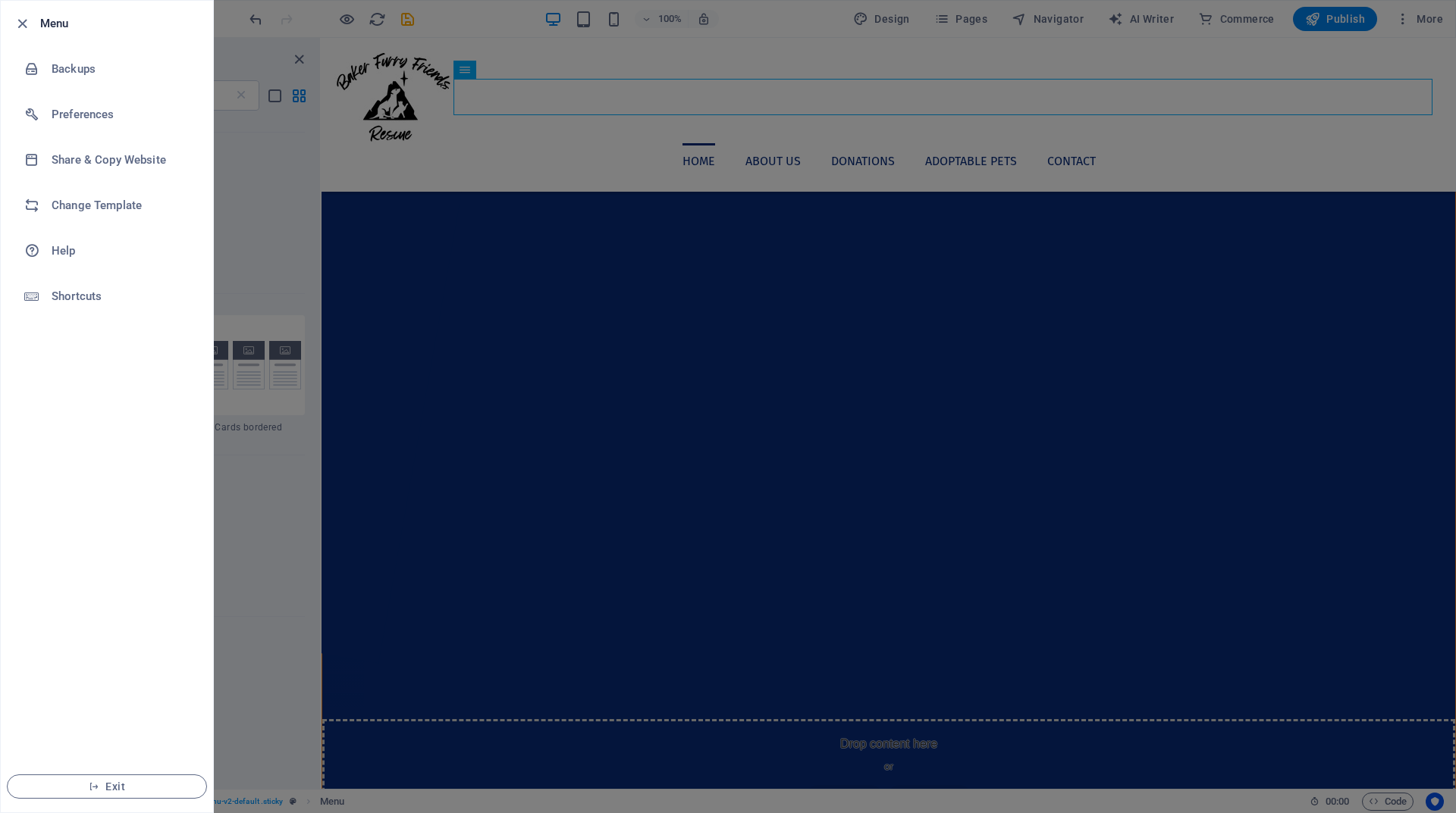
click at [1299, 49] on div at bounding box center [728, 406] width 1456 height 813
